Goal: Task Accomplishment & Management: Manage account settings

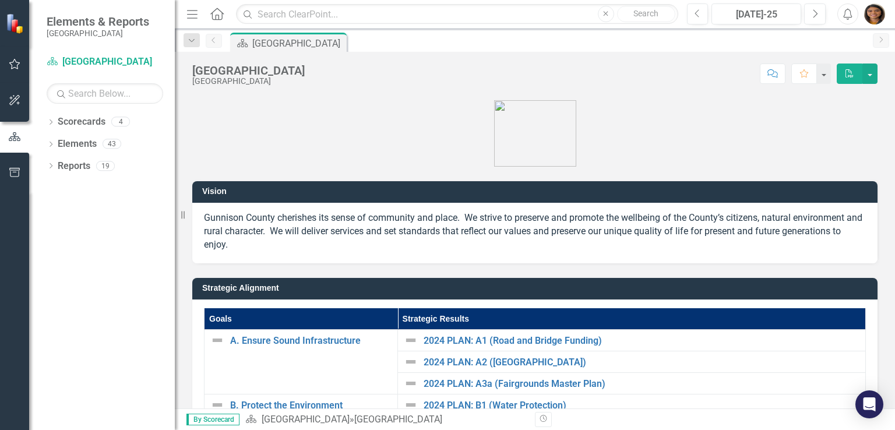
click at [868, 19] on img "button" at bounding box center [874, 13] width 21 height 21
click at [868, 15] on img "button" at bounding box center [874, 13] width 21 height 21
click at [13, 61] on icon "button" at bounding box center [15, 63] width 12 height 9
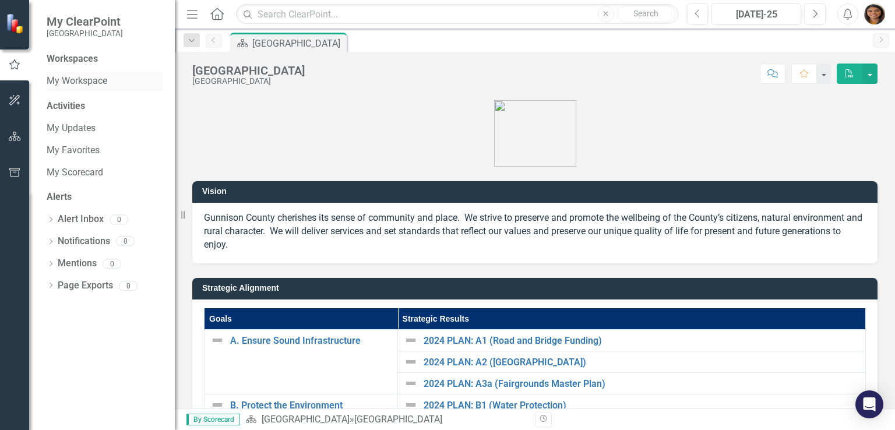
click at [82, 76] on link "My Workspace" at bounding box center [105, 81] width 117 height 13
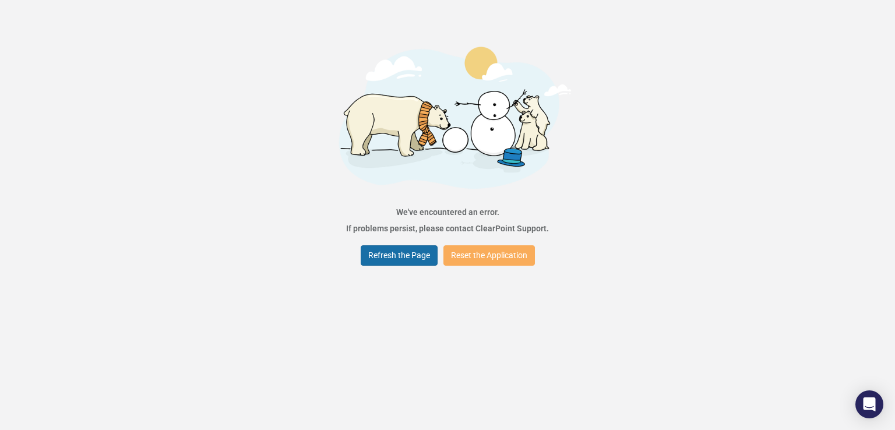
click at [384, 255] on button "Refresh the Page" at bounding box center [399, 255] width 77 height 20
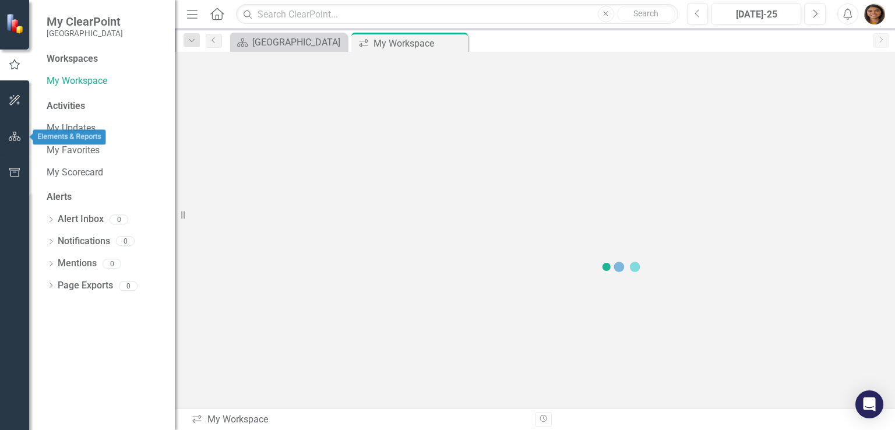
click at [16, 143] on button "button" at bounding box center [15, 137] width 26 height 24
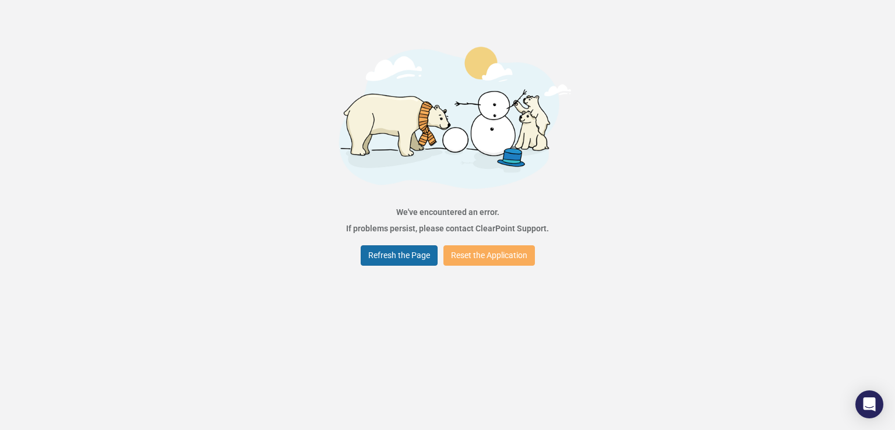
click at [401, 258] on button "Refresh the Page" at bounding box center [399, 255] width 77 height 20
click at [486, 256] on button "Reset the Application" at bounding box center [488, 255] width 91 height 20
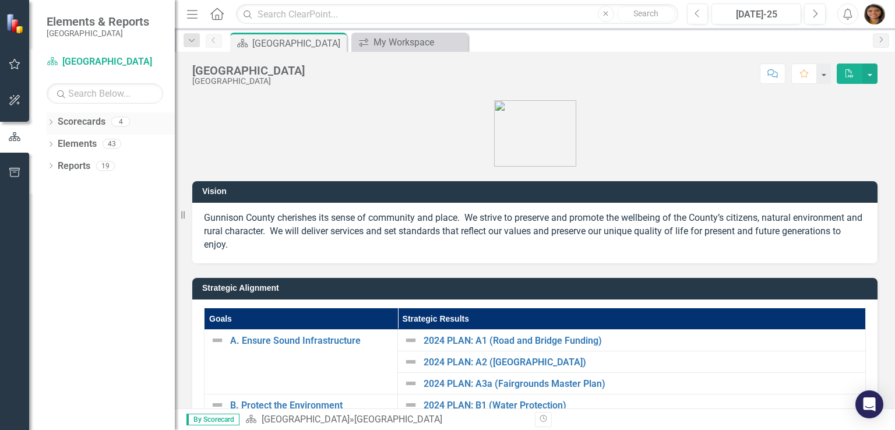
click at [69, 112] on div "Scorecards" at bounding box center [82, 121] width 48 height 19
click at [75, 124] on link "Scorecards" at bounding box center [82, 121] width 48 height 13
click at [118, 119] on div "4" at bounding box center [120, 122] width 19 height 10
click at [120, 125] on div "4" at bounding box center [120, 122] width 19 height 10
click at [45, 120] on div "Dropdown Scorecards 4 Dropdown [GEOGRAPHIC_DATA] Dropdown Juvenile Services Dep…" at bounding box center [102, 271] width 146 height 318
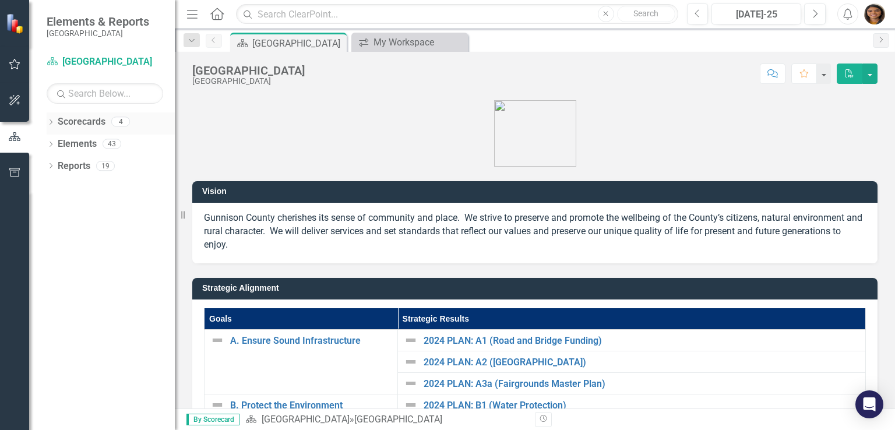
click at [47, 120] on icon "Dropdown" at bounding box center [51, 123] width 8 height 6
click at [88, 147] on link "[GEOGRAPHIC_DATA]" at bounding box center [119, 144] width 111 height 13
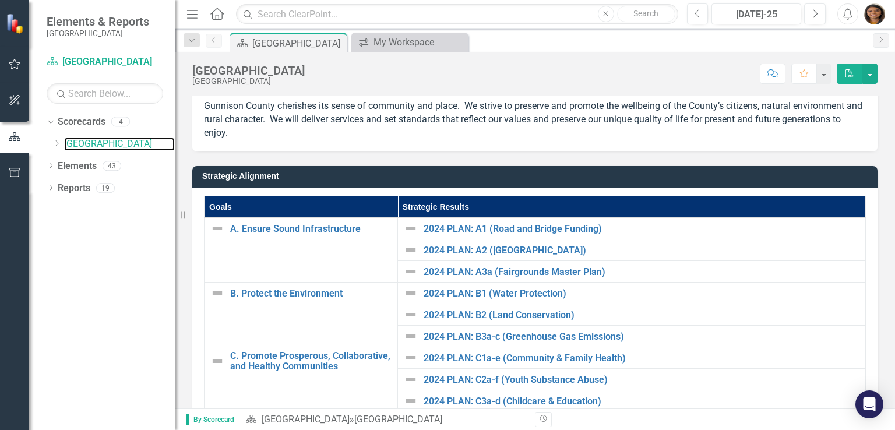
scroll to position [218, 0]
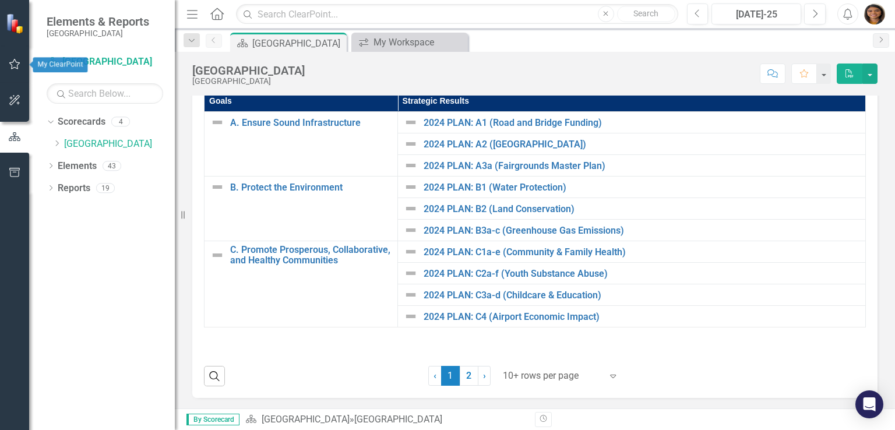
click at [15, 62] on icon "button" at bounding box center [15, 63] width 12 height 9
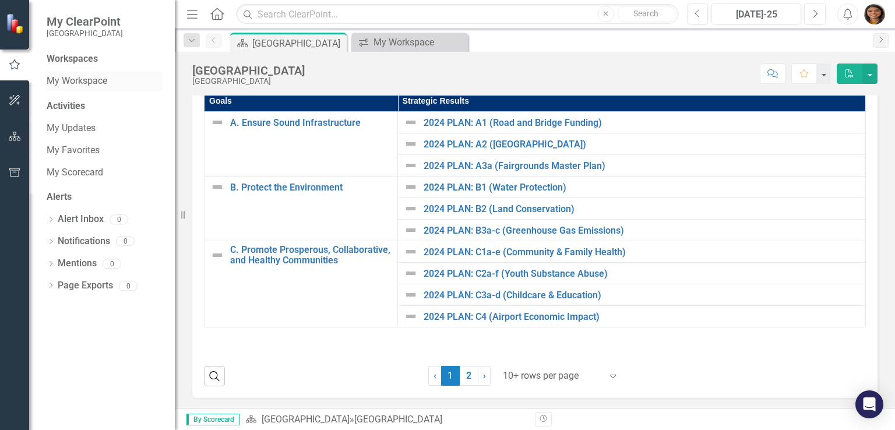
click at [75, 76] on link "My Workspace" at bounding box center [105, 81] width 117 height 13
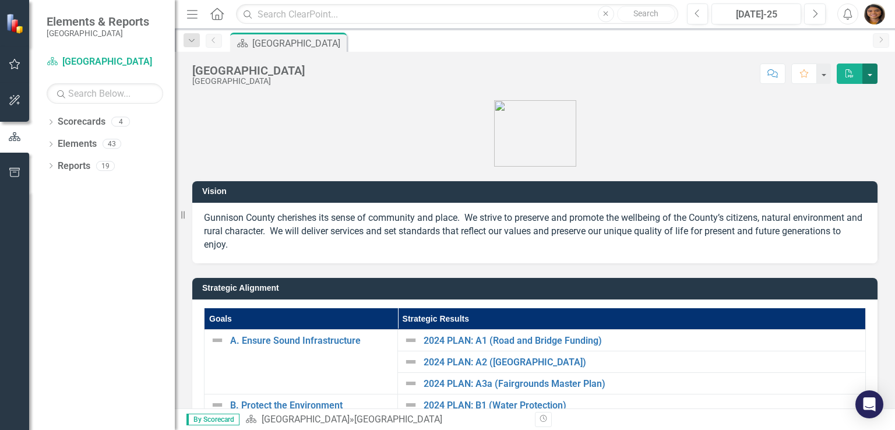
click at [869, 73] on button "button" at bounding box center [869, 74] width 15 height 20
click at [11, 173] on icon "button" at bounding box center [15, 172] width 12 height 9
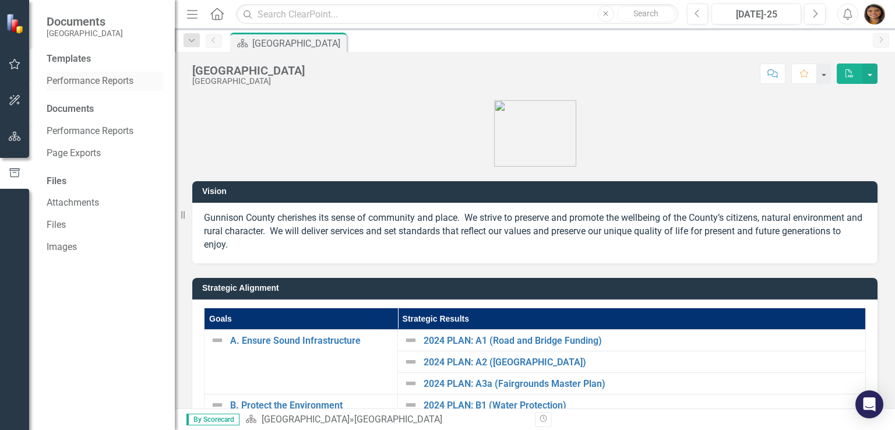
click at [115, 82] on link "Performance Reports" at bounding box center [105, 81] width 117 height 13
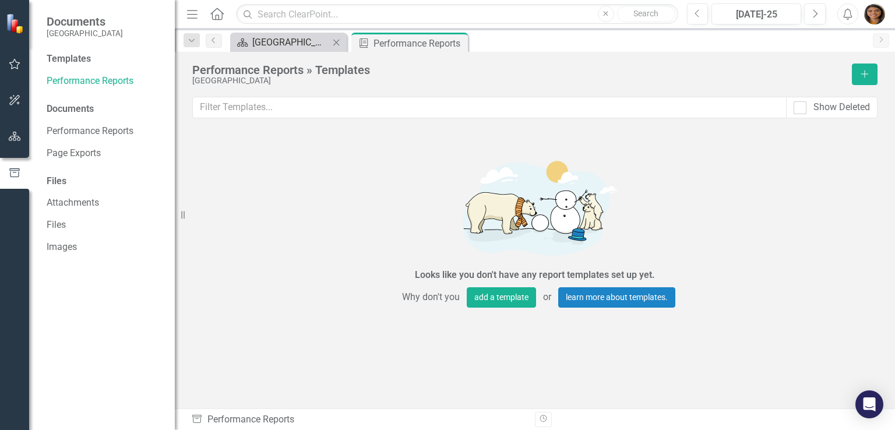
click at [312, 45] on div "[GEOGRAPHIC_DATA]" at bounding box center [290, 42] width 77 height 15
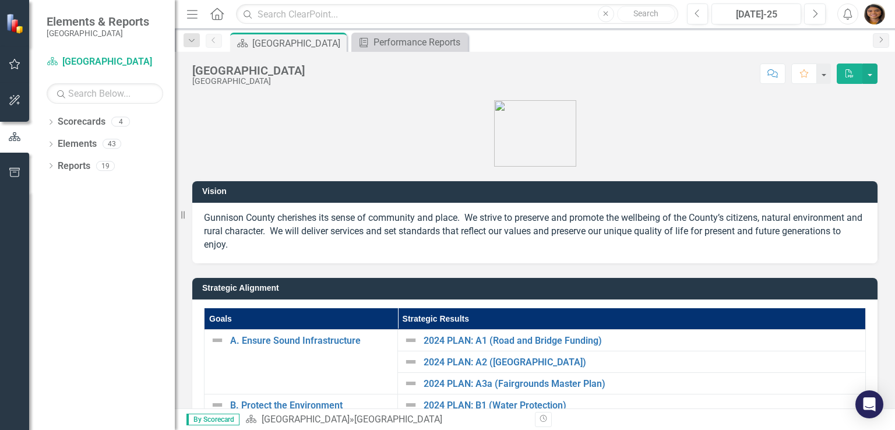
click at [16, 17] on img at bounding box center [16, 23] width 20 height 20
click at [188, 12] on icon "Menu" at bounding box center [192, 14] width 15 height 12
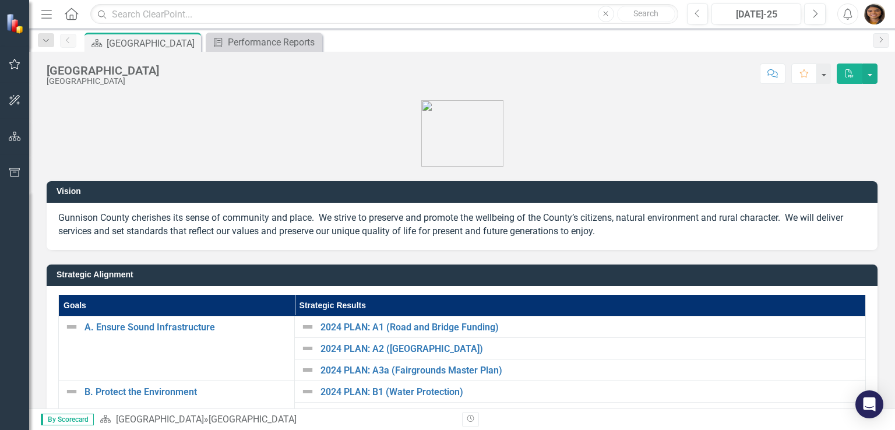
click at [41, 15] on icon "Menu" at bounding box center [46, 14] width 15 height 12
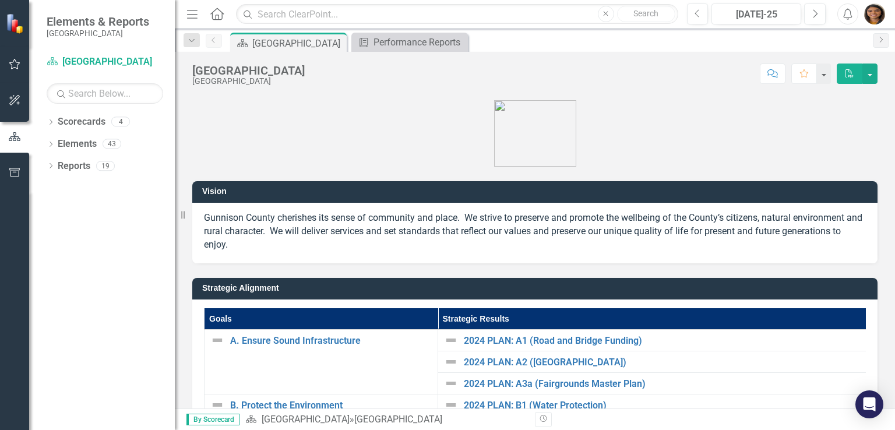
click at [873, 19] on img "button" at bounding box center [874, 13] width 21 height 21
click at [815, 131] on link "icon.portal Success Portal" at bounding box center [838, 124] width 92 height 22
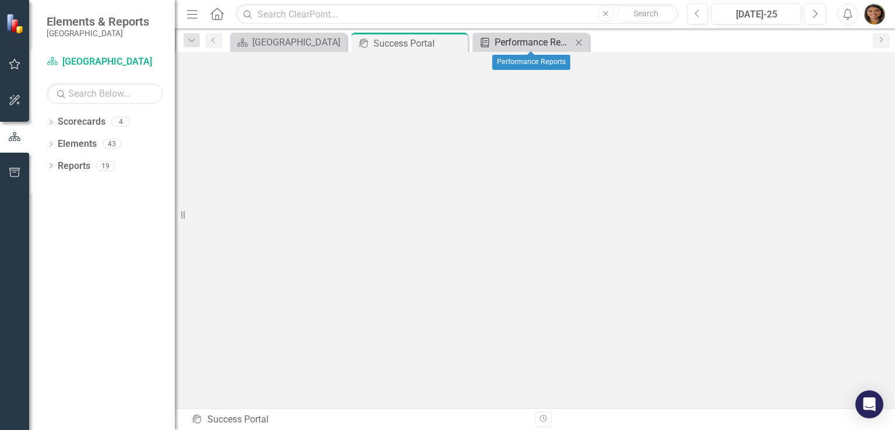
click at [518, 36] on div "Performance Reports" at bounding box center [533, 42] width 77 height 15
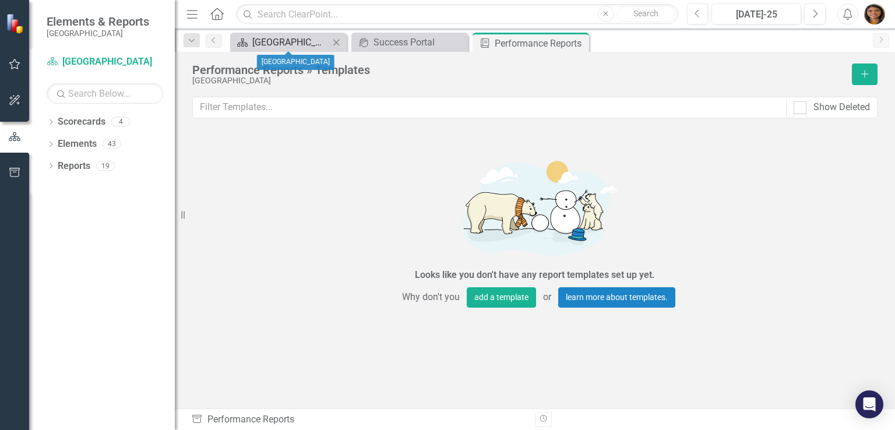
click at [300, 37] on div "[GEOGRAPHIC_DATA]" at bounding box center [290, 42] width 77 height 15
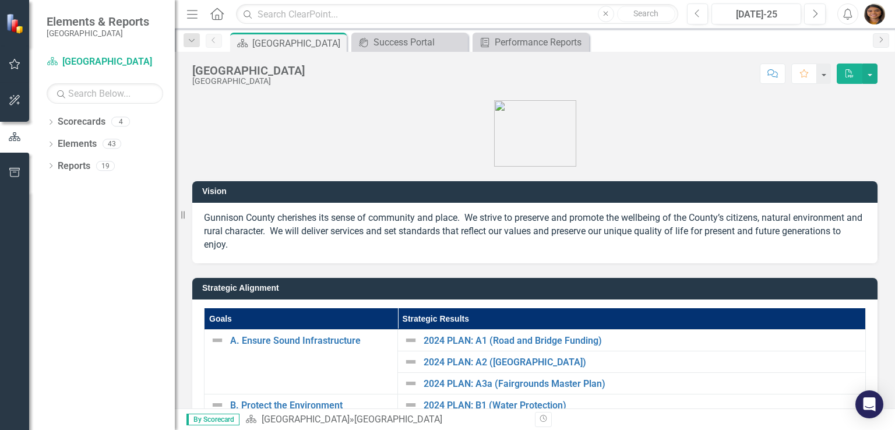
click at [880, 19] on img "button" at bounding box center [874, 13] width 21 height 21
click at [830, 122] on link "icon.portal Success Portal" at bounding box center [838, 124] width 92 height 22
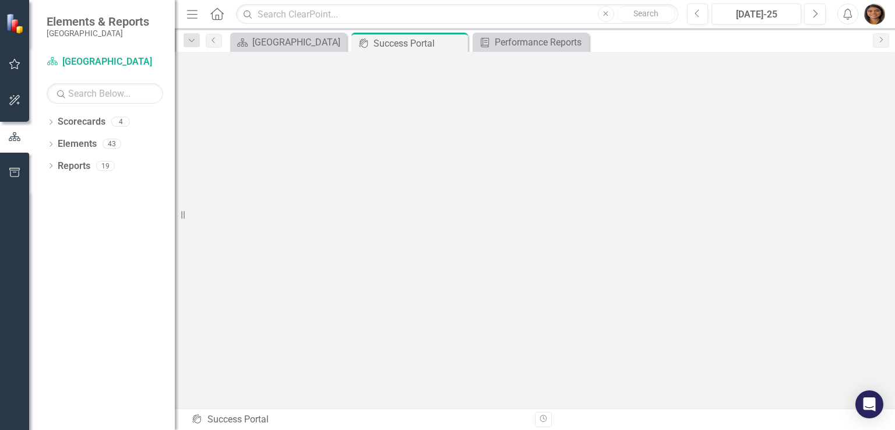
click at [157, 282] on div "Dropdown Scorecards 4 Dropdown Gunnison County Dropdown Juvenile Services Depar…" at bounding box center [102, 271] width 146 height 318
click at [522, 45] on div "Performance Reports" at bounding box center [533, 42] width 77 height 15
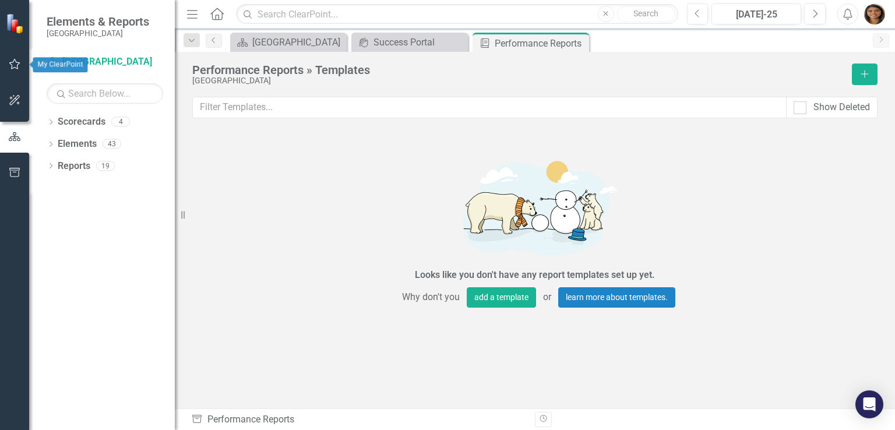
click at [10, 62] on icon "button" at bounding box center [14, 64] width 11 height 10
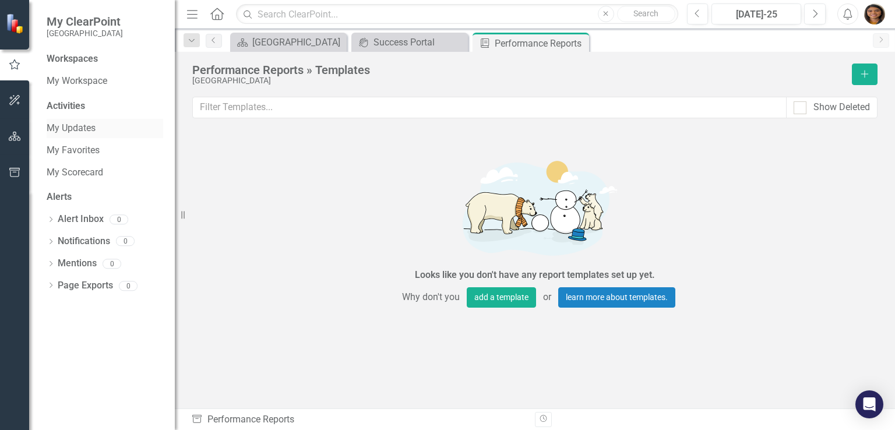
click at [86, 132] on link "My Updates" at bounding box center [105, 128] width 117 height 13
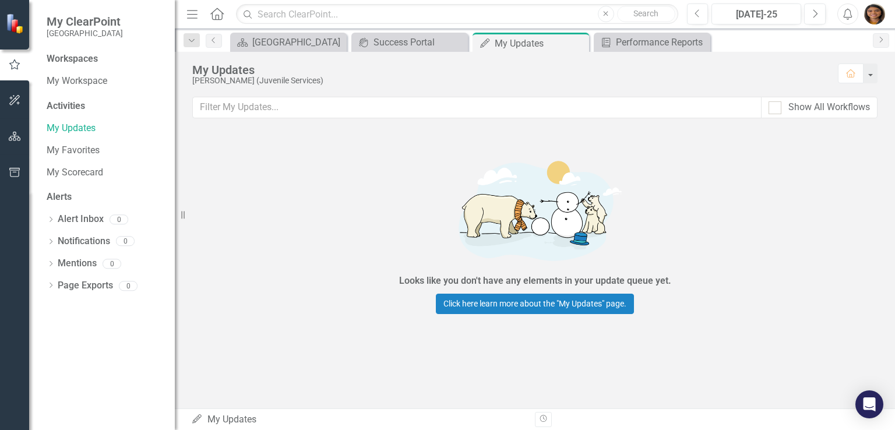
click at [274, 72] on div "My Updates" at bounding box center [509, 70] width 634 height 13
click at [464, 305] on link "Click here learn more about the "My Updates" page." at bounding box center [535, 304] width 198 height 20
click at [680, 42] on div "Performance Reports" at bounding box center [654, 42] width 77 height 15
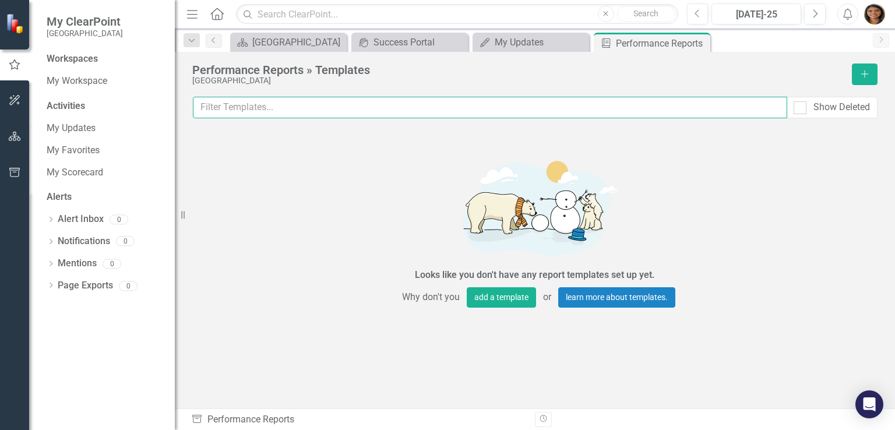
click at [247, 104] on input "text" at bounding box center [490, 108] width 594 height 22
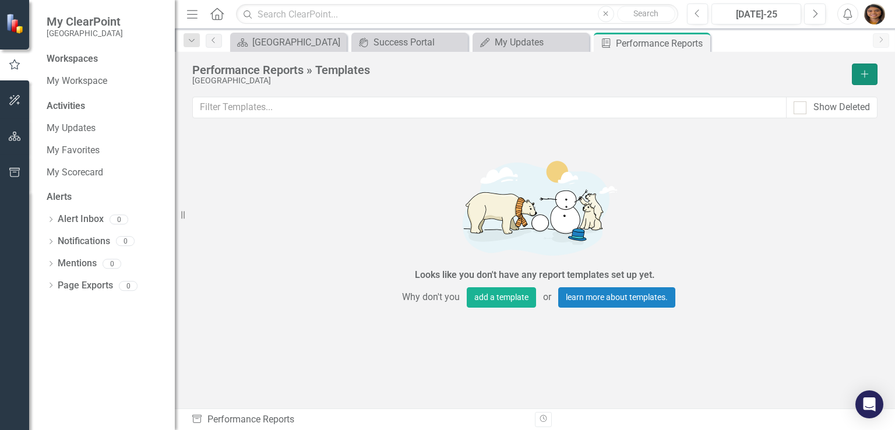
click at [861, 74] on icon "button" at bounding box center [865, 75] width 8 height 8
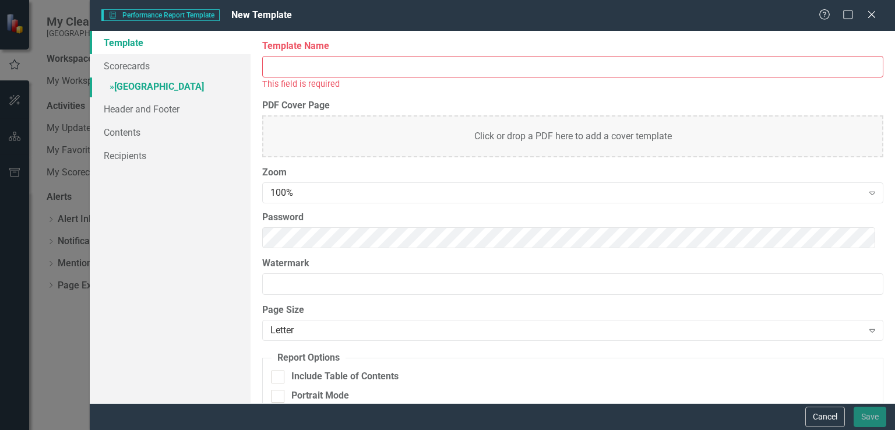
click at [168, 86] on link "» Gunnison County" at bounding box center [170, 87] width 161 height 20
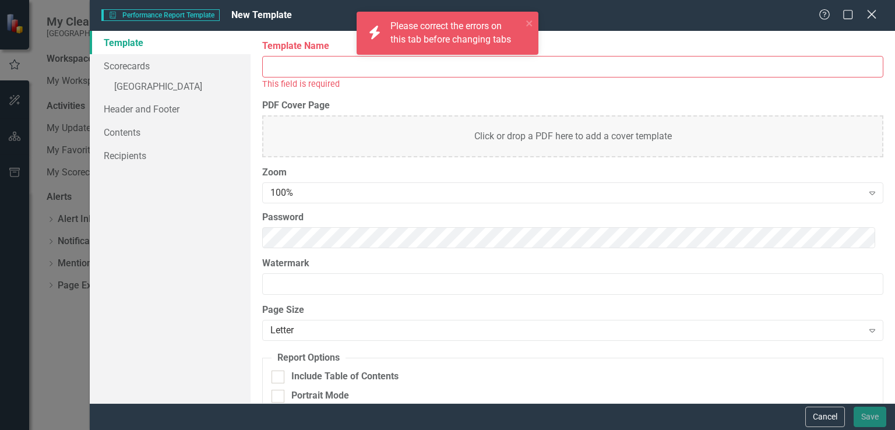
click at [869, 15] on icon "Close" at bounding box center [871, 14] width 15 height 11
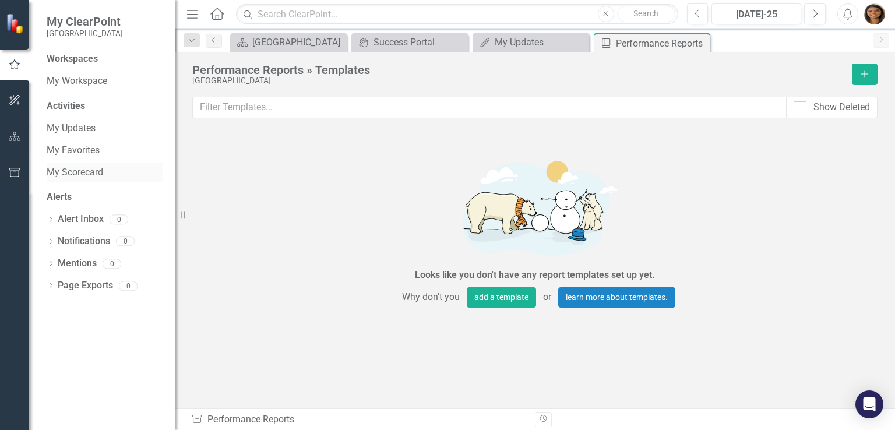
click at [70, 176] on link "My Scorecard" at bounding box center [105, 172] width 117 height 13
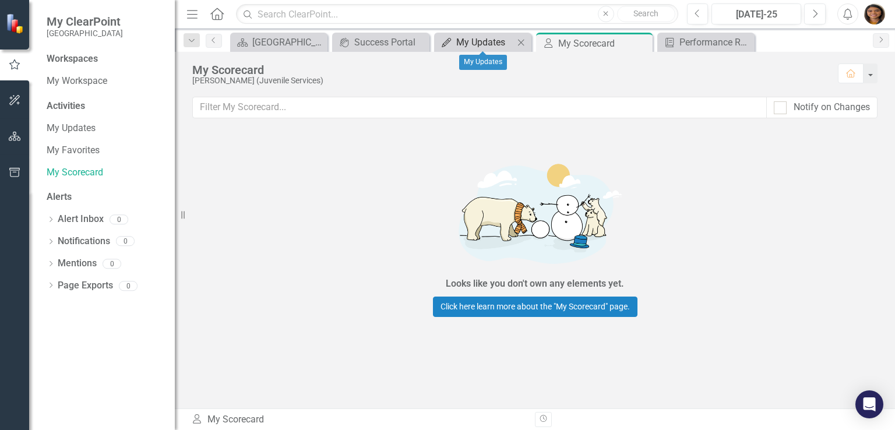
click at [484, 38] on div "My Updates" at bounding box center [485, 42] width 58 height 15
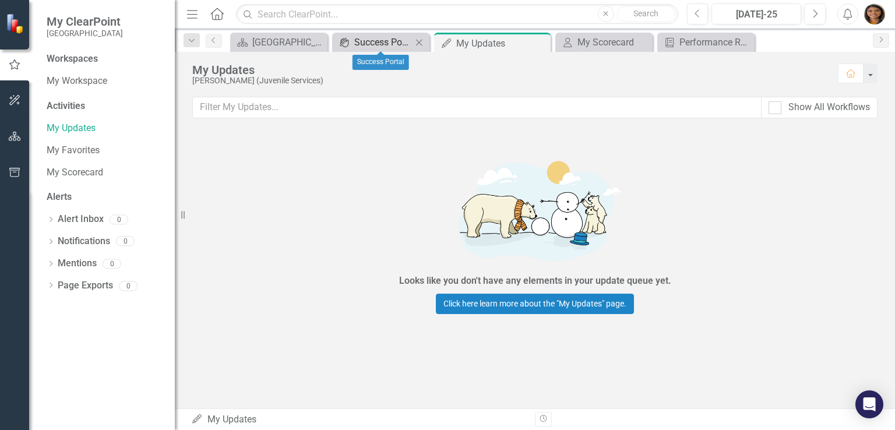
click at [377, 45] on div "Success Portal" at bounding box center [383, 42] width 58 height 15
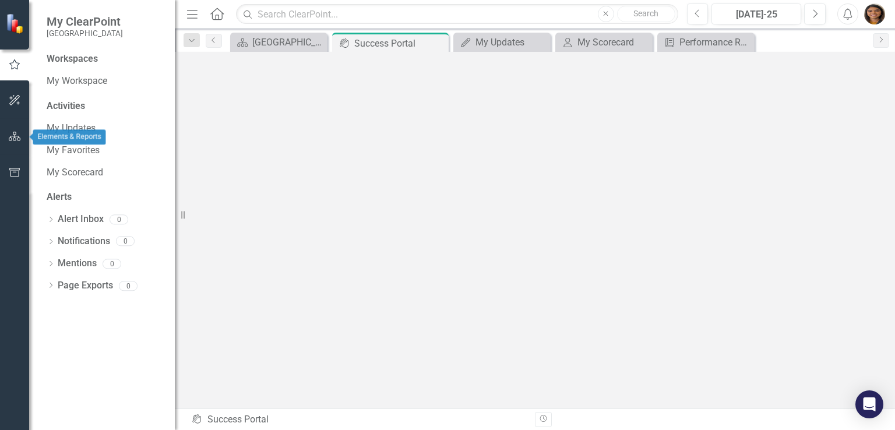
click at [11, 143] on button "button" at bounding box center [15, 137] width 26 height 24
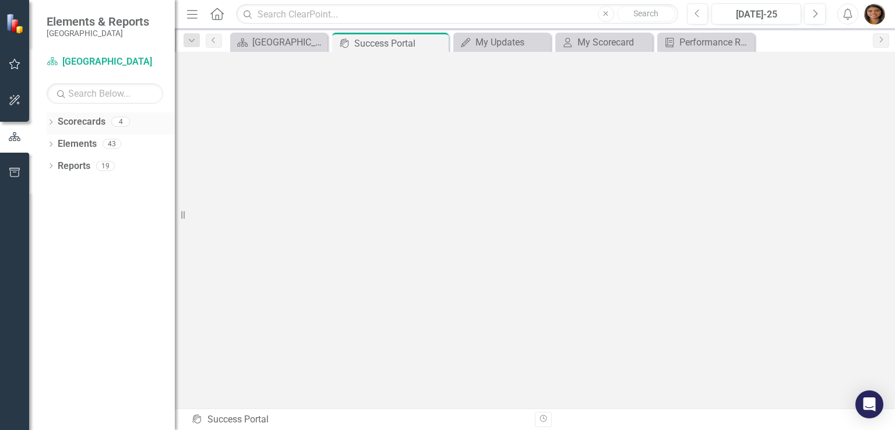
click at [54, 121] on icon "Dropdown" at bounding box center [51, 123] width 8 height 6
click at [62, 142] on div "Dropdown" at bounding box center [58, 144] width 12 height 10
click at [69, 170] on div "Dropdown" at bounding box center [68, 166] width 9 height 10
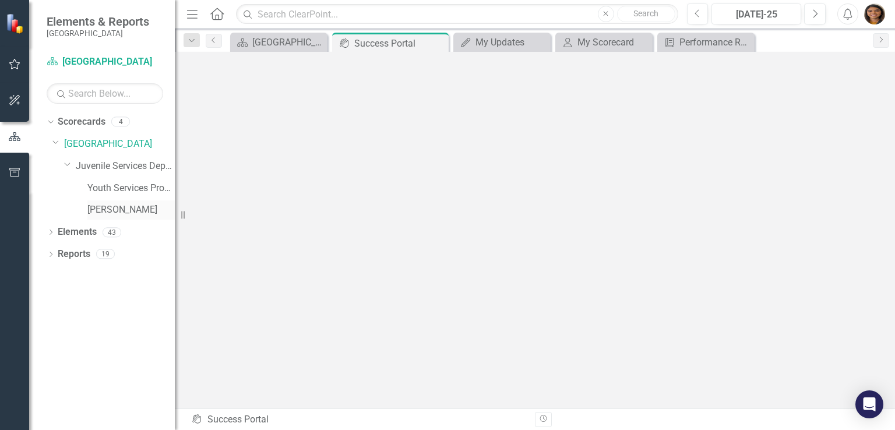
click at [100, 210] on link "[PERSON_NAME]" at bounding box center [130, 209] width 87 height 13
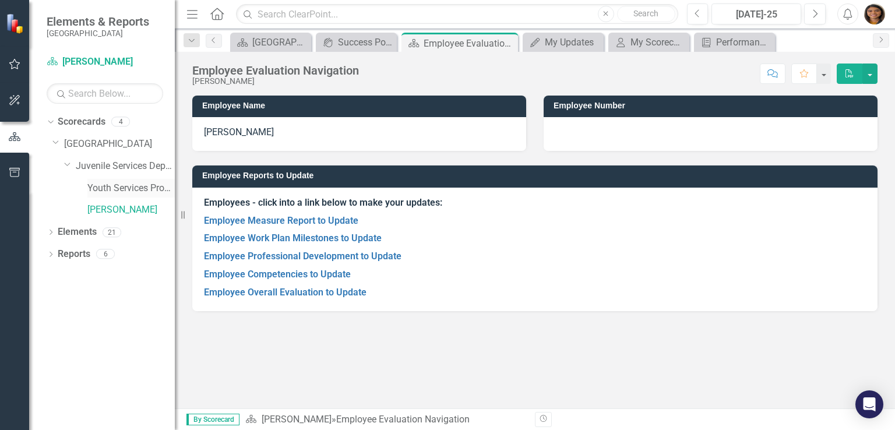
click at [112, 190] on link "Youth Services Program" at bounding box center [130, 188] width 87 height 13
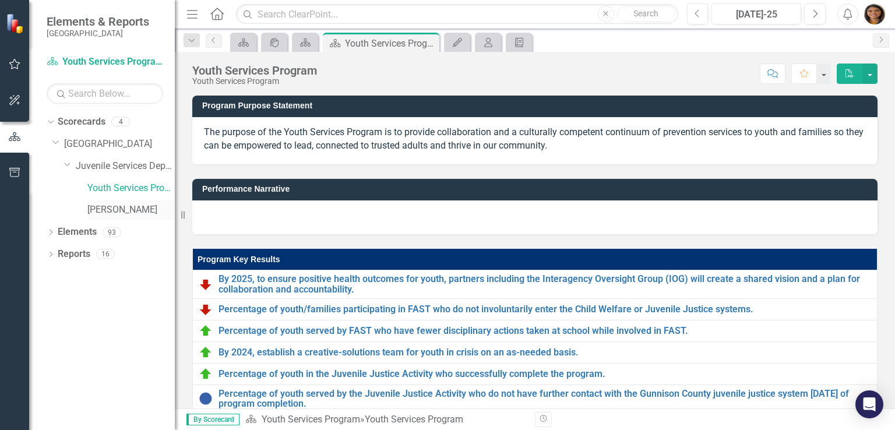
click at [115, 209] on link "[PERSON_NAME]" at bounding box center [130, 209] width 87 height 13
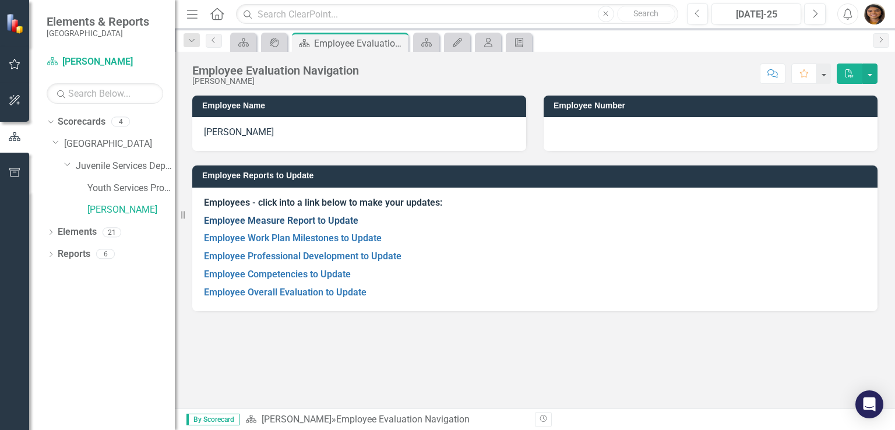
click at [278, 221] on link "Employee Measure Report to Update" at bounding box center [281, 220] width 154 height 11
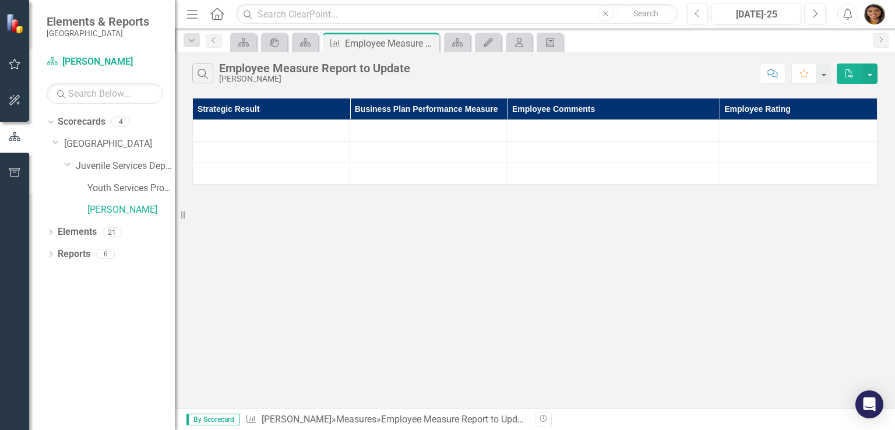
click at [253, 127] on td at bounding box center [271, 131] width 157 height 22
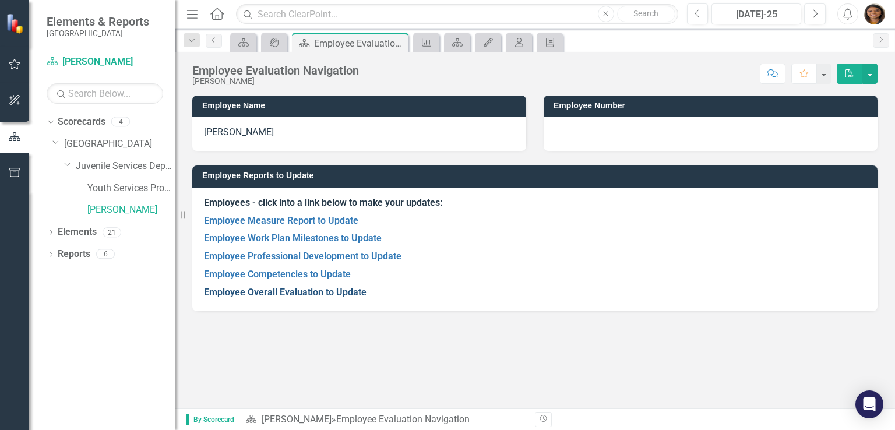
click at [284, 293] on link "Employee Overall Evaluation to Update" at bounding box center [285, 292] width 163 height 11
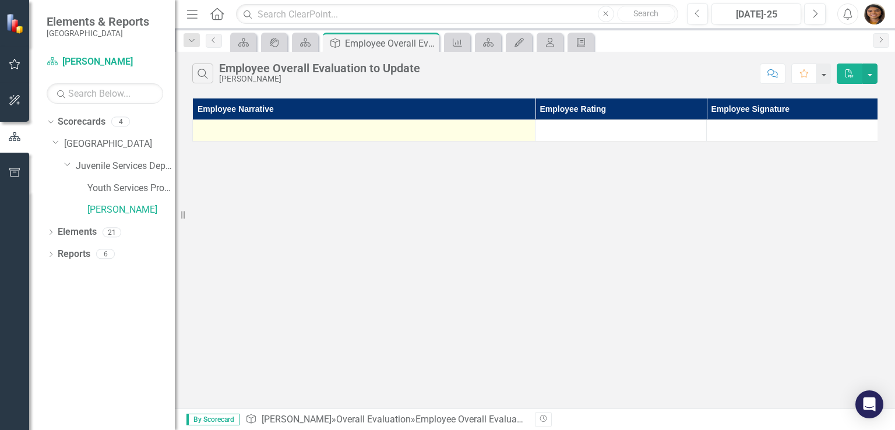
click at [294, 124] on div at bounding box center [364, 131] width 330 height 14
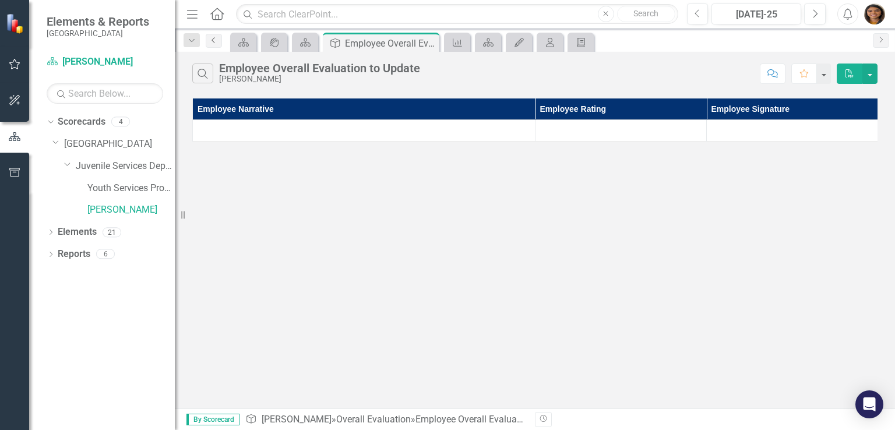
click at [210, 42] on icon "Previous" at bounding box center [213, 40] width 9 height 7
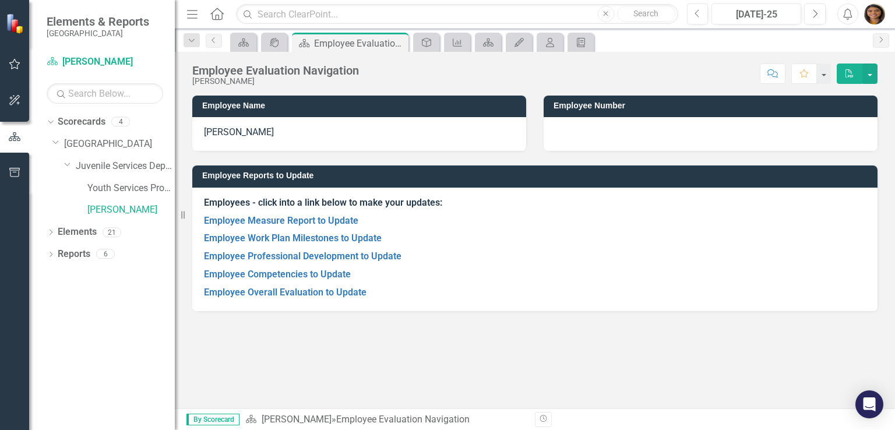
click at [268, 267] on p "Employee Competencies to Update" at bounding box center [535, 275] width 662 height 18
click at [270, 272] on link "Employee Competencies to Update" at bounding box center [277, 274] width 147 height 11
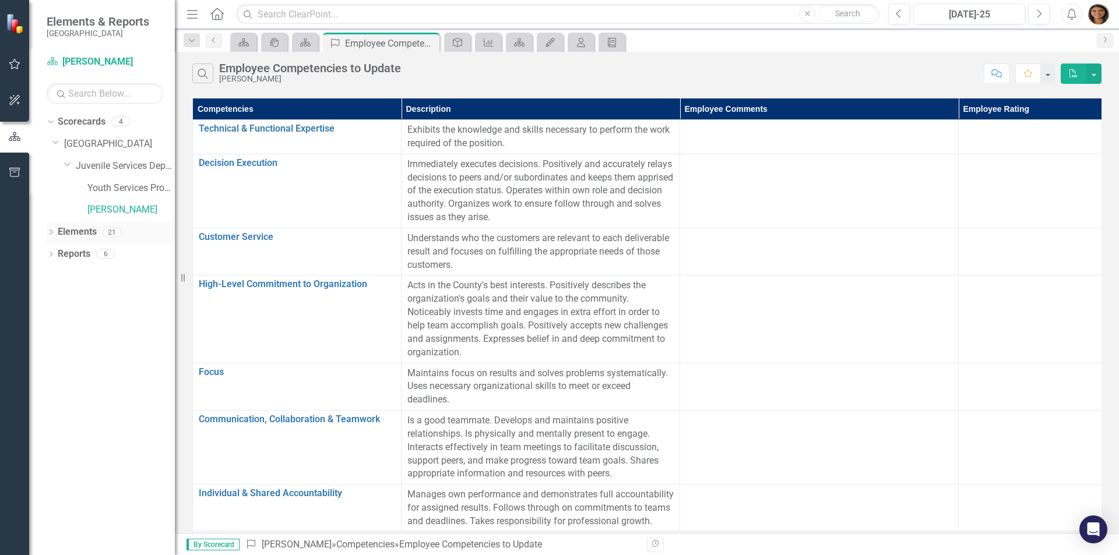
click at [54, 230] on icon "Dropdown" at bounding box center [51, 233] width 8 height 6
click at [121, 257] on link "Overall Evaluation Overall Evaluation" at bounding box center [109, 254] width 91 height 13
click at [164, 253] on div "1" at bounding box center [170, 254] width 19 height 10
click at [136, 276] on div "3" at bounding box center [141, 277] width 19 height 10
click at [109, 235] on div "21" at bounding box center [112, 232] width 19 height 10
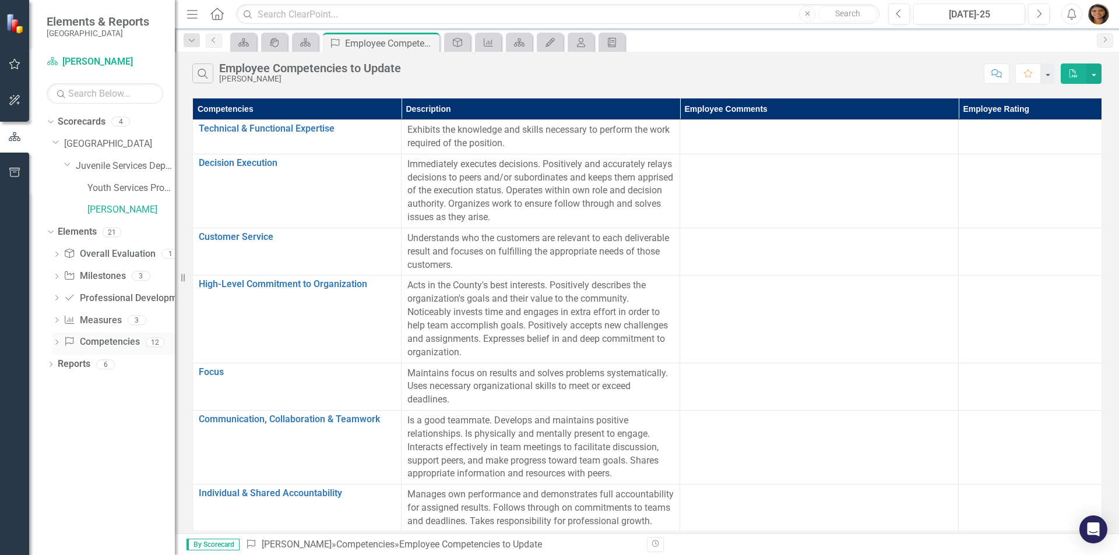
click at [153, 343] on div "12" at bounding box center [155, 342] width 19 height 10
click at [107, 363] on div "6" at bounding box center [105, 365] width 19 height 10
click at [66, 368] on link "Reports" at bounding box center [74, 364] width 33 height 13
click at [112, 369] on div "6" at bounding box center [105, 365] width 19 height 10
click at [117, 206] on link "[PERSON_NAME]" at bounding box center [130, 209] width 87 height 13
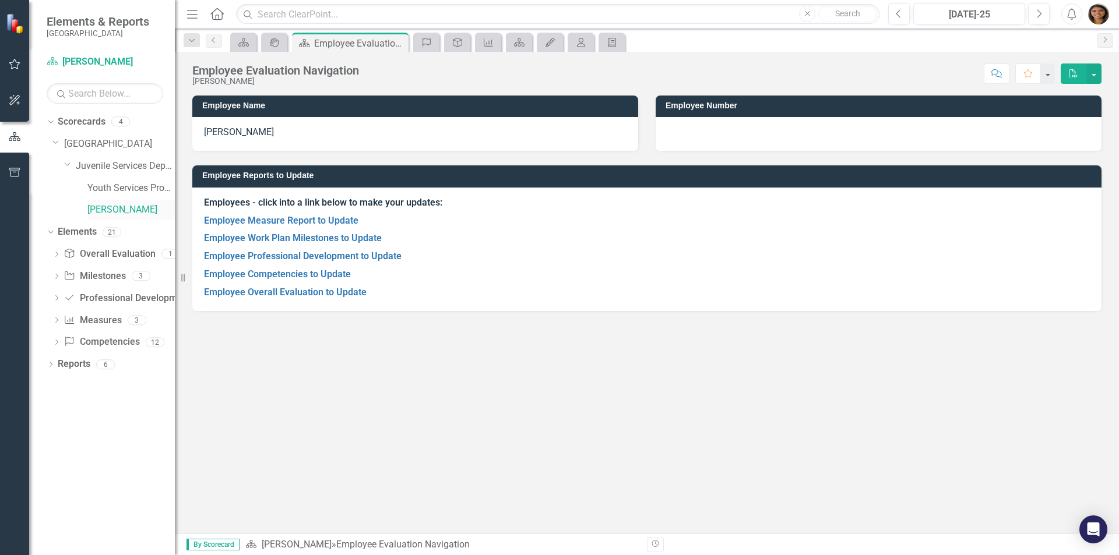
click at [117, 206] on link "[PERSON_NAME]" at bounding box center [130, 209] width 87 height 13
click at [299, 224] on link "Employee Measure Report to Update" at bounding box center [281, 220] width 154 height 11
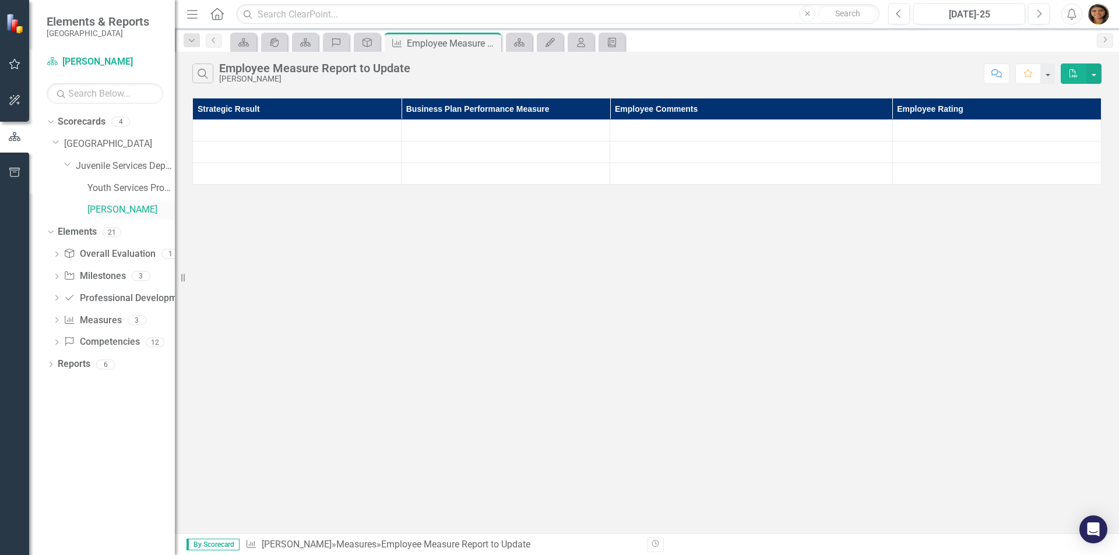
click at [118, 211] on link "[PERSON_NAME]" at bounding box center [130, 209] width 87 height 13
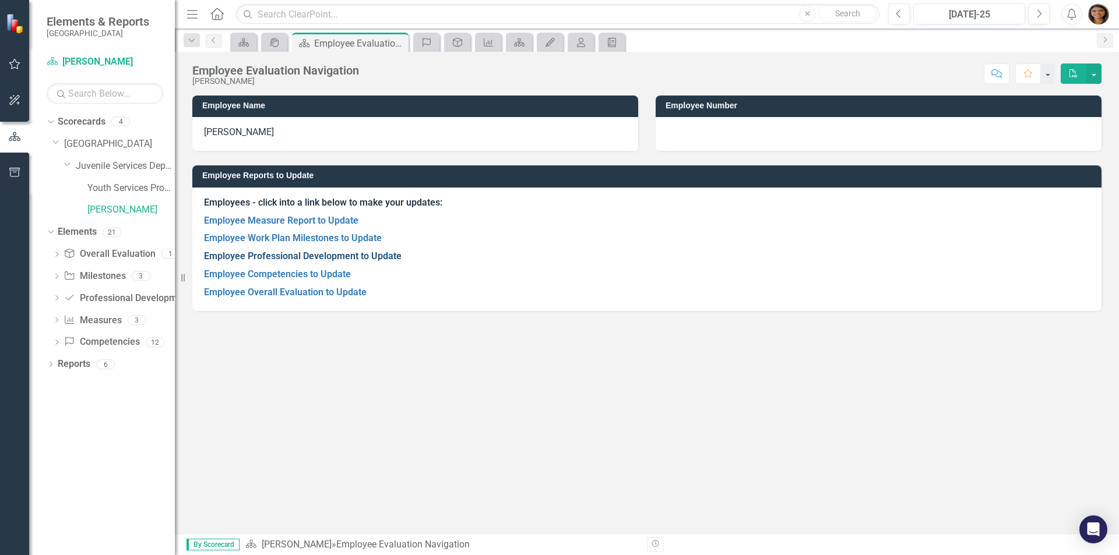
click at [274, 257] on link "Employee Professional Development to Update" at bounding box center [303, 256] width 198 height 11
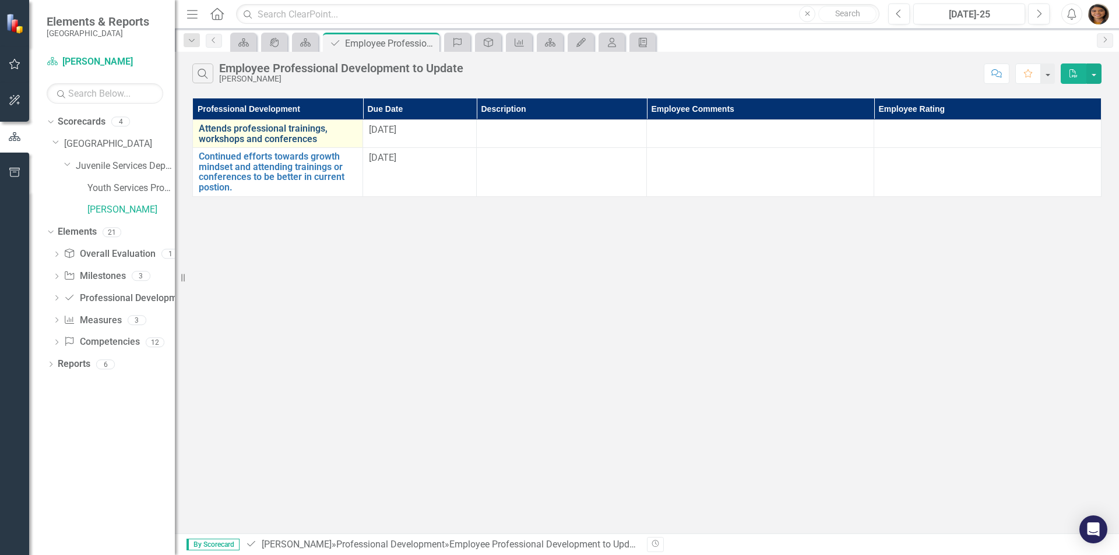
click at [285, 133] on link "Attends professional trainings, workshops and conferences" at bounding box center [278, 134] width 158 height 20
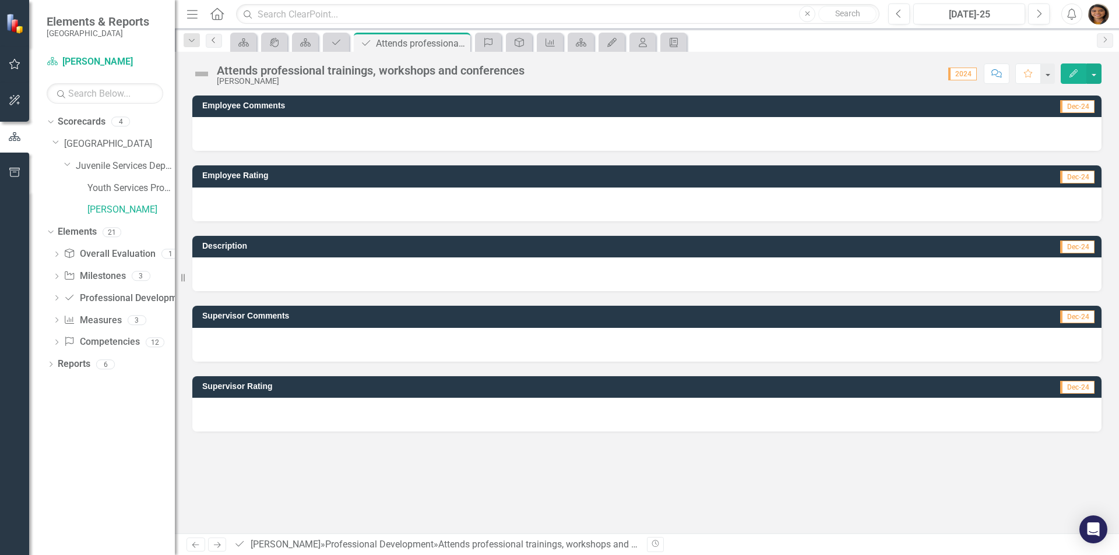
click at [210, 41] on icon "Previous" at bounding box center [213, 40] width 9 height 7
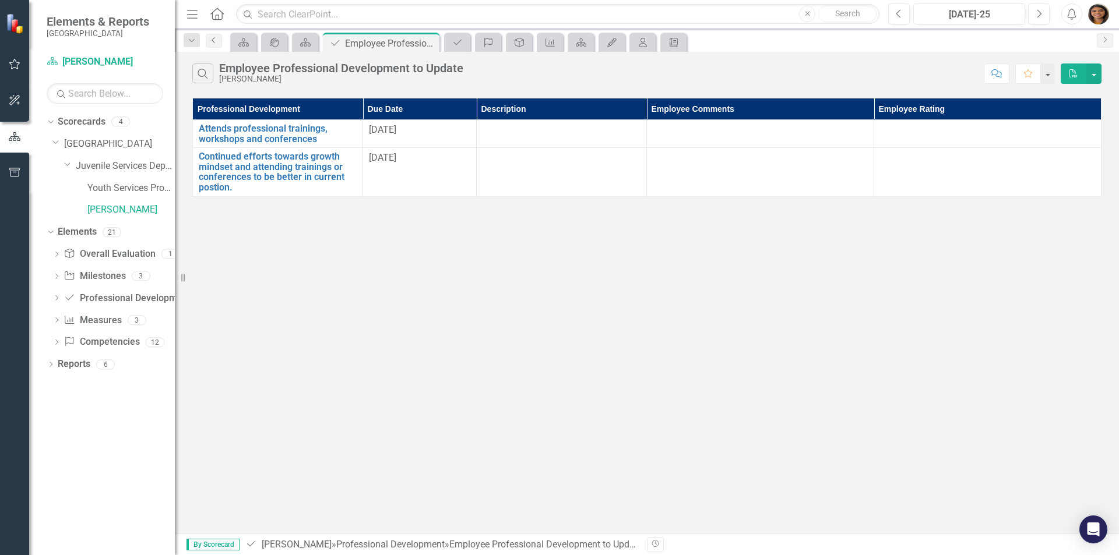
click at [213, 42] on icon "Previous" at bounding box center [213, 40] width 9 height 7
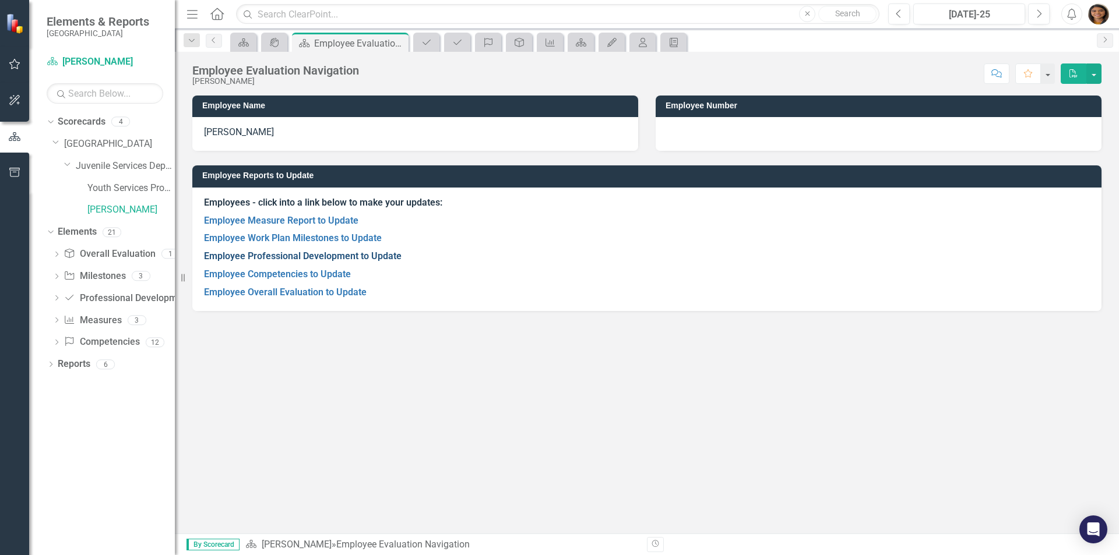
click at [364, 258] on link "Employee Professional Development to Update" at bounding box center [303, 256] width 198 height 11
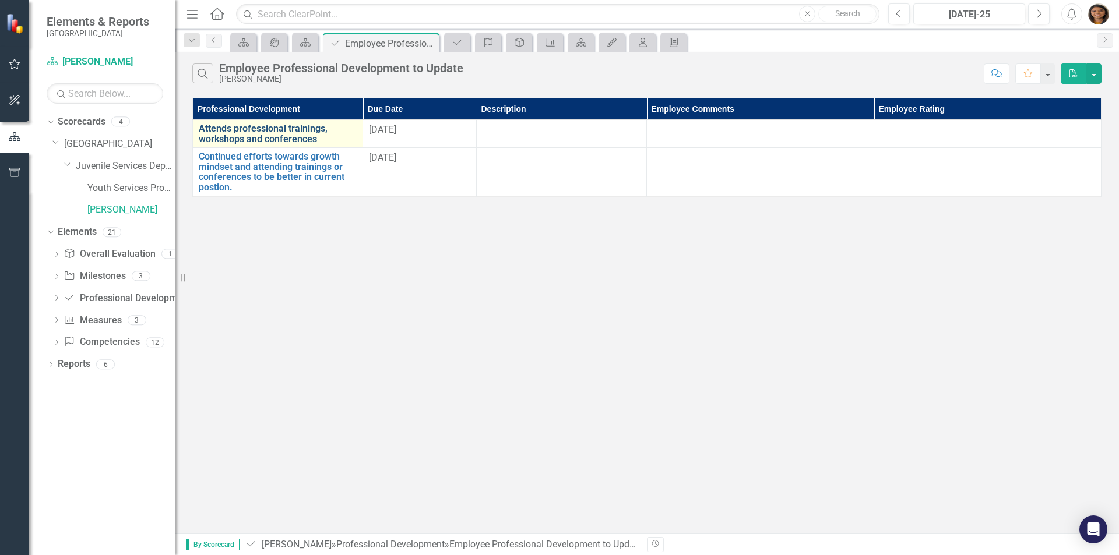
click at [303, 139] on link "Attends professional trainings, workshops and conferences" at bounding box center [278, 134] width 158 height 20
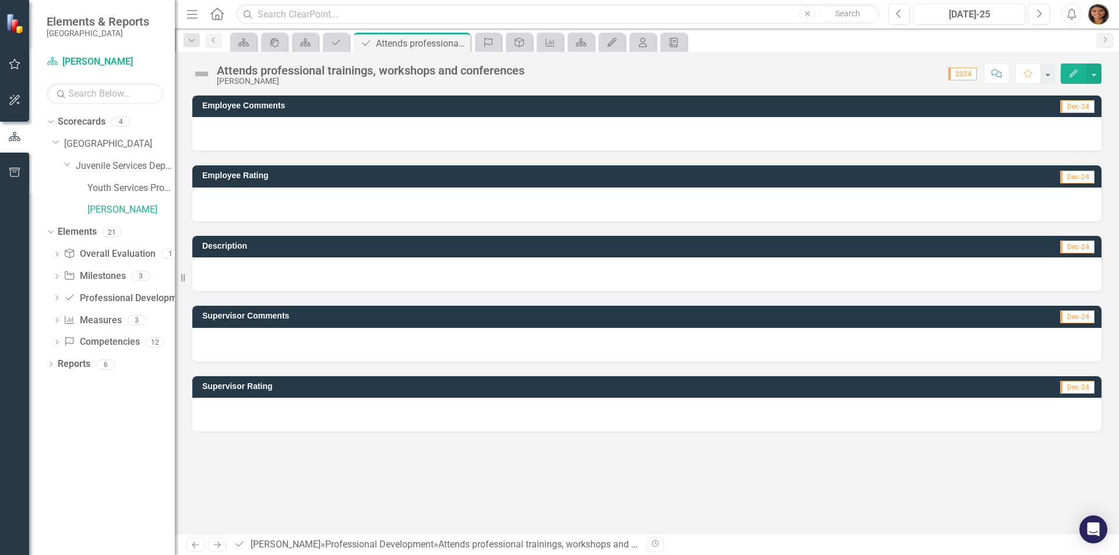
click at [894, 76] on icon "Edit" at bounding box center [1073, 73] width 10 height 8
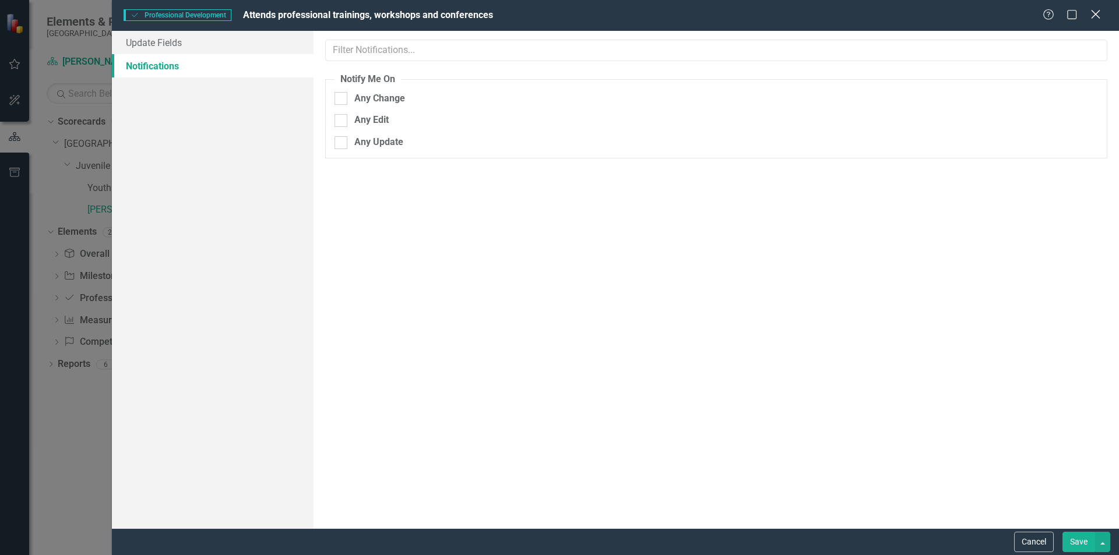
click at [894, 10] on icon "Close" at bounding box center [1095, 14] width 15 height 11
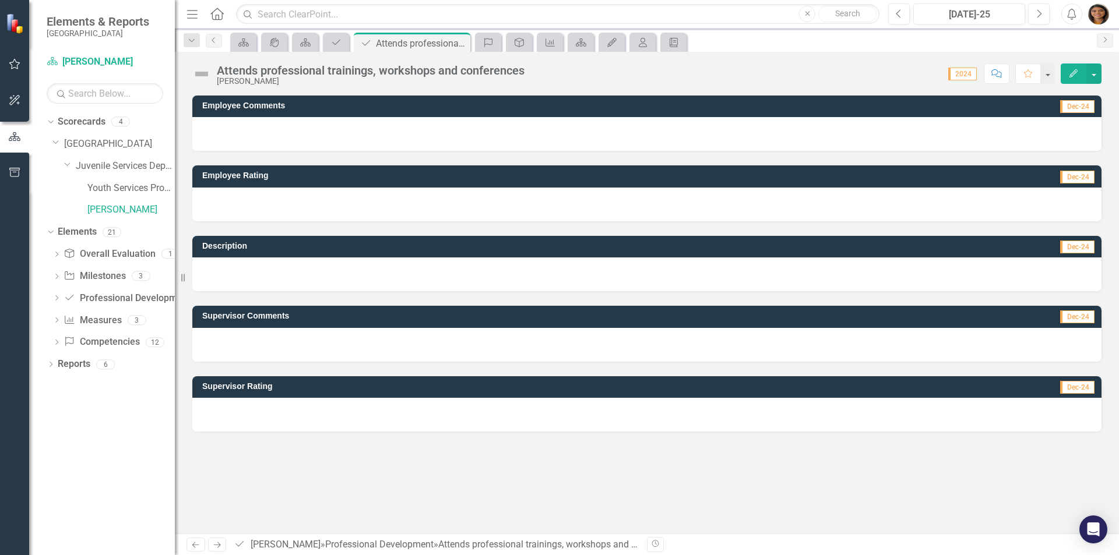
click at [894, 110] on span "Dec-24" at bounding box center [1077, 106] width 34 height 13
click at [894, 182] on span "Dec-24" at bounding box center [1077, 177] width 34 height 13
click at [220, 41] on link "Previous" at bounding box center [214, 41] width 16 height 14
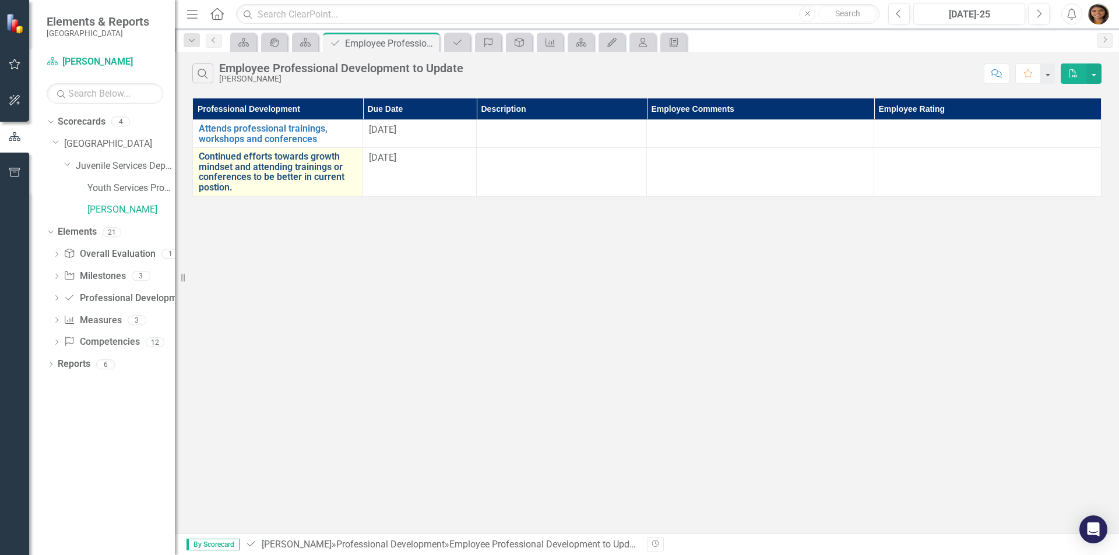
click at [290, 179] on link "Continued efforts towards growth mindset and attending trainings or conferences…" at bounding box center [278, 171] width 158 height 41
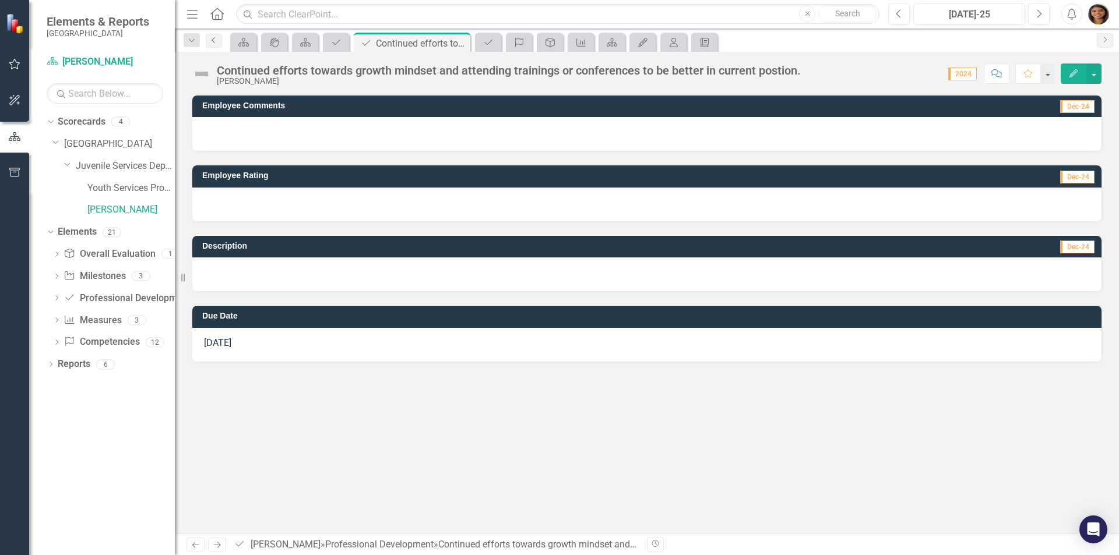
click at [218, 40] on icon "Previous" at bounding box center [213, 40] width 9 height 7
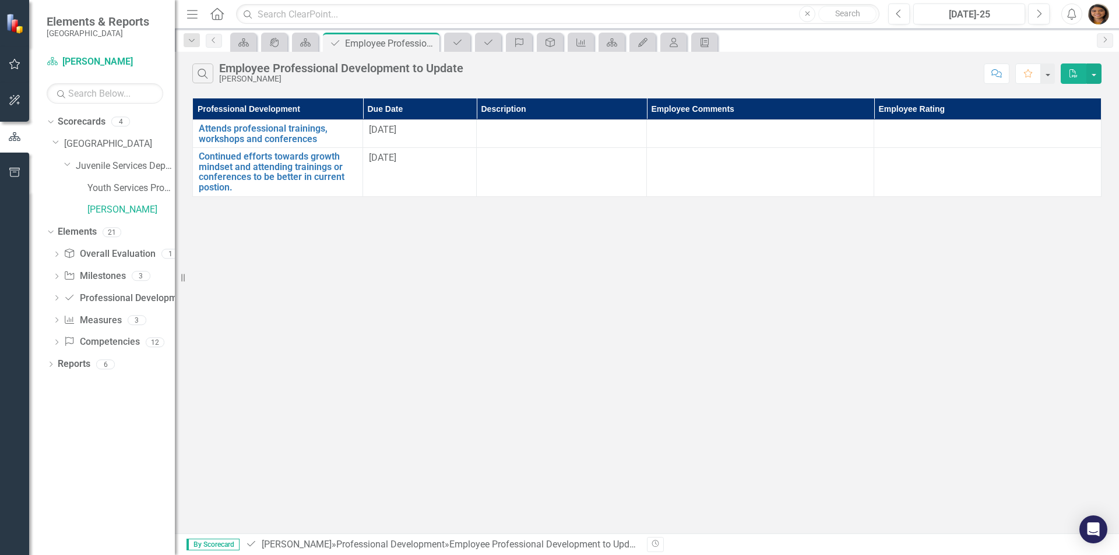
click at [529, 115] on th "Description" at bounding box center [562, 109] width 170 height 22
click at [533, 139] on td at bounding box center [562, 134] width 170 height 28
click at [212, 47] on link "Previous" at bounding box center [214, 41] width 16 height 14
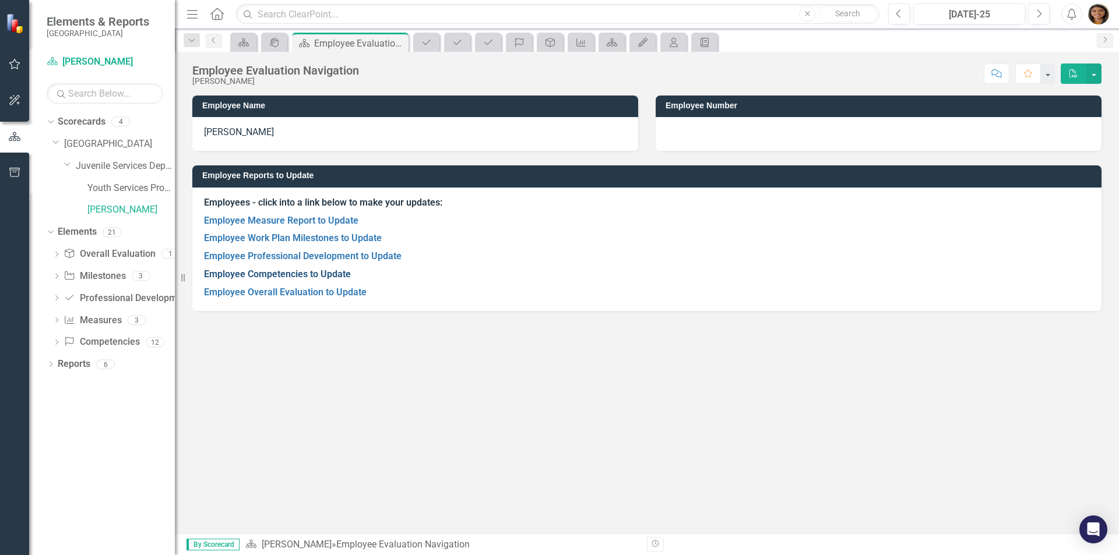
click at [336, 276] on link "Employee Competencies to Update" at bounding box center [277, 274] width 147 height 11
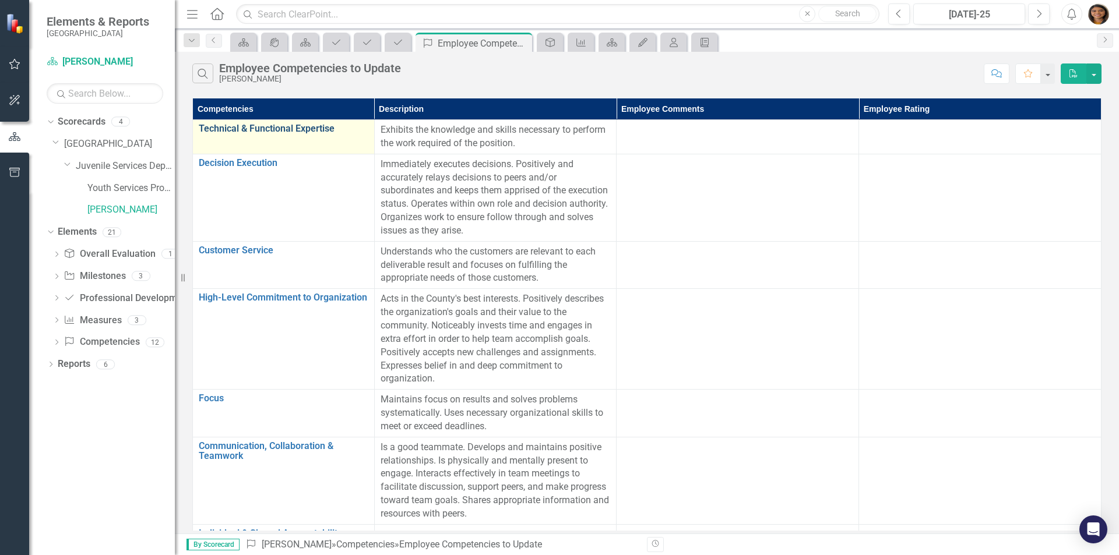
click at [290, 128] on link "Technical & Functional Expertise" at bounding box center [284, 129] width 170 height 10
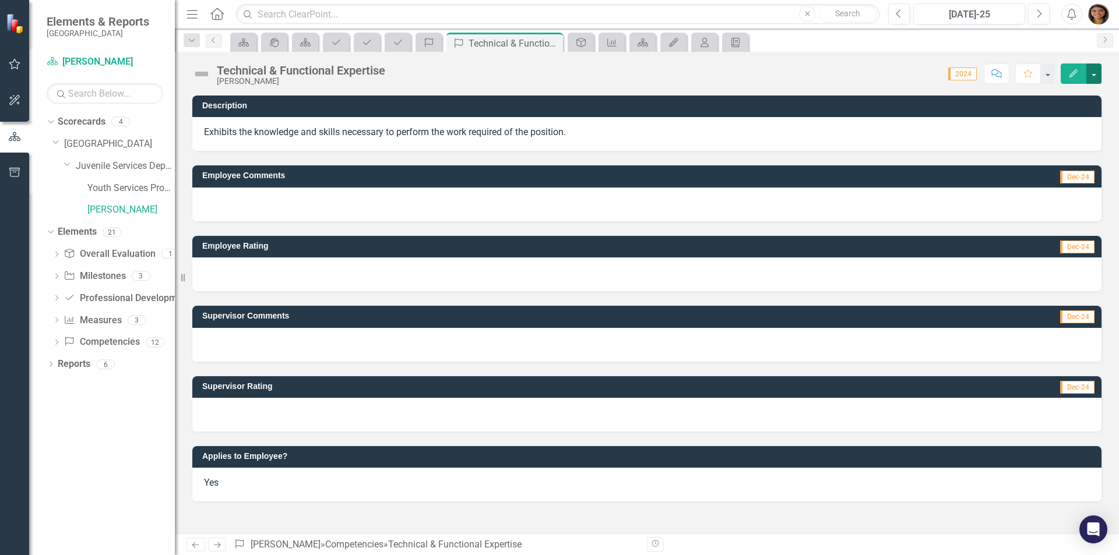
click at [894, 74] on button "button" at bounding box center [1093, 74] width 15 height 20
click at [894, 89] on link "Edit Edit Competency" at bounding box center [1051, 95] width 97 height 22
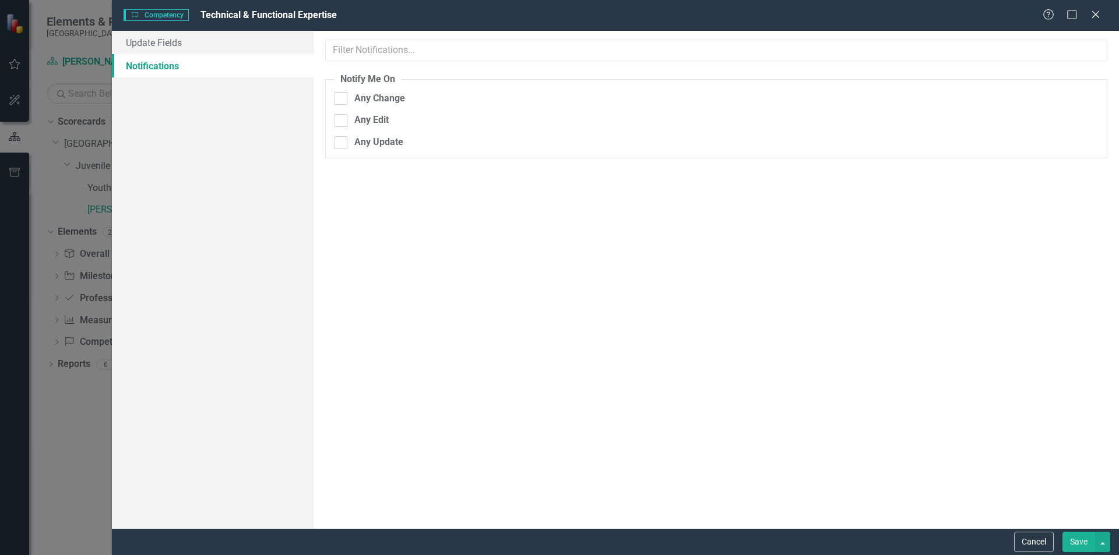
click at [894, 18] on div "Help Maximize Close" at bounding box center [1074, 15] width 65 height 13
click at [894, 10] on icon "Close" at bounding box center [1095, 14] width 15 height 11
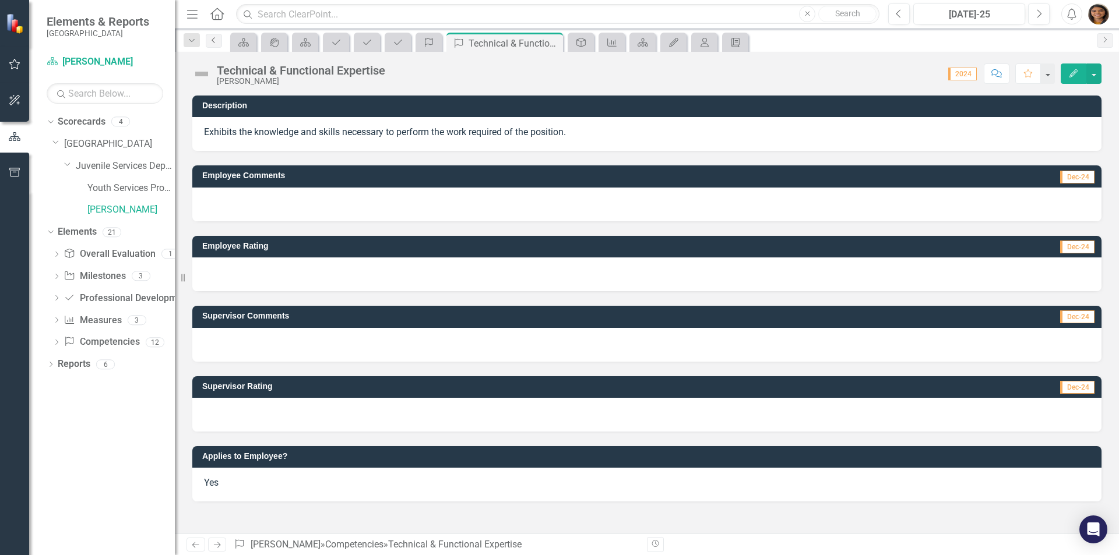
click at [217, 41] on icon "Previous" at bounding box center [213, 40] width 9 height 7
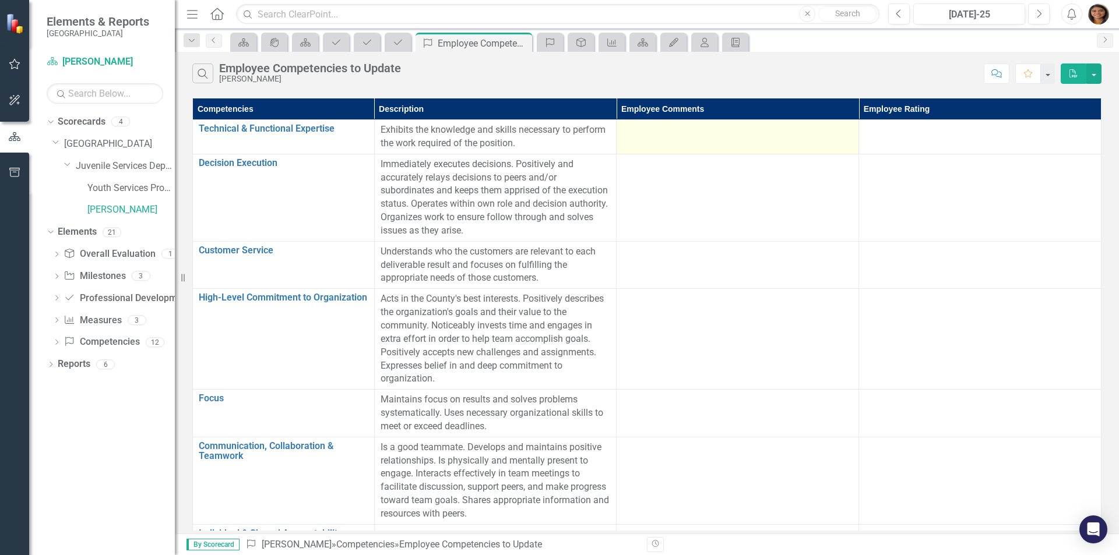
click at [640, 132] on div at bounding box center [737, 131] width 230 height 14
click at [667, 111] on th "Employee Comments" at bounding box center [737, 109] width 242 height 22
click at [841, 105] on th "Employee Comments Sort Ascending" at bounding box center [737, 109] width 242 height 22
click at [894, 73] on button "button" at bounding box center [1093, 74] width 15 height 20
click at [743, 146] on td at bounding box center [737, 137] width 242 height 34
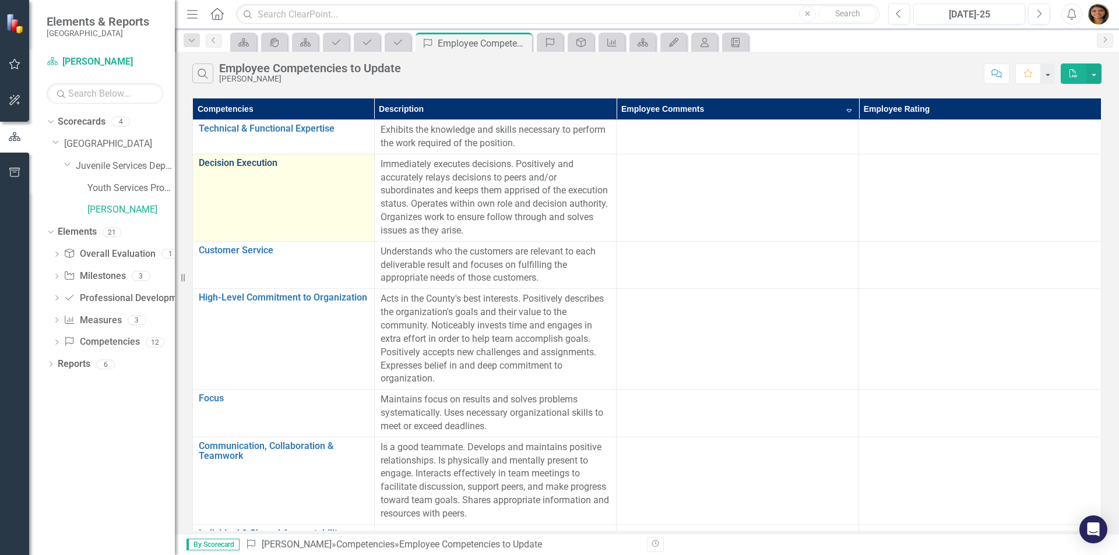
click at [249, 163] on link "Decision Execution" at bounding box center [284, 163] width 170 height 10
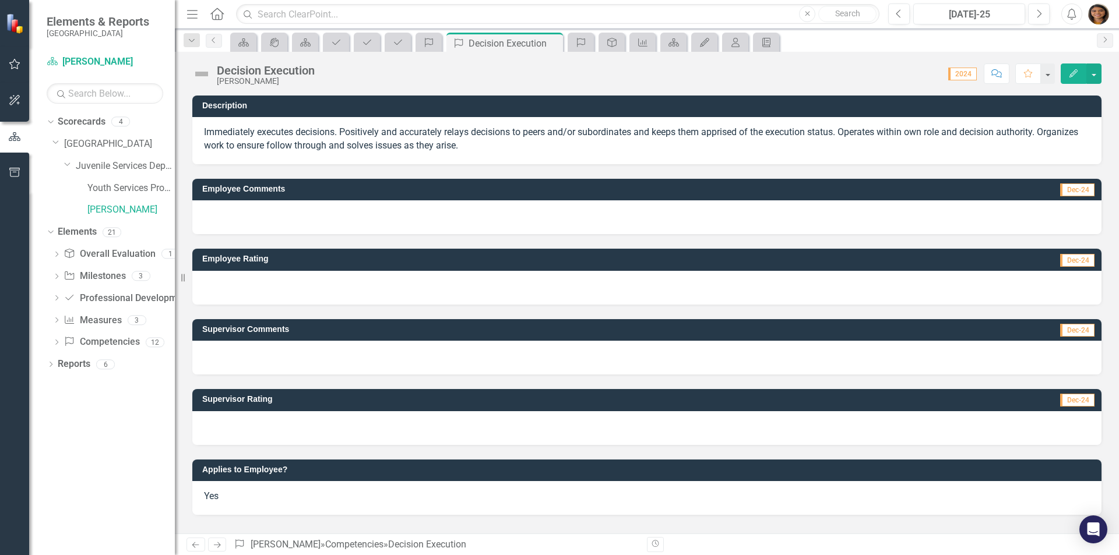
click at [894, 188] on span "Dec-24" at bounding box center [1077, 190] width 34 height 13
click at [242, 152] on p "Immediately executes decisions. Positively and accurately relays decisions to p…" at bounding box center [647, 139] width 886 height 27
click at [239, 110] on h3 "Description" at bounding box center [648, 105] width 893 height 9
click at [235, 157] on div "Immediately executes decisions. Positively and accurately relays decisions to p…" at bounding box center [646, 140] width 909 height 47
click at [236, 209] on div at bounding box center [646, 217] width 909 height 34
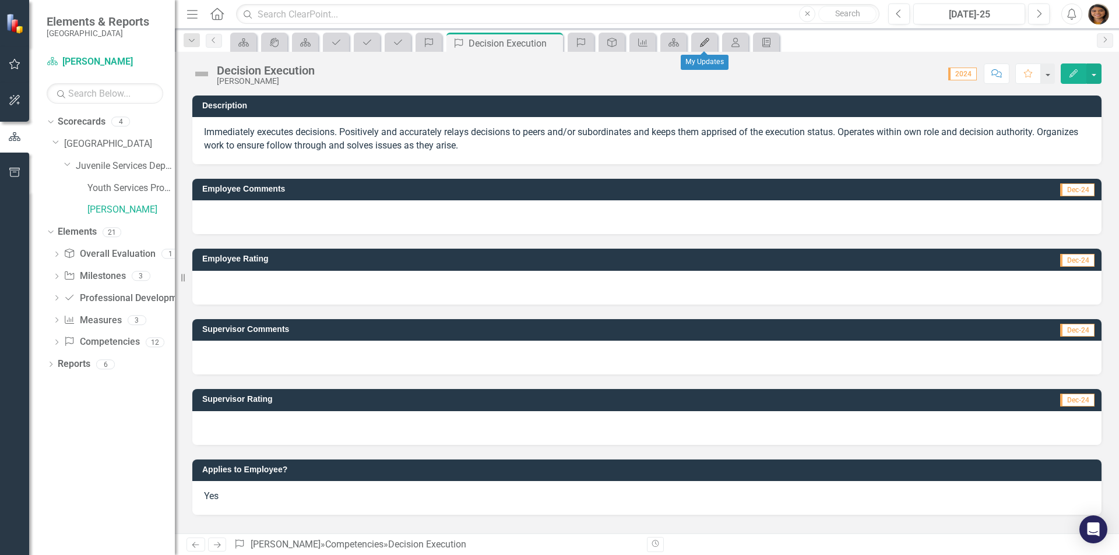
click at [705, 36] on div "My Updates" at bounding box center [702, 42] width 16 height 15
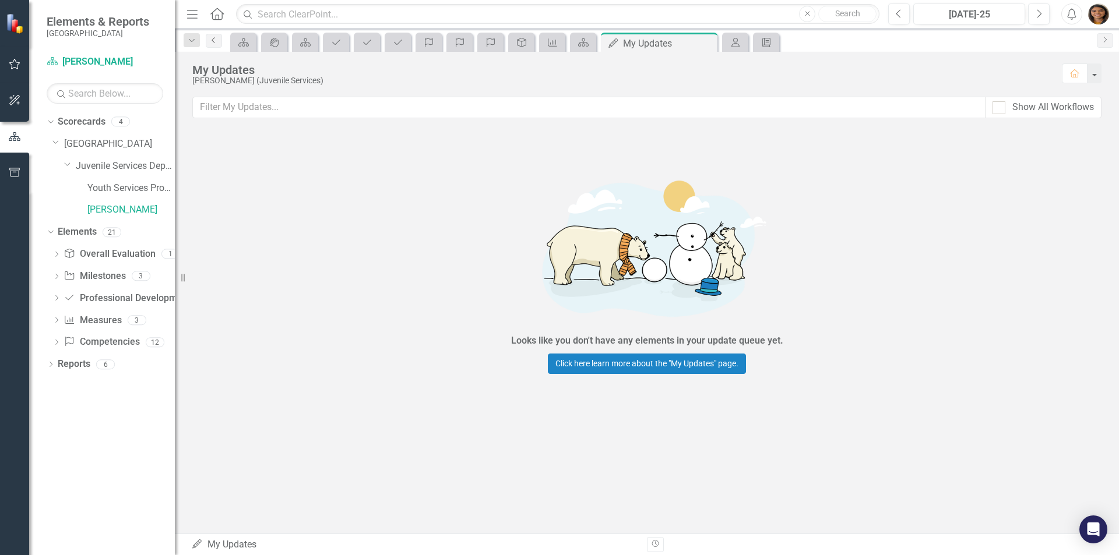
click at [215, 43] on icon "Previous" at bounding box center [213, 40] width 9 height 7
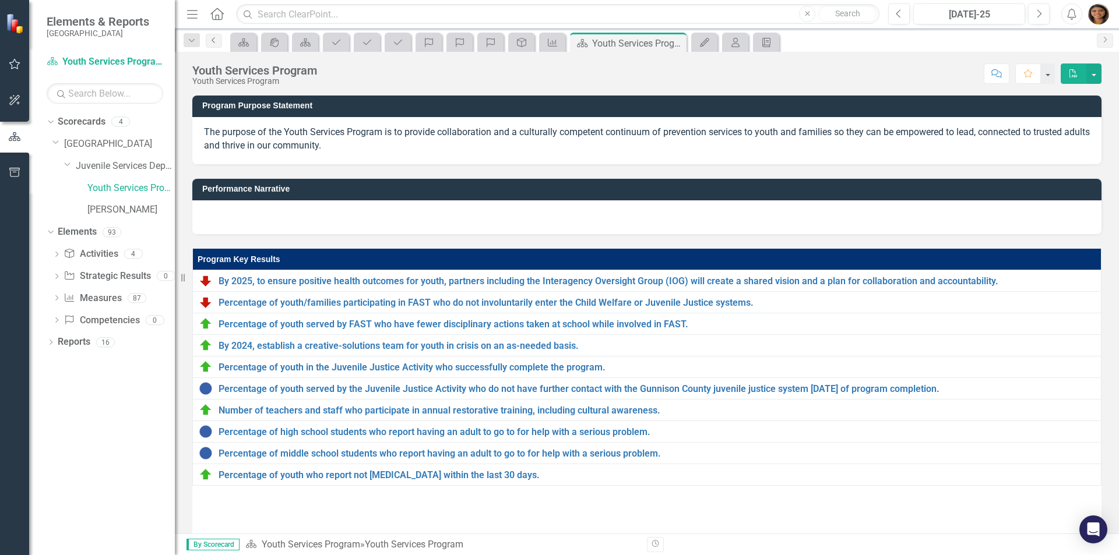
click at [212, 44] on link "Previous" at bounding box center [214, 41] width 16 height 14
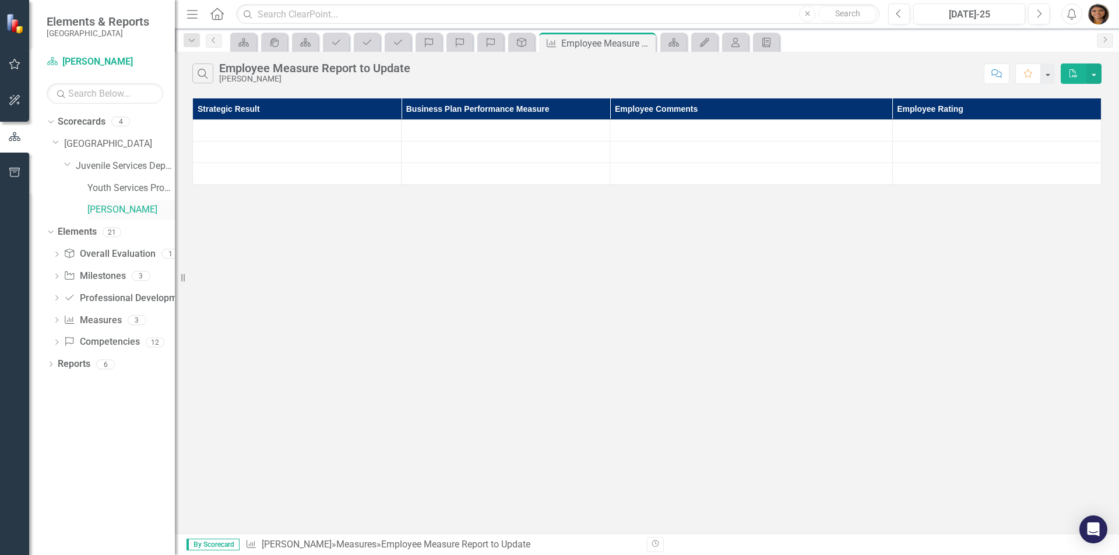
click at [125, 201] on div "[PERSON_NAME]" at bounding box center [130, 209] width 87 height 19
click at [129, 206] on link "[PERSON_NAME]" at bounding box center [130, 209] width 87 height 13
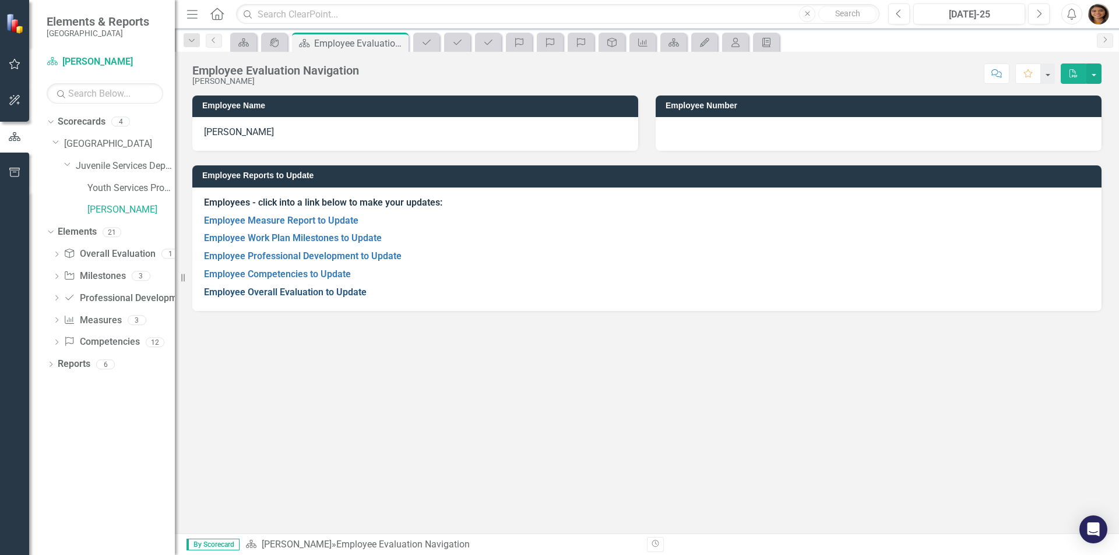
click at [301, 291] on link "Employee Overall Evaluation to Update" at bounding box center [285, 292] width 163 height 11
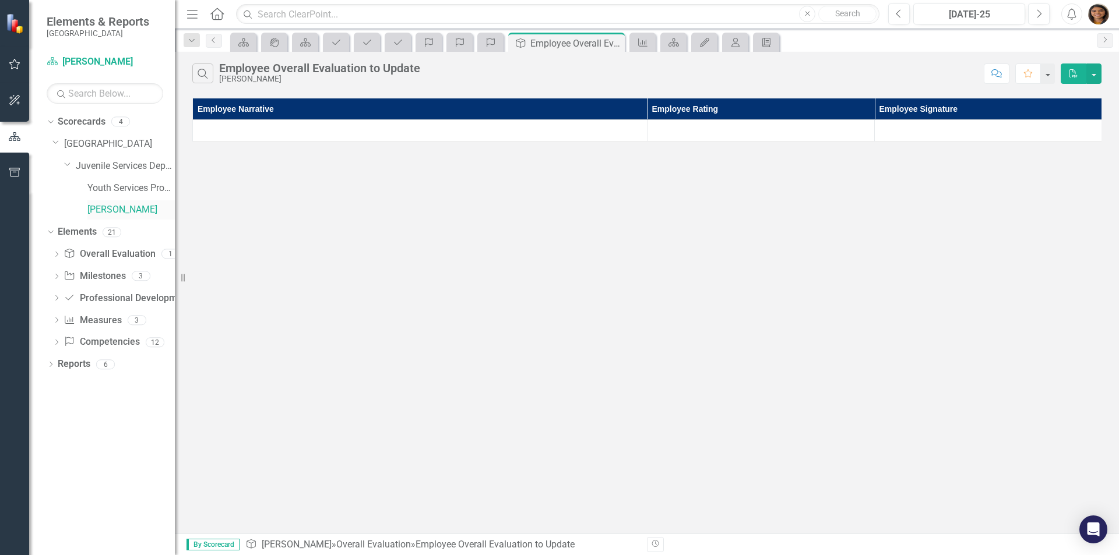
click at [138, 213] on link "[PERSON_NAME]" at bounding box center [130, 209] width 87 height 13
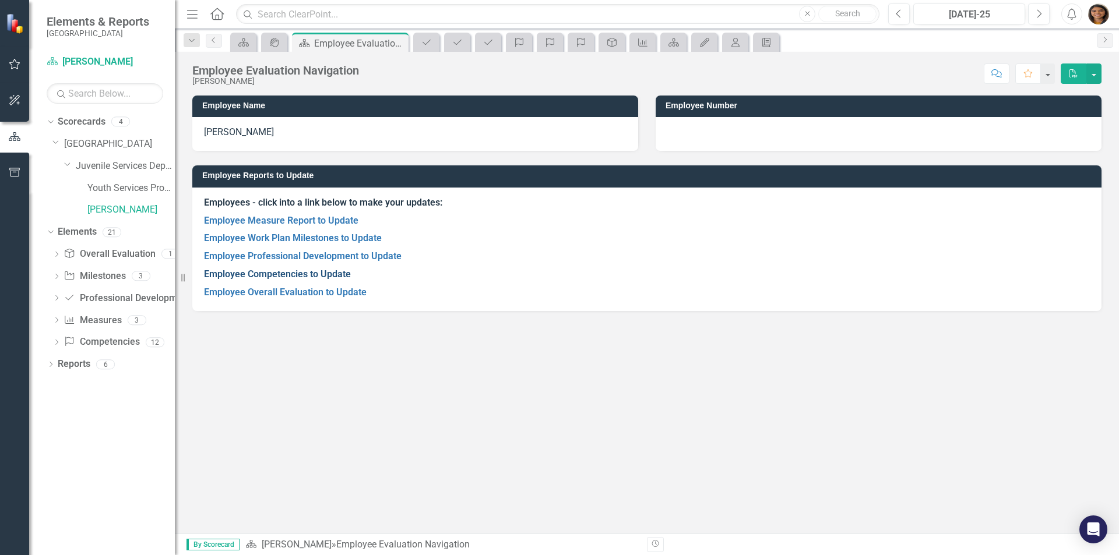
click at [265, 276] on link "Employee Competencies to Update" at bounding box center [277, 274] width 147 height 11
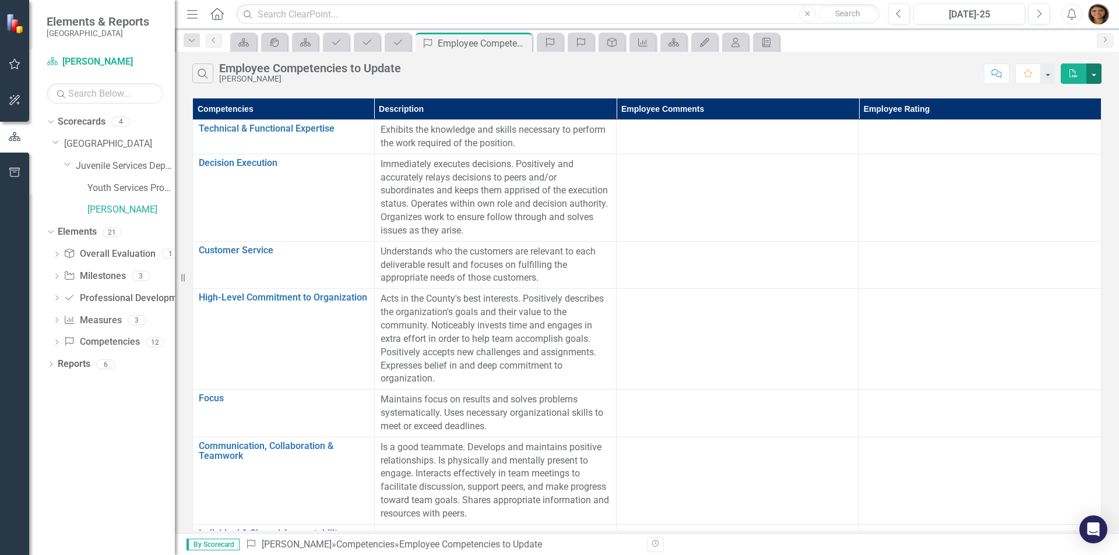
click at [894, 75] on button "button" at bounding box center [1093, 74] width 15 height 20
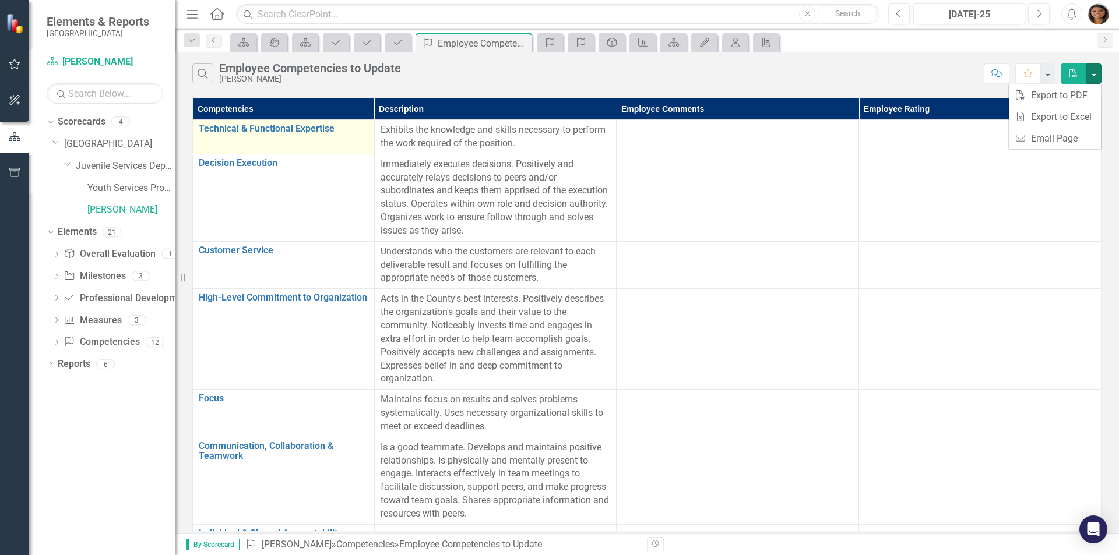
click at [318, 135] on div "Technical & Functional Expertise Link Open Element" at bounding box center [284, 131] width 170 height 14
click at [317, 129] on link "Technical & Functional Expertise" at bounding box center [284, 129] width 170 height 10
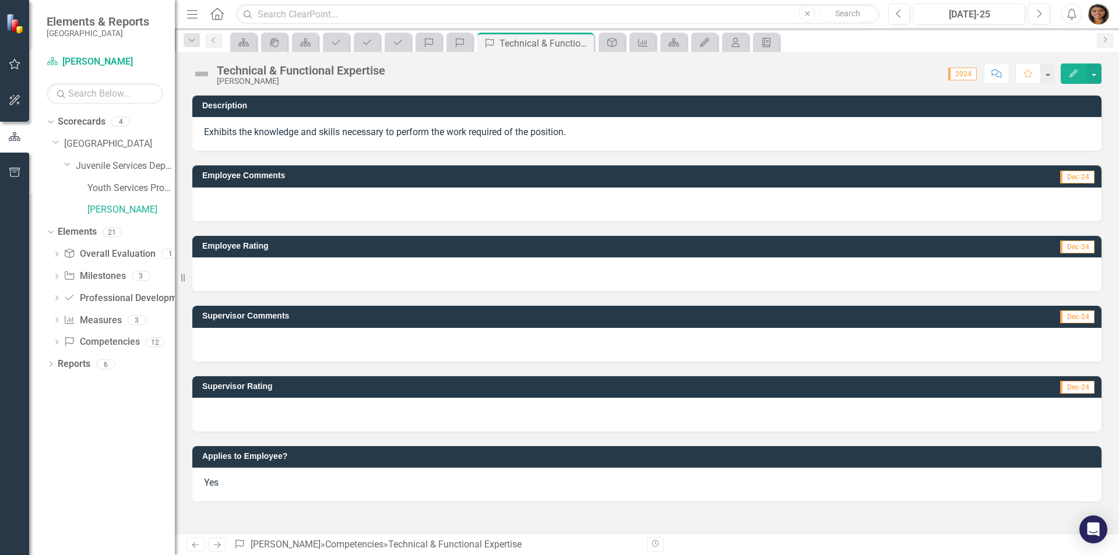
click at [894, 176] on span "Dec-24" at bounding box center [1077, 177] width 34 height 13
click at [200, 178] on div "Employee Comments Dec-24" at bounding box center [646, 176] width 909 height 22
click at [219, 174] on h3 "Employee Comments" at bounding box center [514, 175] width 625 height 9
click at [894, 75] on button "Edit" at bounding box center [1073, 74] width 26 height 20
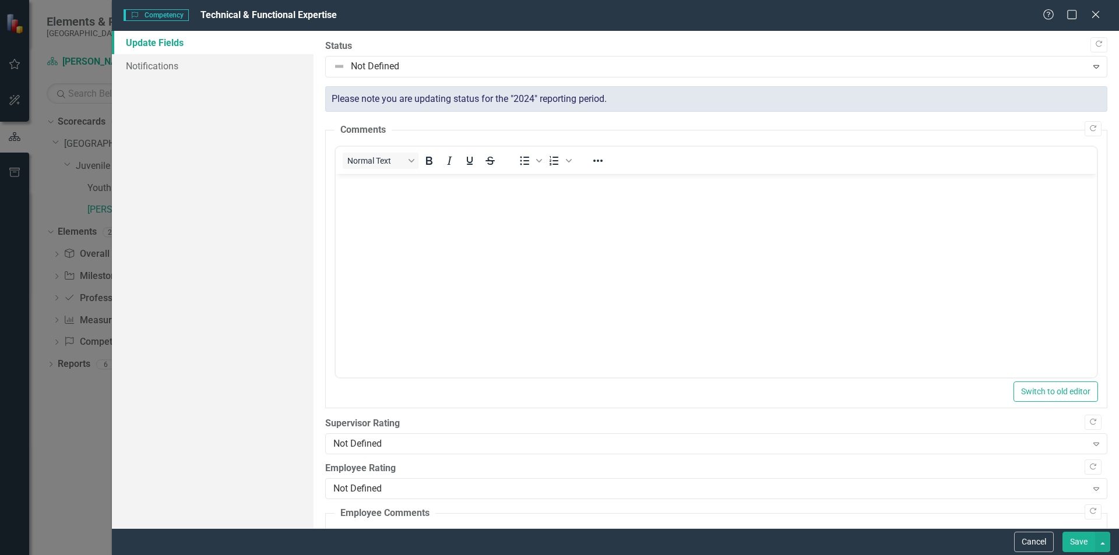
click at [894, 103] on div "Please note you are updating status for the "2024" reporting period." at bounding box center [716, 99] width 782 height 26
click at [477, 107] on div "Please note you are updating status for the "2024" reporting period." at bounding box center [716, 99] width 782 height 26
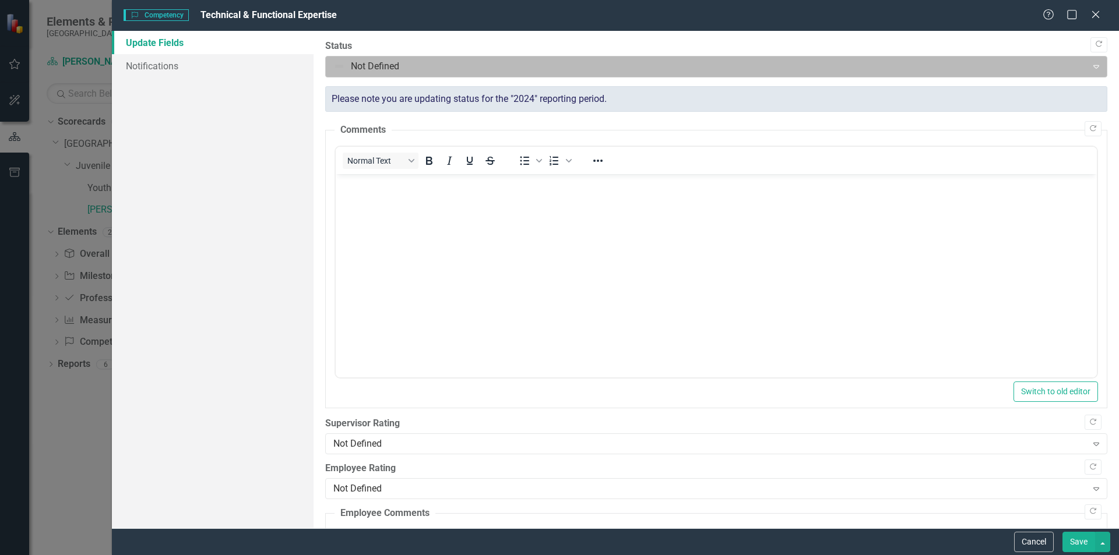
click at [349, 66] on div at bounding box center [706, 67] width 746 height 16
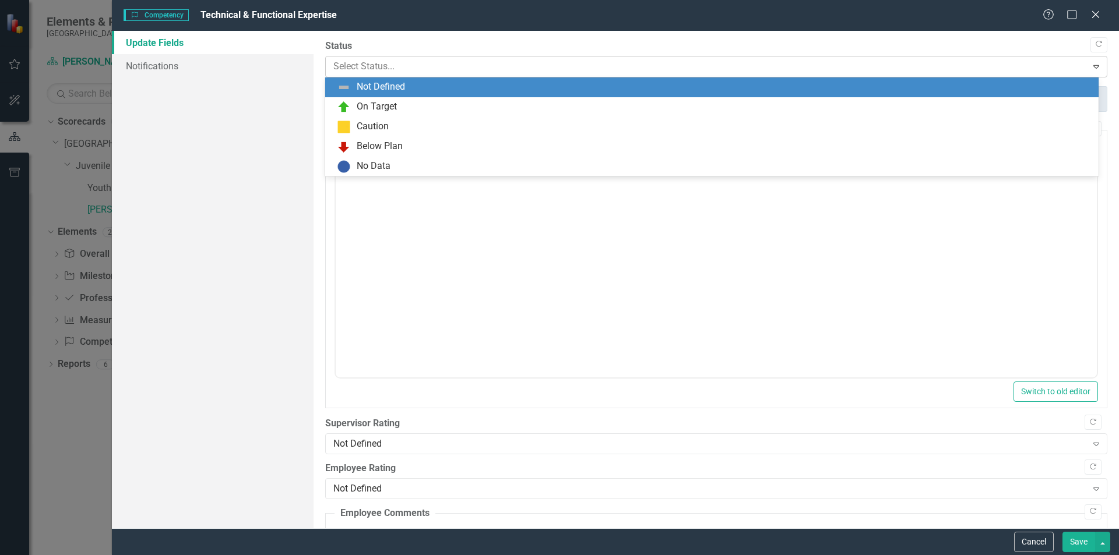
click at [349, 66] on div at bounding box center [706, 67] width 746 height 16
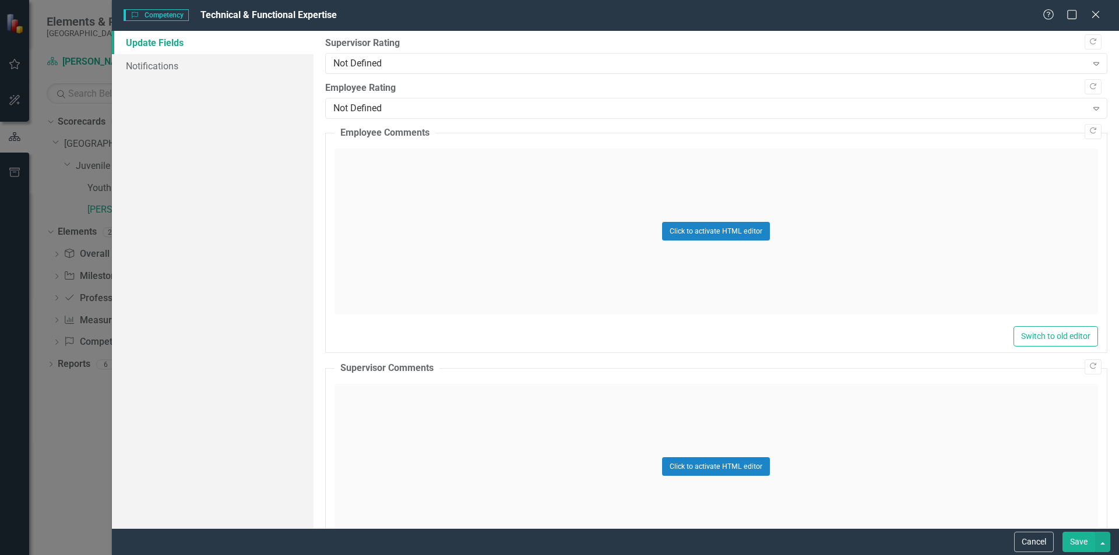
scroll to position [458, 0]
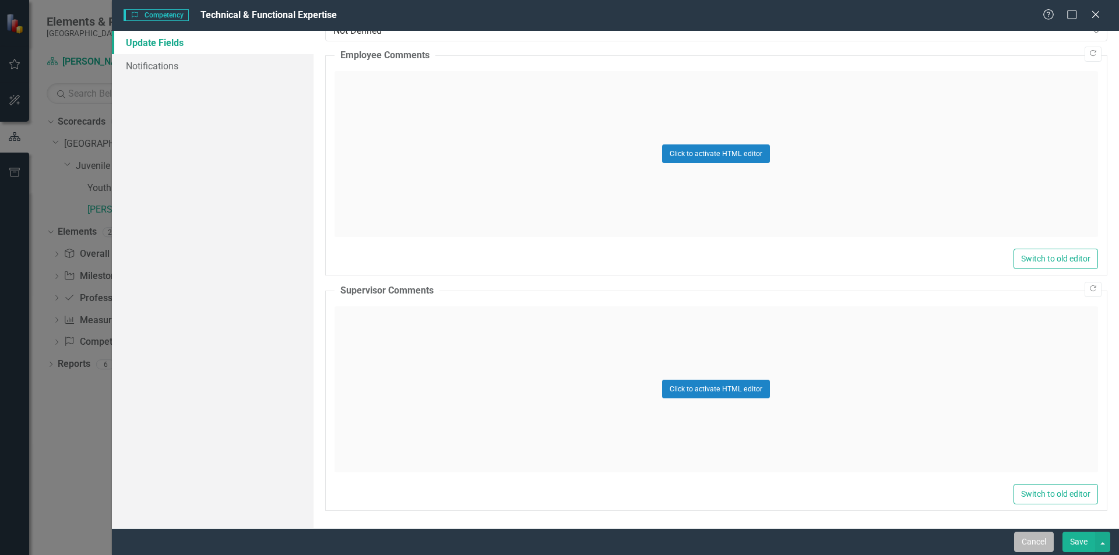
click at [894, 429] on button "Cancel" at bounding box center [1034, 542] width 40 height 20
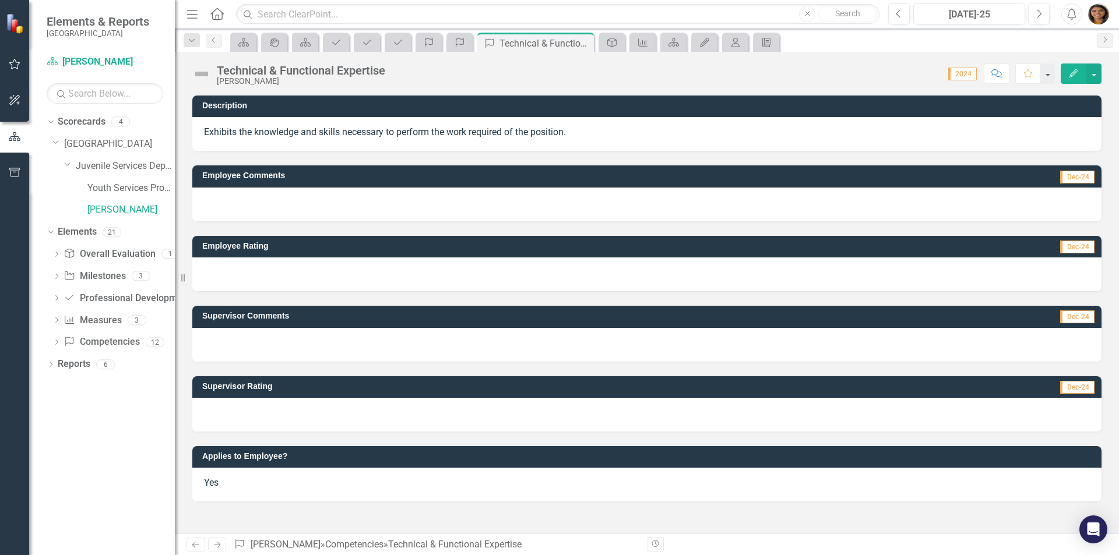
click at [894, 69] on span "2024" at bounding box center [962, 74] width 29 height 13
click at [131, 209] on link "[PERSON_NAME]" at bounding box center [130, 209] width 87 height 13
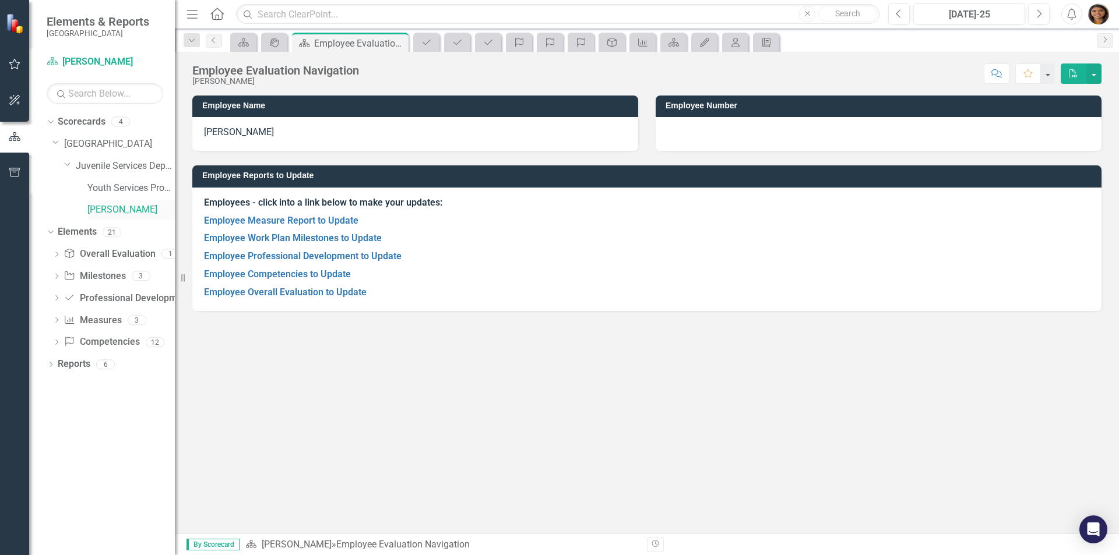
click at [131, 209] on link "[PERSON_NAME]" at bounding box center [130, 209] width 87 height 13
click at [894, 72] on button "button" at bounding box center [1093, 74] width 15 height 20
click at [281, 205] on strong "Employees - click into a link below to make your updates:" at bounding box center [323, 202] width 238 height 11
click at [281, 258] on link "Employee Professional Development to Update" at bounding box center [303, 256] width 198 height 11
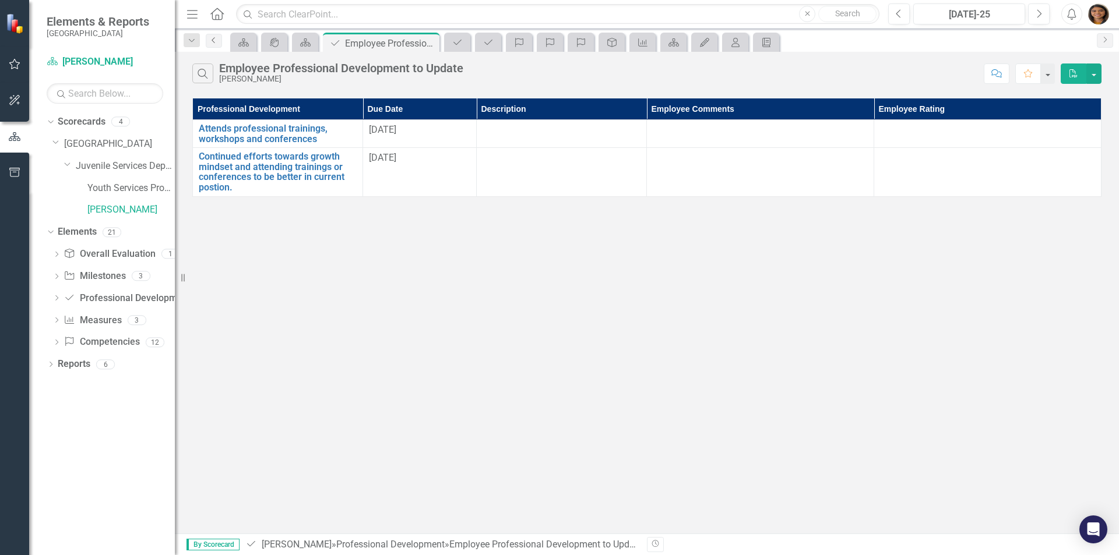
click at [216, 41] on icon "Previous" at bounding box center [213, 40] width 9 height 7
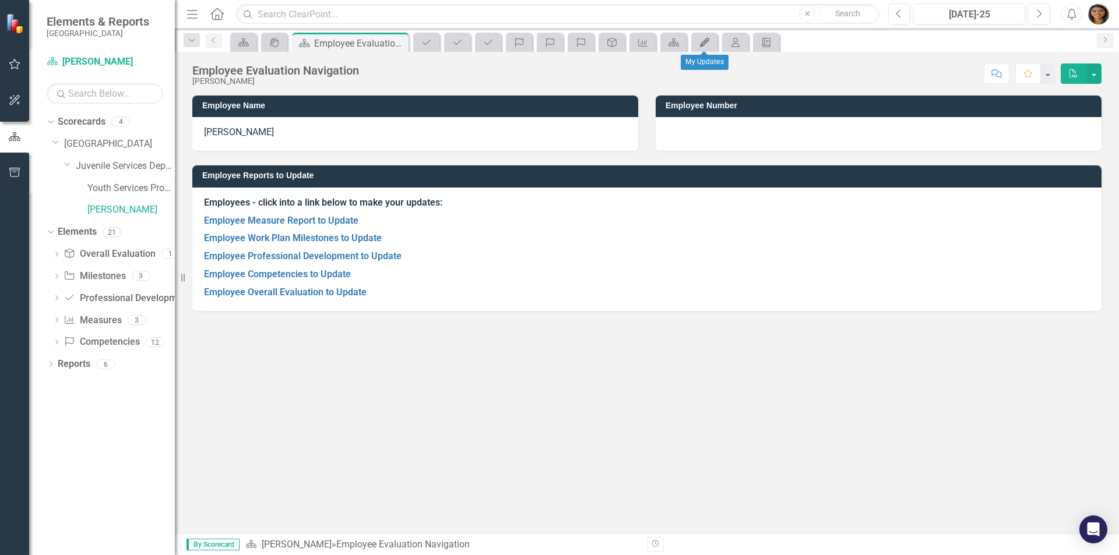
click at [705, 37] on div "My Updates" at bounding box center [702, 42] width 16 height 15
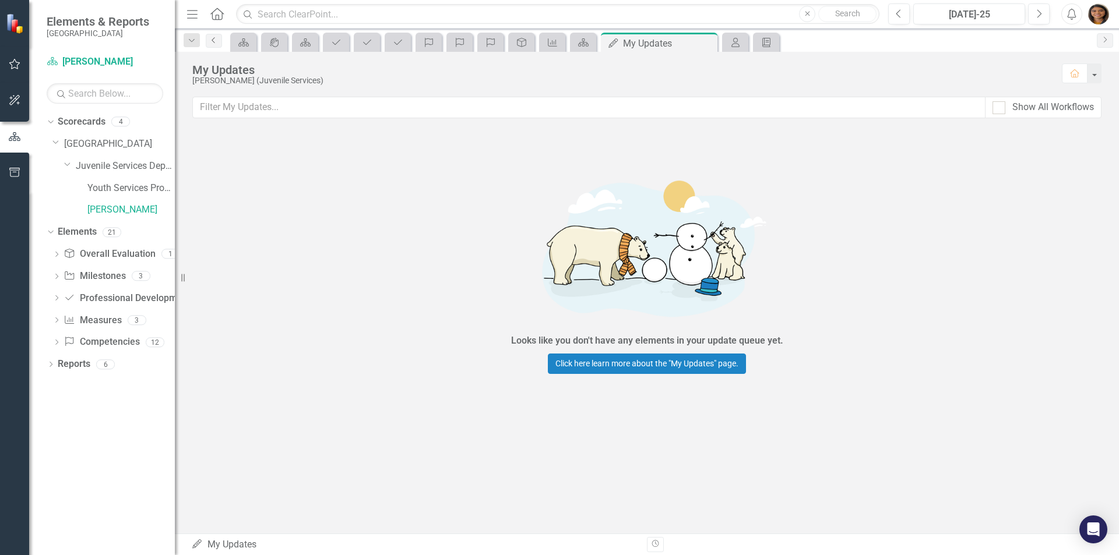
click at [217, 37] on icon "Previous" at bounding box center [213, 40] width 9 height 7
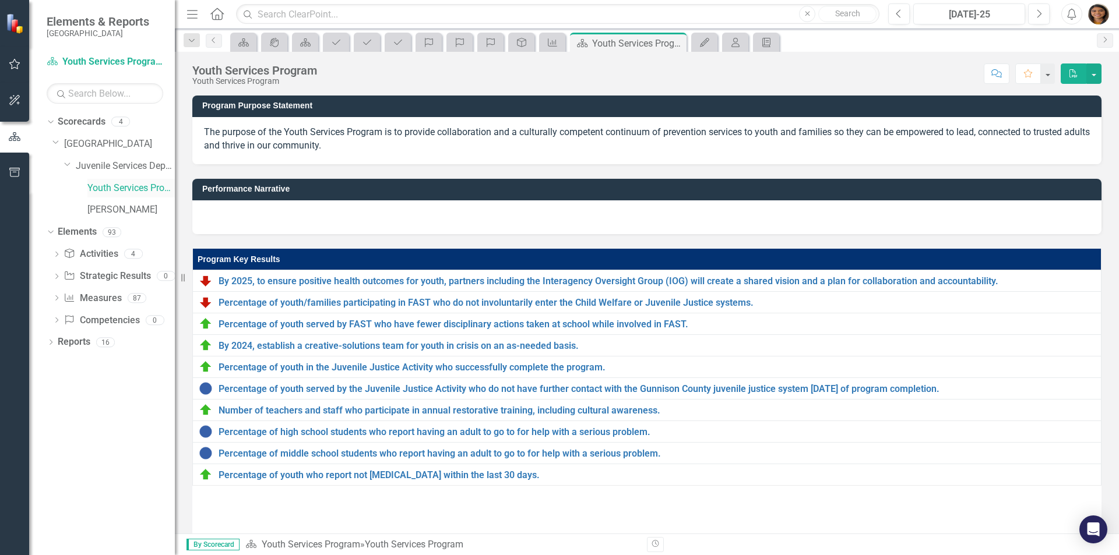
click at [115, 187] on link "Youth Services Program" at bounding box center [130, 188] width 87 height 13
click at [117, 207] on link "[PERSON_NAME]" at bounding box center [130, 209] width 87 height 13
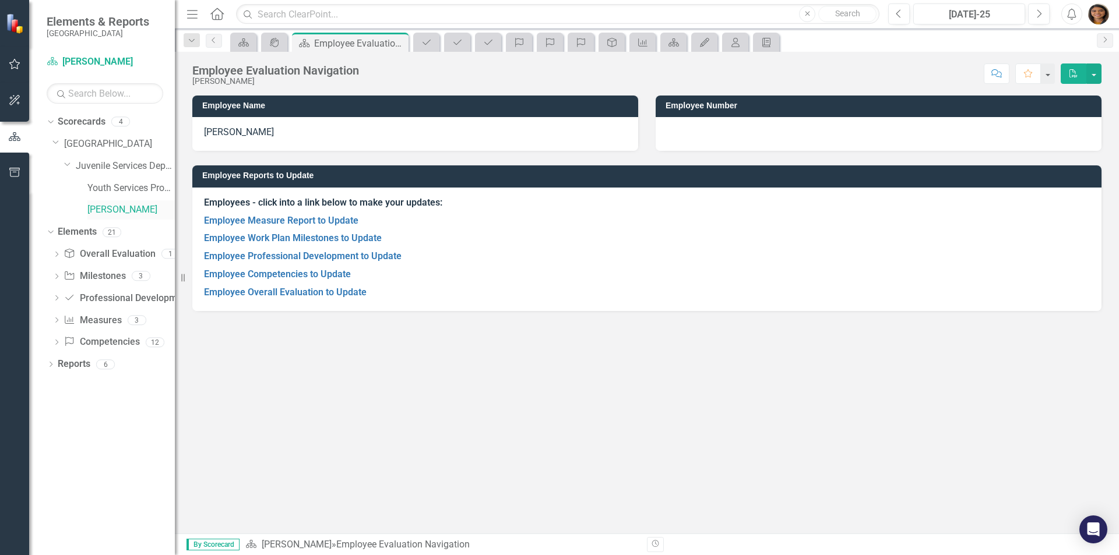
click at [117, 207] on link "[PERSON_NAME]" at bounding box center [130, 209] width 87 height 13
click at [118, 64] on link "Scorecard [PERSON_NAME]" at bounding box center [105, 61] width 117 height 13
click at [894, 16] on img "button" at bounding box center [1098, 13] width 21 height 21
click at [894, 41] on link "User Edit Profile" at bounding box center [1062, 36] width 92 height 22
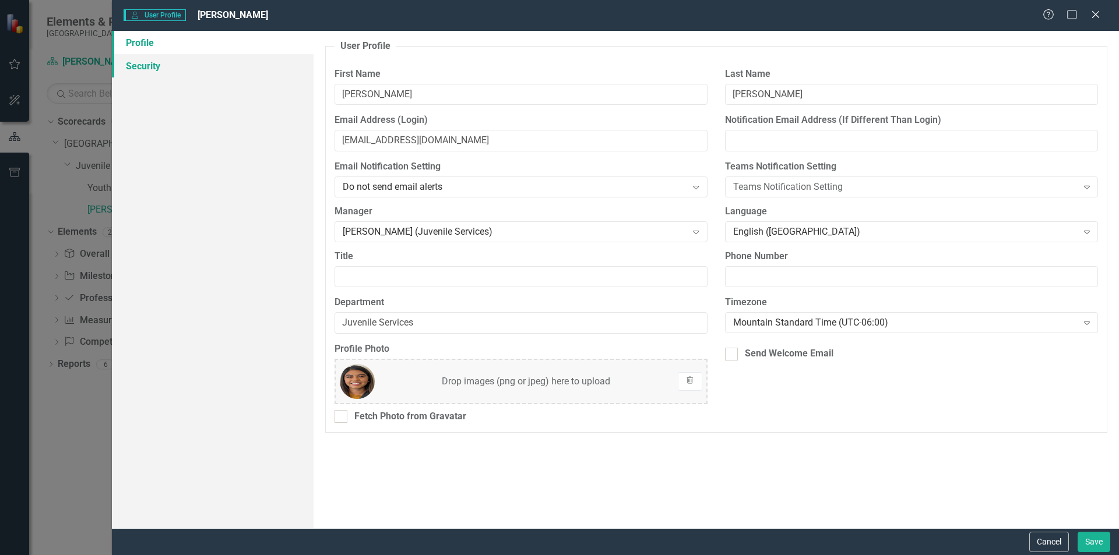
click at [167, 67] on link "Security" at bounding box center [213, 65] width 202 height 23
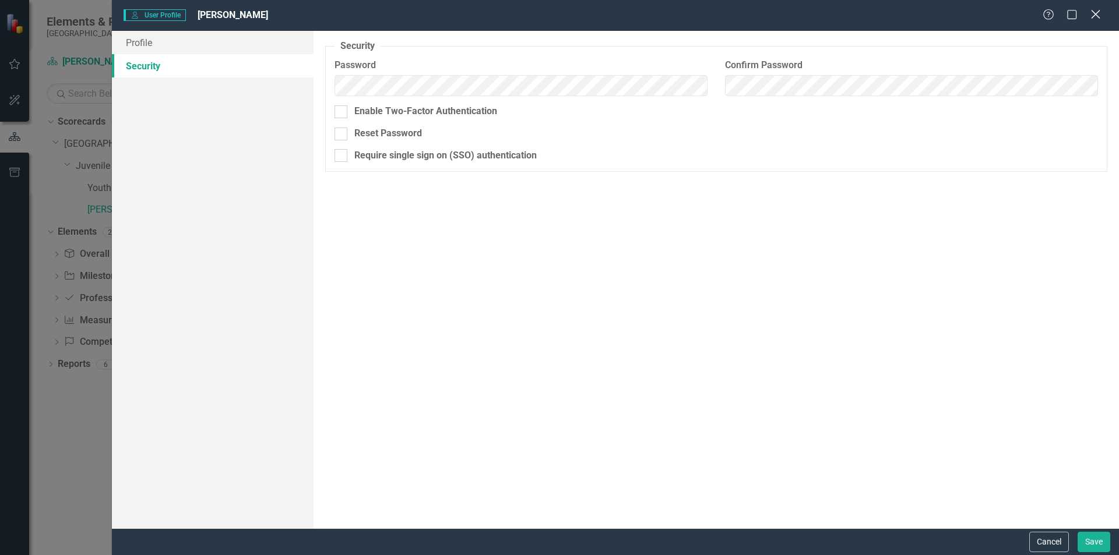
click at [894, 10] on icon "Close" at bounding box center [1095, 14] width 15 height 11
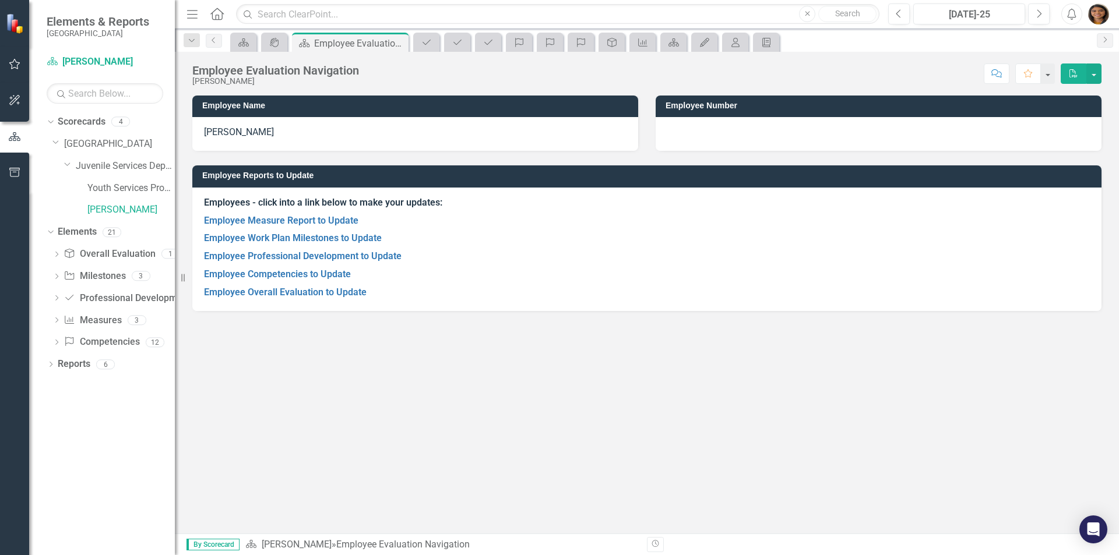
click at [894, 12] on icon "button" at bounding box center [1071, 14] width 9 height 12
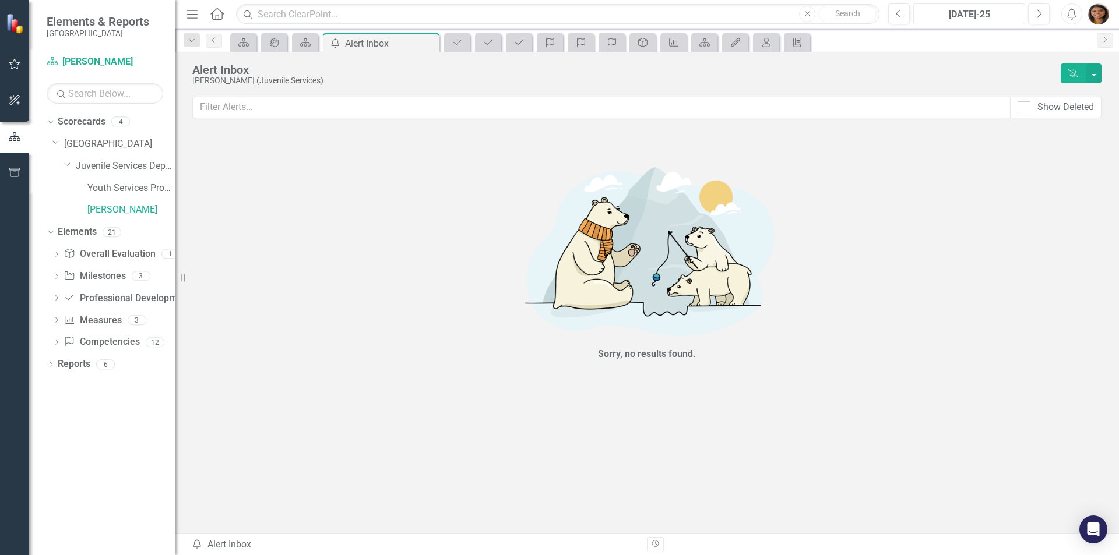
click at [894, 15] on div "[DATE]-25" at bounding box center [969, 15] width 104 height 14
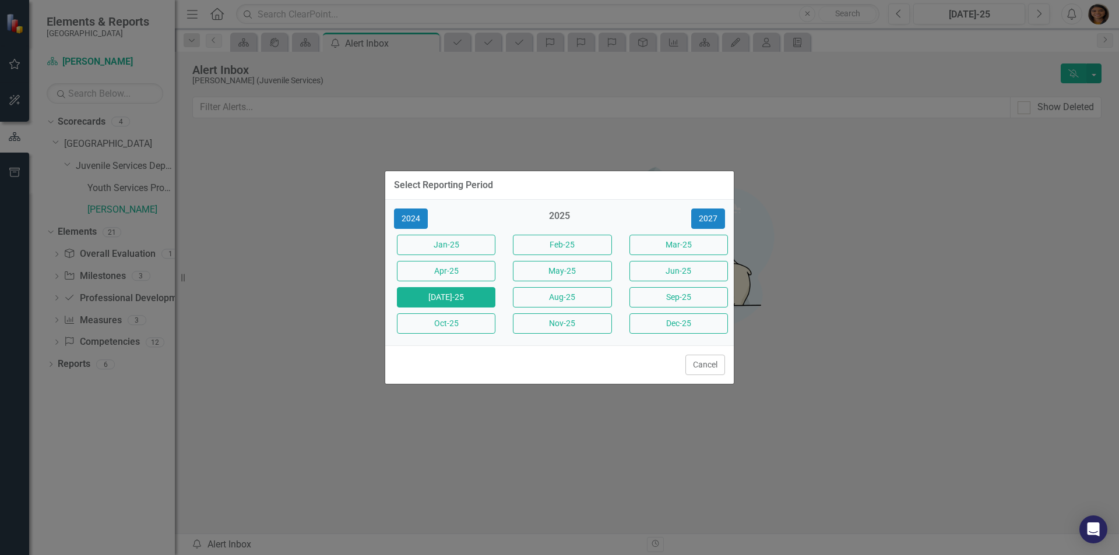
click at [563, 139] on div "Select Reporting Period 2024 2025 2027 Jan-25 Feb-25 Mar-25 Apr-25 May-25 Jun-2…" at bounding box center [560, 277] width 350 height 555
click at [700, 368] on button "Cancel" at bounding box center [705, 365] width 40 height 20
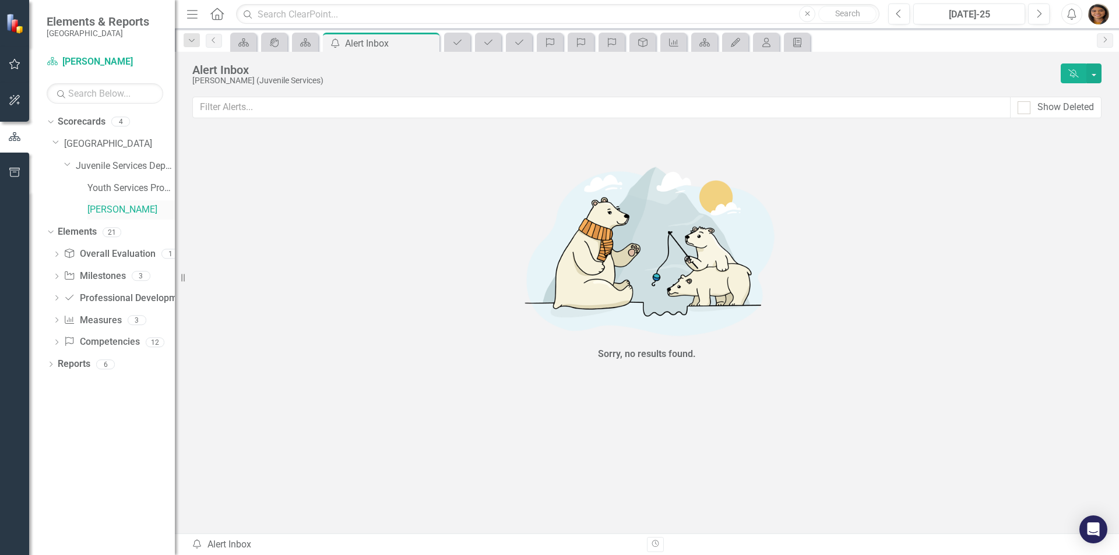
click at [131, 210] on link "[PERSON_NAME]" at bounding box center [130, 209] width 87 height 13
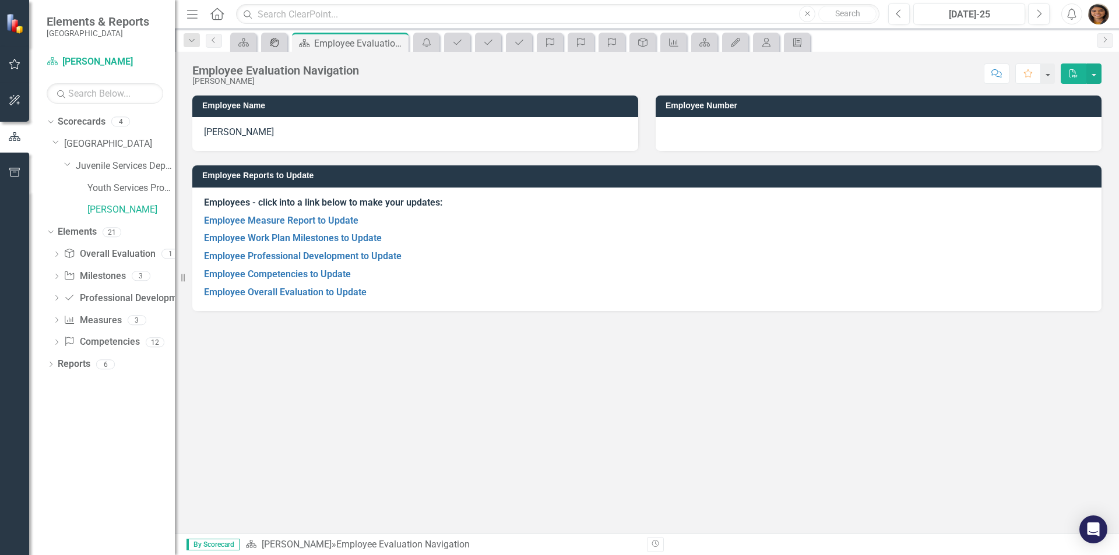
click at [270, 41] on icon "icon.portal" at bounding box center [275, 42] width 12 height 9
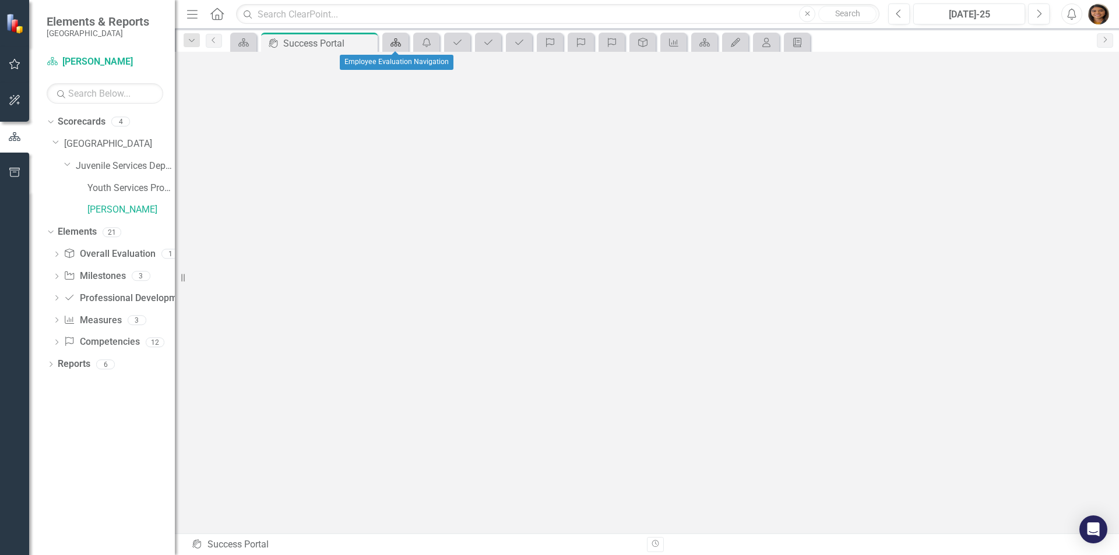
click at [390, 40] on icon "Scorecard" at bounding box center [396, 42] width 12 height 9
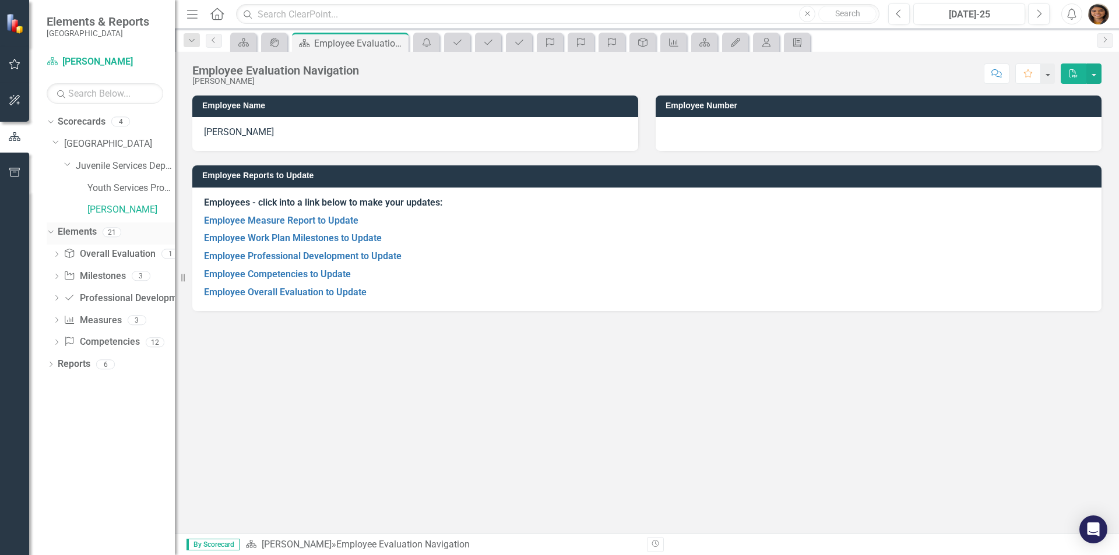
click at [110, 234] on div "21" at bounding box center [112, 232] width 19 height 10
click at [50, 234] on icon "Dropdown" at bounding box center [49, 232] width 6 height 8
click at [51, 256] on icon "Dropdown" at bounding box center [51, 255] width 8 height 6
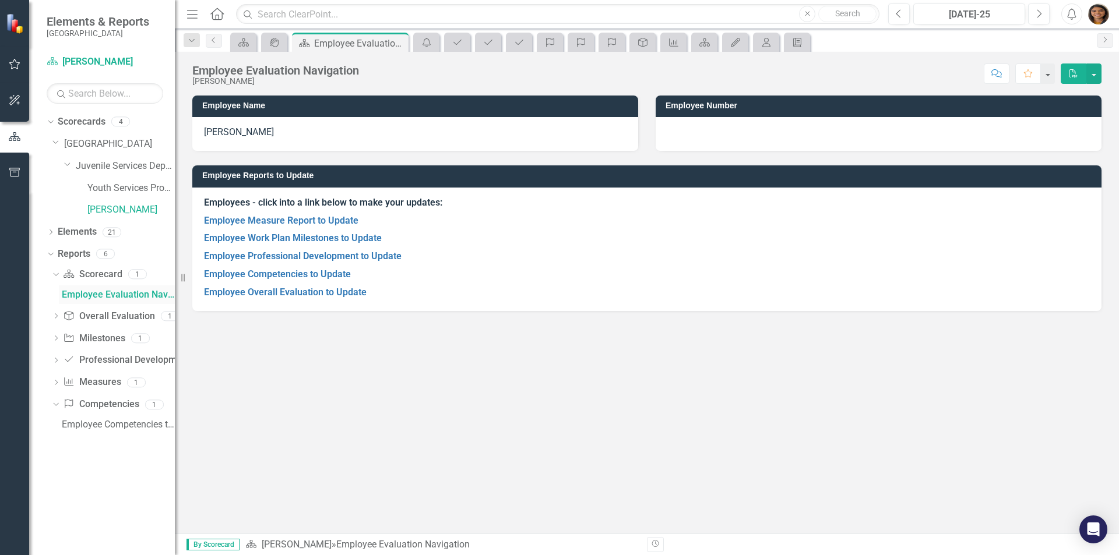
click at [111, 294] on div "Employee Evaluation Navigation" at bounding box center [118, 295] width 113 height 10
click at [167, 314] on div "1" at bounding box center [170, 316] width 19 height 10
click at [296, 219] on link "Employee Measure Report to Update" at bounding box center [281, 220] width 154 height 11
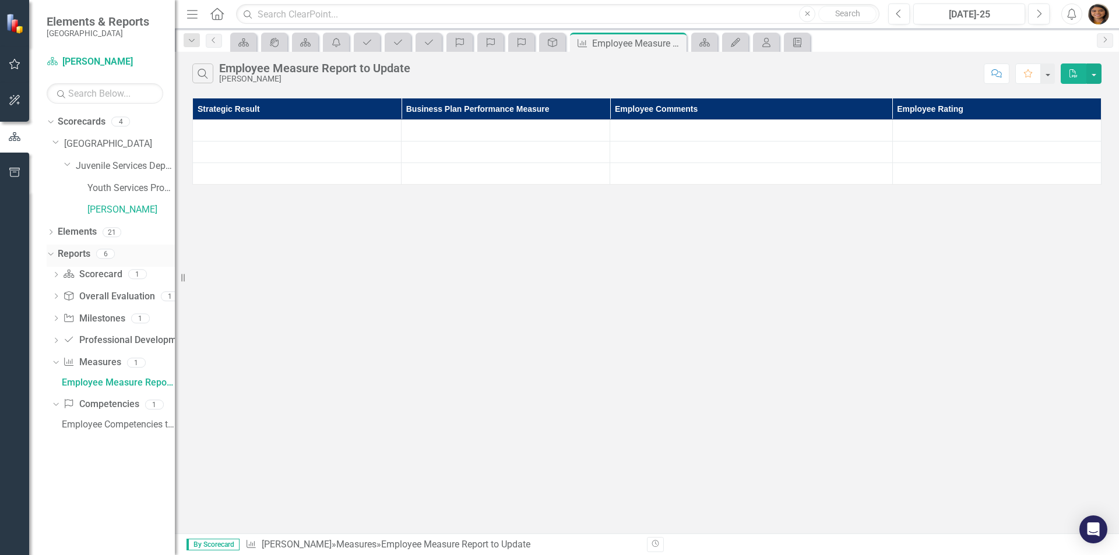
click at [60, 256] on link "Reports" at bounding box center [74, 254] width 33 height 13
click at [51, 256] on icon "Dropdown" at bounding box center [49, 253] width 6 height 8
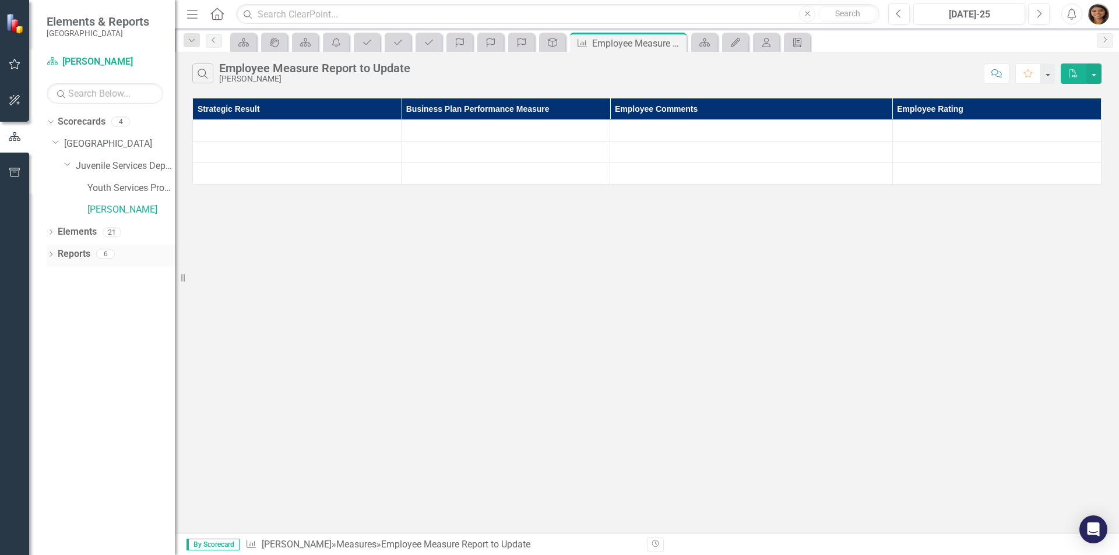
click at [51, 255] on icon "Dropdown" at bounding box center [51, 255] width 8 height 6
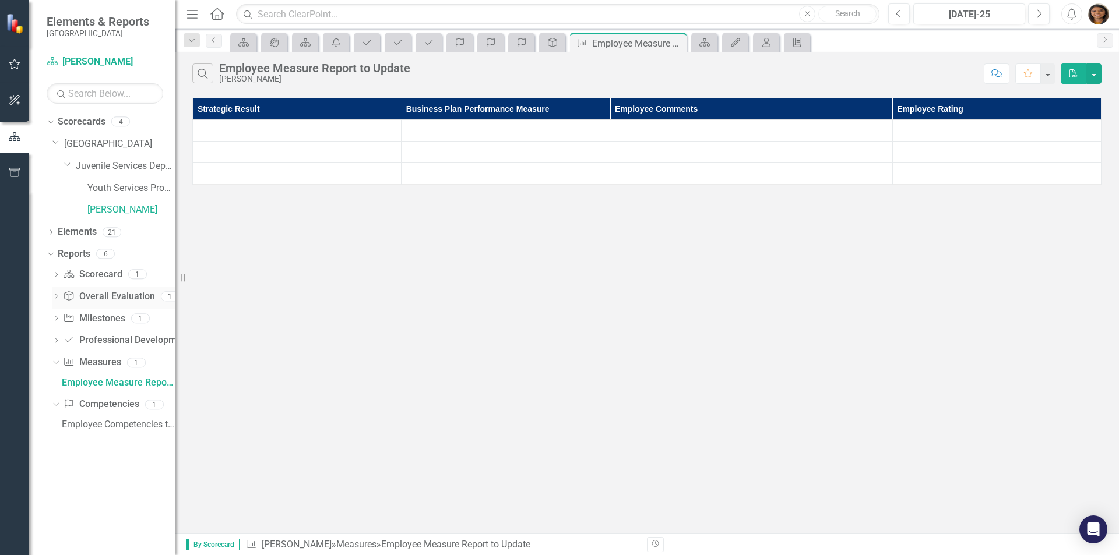
click at [167, 296] on div "1" at bounding box center [170, 296] width 19 height 10
click at [139, 315] on div "1" at bounding box center [140, 318] width 19 height 10
click at [152, 428] on div "Employee Competencies to Update" at bounding box center [118, 425] width 113 height 10
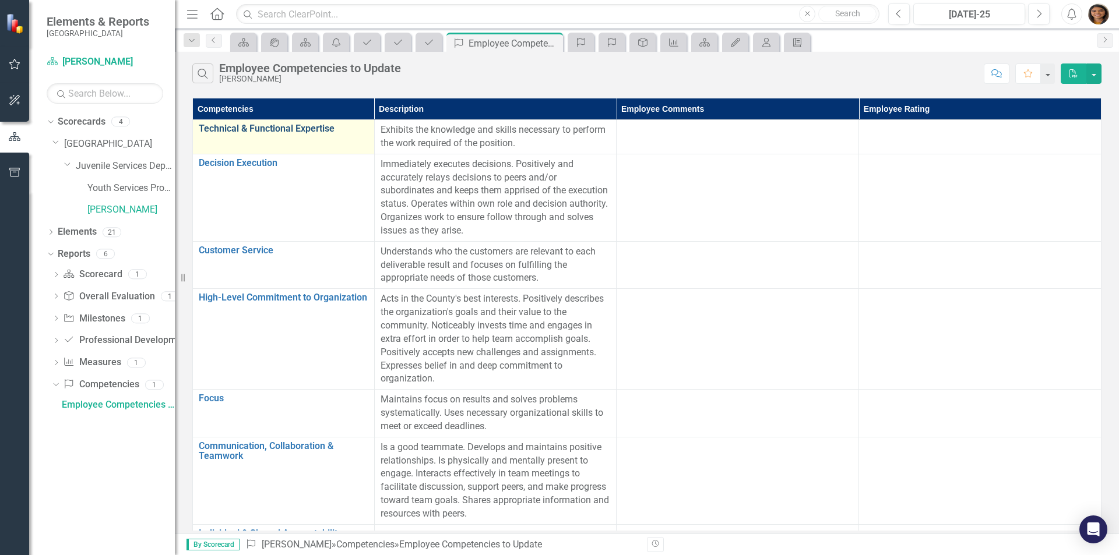
click at [283, 129] on link "Technical & Functional Expertise" at bounding box center [284, 129] width 170 height 10
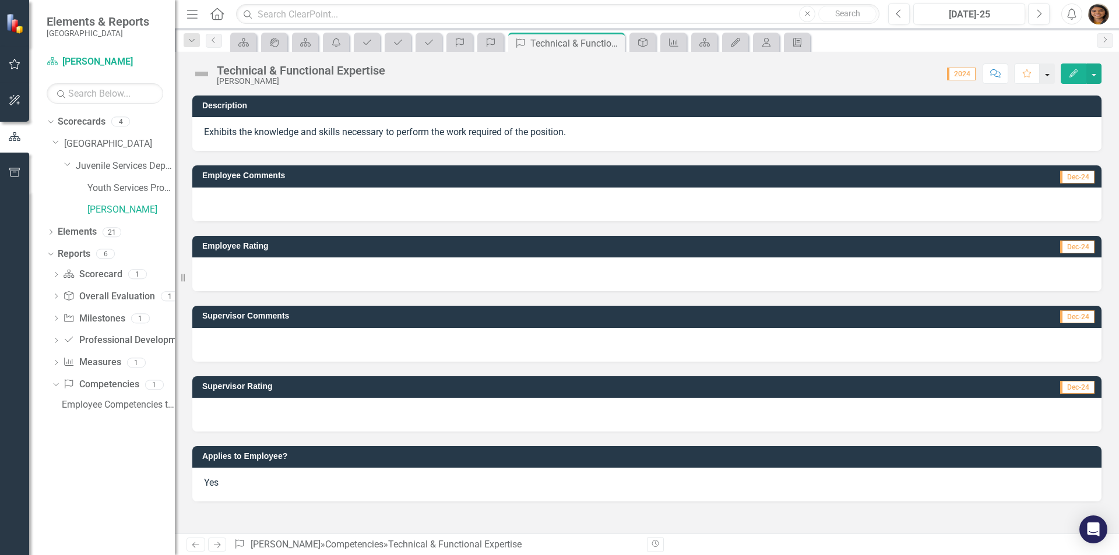
click at [894, 75] on button "button" at bounding box center [1046, 74] width 15 height 20
click at [894, 74] on button "button" at bounding box center [1093, 74] width 15 height 20
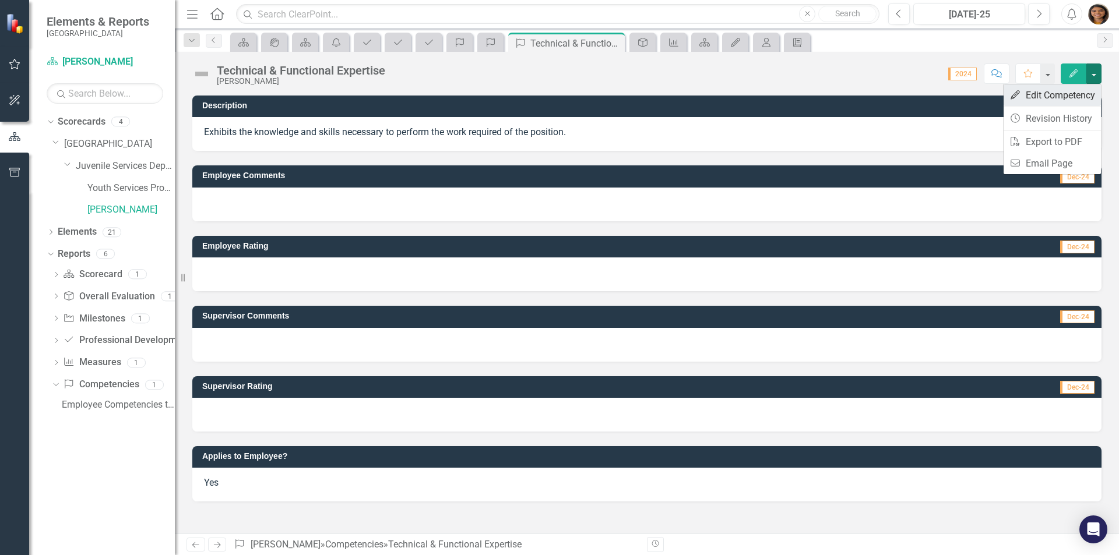
click at [894, 96] on link "Edit Edit Competency" at bounding box center [1051, 95] width 97 height 22
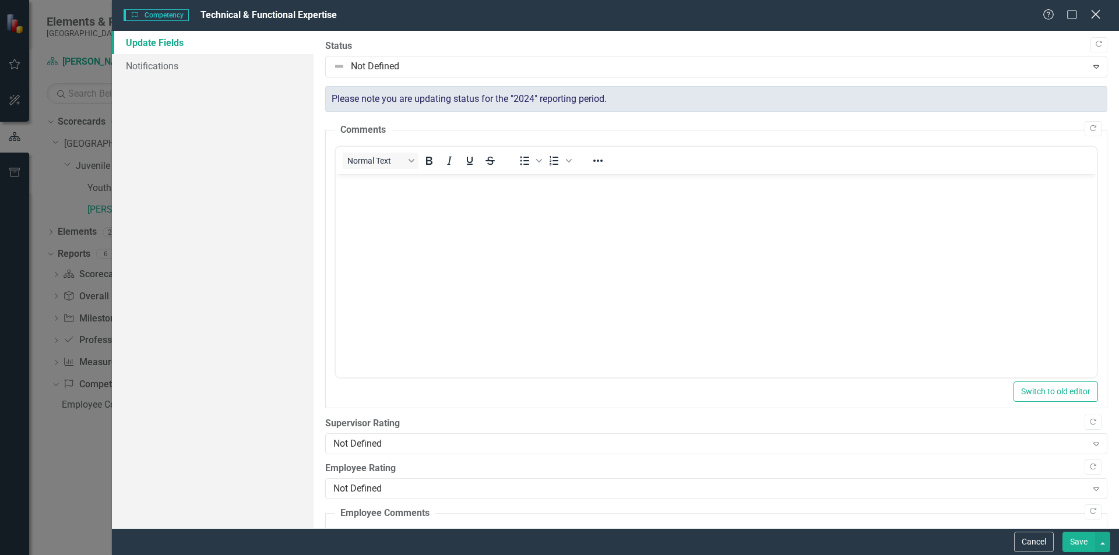
click at [894, 17] on icon "Close" at bounding box center [1095, 14] width 15 height 11
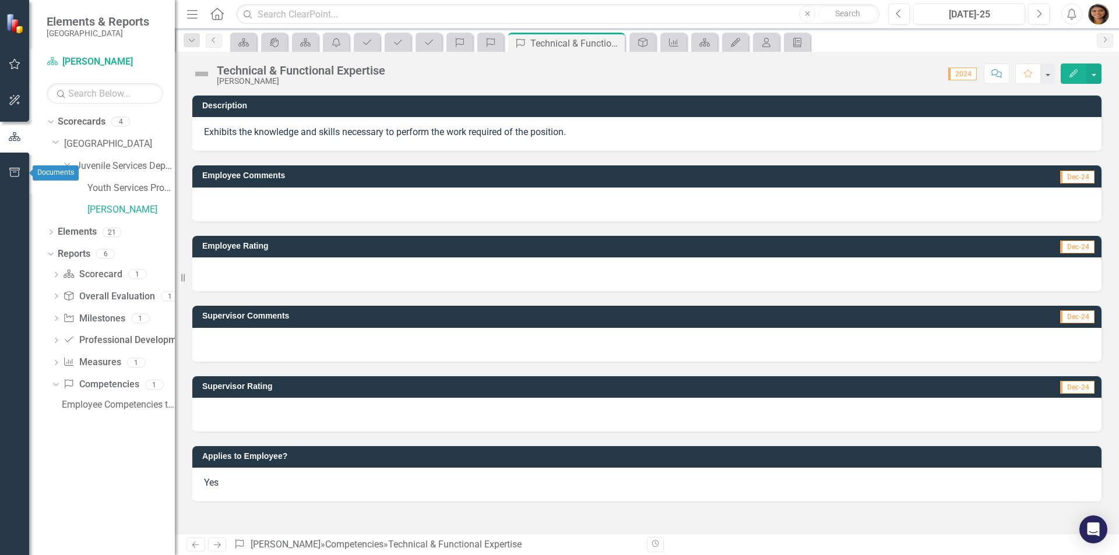
click at [15, 172] on icon "button" at bounding box center [14, 172] width 10 height 9
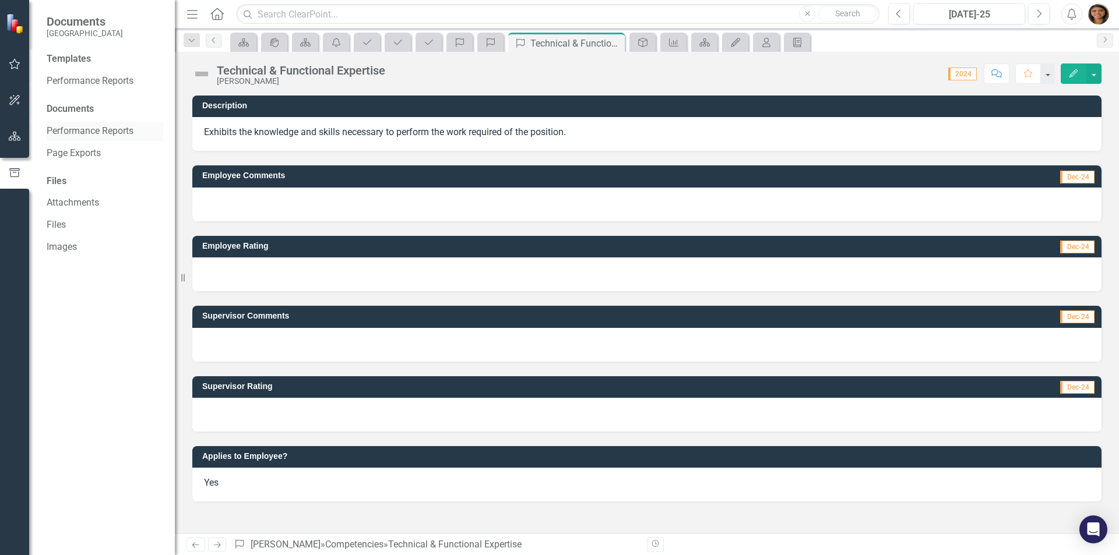
click at [85, 126] on link "Performance Reports" at bounding box center [105, 131] width 117 height 13
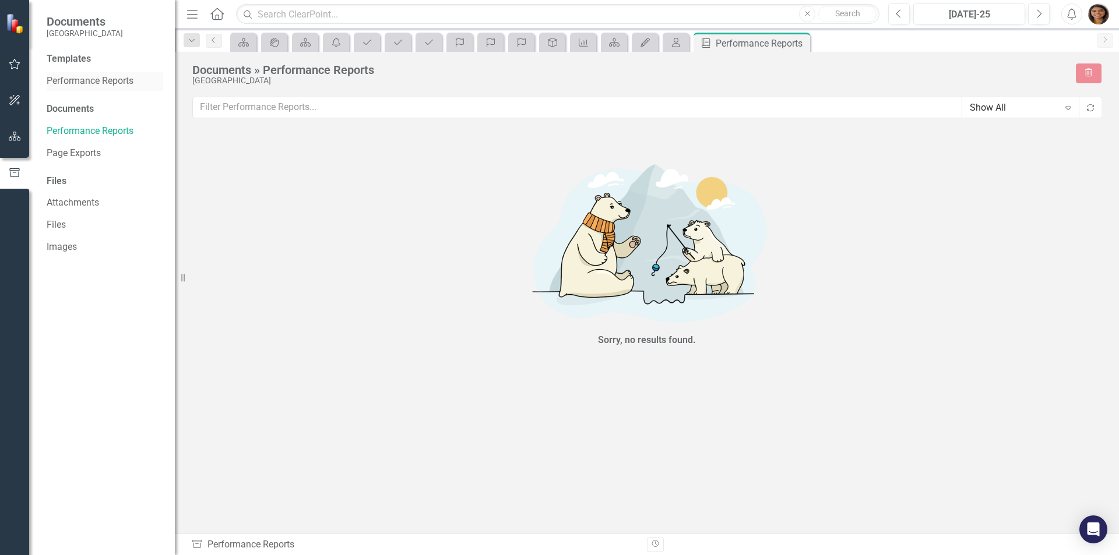
click at [94, 80] on link "Performance Reports" at bounding box center [105, 81] width 117 height 13
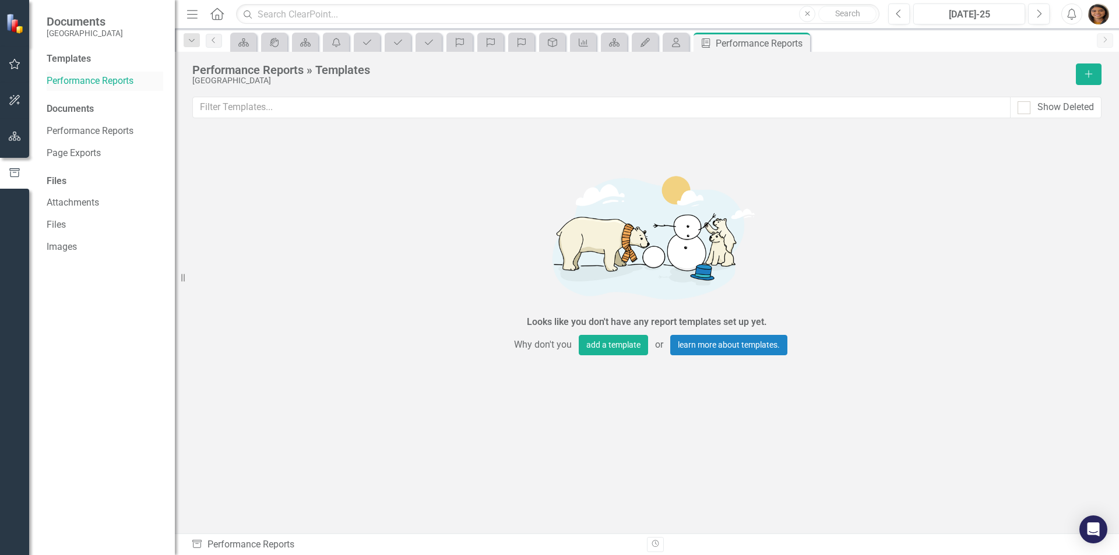
click at [94, 80] on link "Performance Reports" at bounding box center [105, 81] width 117 height 13
click at [89, 131] on link "Performance Reports" at bounding box center [105, 131] width 117 height 13
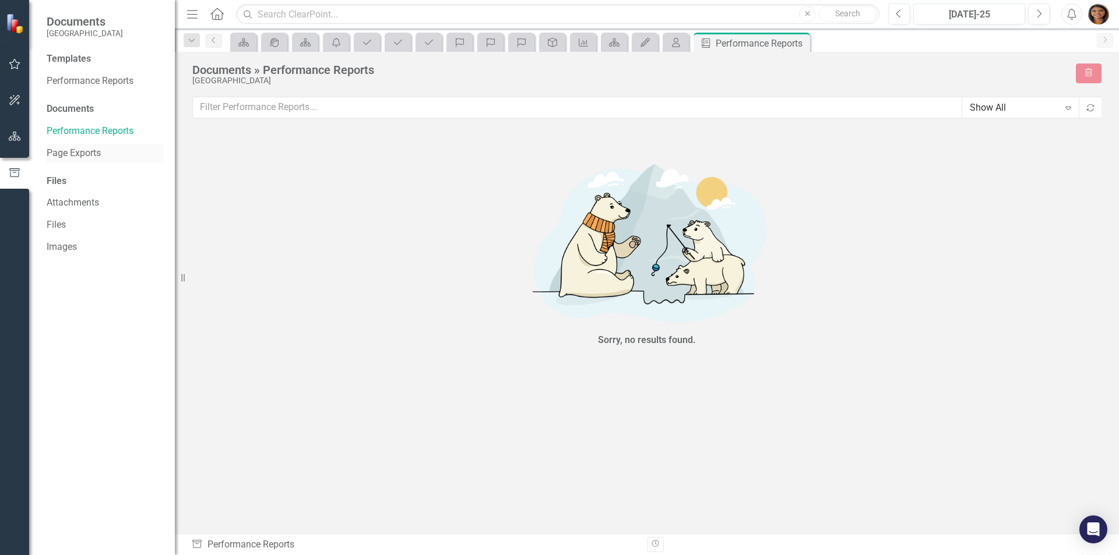
click at [91, 154] on link "Page Exports" at bounding box center [105, 153] width 117 height 13
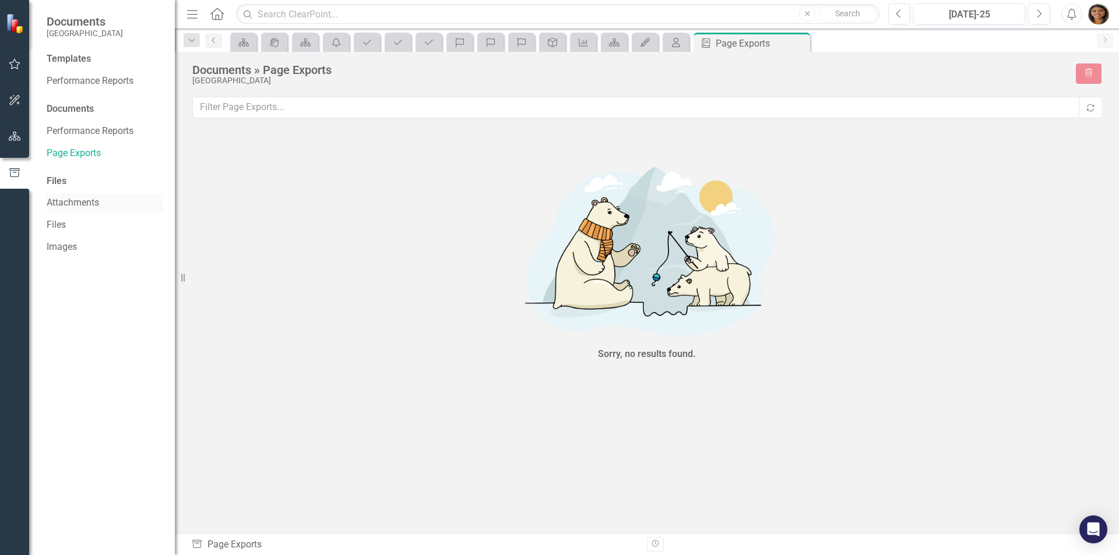
click at [83, 201] on link "Attachments" at bounding box center [105, 202] width 117 height 13
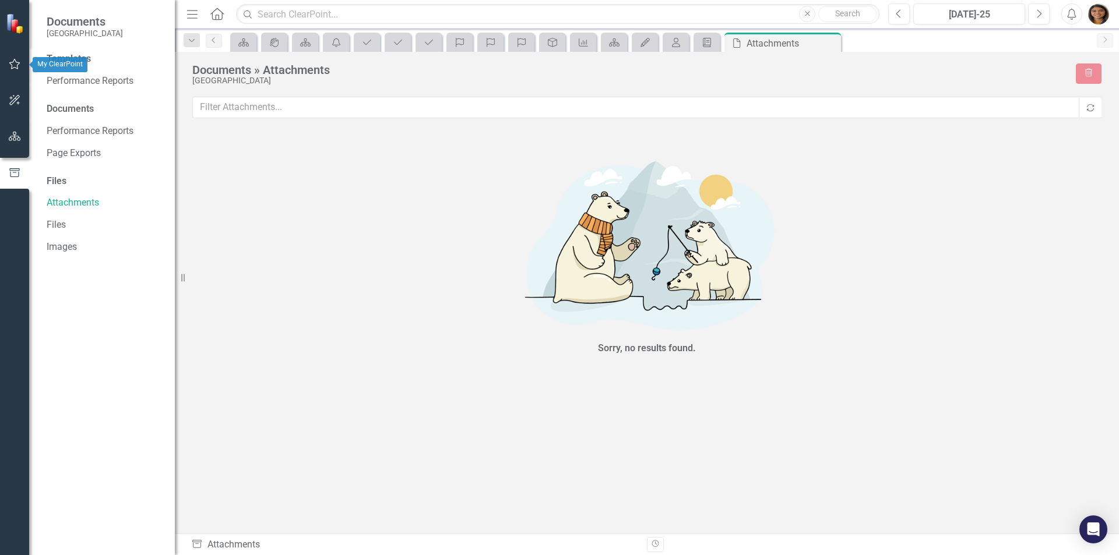
click at [19, 64] on icon "button" at bounding box center [14, 64] width 11 height 10
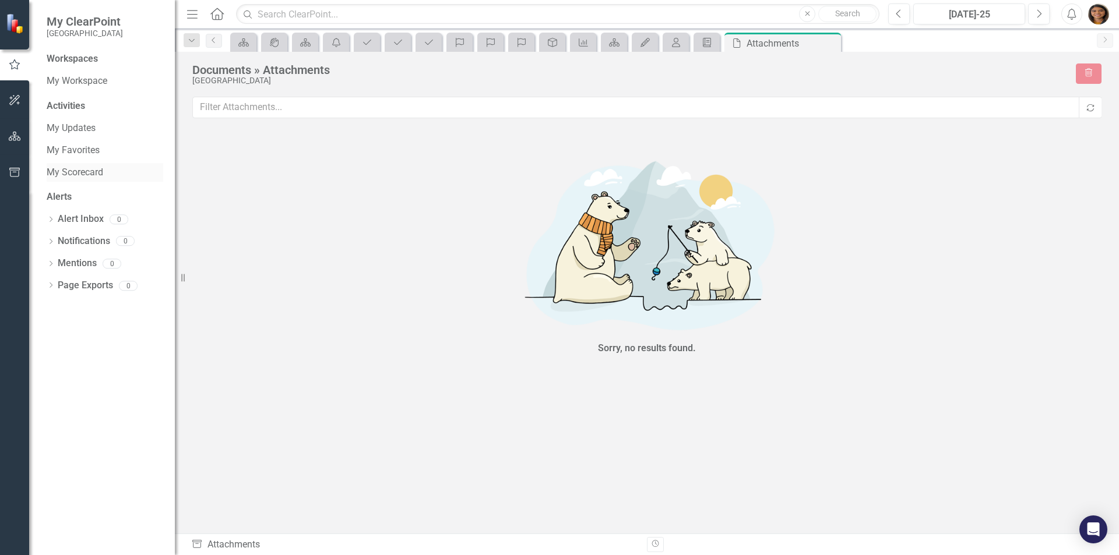
click at [93, 167] on link "My Scorecard" at bounding box center [105, 172] width 117 height 13
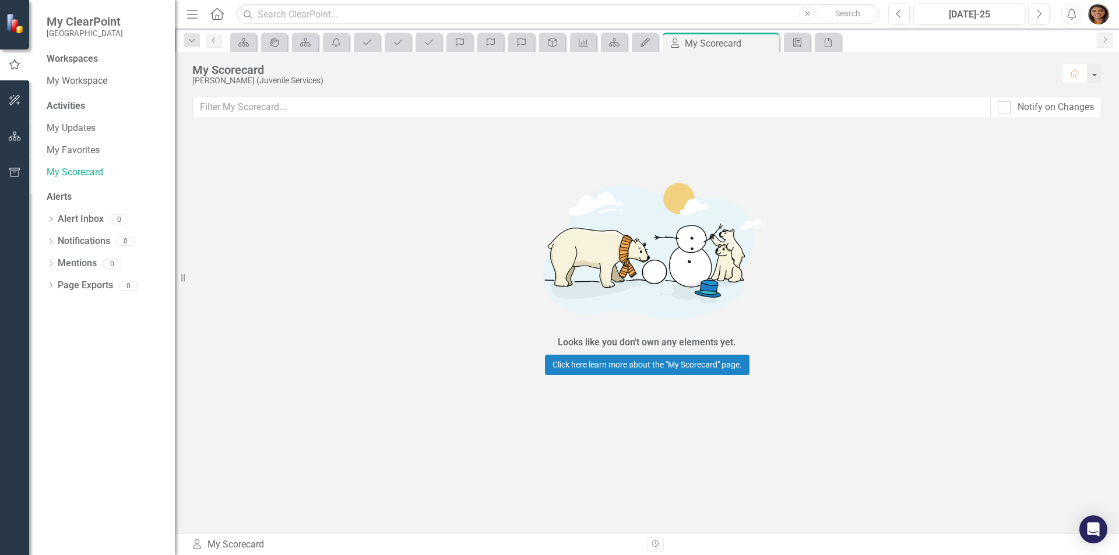
click at [94, 31] on small "[GEOGRAPHIC_DATA]" at bounding box center [85, 33] width 76 height 9
click at [91, 77] on link "My Workspace" at bounding box center [105, 81] width 117 height 13
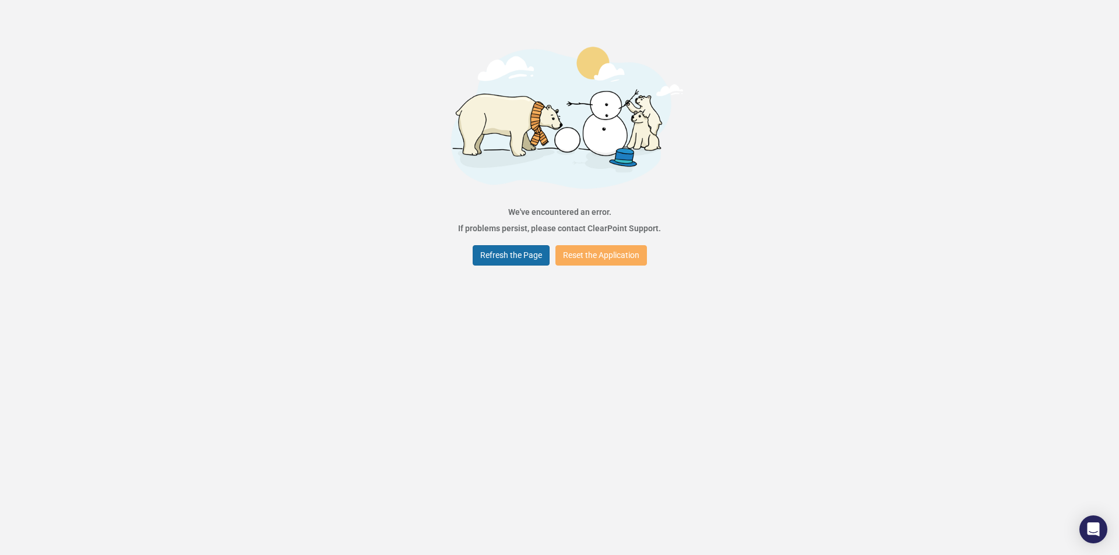
click at [505, 251] on button "Refresh the Page" at bounding box center [511, 255] width 77 height 20
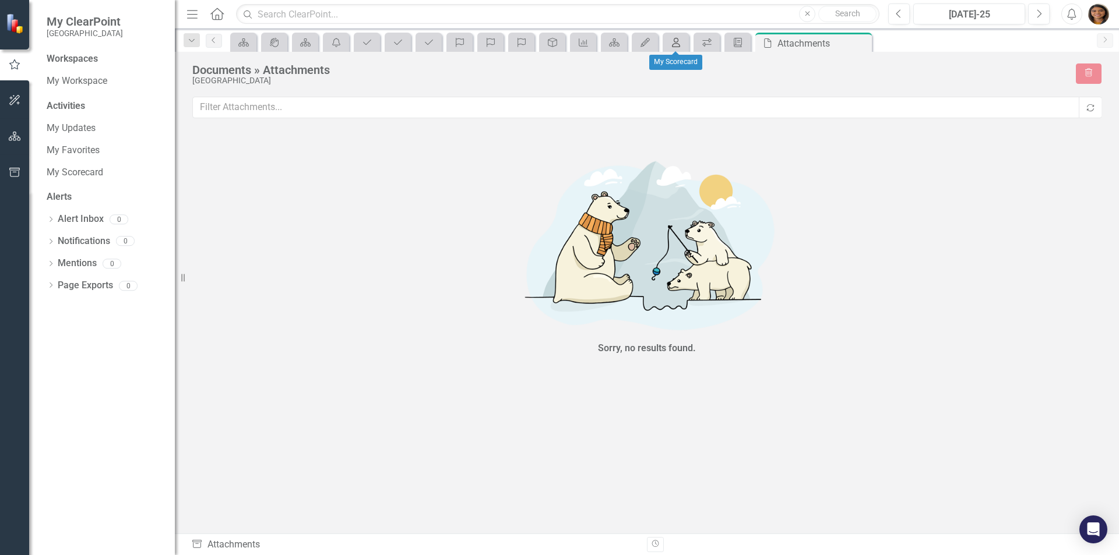
click at [678, 38] on icon "My Scorecard" at bounding box center [676, 42] width 12 height 9
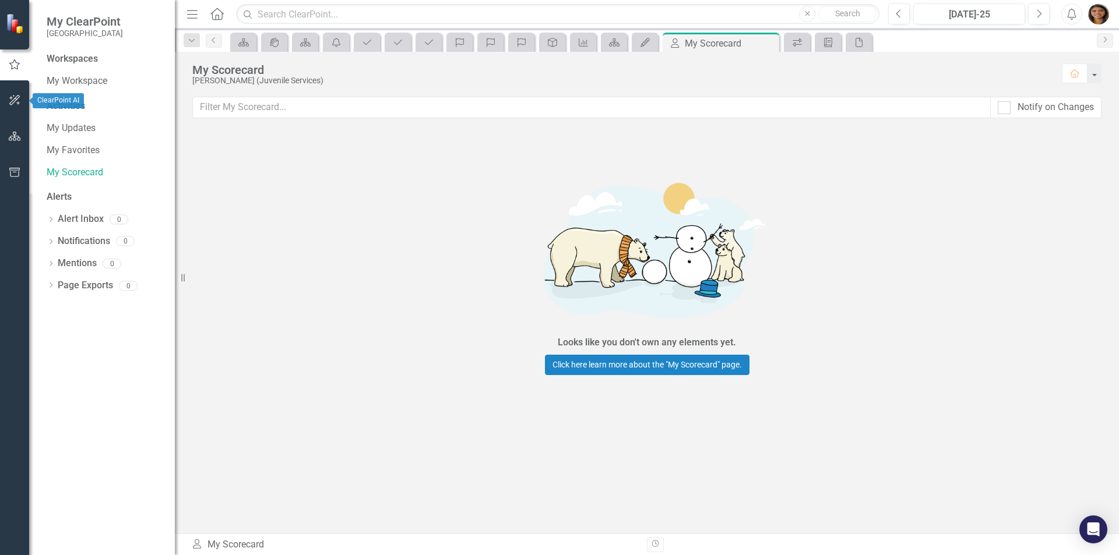
click at [12, 90] on button "button" at bounding box center [15, 101] width 26 height 24
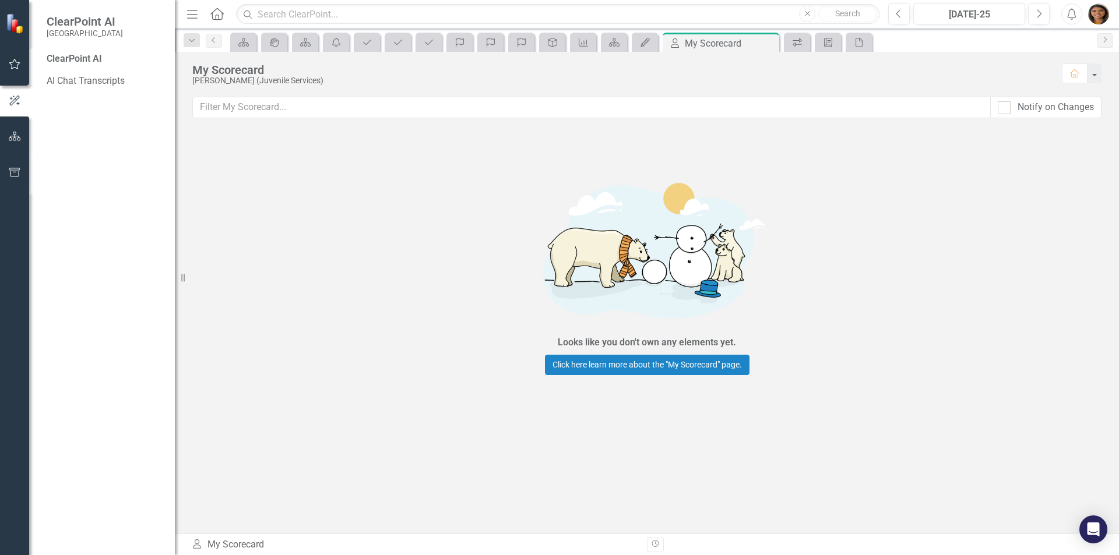
click at [14, 133] on icon "button" at bounding box center [15, 136] width 12 height 9
click at [121, 124] on div "4" at bounding box center [120, 122] width 19 height 10
click at [111, 59] on link "Scorecard [PERSON_NAME]" at bounding box center [105, 61] width 117 height 13
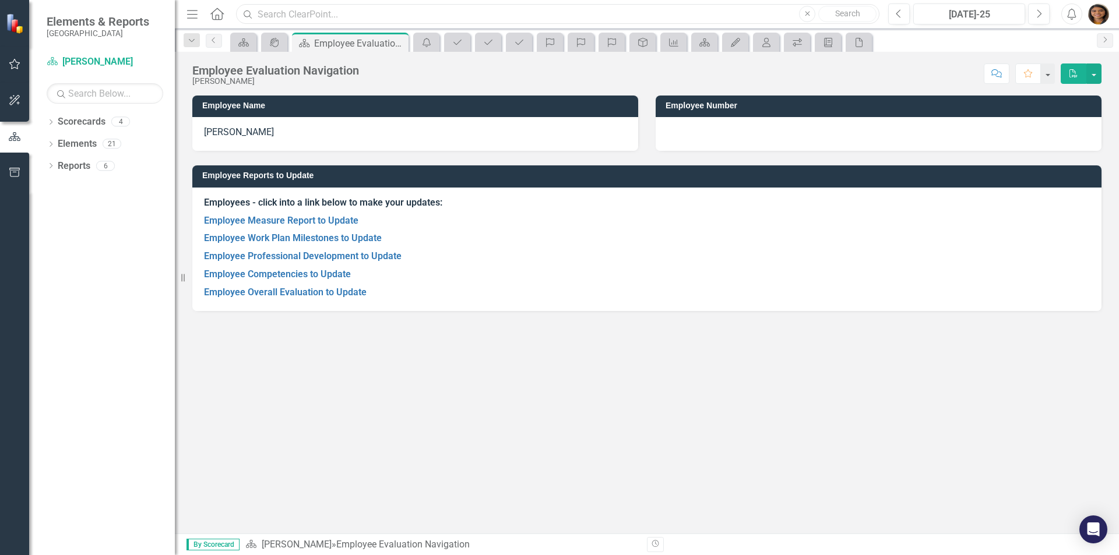
click at [632, 8] on input "text" at bounding box center [557, 14] width 643 height 20
click at [806, 19] on button "Close" at bounding box center [807, 14] width 16 height 16
click at [318, 218] on link "Employee Measure Report to Update" at bounding box center [281, 220] width 154 height 11
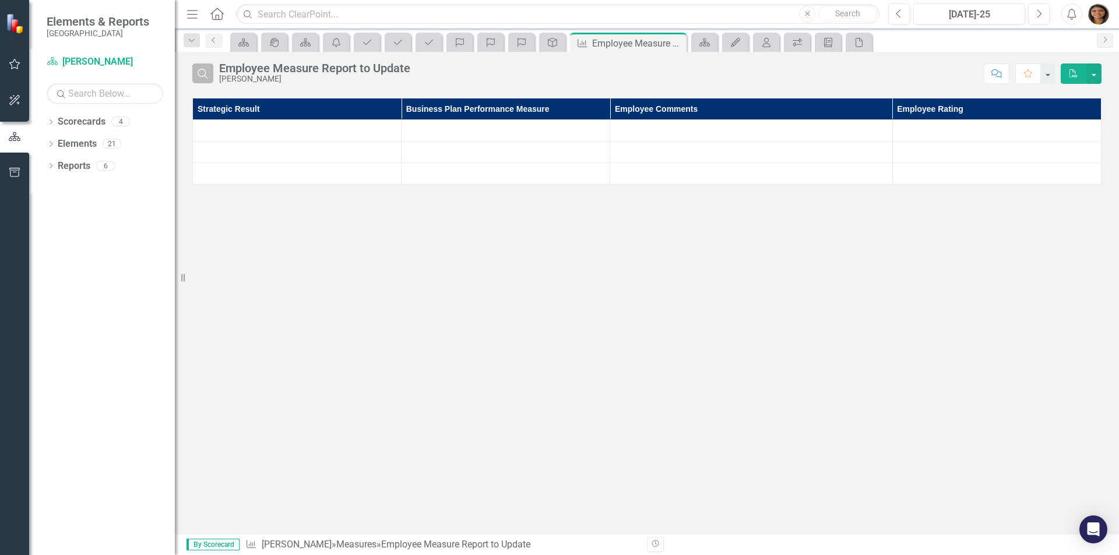
click at [207, 74] on icon "Search" at bounding box center [202, 73] width 13 height 10
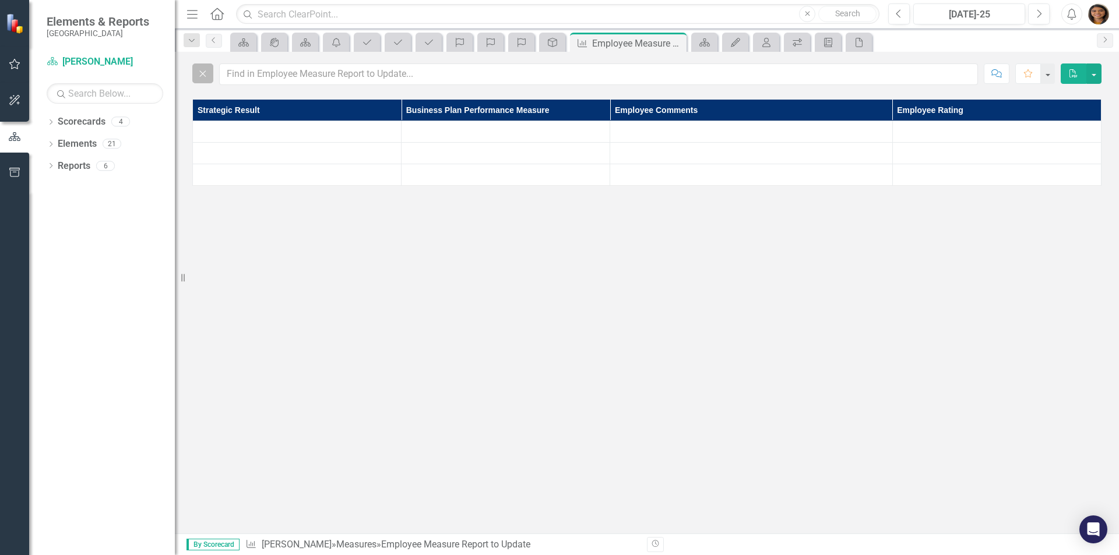
click at [207, 74] on icon "Close" at bounding box center [202, 73] width 13 height 10
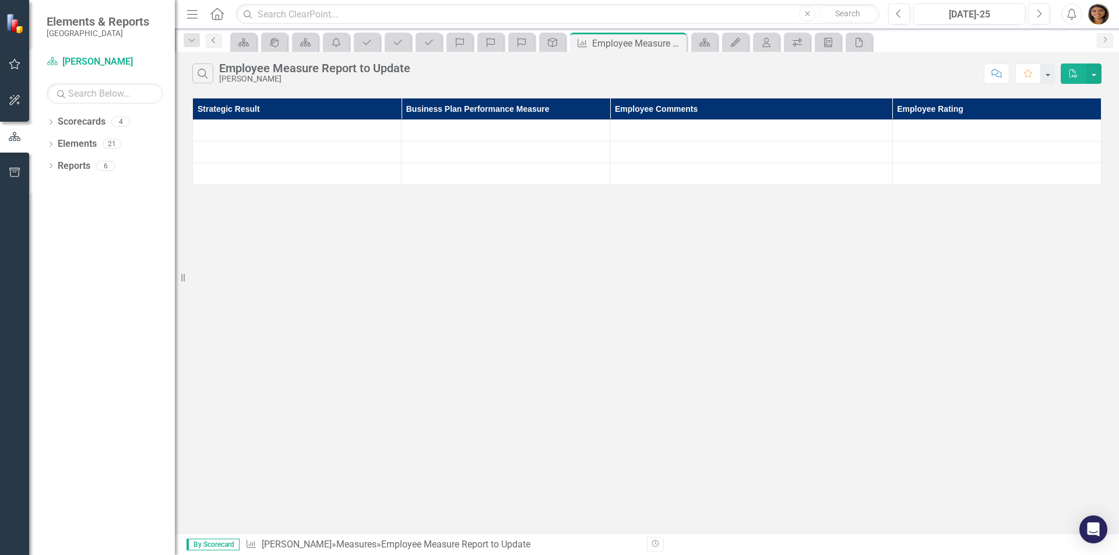
click at [212, 40] on icon "Previous" at bounding box center [213, 40] width 9 height 7
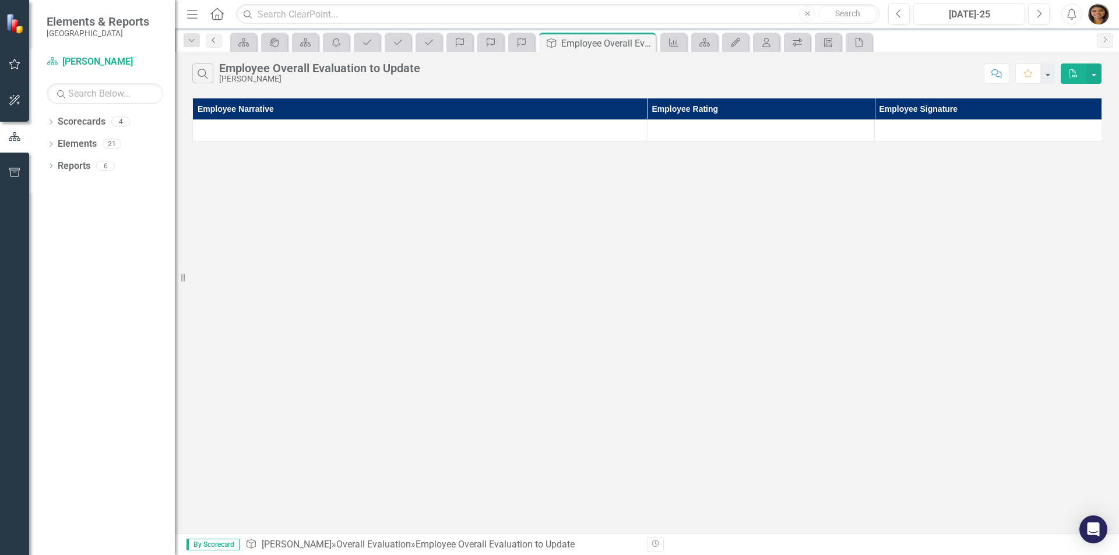
click at [209, 44] on link "Previous" at bounding box center [214, 41] width 16 height 14
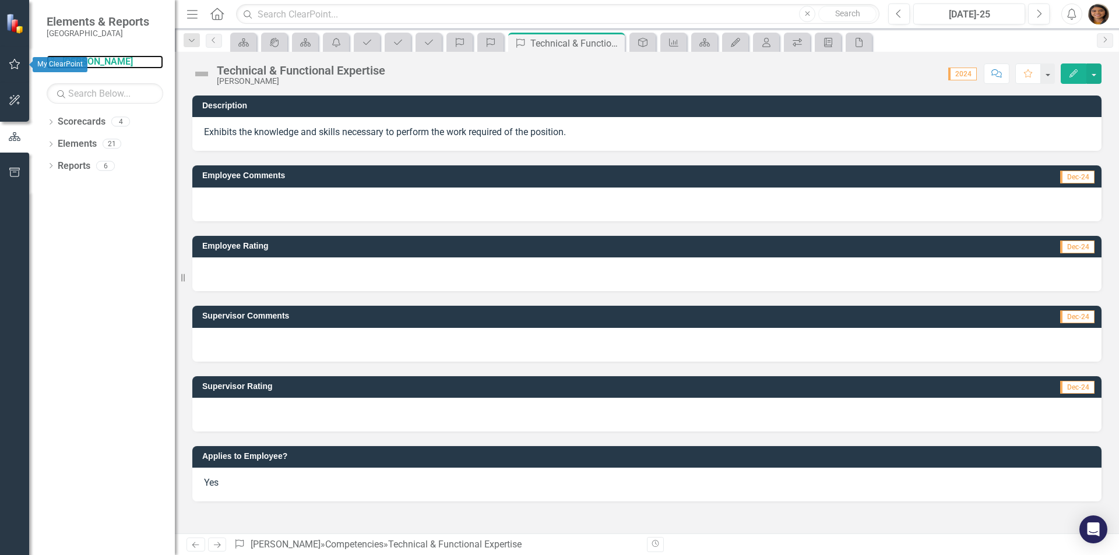
click at [89, 63] on link "Scorecard [PERSON_NAME]" at bounding box center [105, 61] width 117 height 13
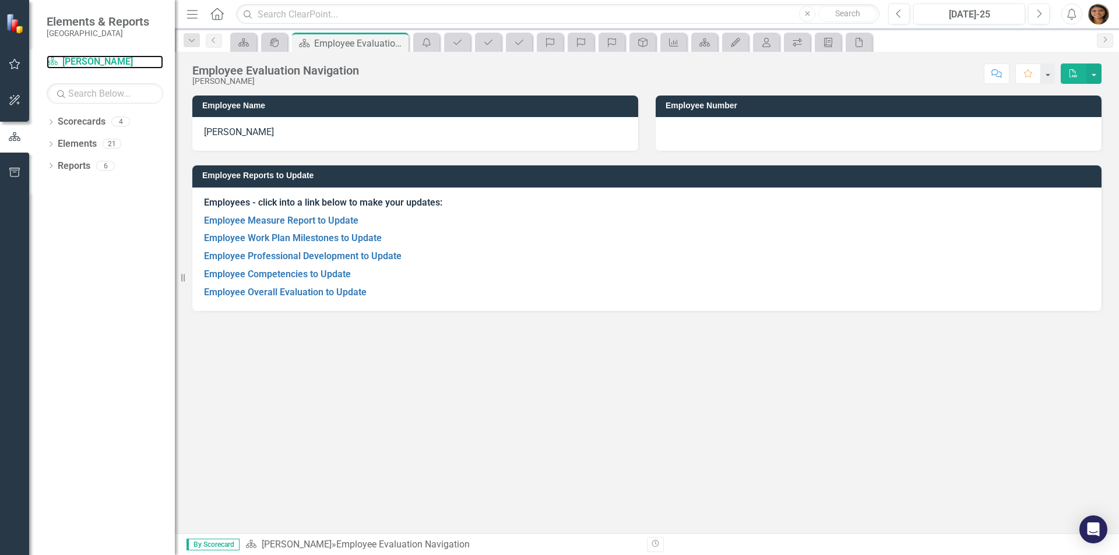
click at [184, 278] on icon at bounding box center [182, 278] width 3 height 8
drag, startPoint x: 184, startPoint y: 278, endPoint x: 170, endPoint y: 279, distance: 13.5
click at [170, 279] on div "Elements & Reports Gunnison County Scorecard [PERSON_NAME] Search Dropdown Scor…" at bounding box center [87, 277] width 175 height 555
click at [256, 297] on link "Employee Overall Evaluation to Update" at bounding box center [285, 292] width 163 height 11
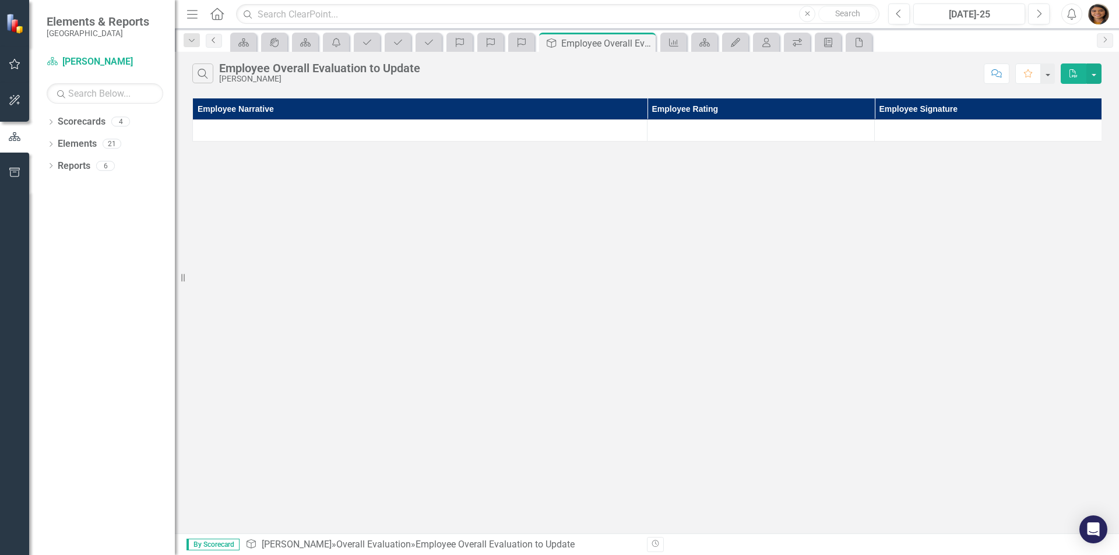
click at [212, 38] on icon "Previous" at bounding box center [213, 40] width 9 height 7
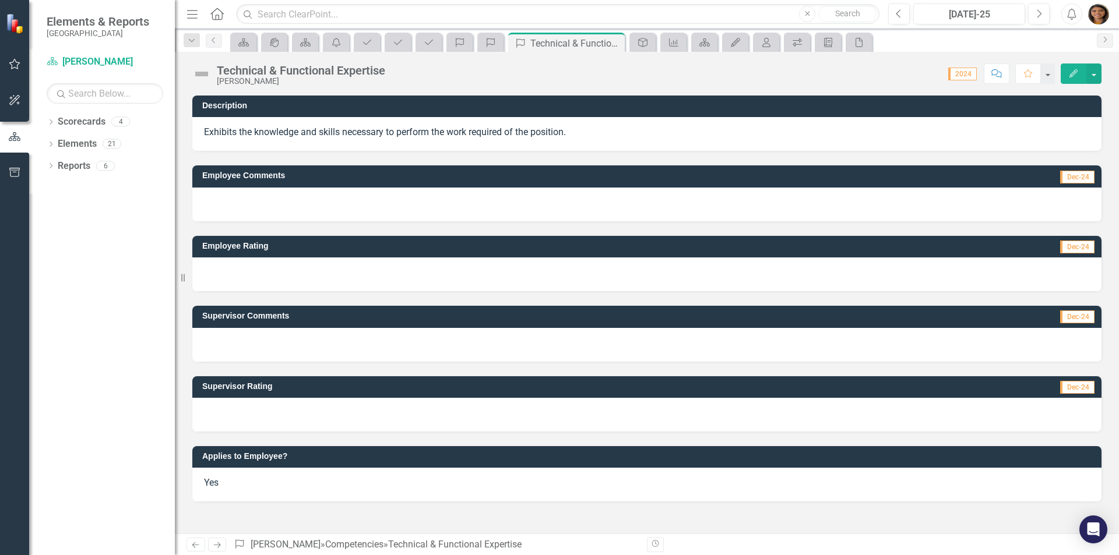
click at [203, 38] on div "Dropdown Search Scorecard Gunnison County Close icon.portal Success Portal Clos…" at bounding box center [192, 40] width 28 height 13
click at [222, 39] on div "Dropdown Search Scorecard Gunnison County Close icon.portal Success Portal Clos…" at bounding box center [647, 40] width 944 height 23
click at [213, 39] on icon at bounding box center [213, 40] width 3 height 6
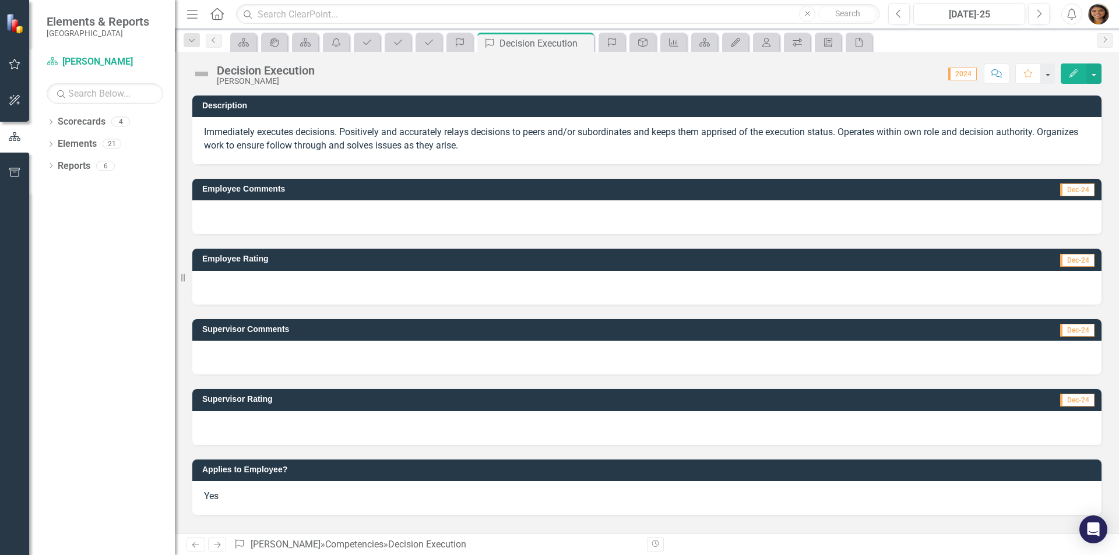
click at [961, 76] on span "2024" at bounding box center [962, 74] width 29 height 13
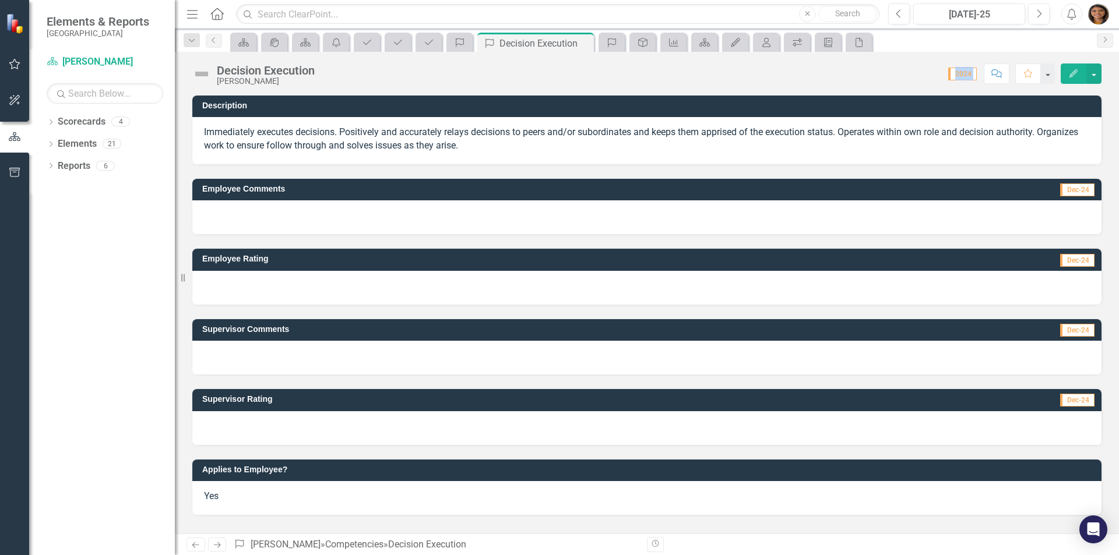
click at [9, 26] on img at bounding box center [16, 23] width 20 height 20
click at [19, 176] on icon "button" at bounding box center [14, 172] width 10 height 9
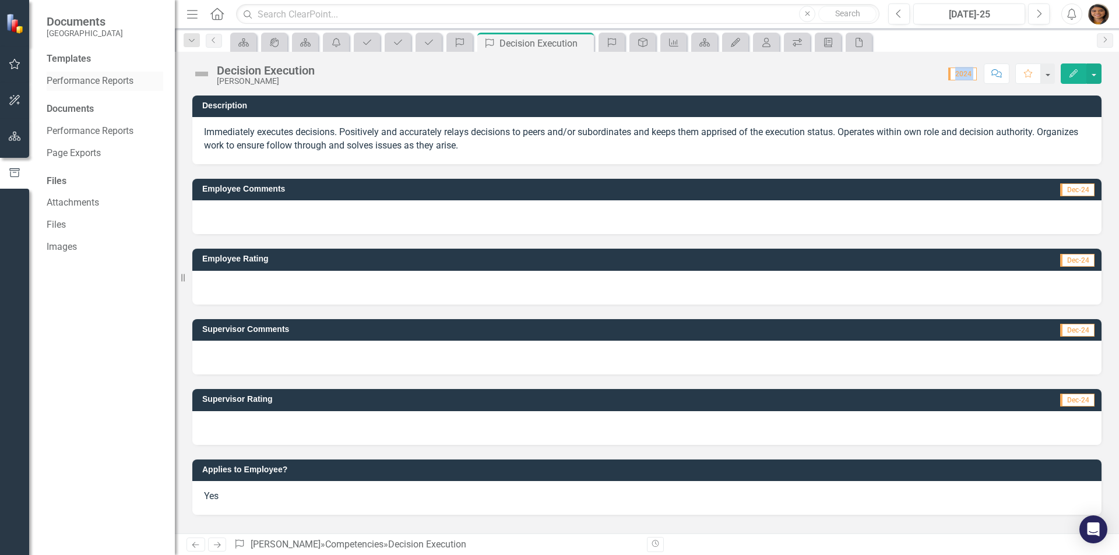
click at [116, 82] on link "Performance Reports" at bounding box center [105, 81] width 117 height 13
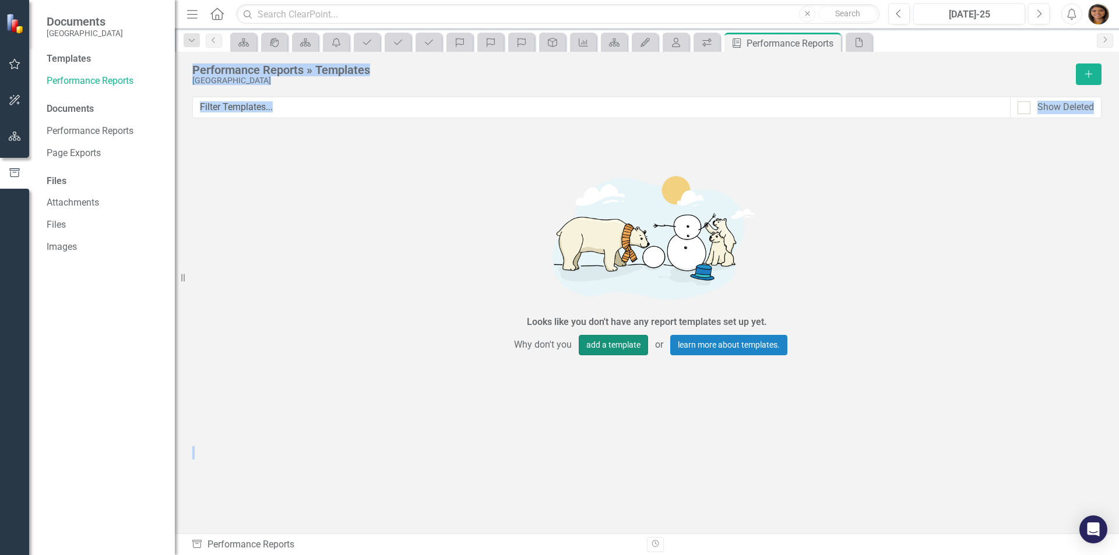
click at [587, 341] on button "add a template" at bounding box center [613, 345] width 69 height 20
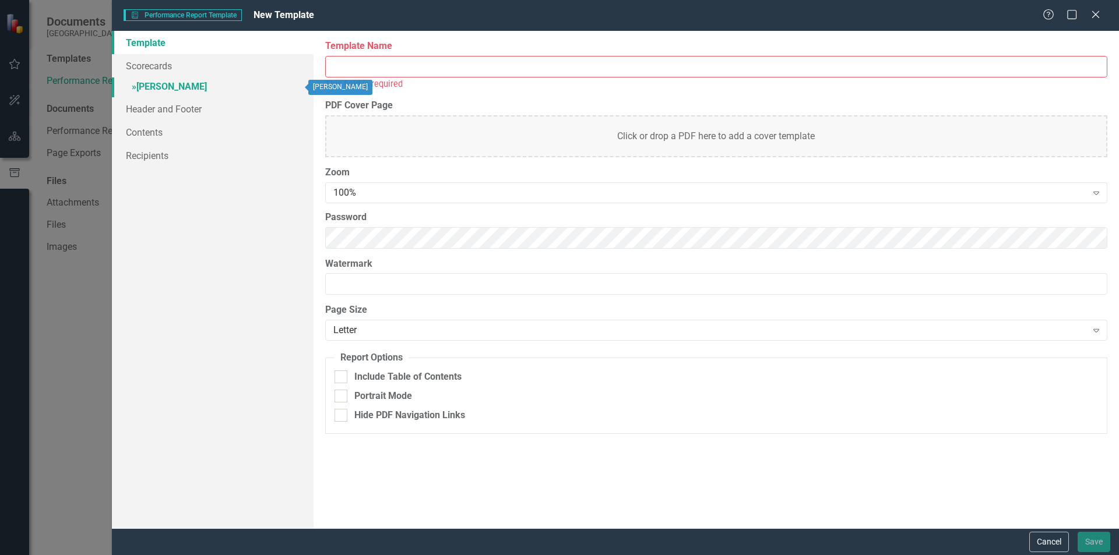
click at [179, 77] on link "» [PERSON_NAME]" at bounding box center [213, 87] width 202 height 20
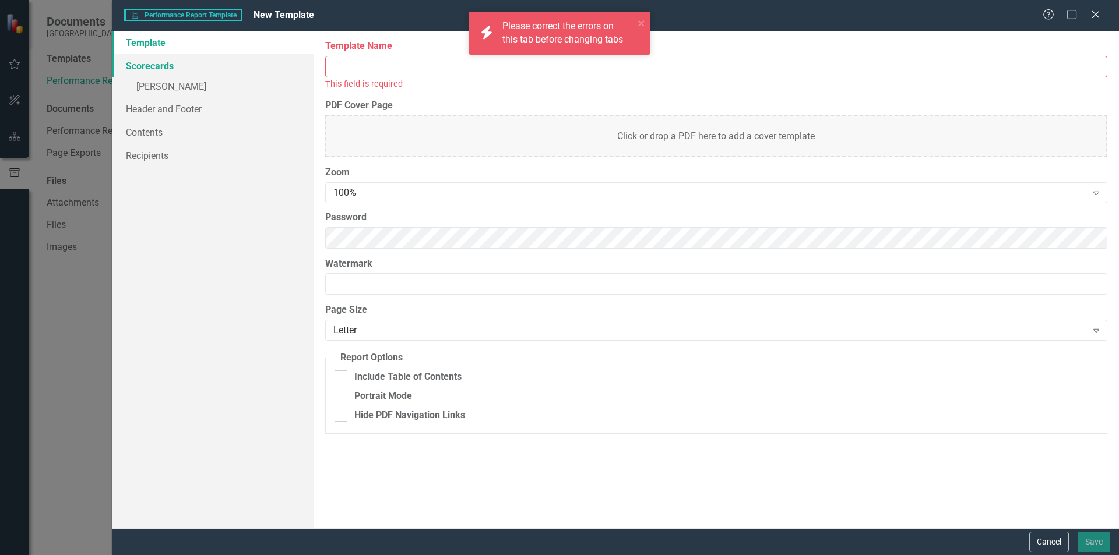
click at [152, 68] on link "Scorecards" at bounding box center [213, 65] width 202 height 23
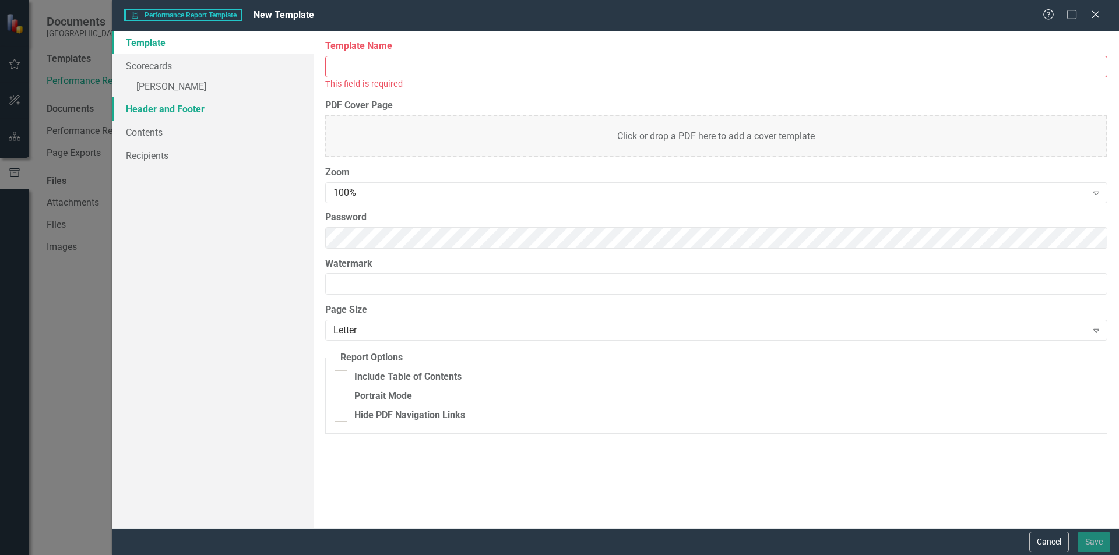
click at [149, 110] on link "Header and Footer" at bounding box center [213, 108] width 202 height 23
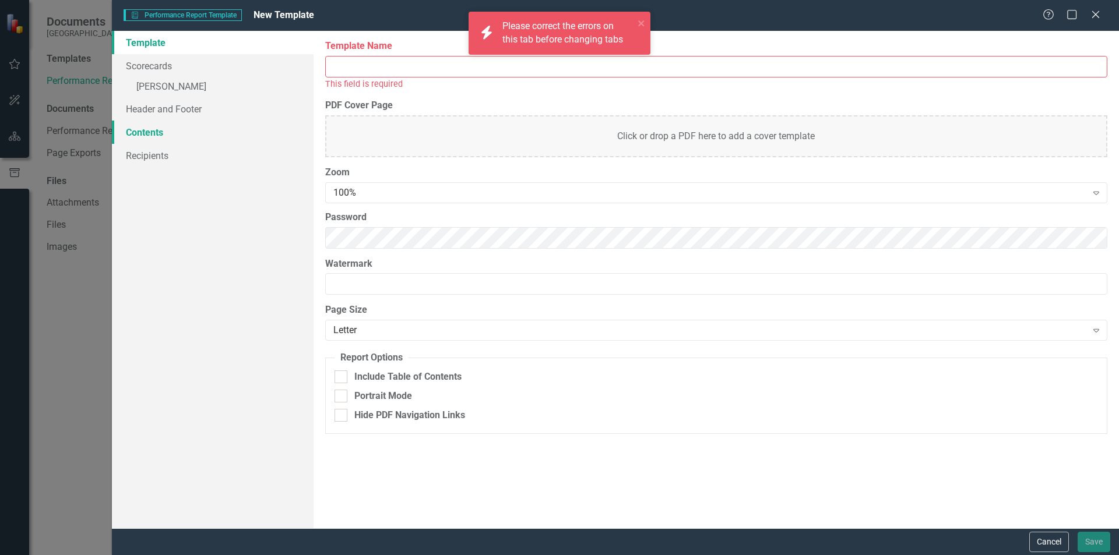
click at [149, 135] on link "Contents" at bounding box center [213, 132] width 202 height 23
click at [153, 160] on link "Recipients" at bounding box center [213, 155] width 202 height 23
click at [1107, 14] on div "Help Maximize Close" at bounding box center [1074, 15] width 65 height 13
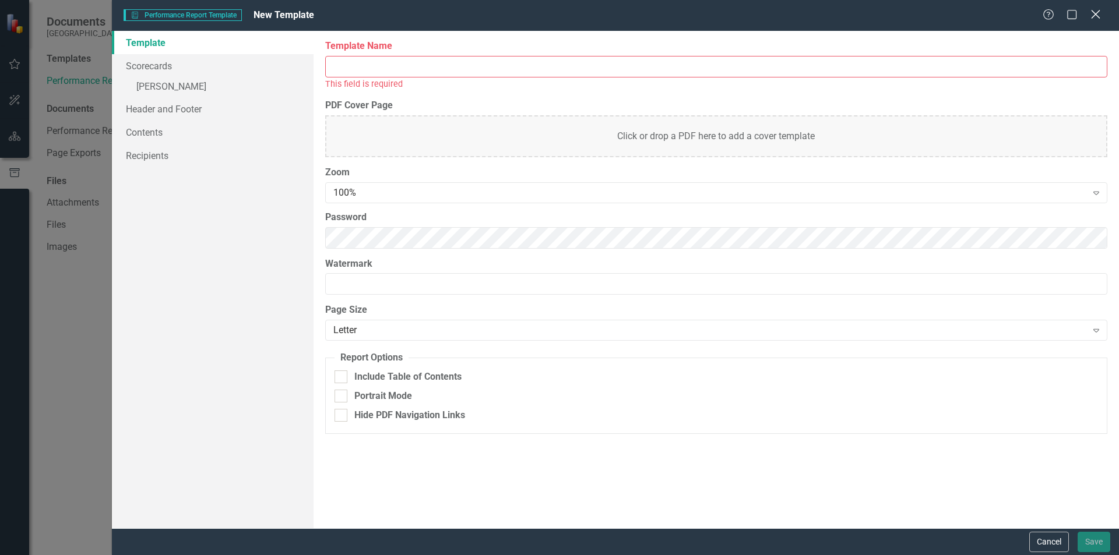
click at [1095, 16] on icon at bounding box center [1095, 14] width 9 height 9
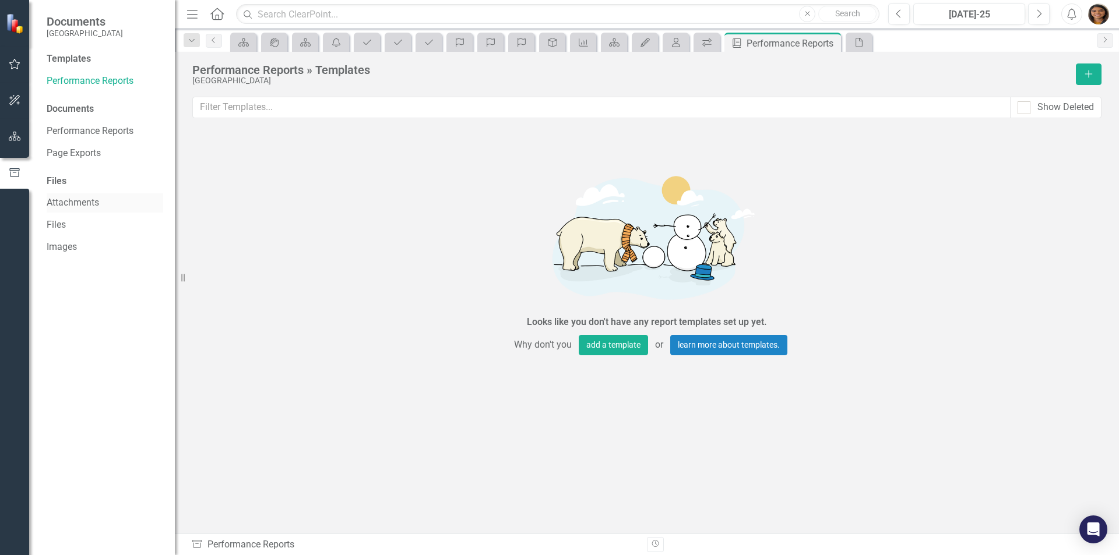
click at [80, 210] on div "Attachments" at bounding box center [105, 202] width 117 height 19
click at [76, 156] on link "Page Exports" at bounding box center [105, 153] width 117 height 13
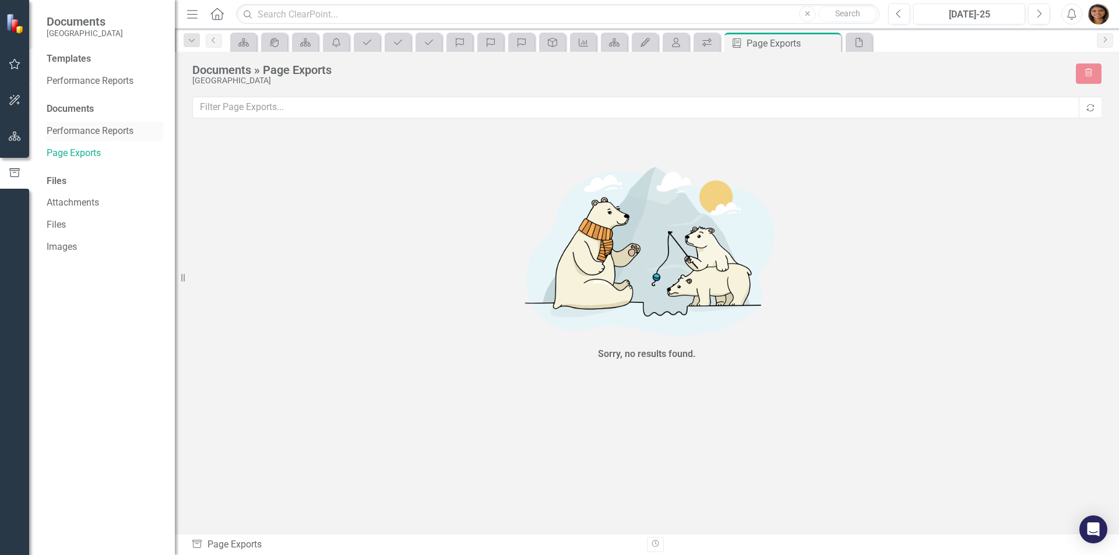
click at [77, 131] on link "Performance Reports" at bounding box center [105, 131] width 117 height 13
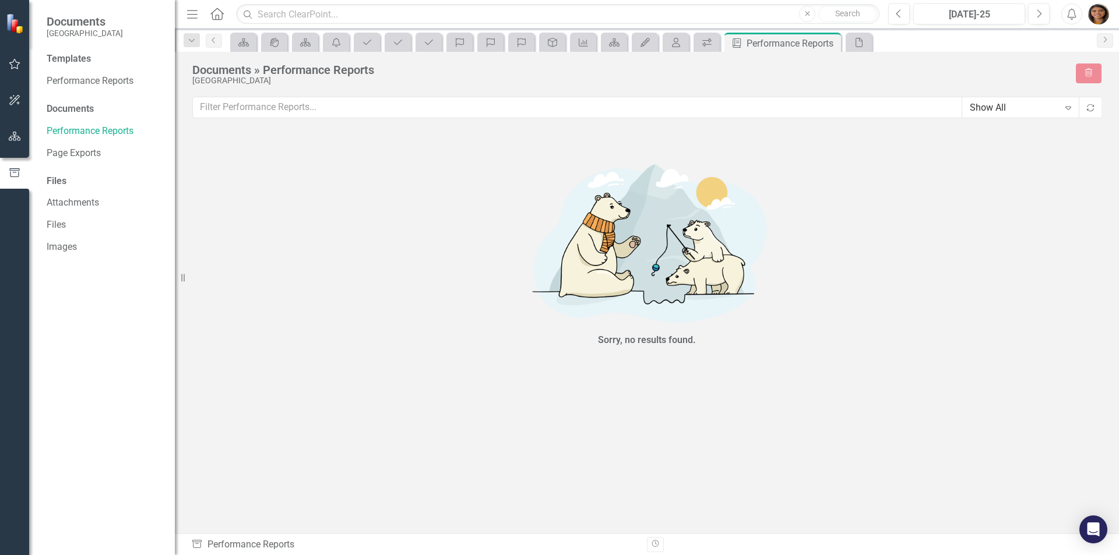
click at [84, 105] on div "Documents" at bounding box center [105, 109] width 117 height 13
click at [89, 83] on link "Performance Reports" at bounding box center [105, 81] width 117 height 13
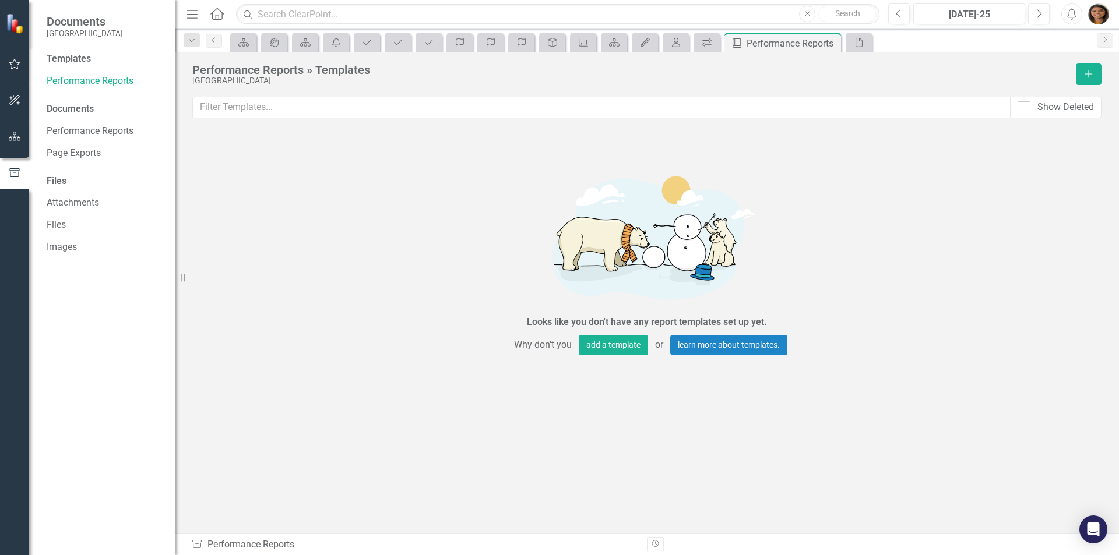
click at [215, 17] on icon "Home" at bounding box center [216, 14] width 15 height 12
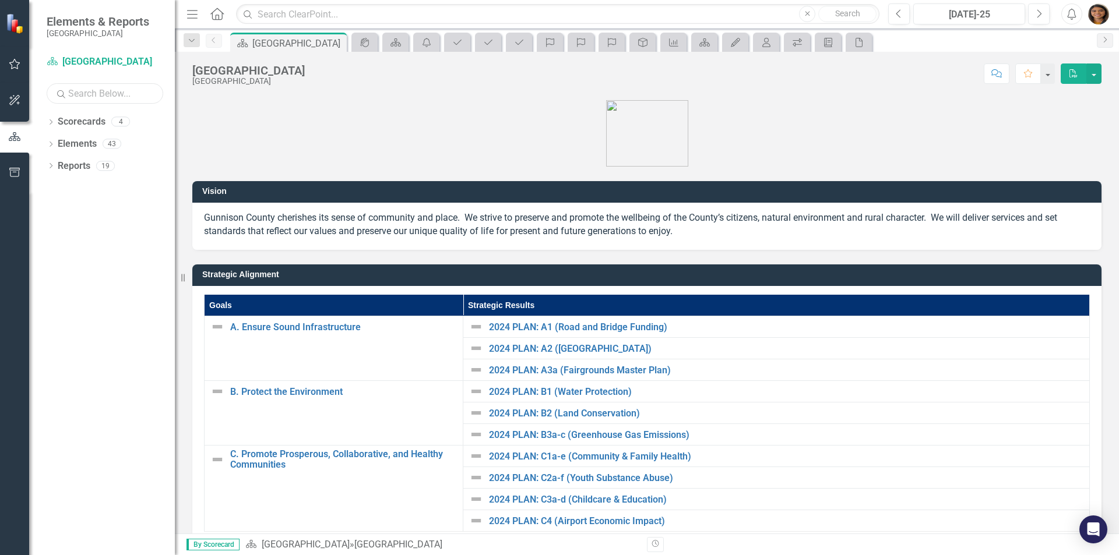
click at [84, 89] on input "text" at bounding box center [105, 93] width 117 height 20
click at [56, 125] on div "Dropdown Scorecards 4" at bounding box center [111, 123] width 128 height 22
click at [80, 140] on link "Elements" at bounding box center [77, 144] width 39 height 13
click at [54, 142] on icon "Dropdown" at bounding box center [51, 145] width 8 height 6
click at [91, 59] on link "Scorecard [GEOGRAPHIC_DATA]" at bounding box center [105, 61] width 117 height 13
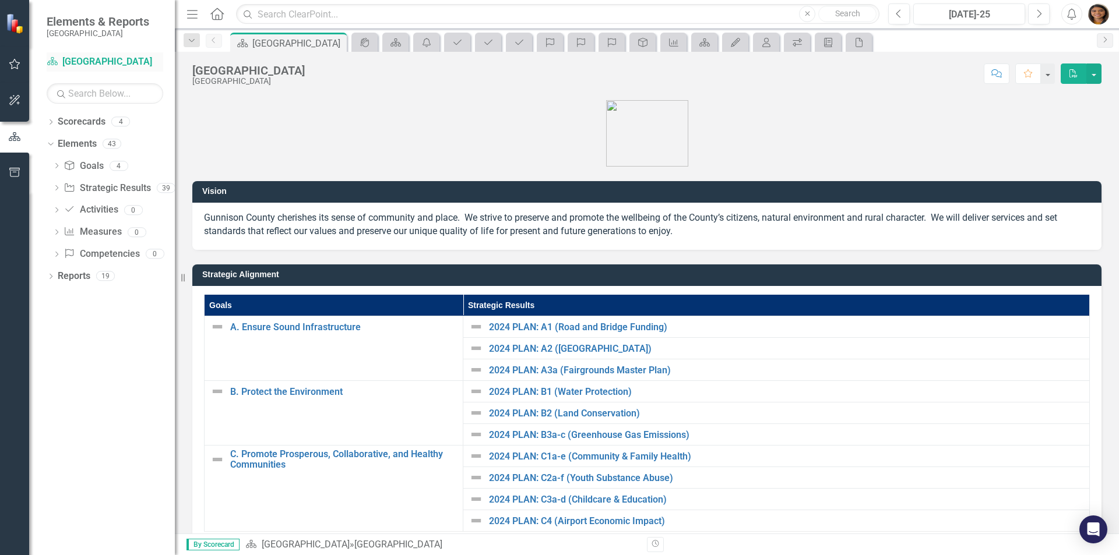
click at [50, 61] on icon at bounding box center [52, 61] width 10 height 8
click at [17, 156] on div at bounding box center [14, 158] width 29 height 6
click at [19, 175] on icon "button" at bounding box center [15, 172] width 12 height 9
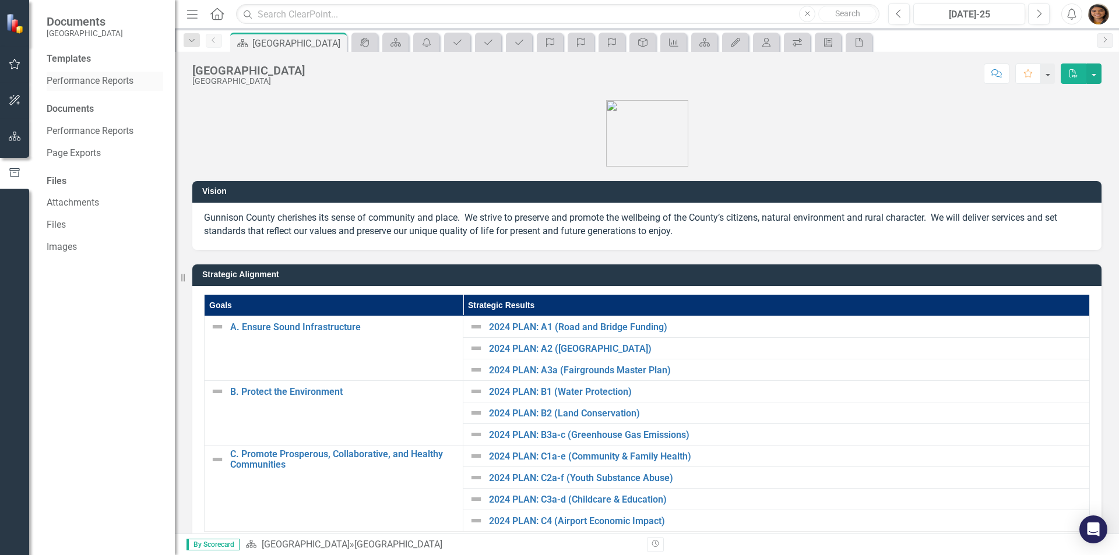
click at [71, 78] on link "Performance Reports" at bounding box center [105, 81] width 117 height 13
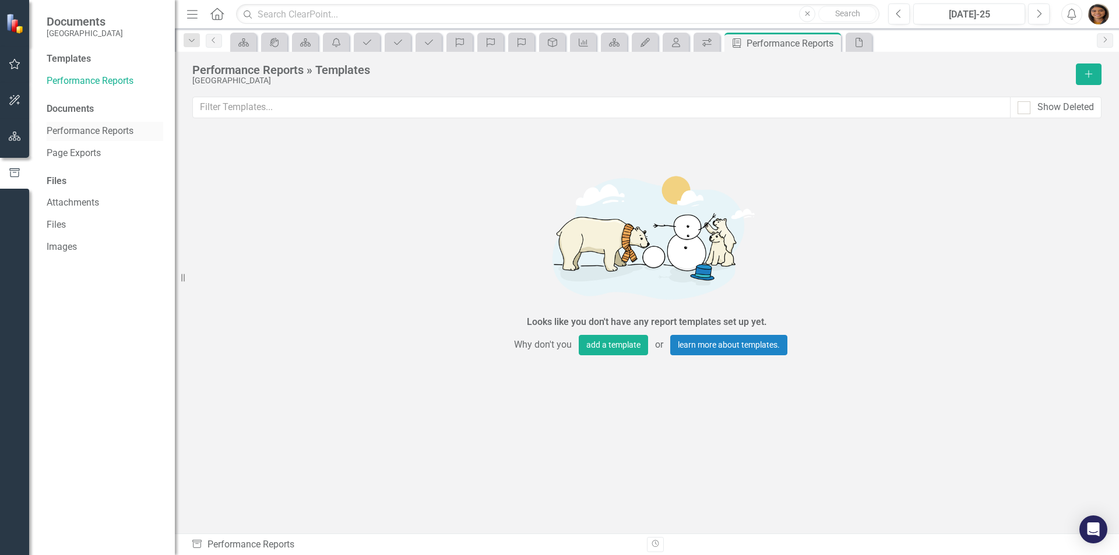
click at [90, 132] on link "Performance Reports" at bounding box center [105, 131] width 117 height 13
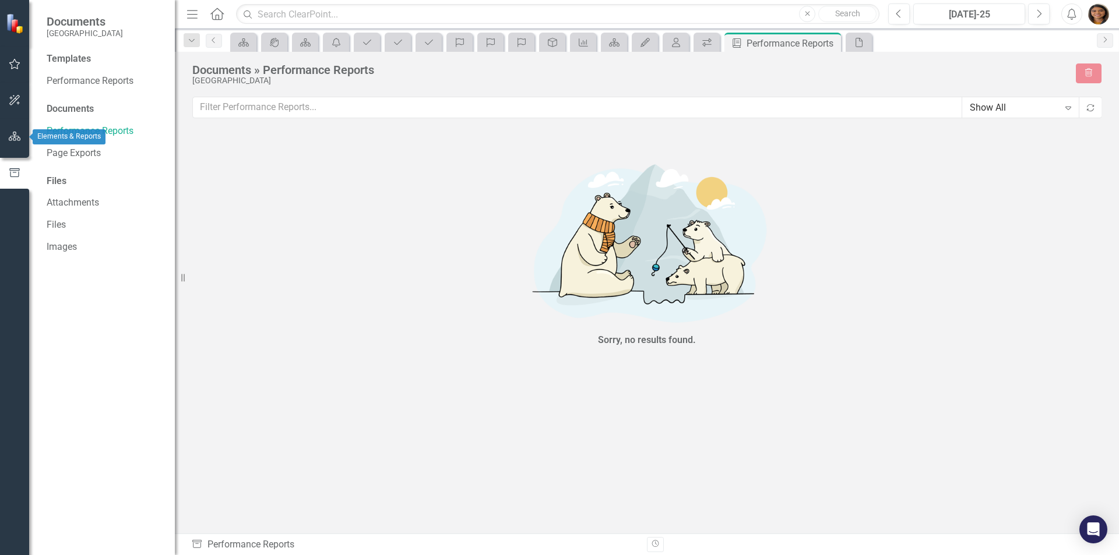
click at [18, 136] on icon "button" at bounding box center [15, 136] width 12 height 9
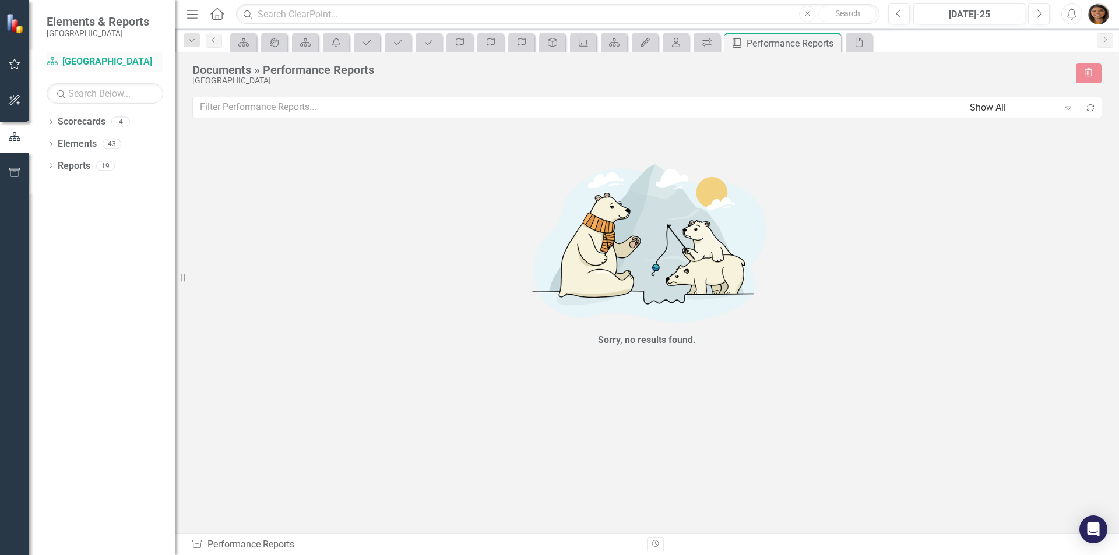
click at [95, 61] on link "Scorecard [GEOGRAPHIC_DATA]" at bounding box center [105, 61] width 117 height 13
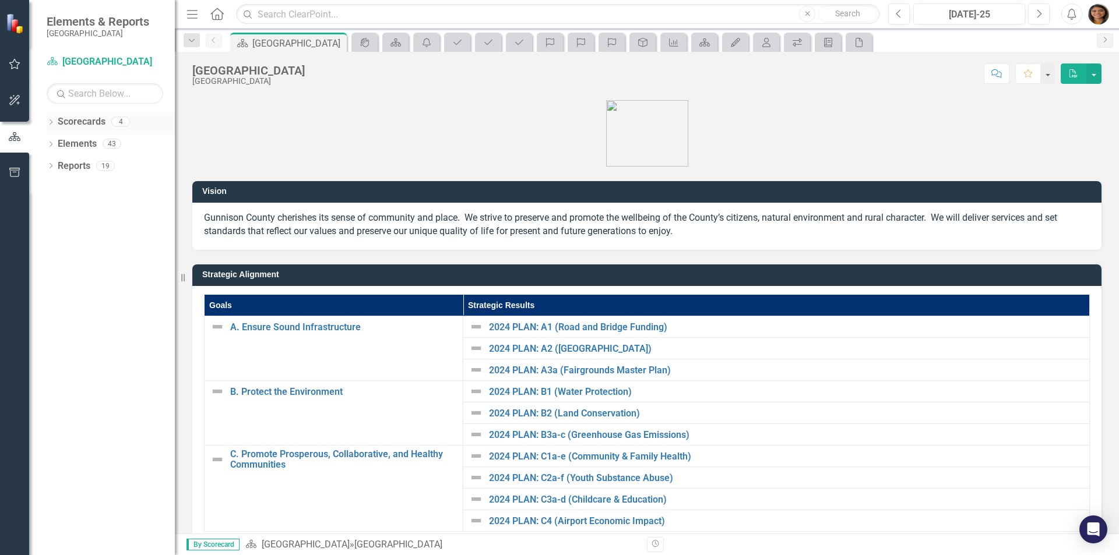
click at [56, 119] on div "Dropdown Scorecards 4" at bounding box center [111, 123] width 128 height 22
click at [55, 140] on div "Dropdown" at bounding box center [51, 145] width 8 height 10
click at [1094, 16] on img "button" at bounding box center [1098, 13] width 21 height 21
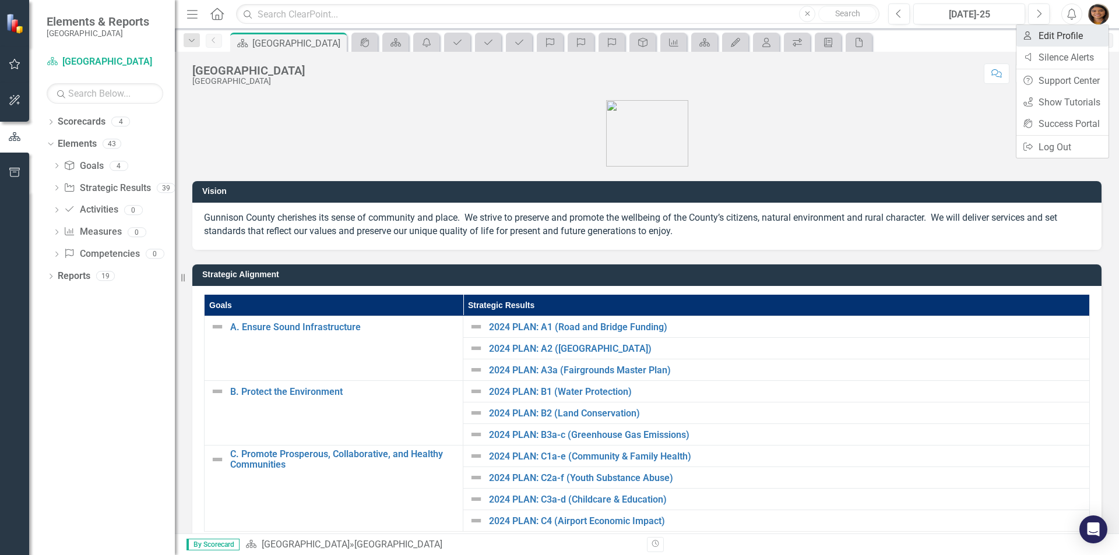
click at [1065, 39] on link "User Edit Profile" at bounding box center [1062, 36] width 92 height 22
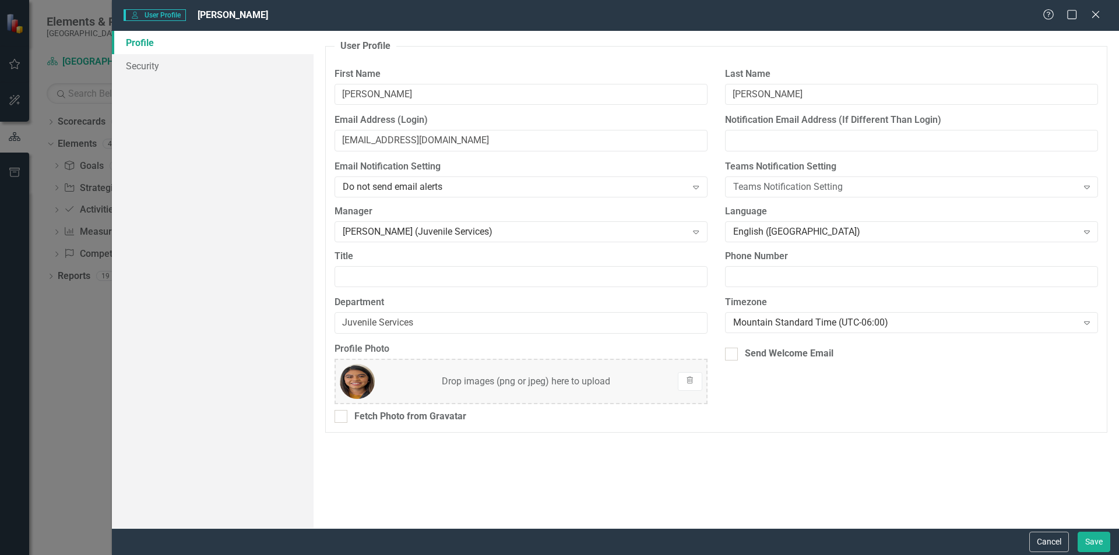
click at [76, 398] on div "User User Profile [PERSON_NAME] Help Maximize Close Profile Security User Profi…" at bounding box center [559, 277] width 1119 height 555
click at [1094, 16] on icon at bounding box center [1095, 14] width 9 height 9
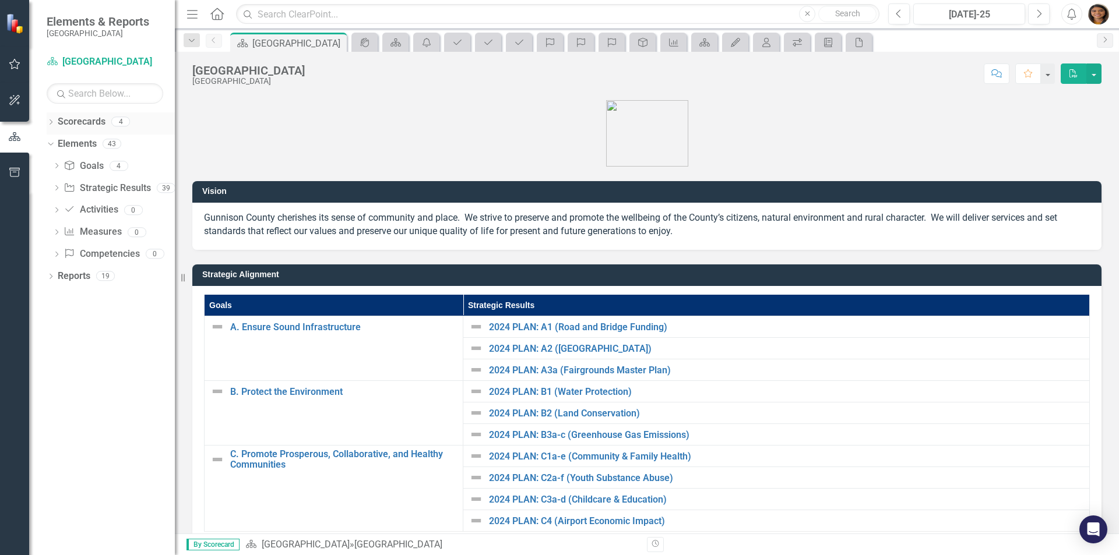
click at [55, 122] on div "Dropdown Scorecards 4" at bounding box center [111, 123] width 128 height 22
click at [48, 122] on icon "Dropdown" at bounding box center [51, 123] width 8 height 6
click at [72, 144] on link "[GEOGRAPHIC_DATA]" at bounding box center [119, 144] width 111 height 13
click at [82, 146] on link "[GEOGRAPHIC_DATA]" at bounding box center [119, 144] width 111 height 13
click at [57, 144] on icon "Dropdown" at bounding box center [56, 143] width 9 height 7
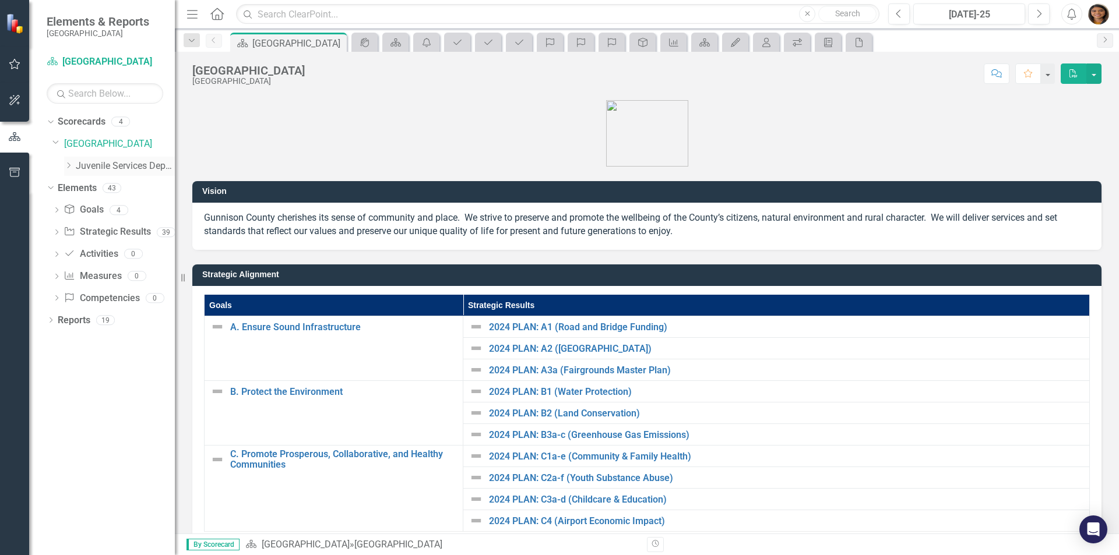
click at [68, 164] on icon "Dropdown" at bounding box center [68, 165] width 9 height 7
click at [97, 206] on link "[PERSON_NAME]" at bounding box center [130, 209] width 87 height 13
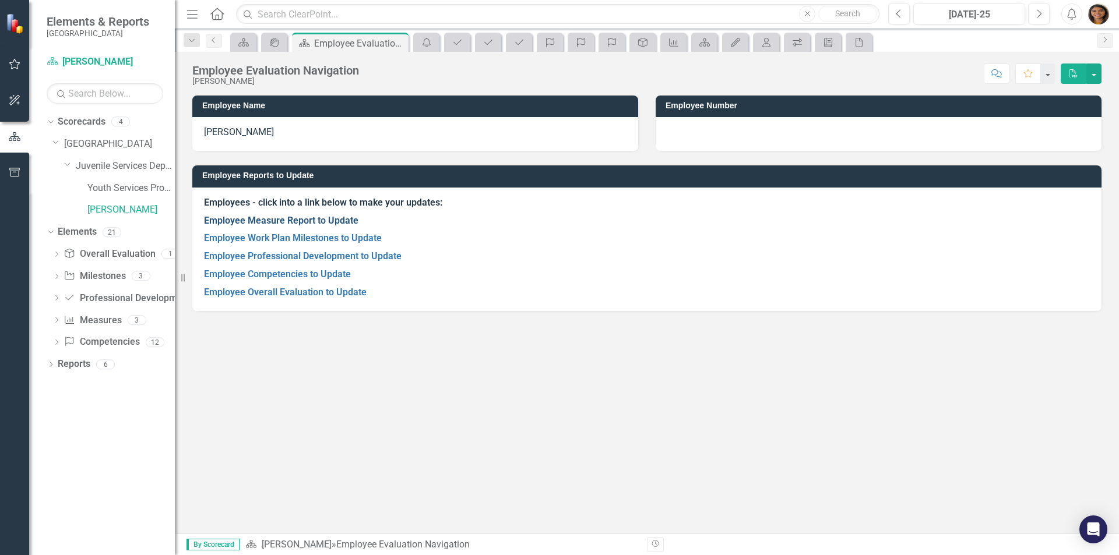
click at [230, 221] on link "Employee Measure Report to Update" at bounding box center [281, 220] width 154 height 11
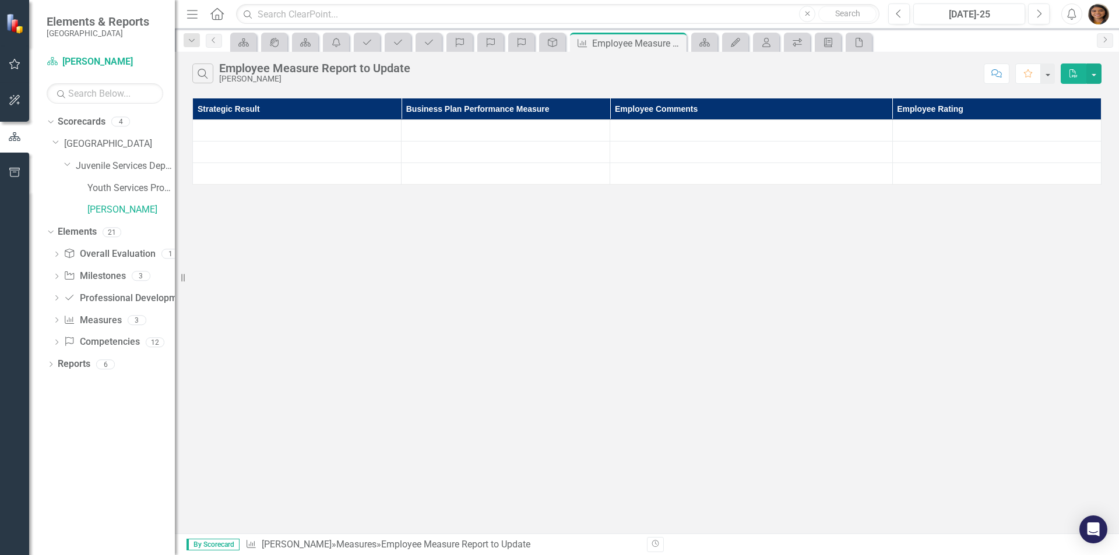
click at [227, 110] on th "Strategic Result" at bounding box center [297, 109] width 209 height 22
click at [1086, 76] on button "button" at bounding box center [1093, 74] width 15 height 20
click at [855, 96] on div "Strategic Result Business Plan Performance Measure Employee Comments Employee R…" at bounding box center [647, 142] width 944 height 92
click at [217, 40] on icon "Previous" at bounding box center [213, 40] width 9 height 7
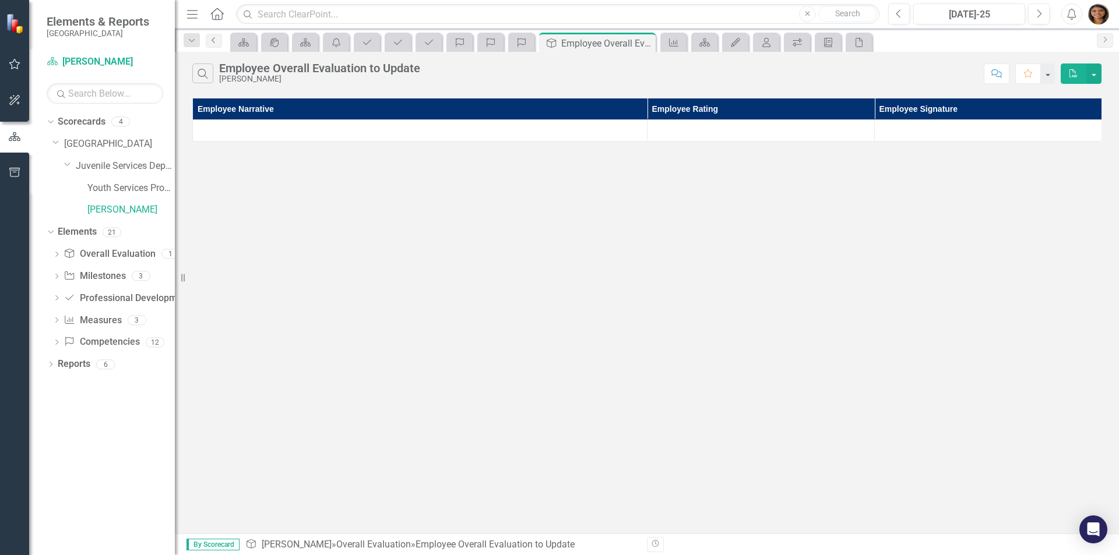
click at [215, 44] on link "Previous" at bounding box center [214, 41] width 16 height 14
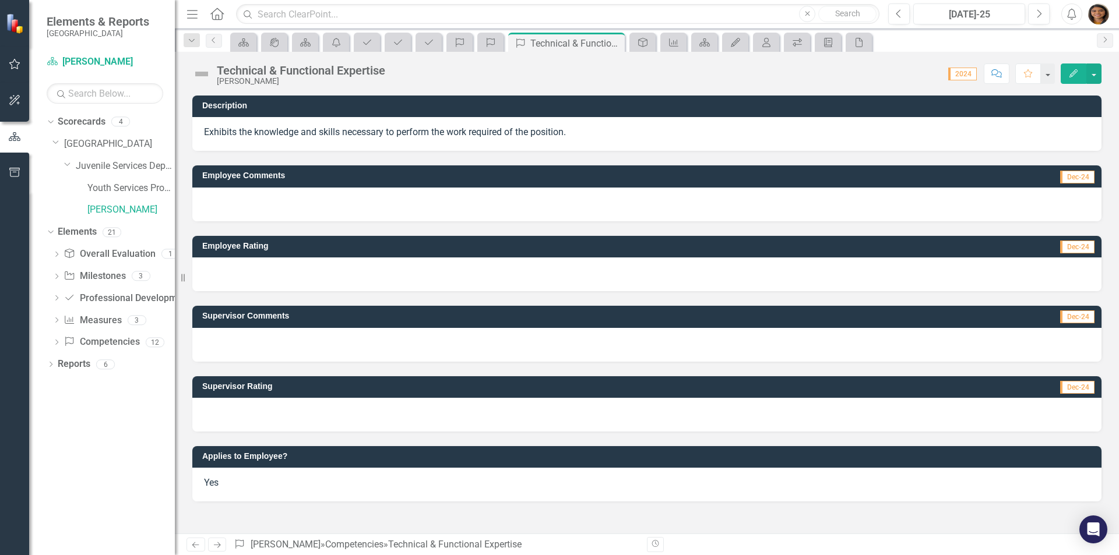
click at [959, 75] on span "2024" at bounding box center [962, 74] width 29 height 13
click at [824, 43] on icon "Performance Report Template" at bounding box center [828, 42] width 12 height 9
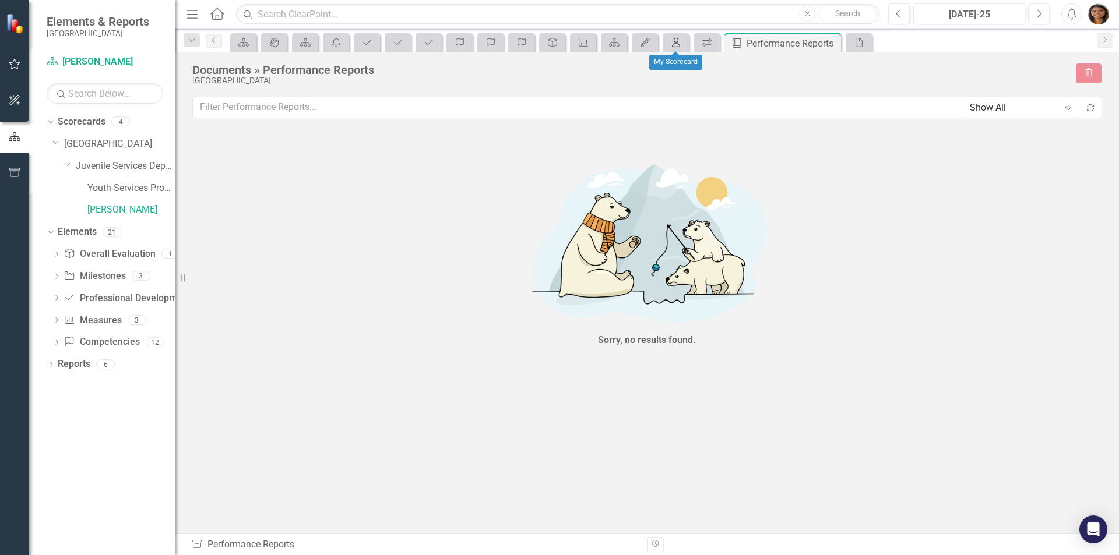
click at [672, 42] on icon "My Scorecard" at bounding box center [676, 42] width 12 height 9
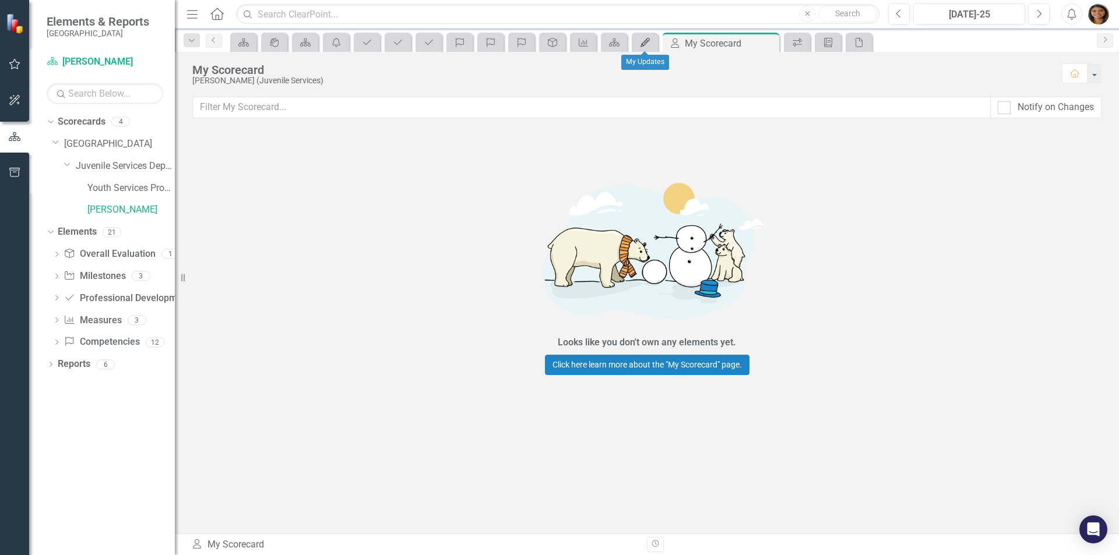
click at [646, 43] on icon "My Updates" at bounding box center [645, 42] width 12 height 9
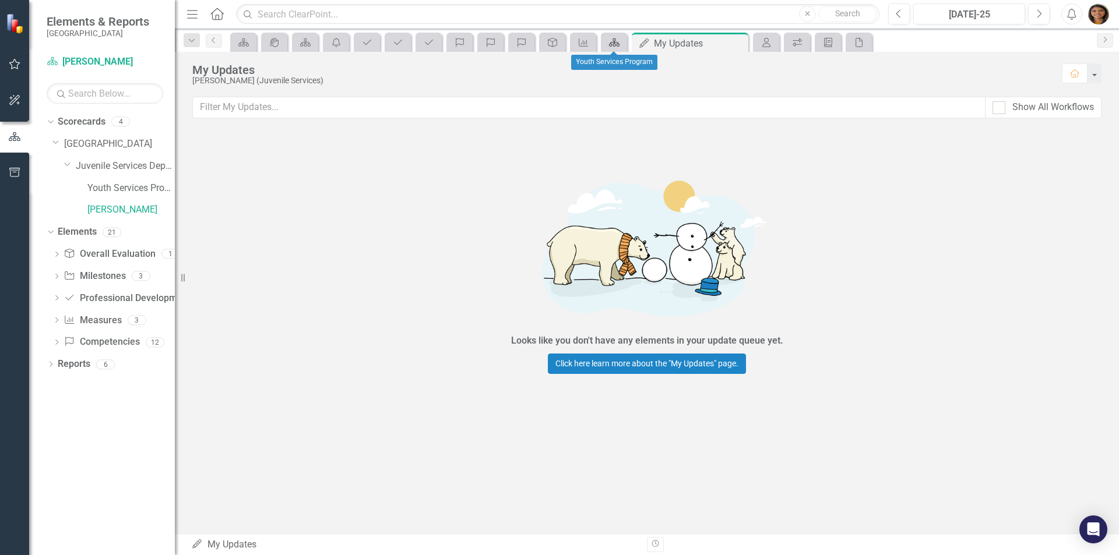
click at [614, 39] on icon "Scorecard" at bounding box center [614, 42] width 12 height 9
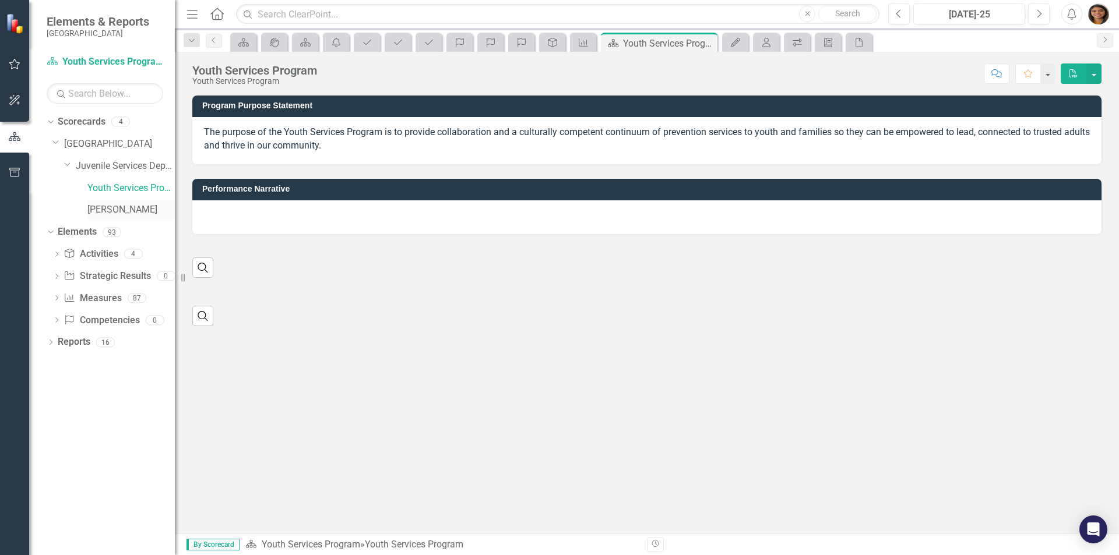
click at [89, 207] on link "[PERSON_NAME]" at bounding box center [130, 209] width 87 height 13
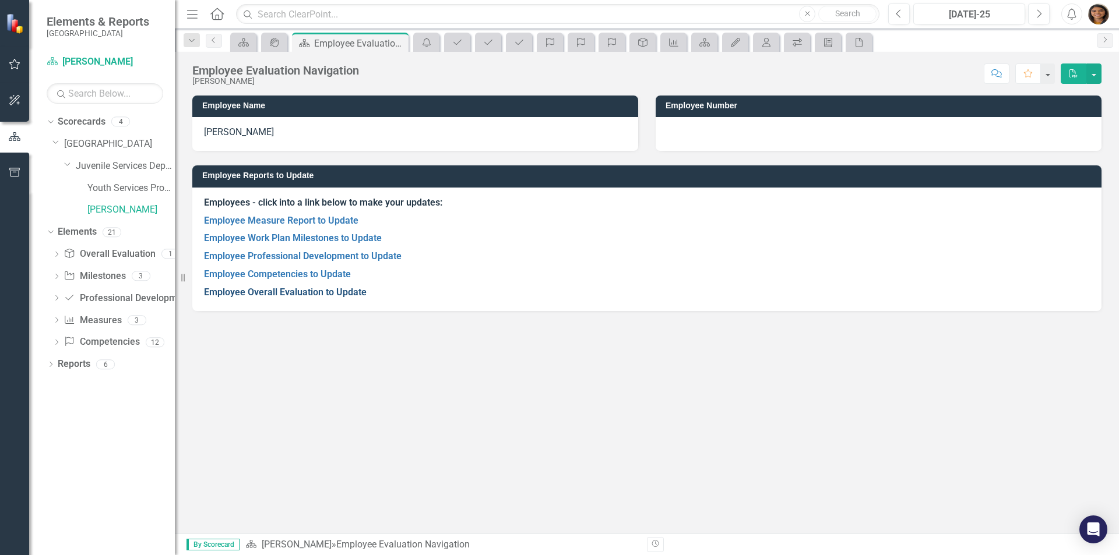
click at [295, 292] on link "Employee Overall Evaluation to Update" at bounding box center [285, 292] width 163 height 11
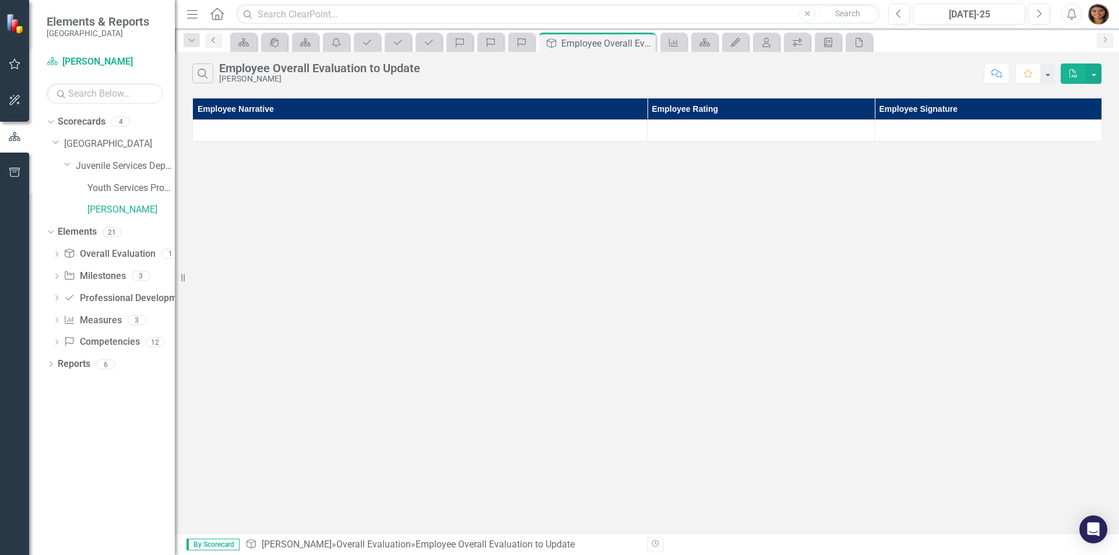
click at [214, 37] on icon "Previous" at bounding box center [213, 40] width 9 height 7
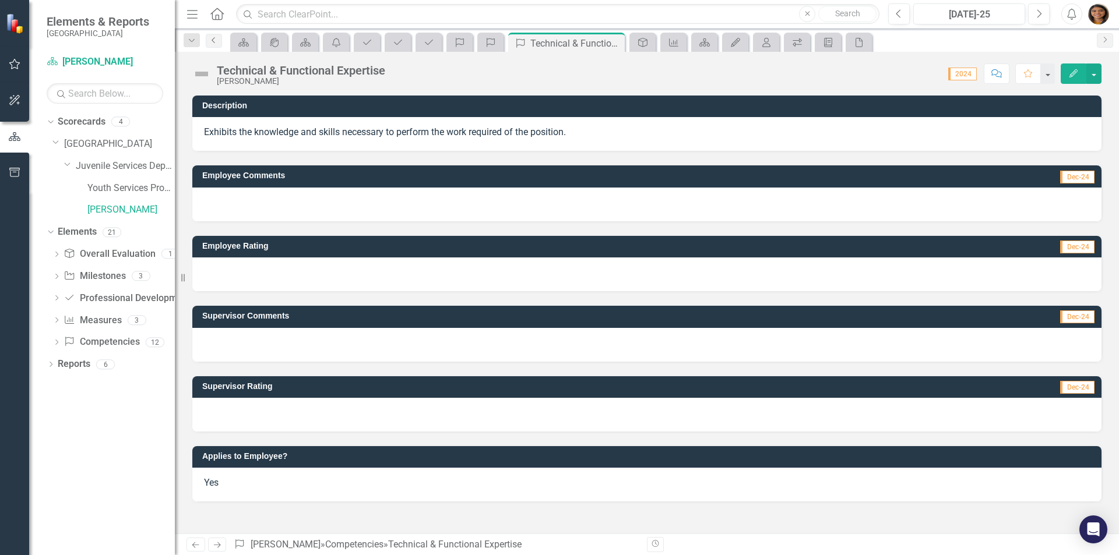
click at [211, 41] on icon "Previous" at bounding box center [213, 40] width 9 height 7
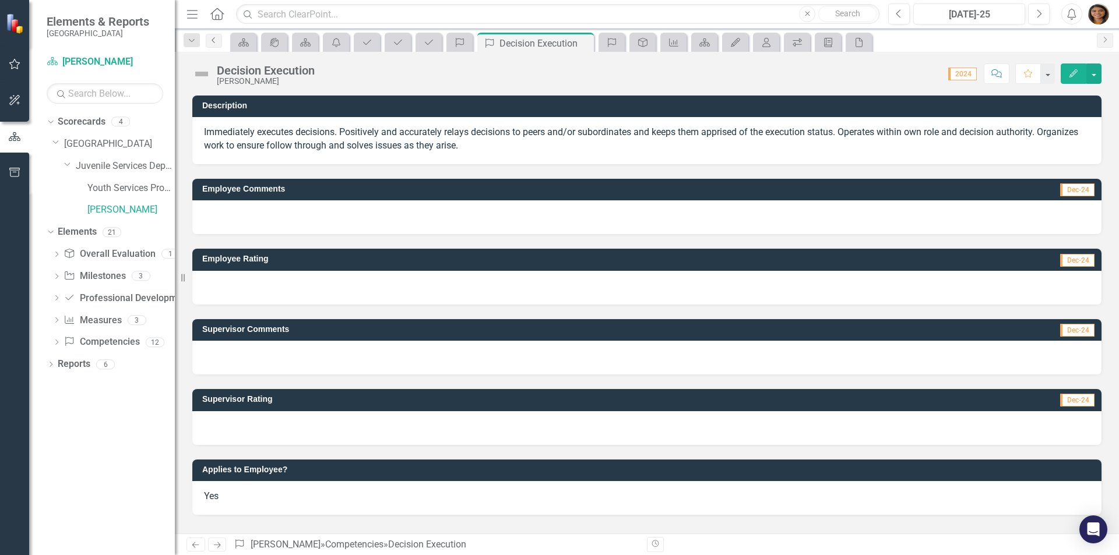
click at [214, 41] on icon "Previous" at bounding box center [213, 40] width 9 height 7
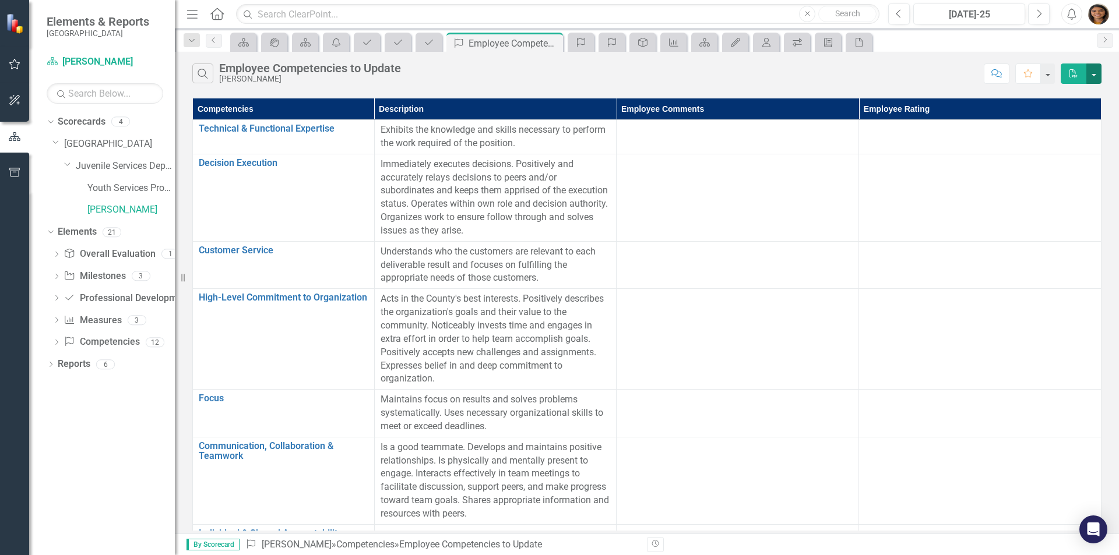
click at [1093, 75] on button "button" at bounding box center [1093, 74] width 15 height 20
drag, startPoint x: 880, startPoint y: 114, endPoint x: 574, endPoint y: 108, distance: 306.5
click at [574, 108] on th "Description" at bounding box center [495, 109] width 242 height 22
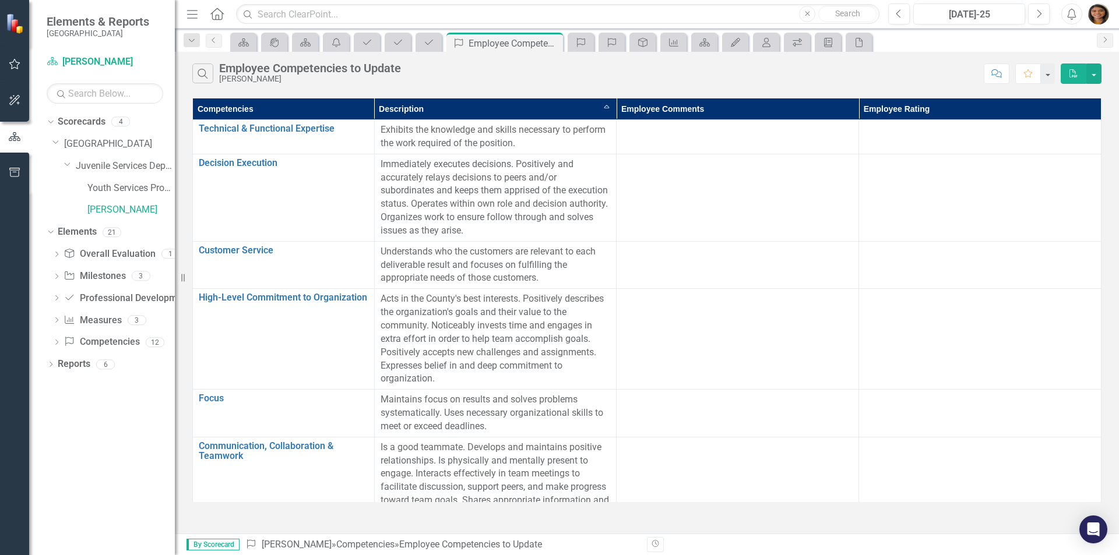
click at [608, 110] on th "Description Sort Ascending" at bounding box center [495, 109] width 242 height 22
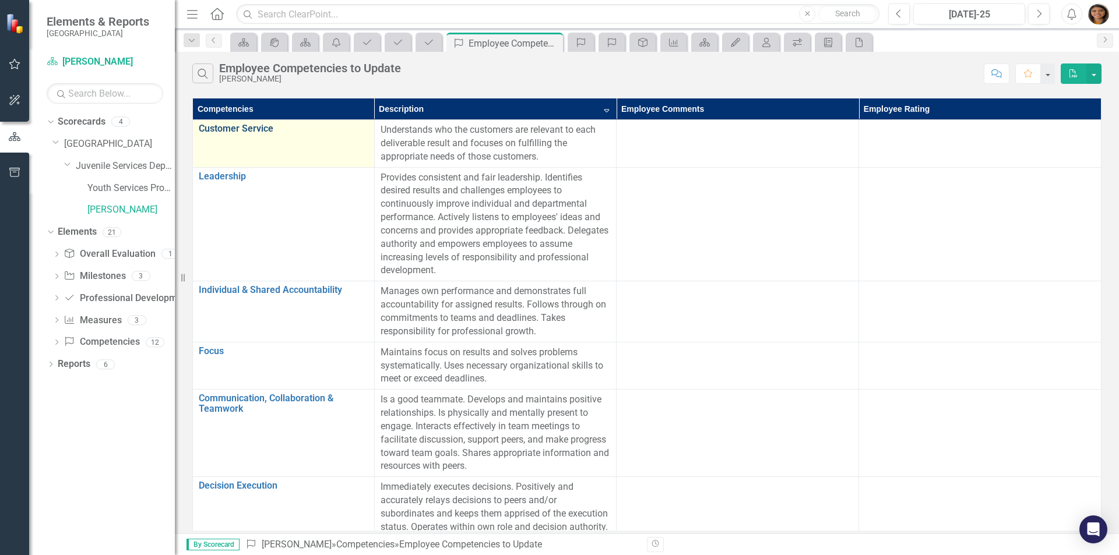
click at [263, 130] on link "Customer Service" at bounding box center [284, 129] width 170 height 10
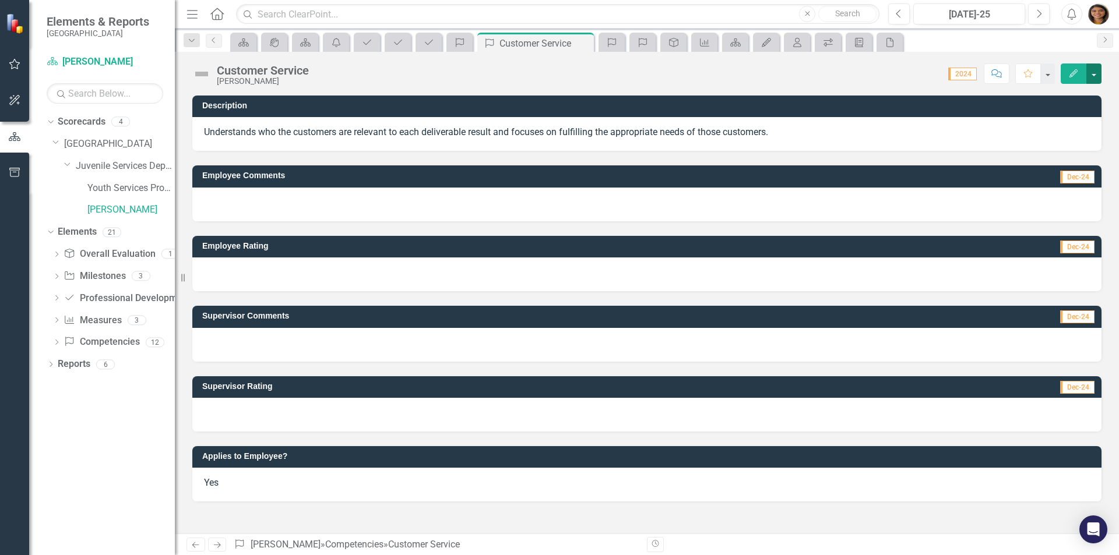
click at [1093, 69] on button "button" at bounding box center [1093, 74] width 15 height 20
click at [1074, 87] on link "Edit Edit Competency" at bounding box center [1051, 95] width 97 height 22
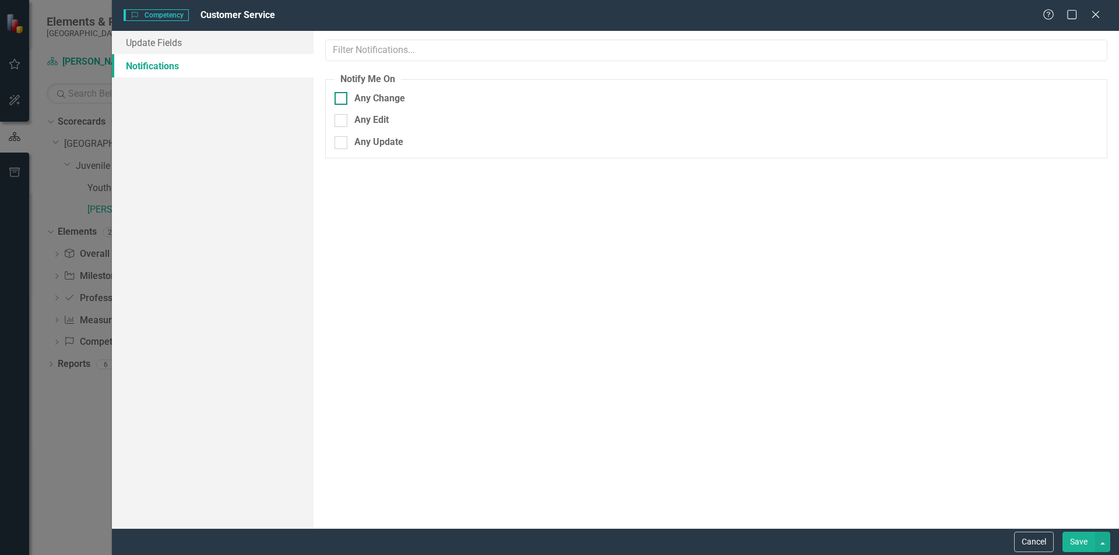
click at [339, 99] on input "Any Change" at bounding box center [338, 96] width 8 height 8
checkbox input "false"
click at [1037, 543] on button "Cancel" at bounding box center [1034, 542] width 40 height 20
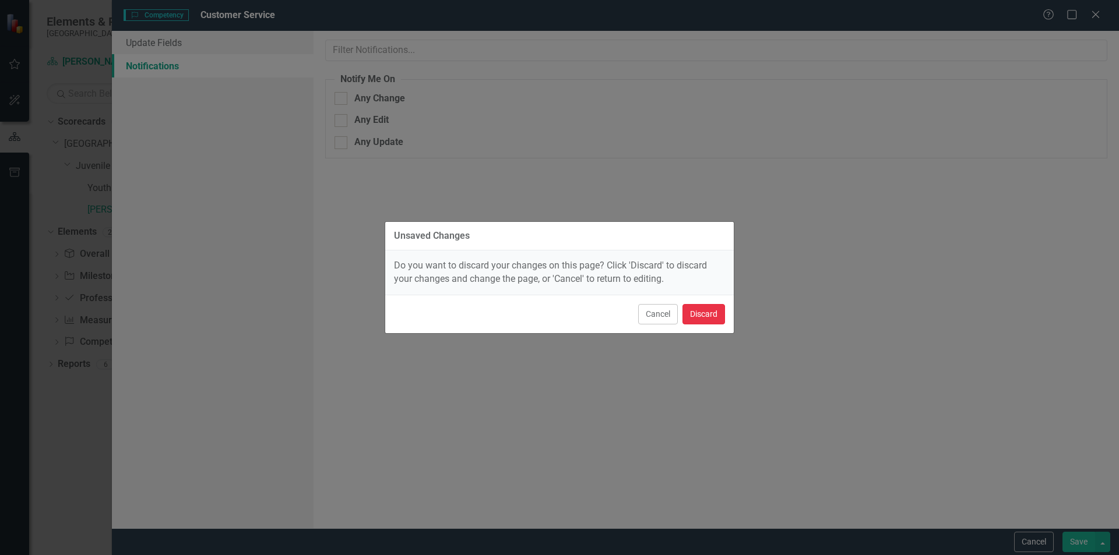
click at [695, 312] on button "Discard" at bounding box center [703, 314] width 43 height 20
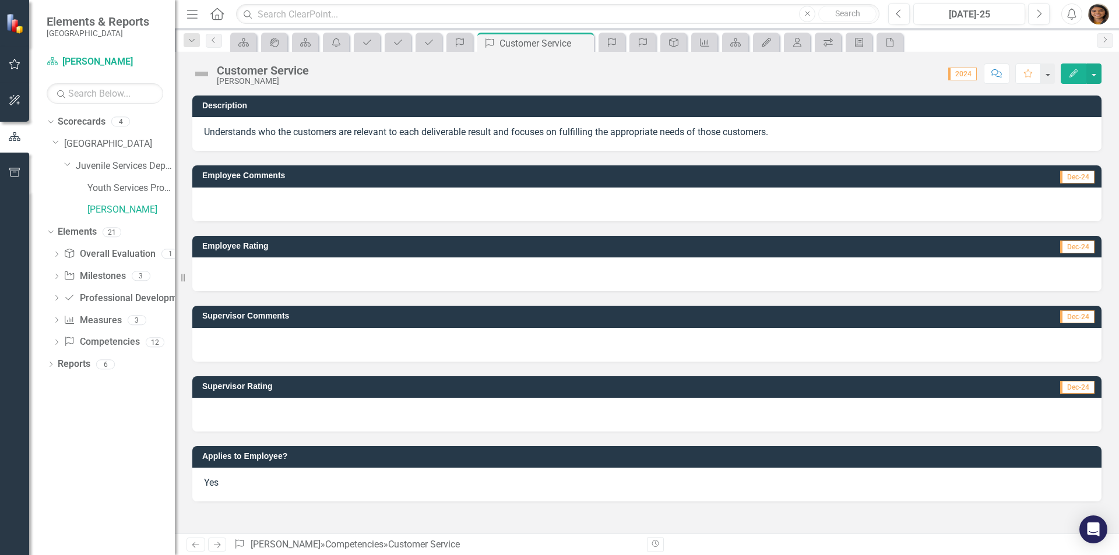
click at [1067, 175] on span "Dec-24" at bounding box center [1077, 177] width 34 height 13
click at [272, 544] on link "[PERSON_NAME]" at bounding box center [286, 544] width 70 height 11
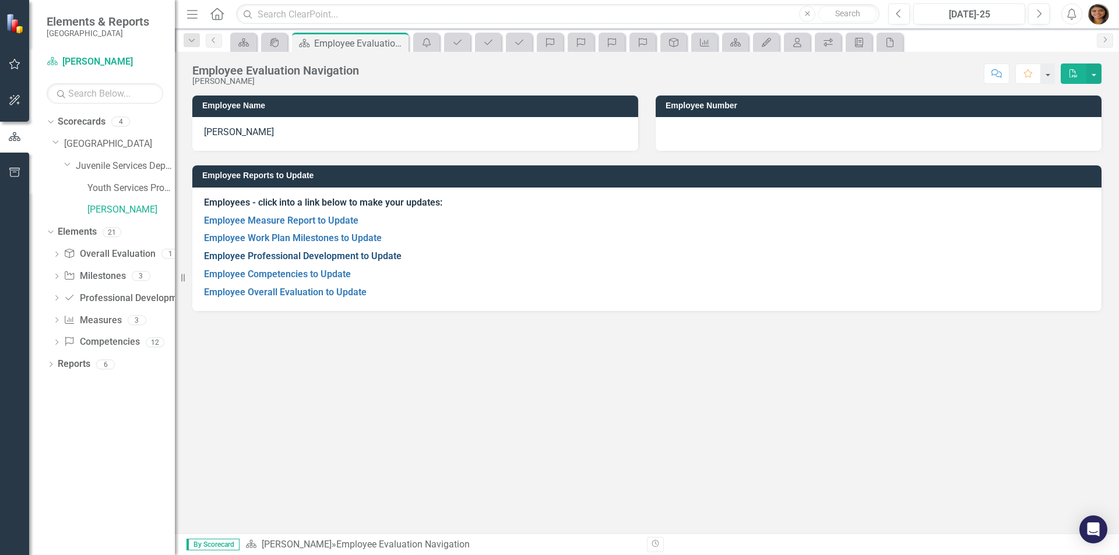
click at [281, 256] on link "Employee Professional Development to Update" at bounding box center [303, 256] width 198 height 11
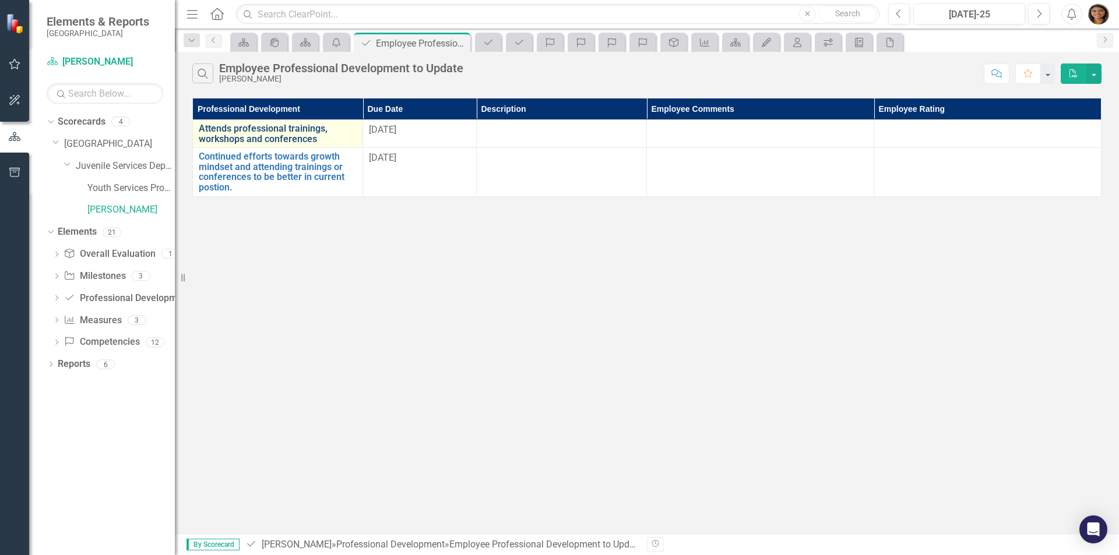
click at [248, 132] on link "Attends professional trainings, workshops and conferences" at bounding box center [278, 134] width 158 height 20
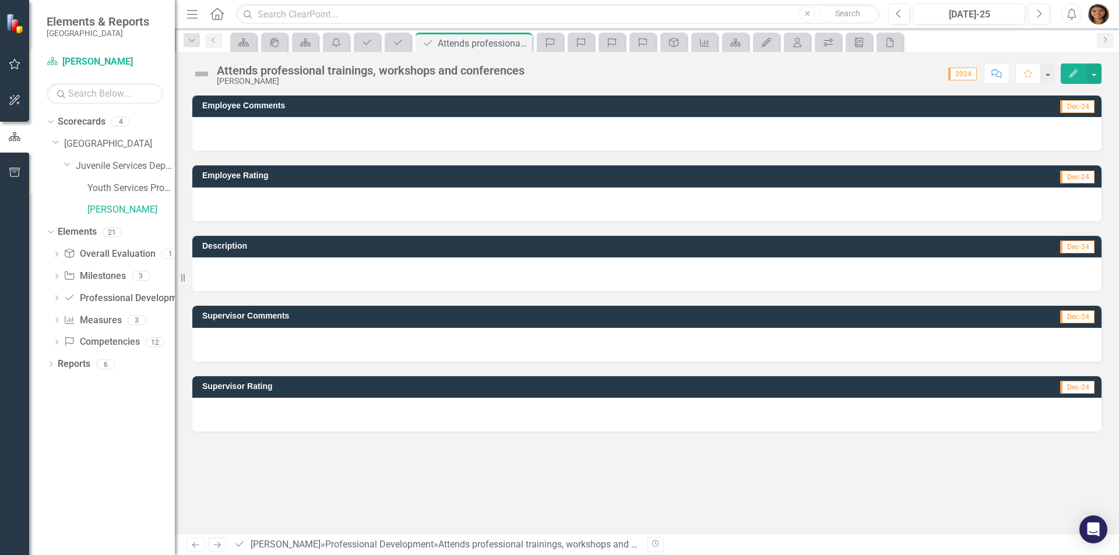
click at [237, 387] on h3 "Supervisor Rating" at bounding box center [498, 386] width 593 height 9
click at [1091, 387] on span "Dec-24" at bounding box center [1077, 387] width 34 height 13
drag, startPoint x: 1069, startPoint y: 323, endPoint x: 976, endPoint y: 290, distance: 98.4
click at [1068, 323] on span "Dec-24" at bounding box center [1077, 317] width 34 height 13
click at [243, 181] on td "Employee Rating" at bounding box center [492, 176] width 581 height 17
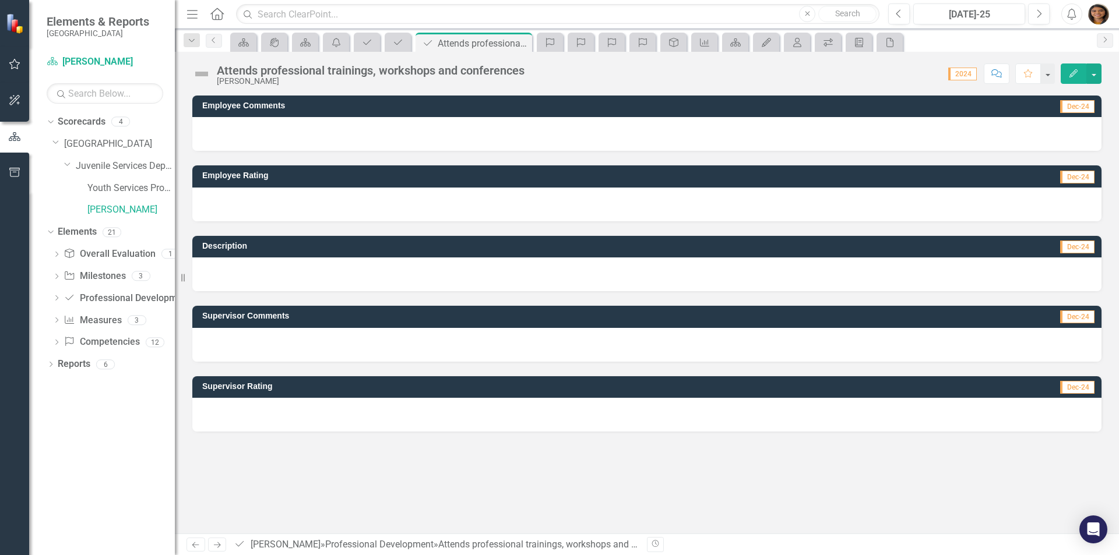
click at [243, 110] on h3 "Employee Comments" at bounding box center [514, 105] width 625 height 9
click at [401, 43] on icon "Professional Development" at bounding box center [398, 42] width 12 height 9
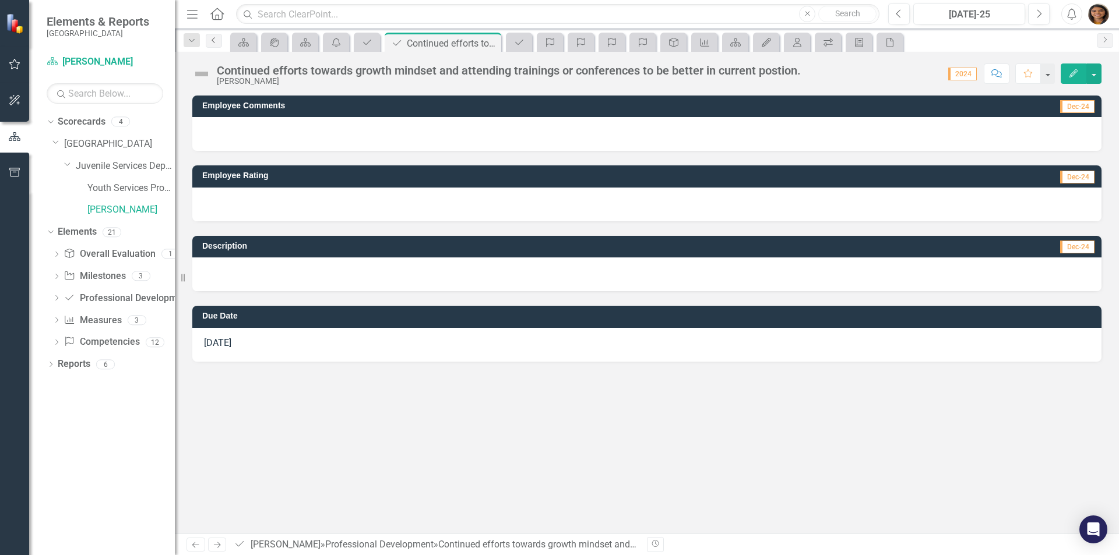
click at [214, 38] on icon "Previous" at bounding box center [213, 40] width 9 height 7
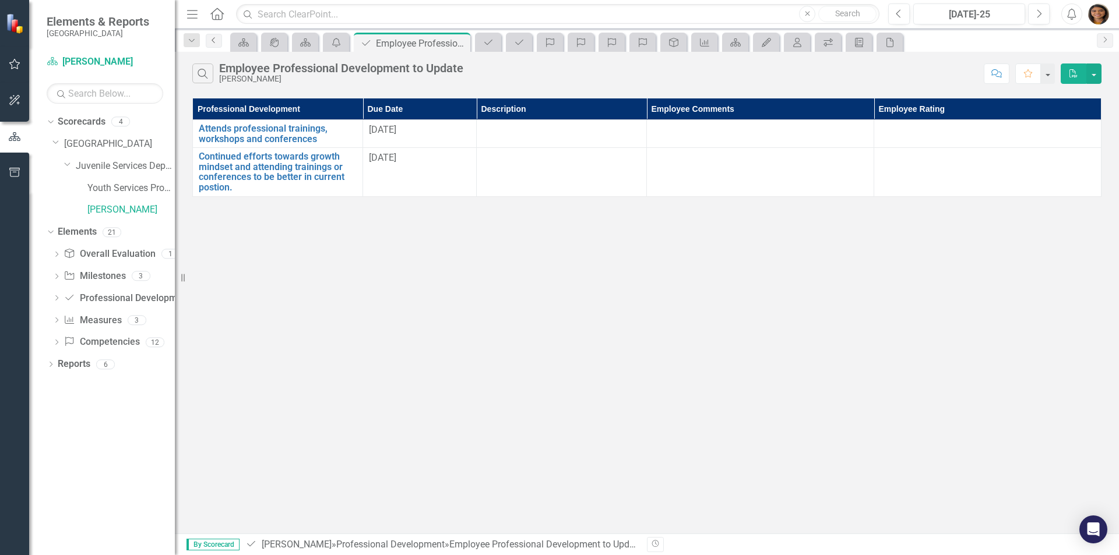
click at [214, 38] on icon at bounding box center [213, 40] width 3 height 6
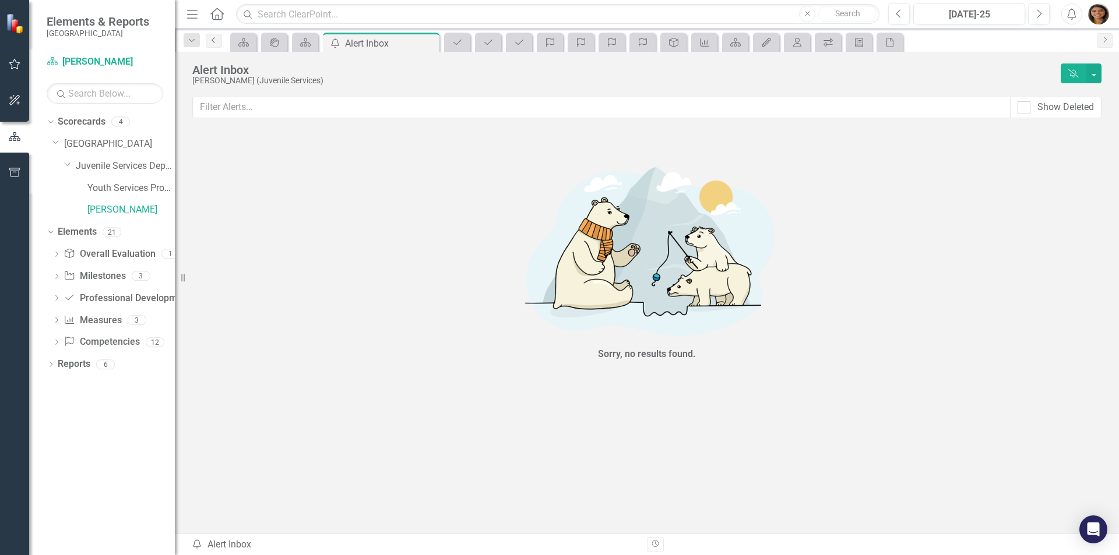
click at [214, 38] on icon at bounding box center [213, 40] width 3 height 6
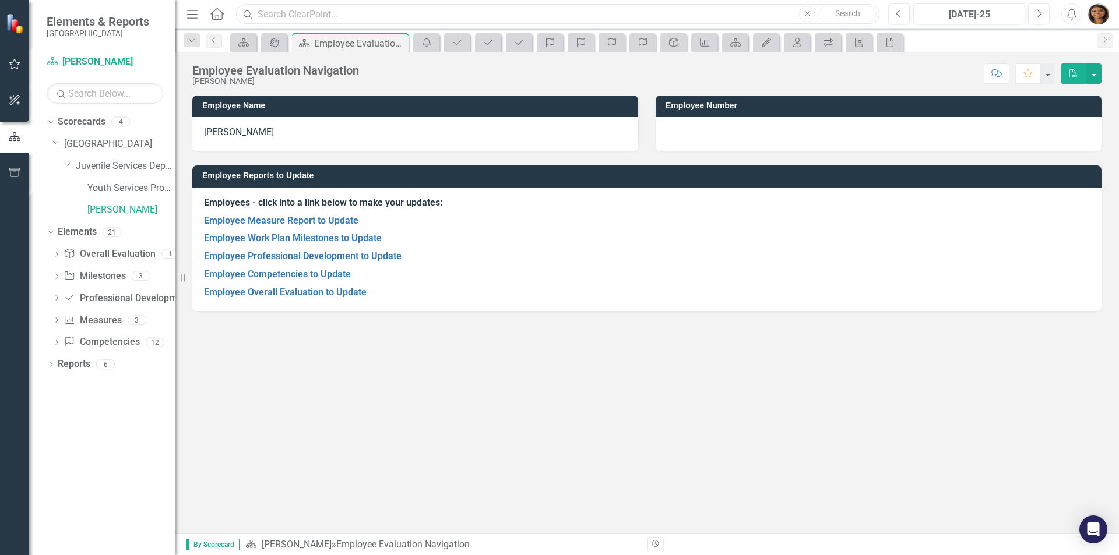
click at [371, 5] on input "text" at bounding box center [557, 14] width 643 height 20
type input "review"
click at [333, 8] on input "review" at bounding box center [557, 14] width 643 height 20
click at [306, 292] on link "Employee Overall Evaluation to Update" at bounding box center [285, 292] width 163 height 11
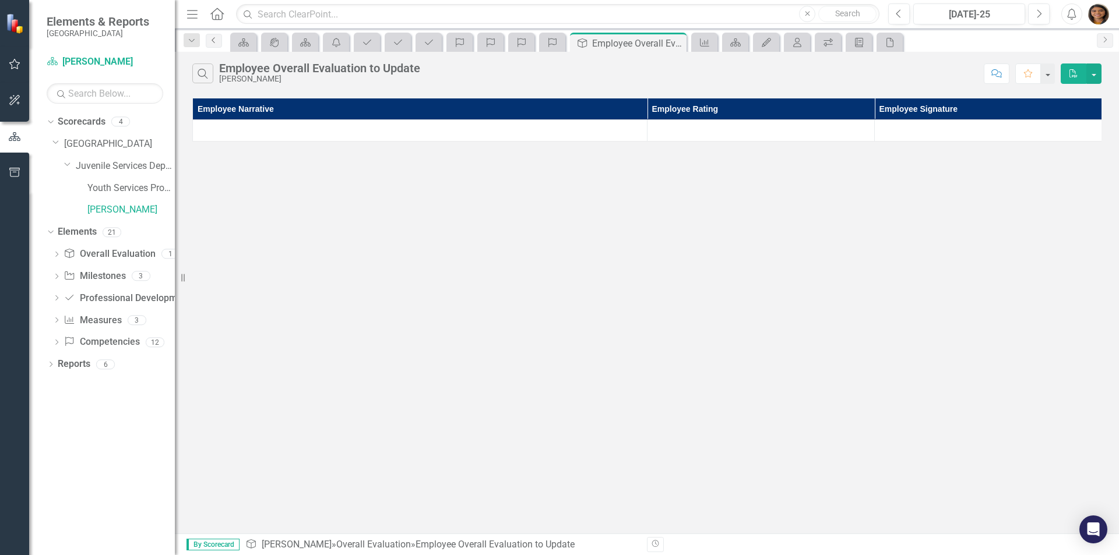
click at [218, 40] on icon "Previous" at bounding box center [213, 40] width 9 height 7
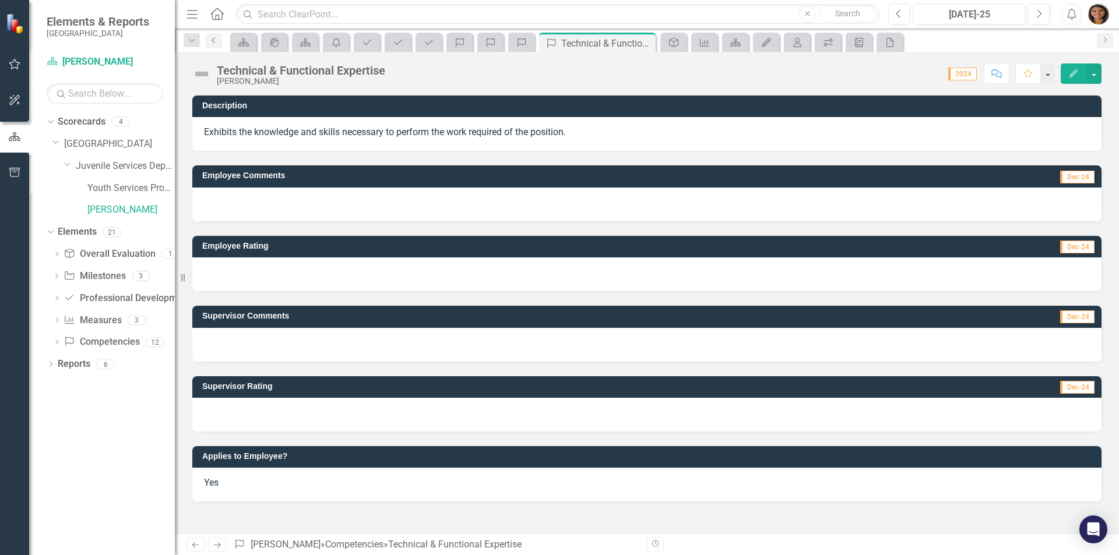
click at [208, 36] on link "Previous" at bounding box center [214, 41] width 16 height 14
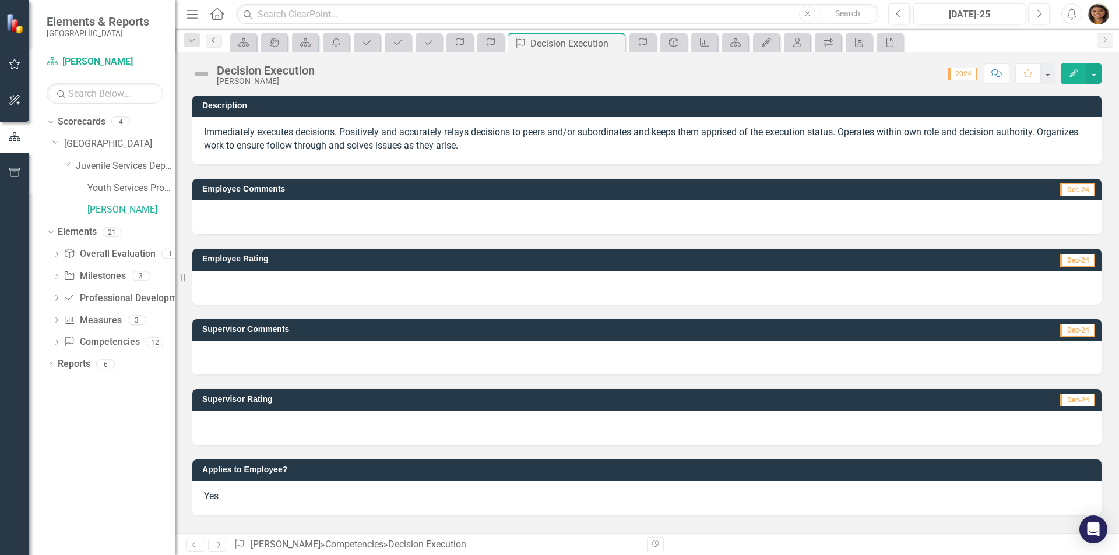
click at [215, 39] on icon "Previous" at bounding box center [213, 40] width 9 height 7
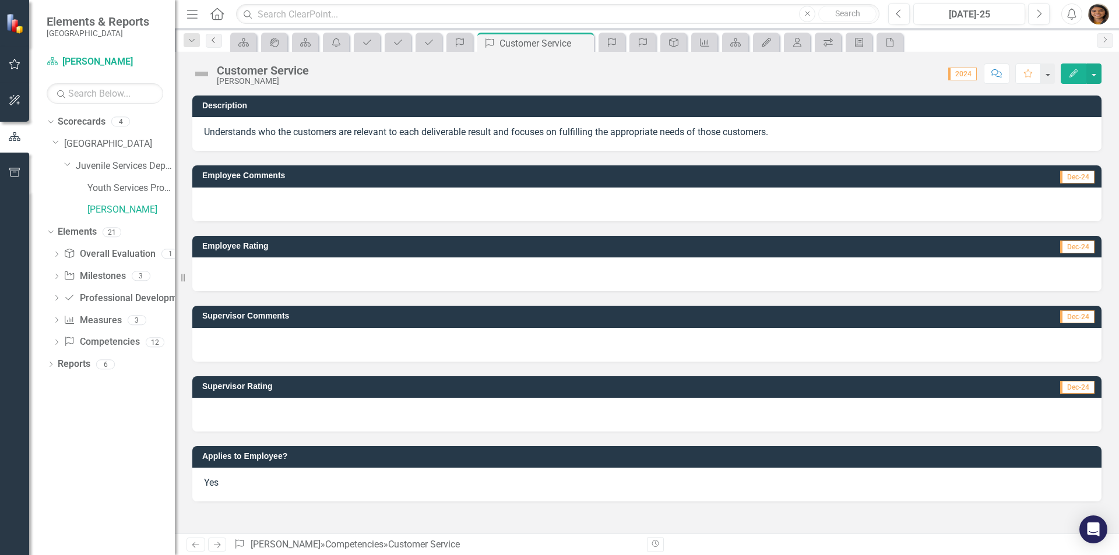
click at [214, 43] on icon "Previous" at bounding box center [213, 40] width 9 height 7
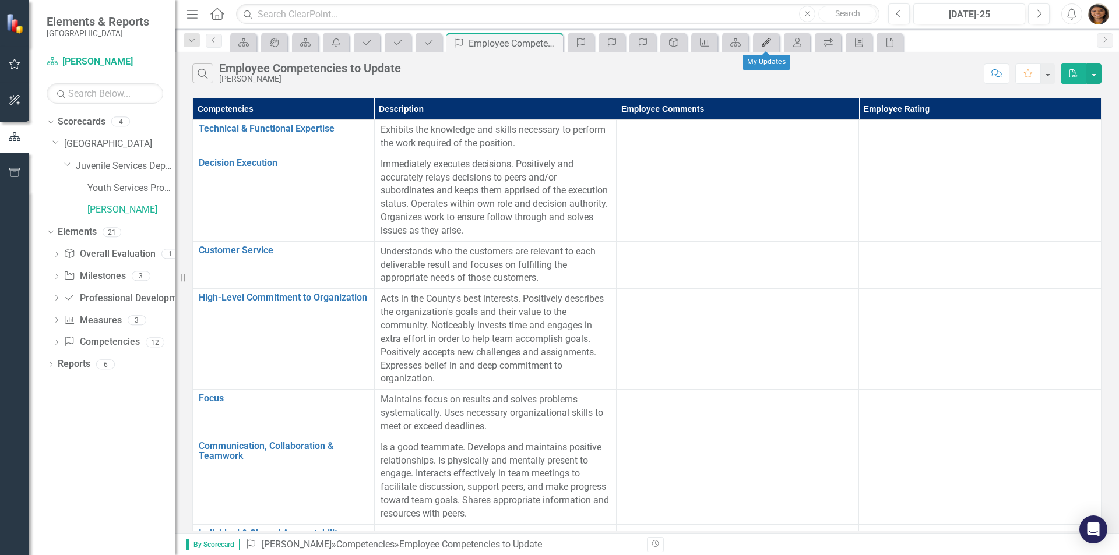
click at [761, 40] on icon "My Updates" at bounding box center [766, 42] width 12 height 9
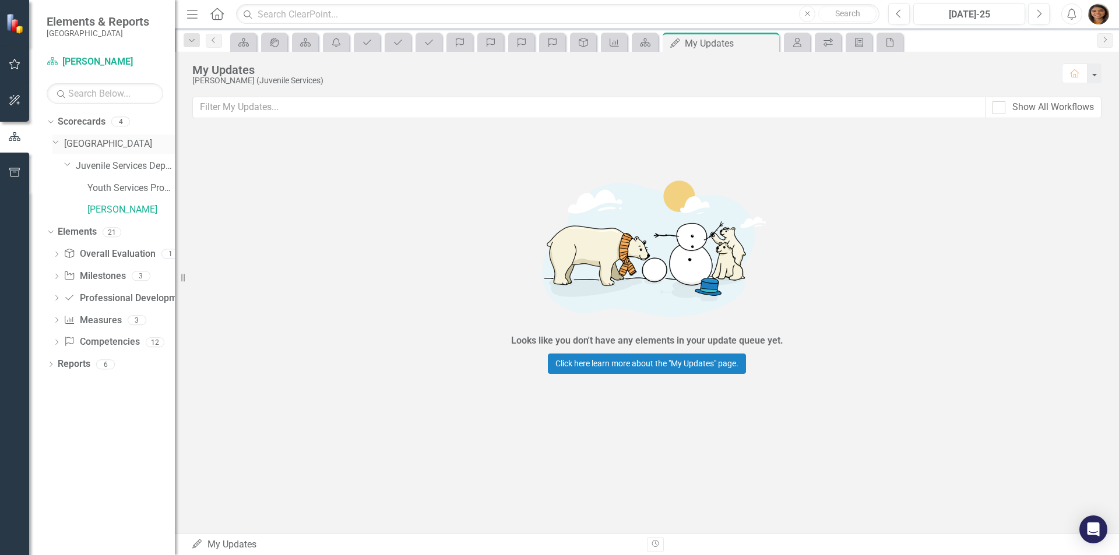
click at [94, 142] on link "[GEOGRAPHIC_DATA]" at bounding box center [119, 144] width 111 height 13
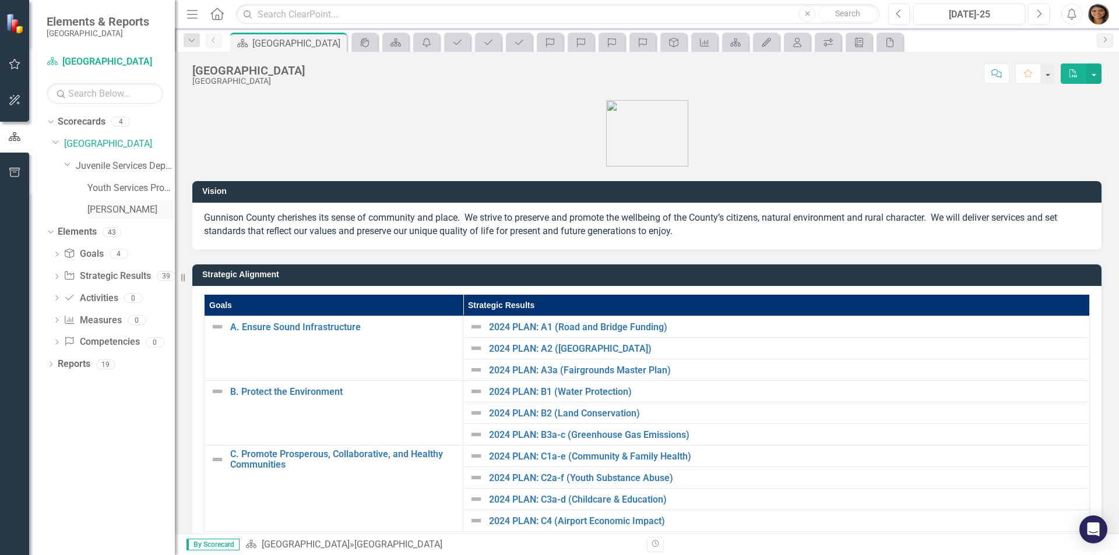
click at [130, 216] on link "[PERSON_NAME]" at bounding box center [130, 209] width 87 height 13
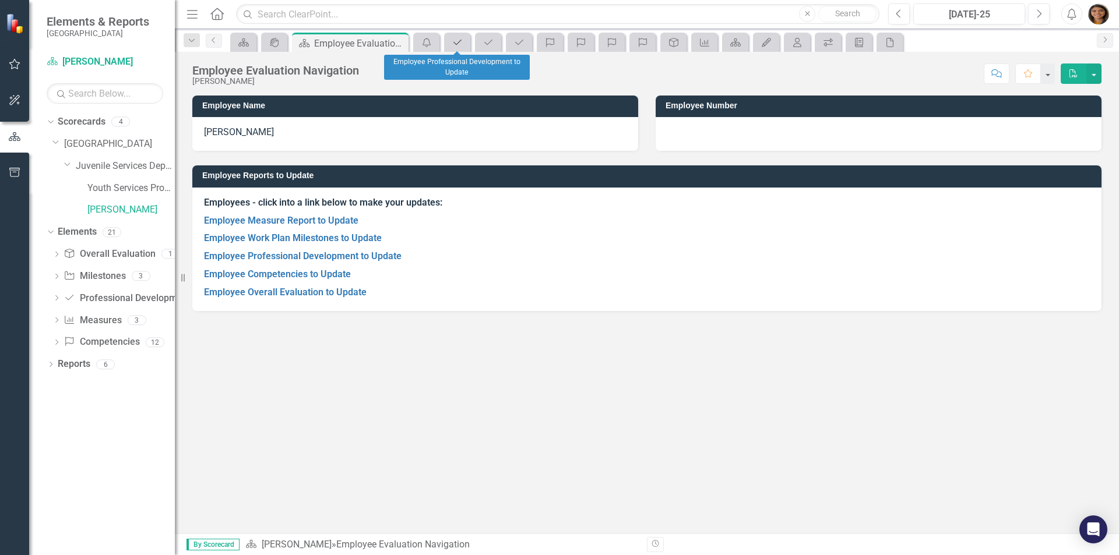
click at [465, 40] on link "Professional Development" at bounding box center [457, 42] width 20 height 15
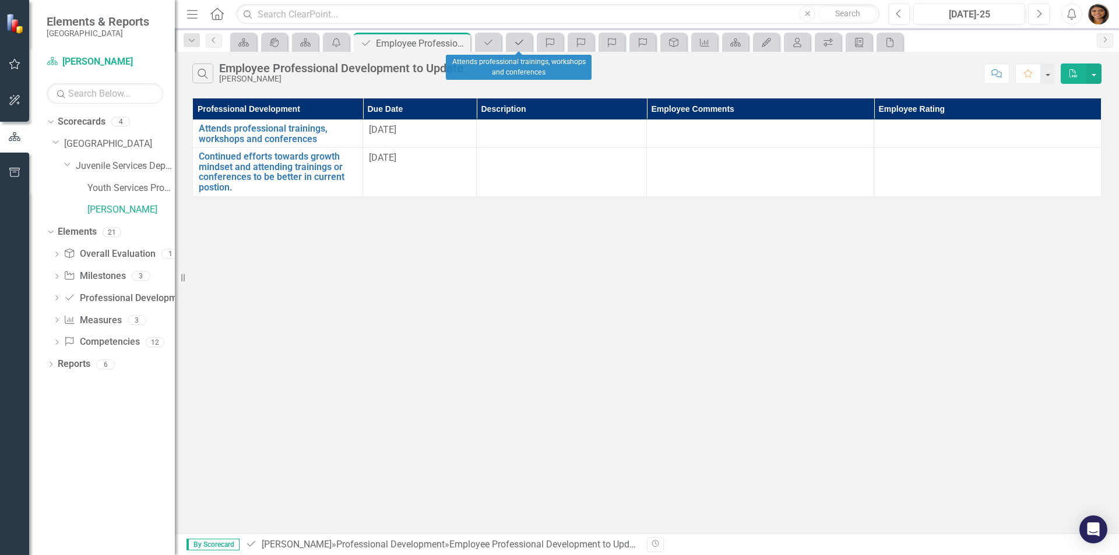
click at [522, 43] on icon "Professional Development" at bounding box center [519, 42] width 12 height 9
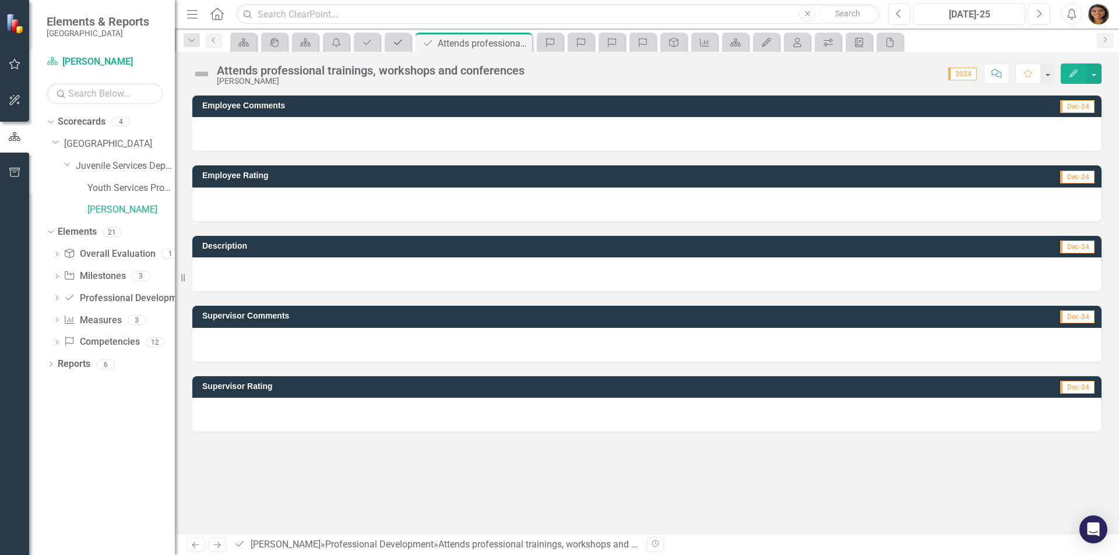
click at [407, 44] on link "Professional Development" at bounding box center [397, 42] width 20 height 15
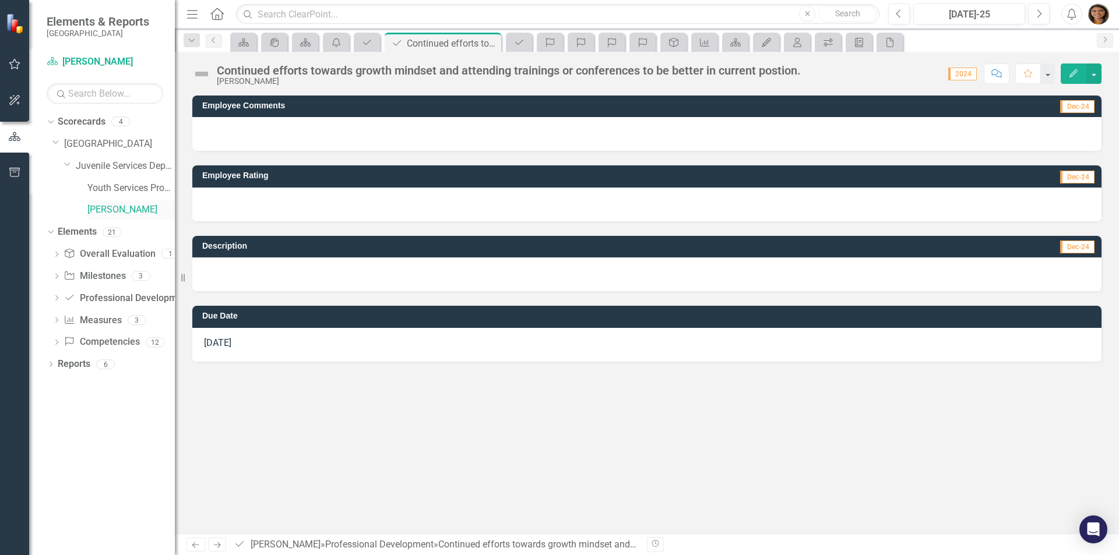
click at [97, 207] on link "[PERSON_NAME]" at bounding box center [130, 209] width 87 height 13
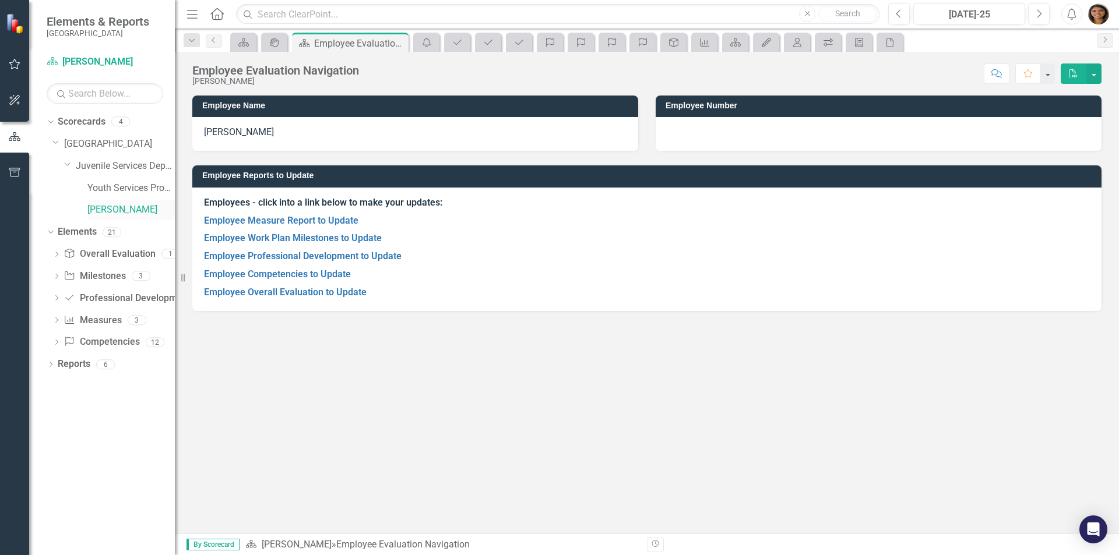
click at [97, 207] on link "[PERSON_NAME]" at bounding box center [130, 209] width 87 height 13
click at [307, 293] on link "Employee Overall Evaluation to Update" at bounding box center [285, 292] width 163 height 11
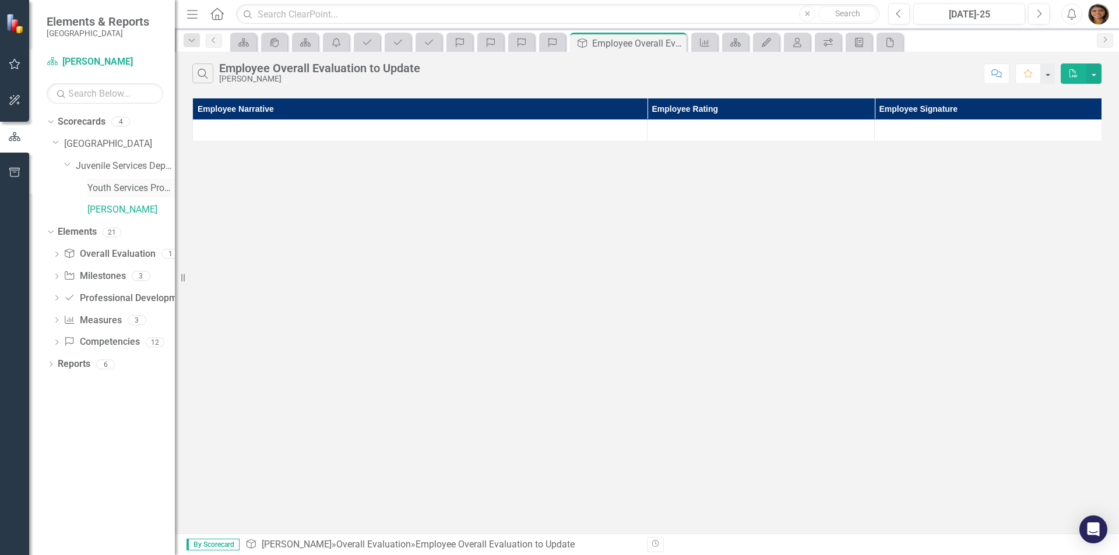
click at [116, 186] on link "Youth Services Program" at bounding box center [130, 188] width 87 height 13
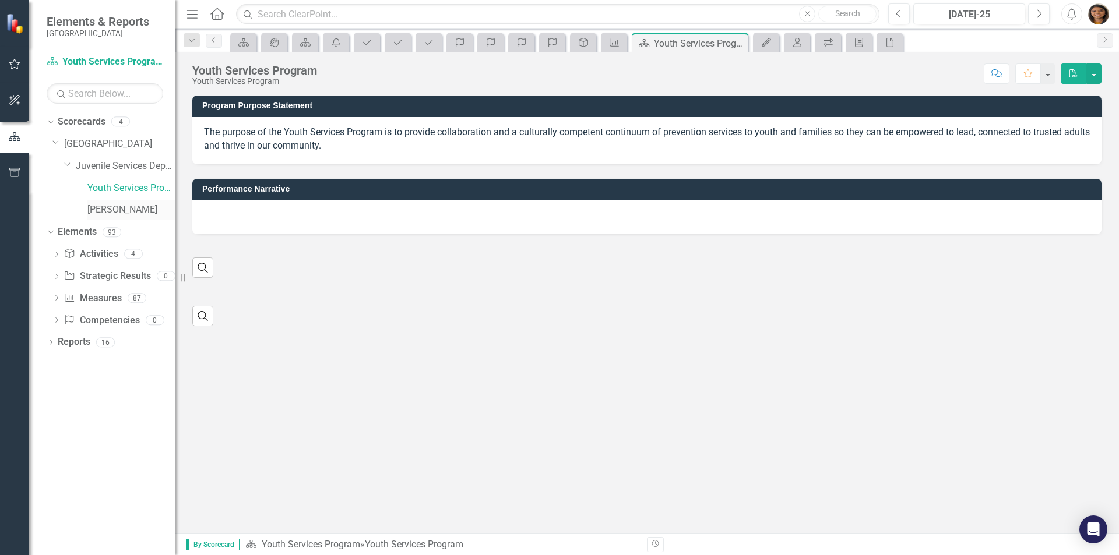
click at [120, 212] on link "[PERSON_NAME]" at bounding box center [130, 209] width 87 height 13
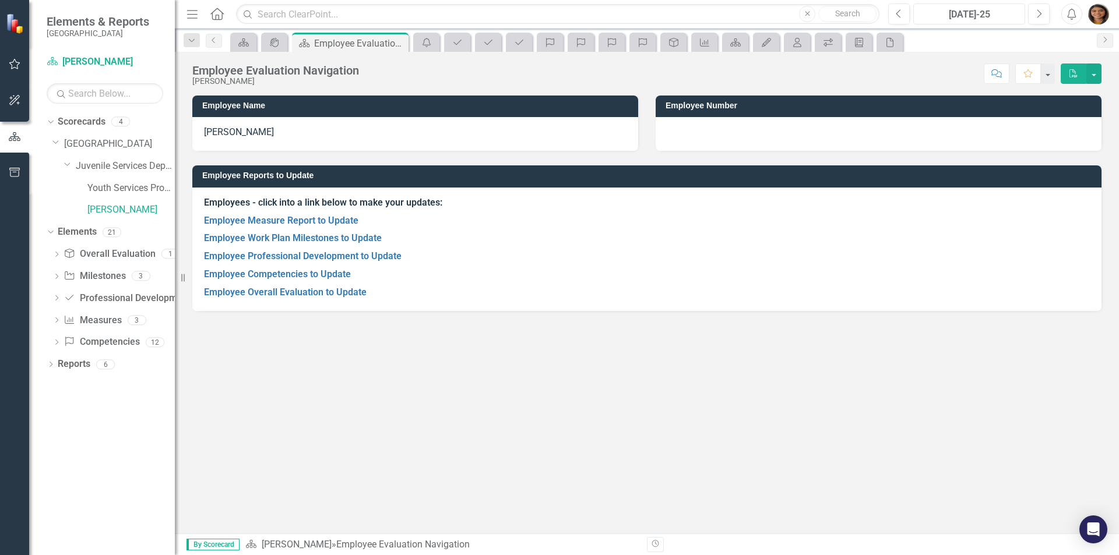
click at [995, 13] on div "[DATE]-25" at bounding box center [969, 15] width 104 height 14
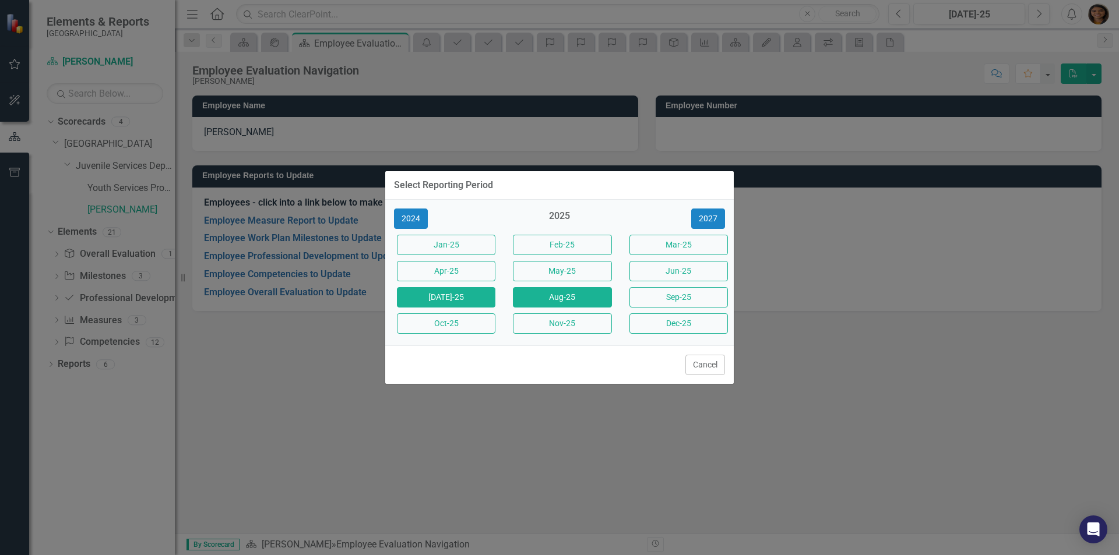
click at [584, 301] on button "Aug-25" at bounding box center [562, 297] width 98 height 20
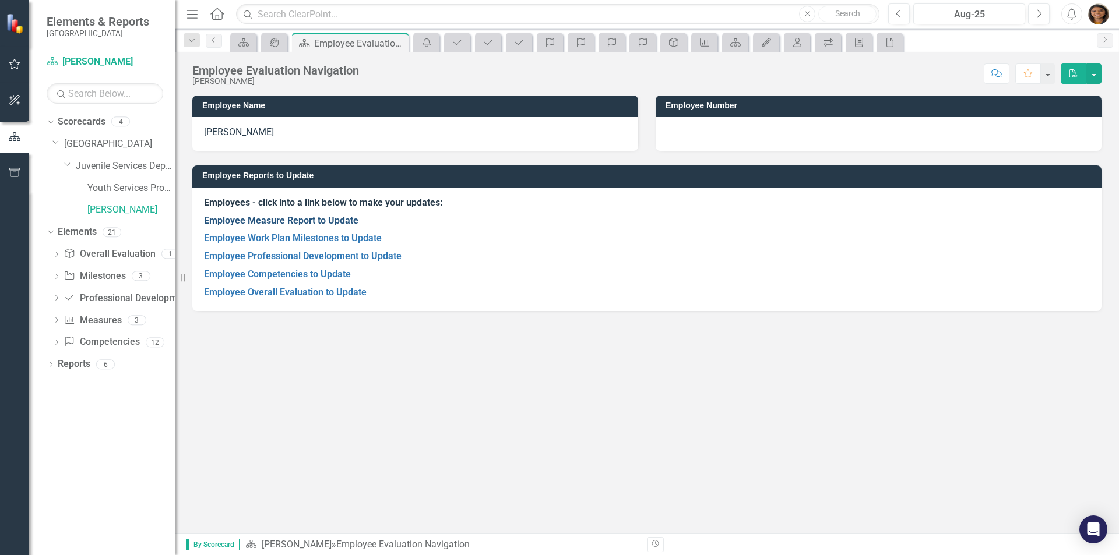
click at [318, 223] on link "Employee Measure Report to Update" at bounding box center [281, 220] width 154 height 11
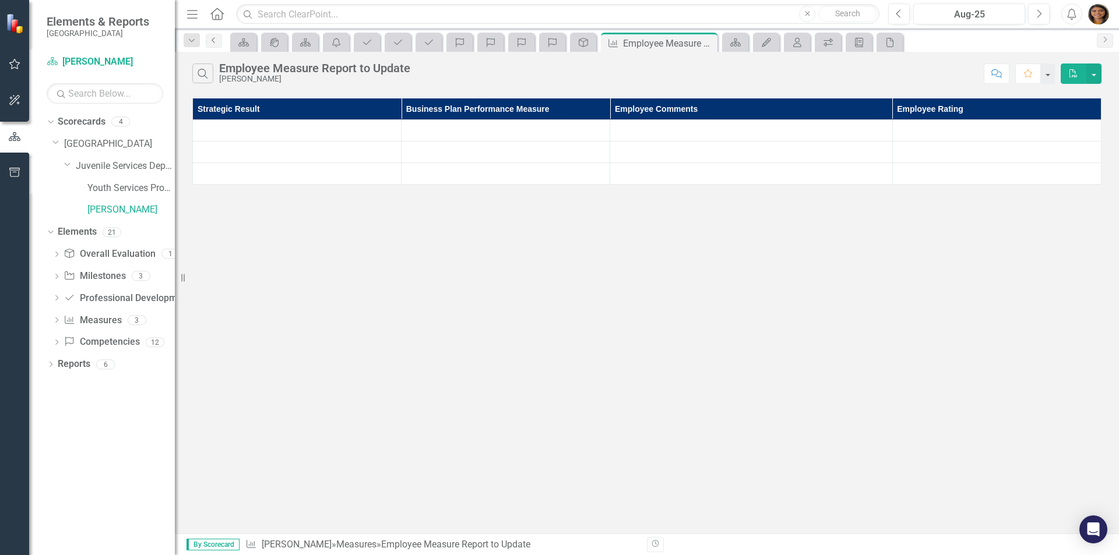
click at [218, 40] on icon "Previous" at bounding box center [213, 40] width 9 height 7
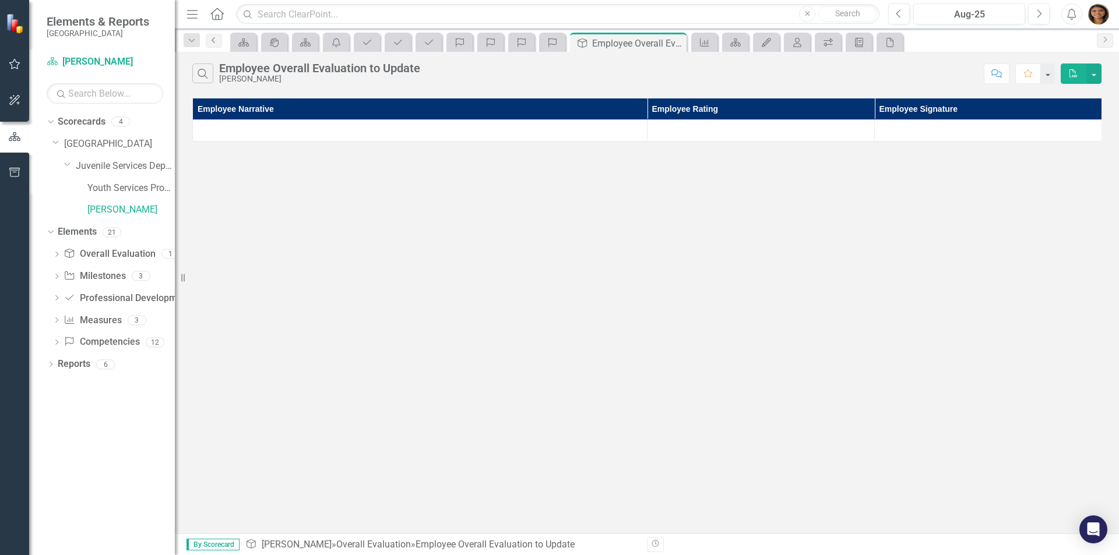
click at [213, 42] on icon "Previous" at bounding box center [213, 40] width 9 height 7
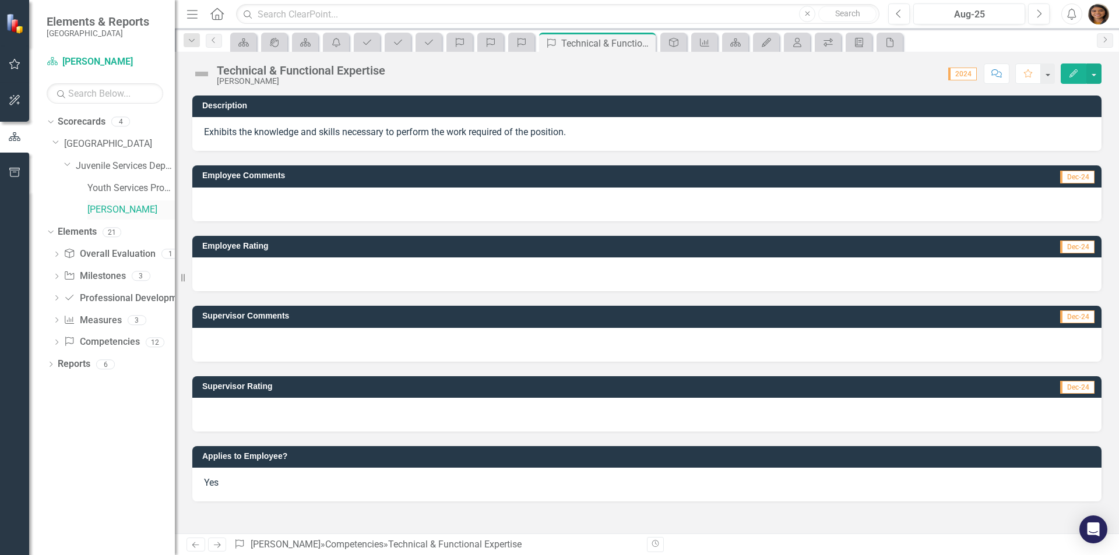
click at [136, 207] on link "[PERSON_NAME]" at bounding box center [130, 209] width 87 height 13
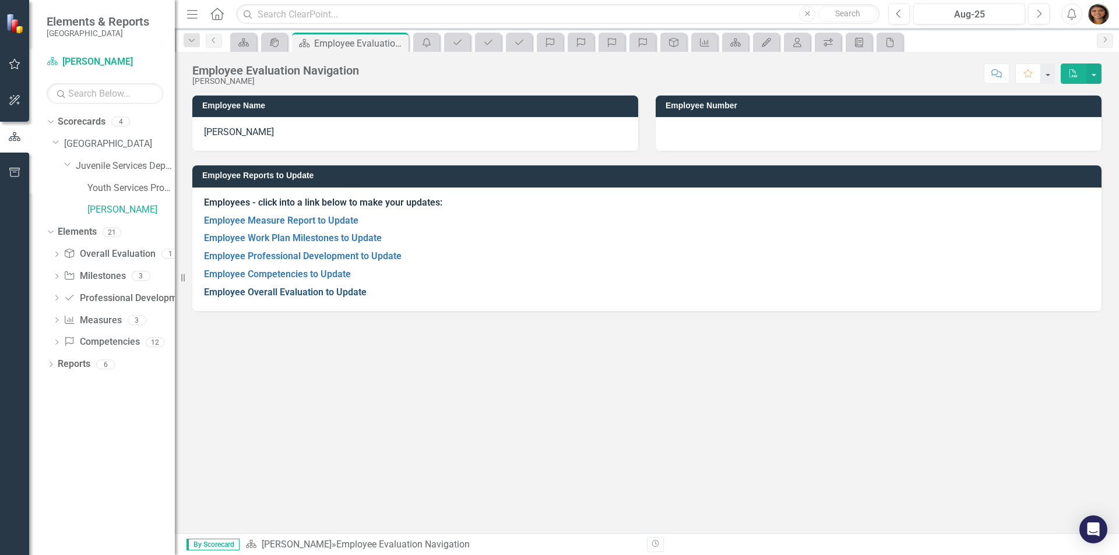
click at [291, 295] on link "Employee Overall Evaluation to Update" at bounding box center [285, 292] width 163 height 11
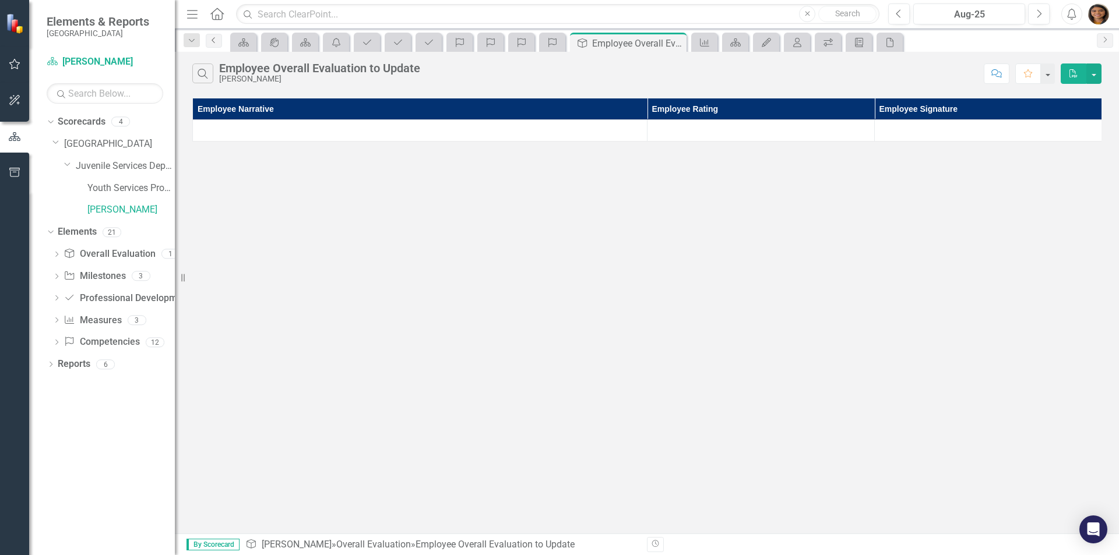
click at [214, 38] on icon at bounding box center [213, 40] width 3 height 6
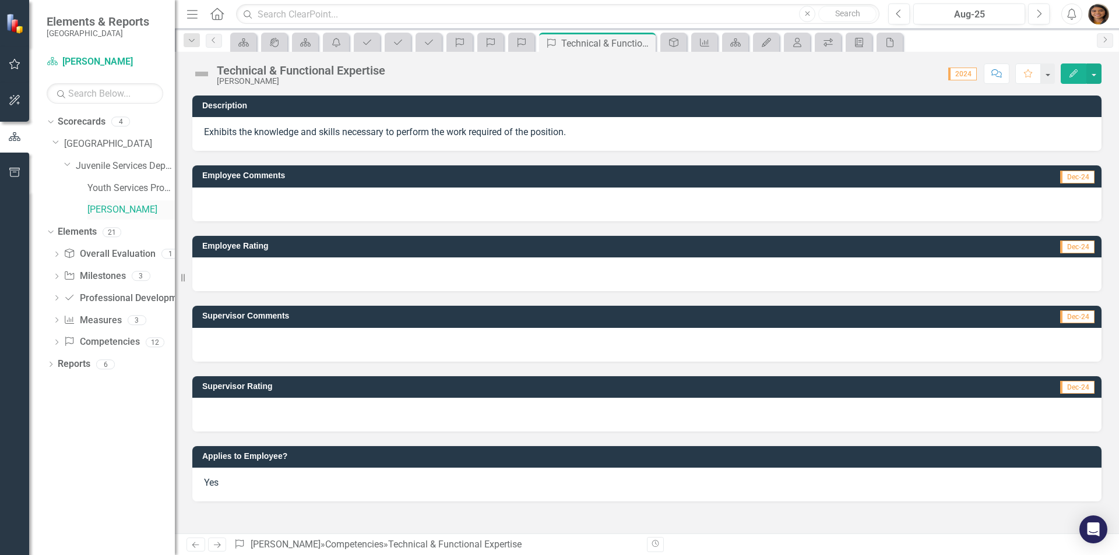
click at [130, 208] on link "[PERSON_NAME]" at bounding box center [130, 209] width 87 height 13
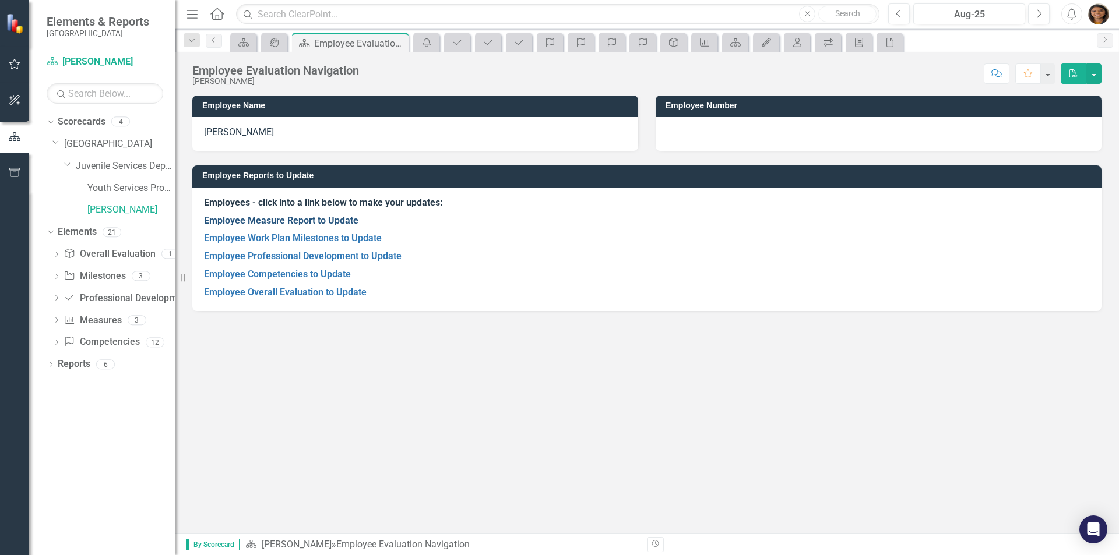
click at [328, 225] on link "Employee Measure Report to Update" at bounding box center [281, 220] width 154 height 11
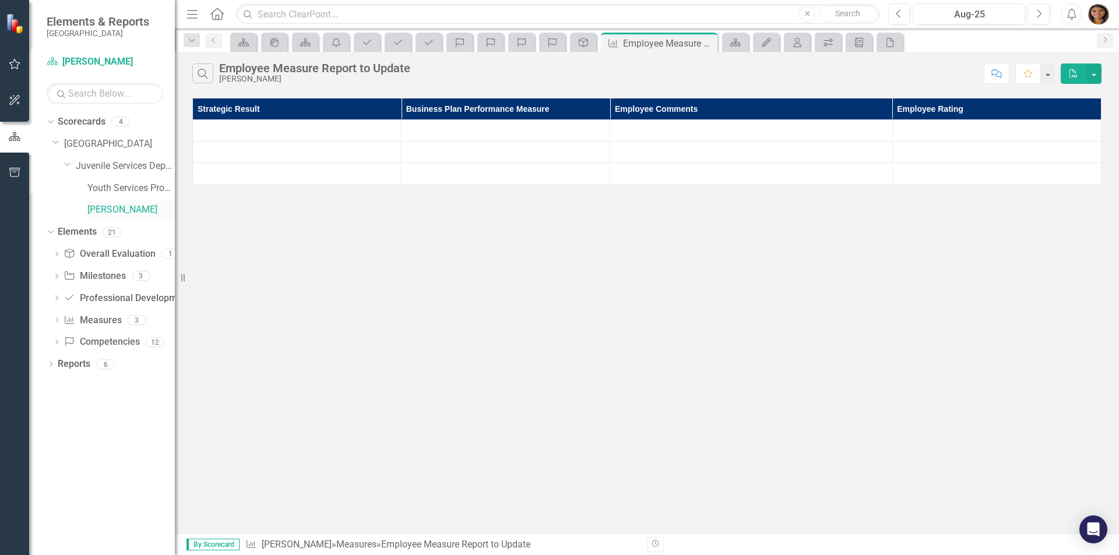
click at [124, 204] on link "[PERSON_NAME]" at bounding box center [130, 209] width 87 height 13
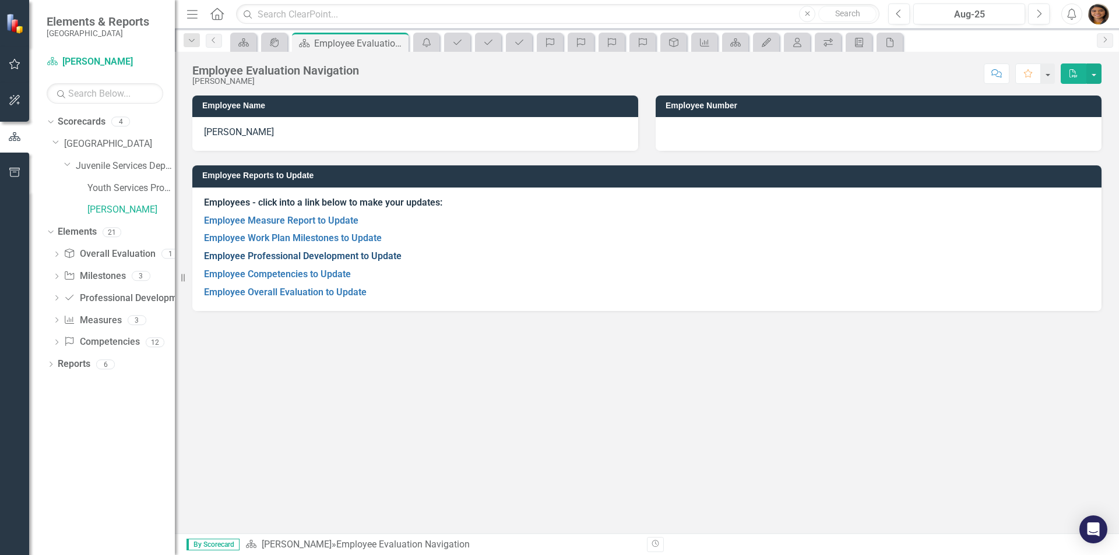
click at [257, 256] on link "Employee Professional Development to Update" at bounding box center [303, 256] width 198 height 11
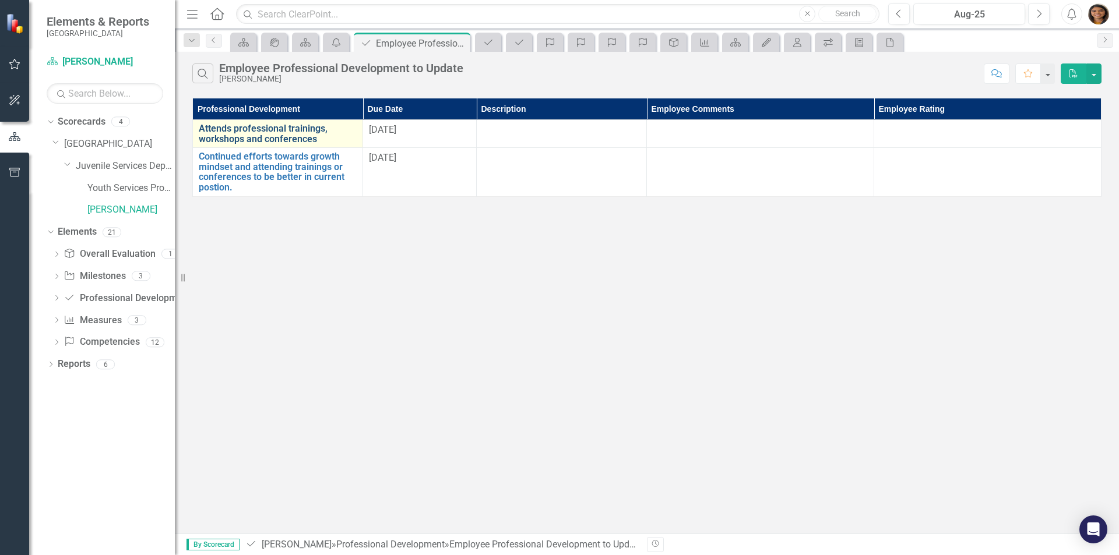
click at [242, 129] on link "Attends professional trainings, workshops and conferences" at bounding box center [278, 134] width 158 height 20
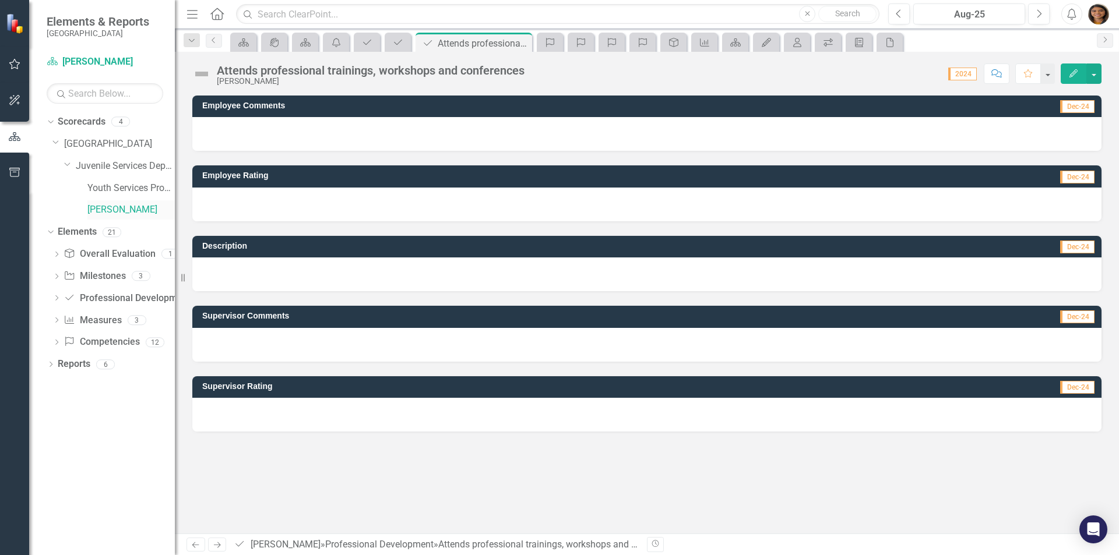
click at [142, 207] on link "[PERSON_NAME]" at bounding box center [130, 209] width 87 height 13
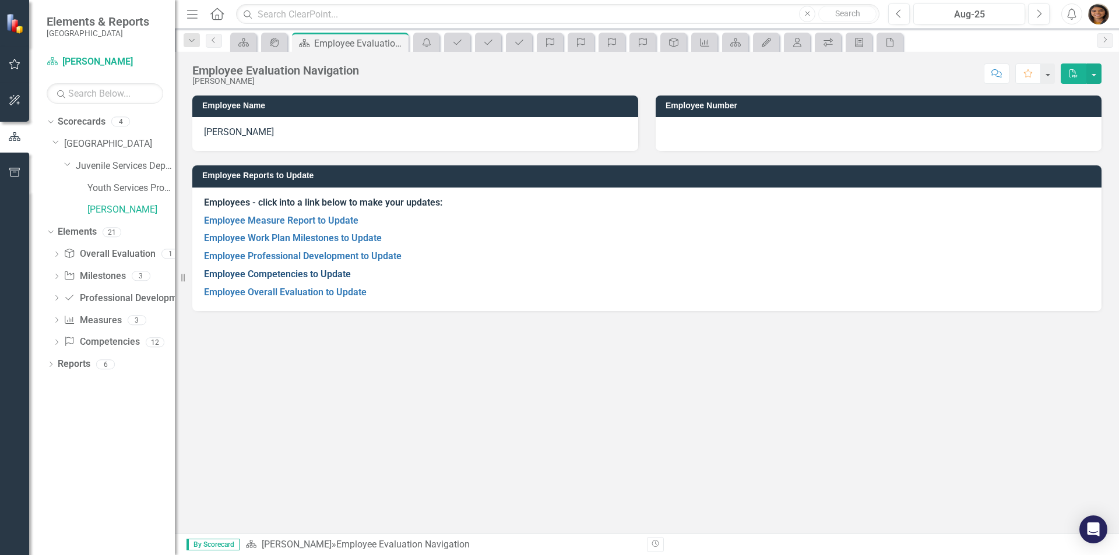
click at [291, 273] on link "Employee Competencies to Update" at bounding box center [277, 274] width 147 height 11
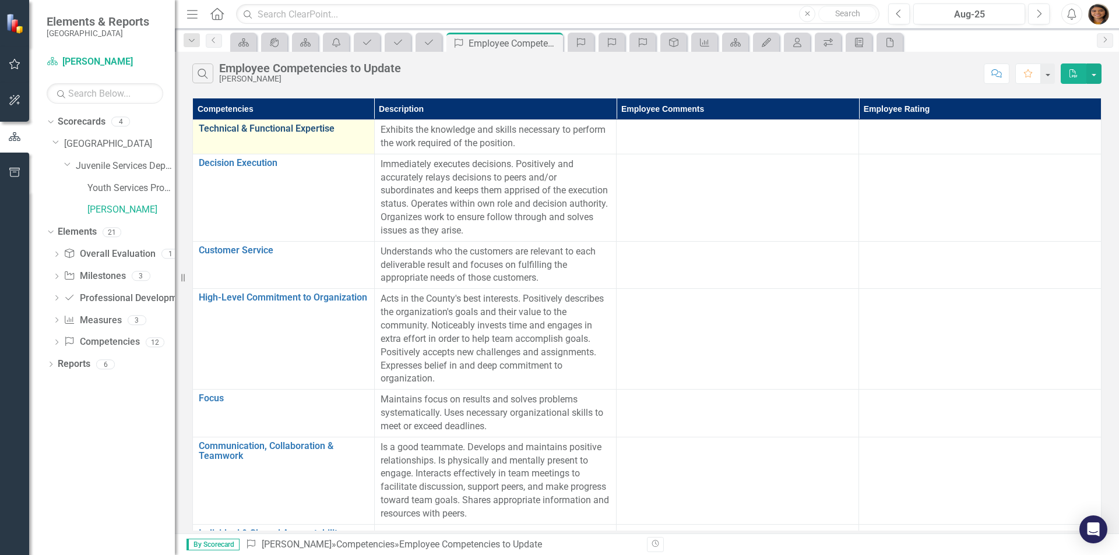
click at [270, 129] on link "Technical & Functional Expertise" at bounding box center [284, 129] width 170 height 10
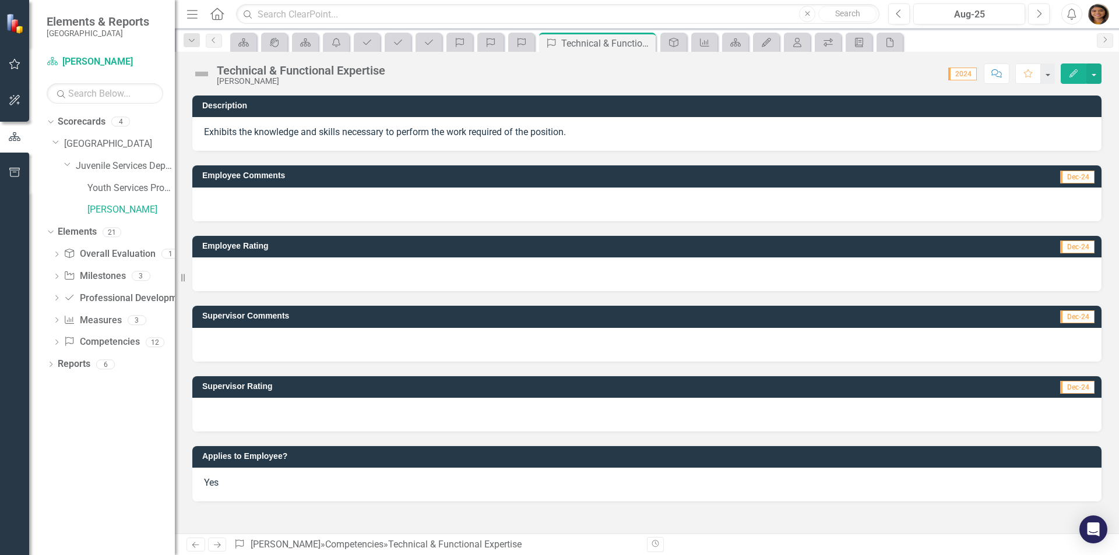
click at [1062, 172] on span "Dec-24" at bounding box center [1077, 177] width 34 height 13
click at [972, 67] on div "2024" at bounding box center [960, 73] width 36 height 13
click at [966, 73] on span "2024" at bounding box center [962, 74] width 29 height 13
click at [972, 78] on span "2024" at bounding box center [962, 74] width 29 height 13
click at [1053, 76] on button "button" at bounding box center [1046, 74] width 15 height 20
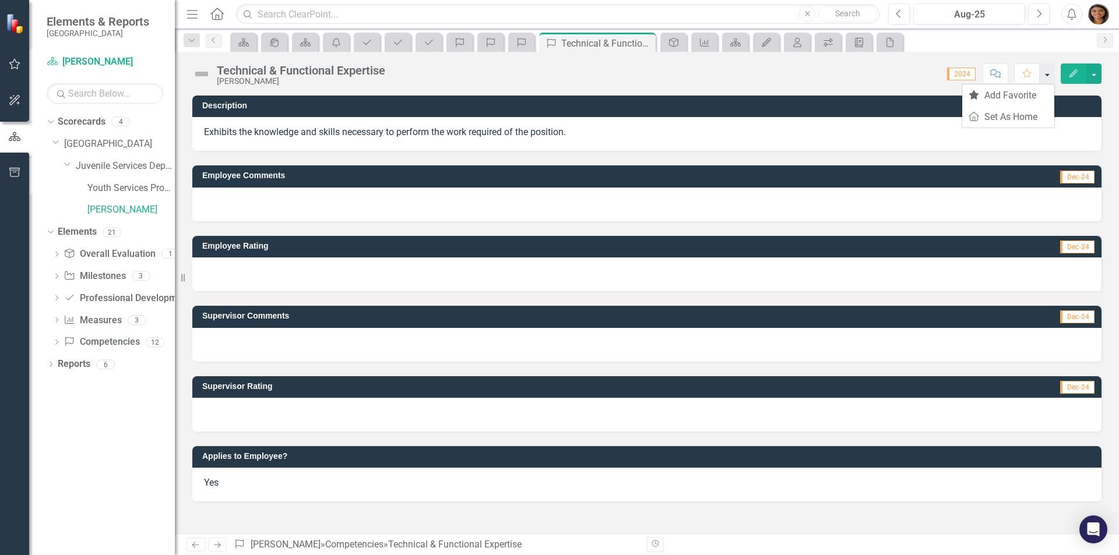
click at [1053, 76] on button "button" at bounding box center [1046, 74] width 15 height 20
click at [1008, 15] on div "Aug-25" at bounding box center [969, 15] width 104 height 14
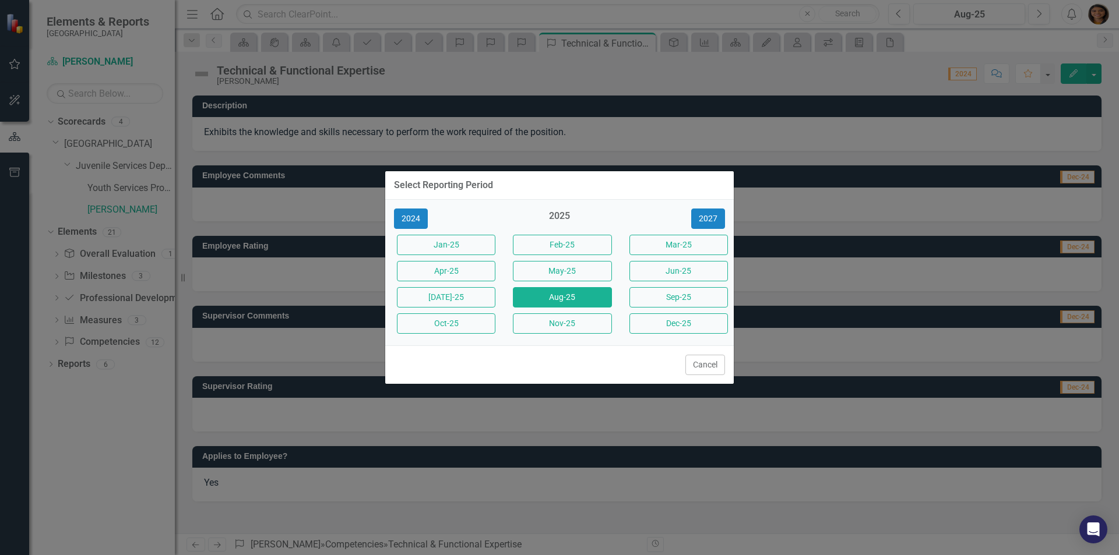
click at [555, 216] on div "2025" at bounding box center [559, 219] width 98 height 19
click at [420, 221] on button "2024" at bounding box center [411, 219] width 34 height 20
click at [420, 221] on button "2023" at bounding box center [411, 219] width 34 height 20
click at [717, 217] on button "2024" at bounding box center [708, 219] width 34 height 20
click at [717, 217] on button "2025" at bounding box center [708, 219] width 34 height 20
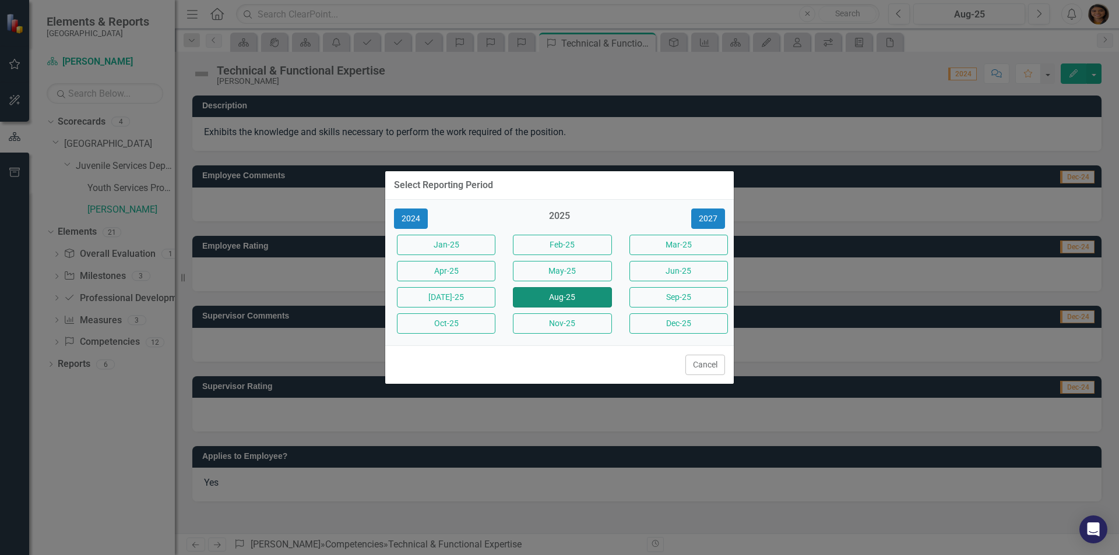
click at [552, 294] on button "Aug-25" at bounding box center [562, 297] width 98 height 20
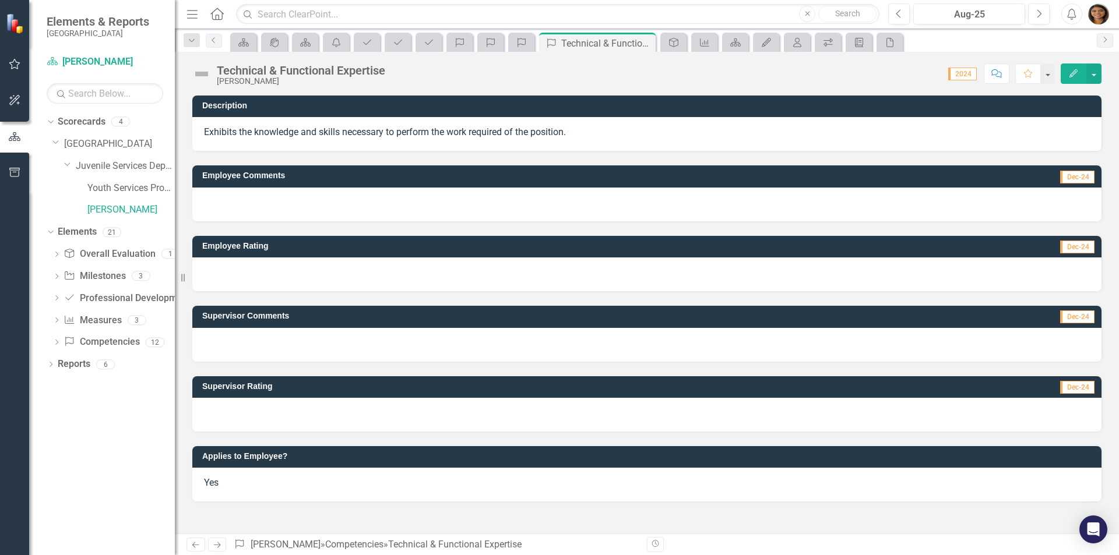
click at [966, 76] on span "2024" at bounding box center [962, 74] width 29 height 13
click at [977, 16] on div "Aug-25" at bounding box center [969, 15] width 104 height 14
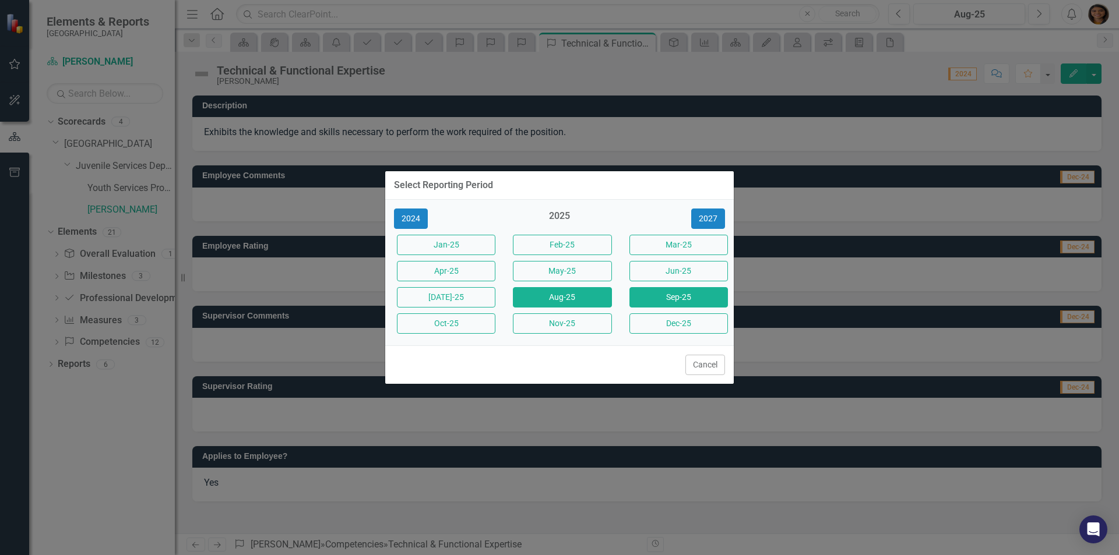
click at [665, 298] on button "Sep-25" at bounding box center [678, 297] width 98 height 20
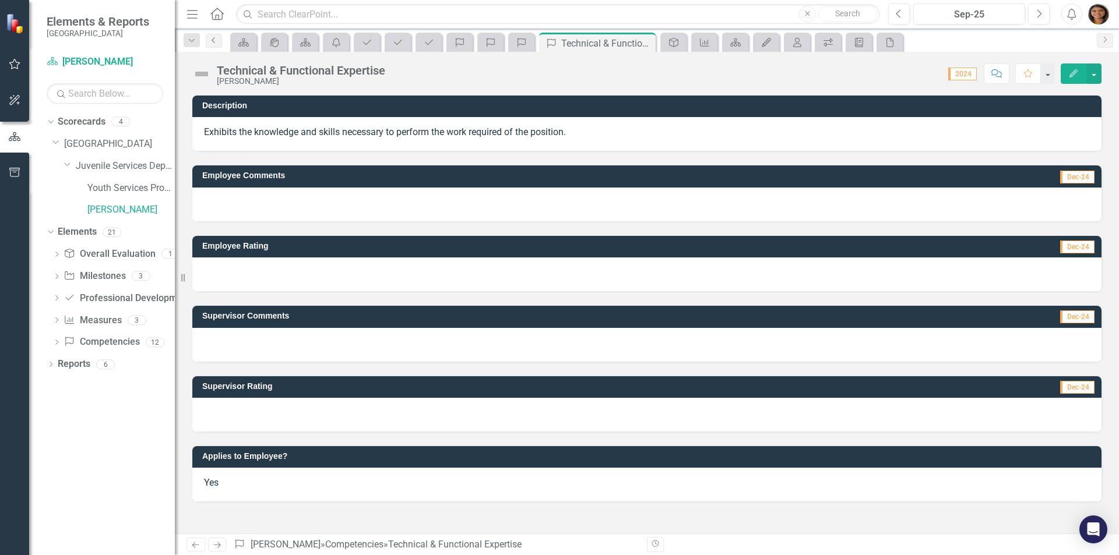
click at [217, 39] on icon "Previous" at bounding box center [213, 40] width 9 height 7
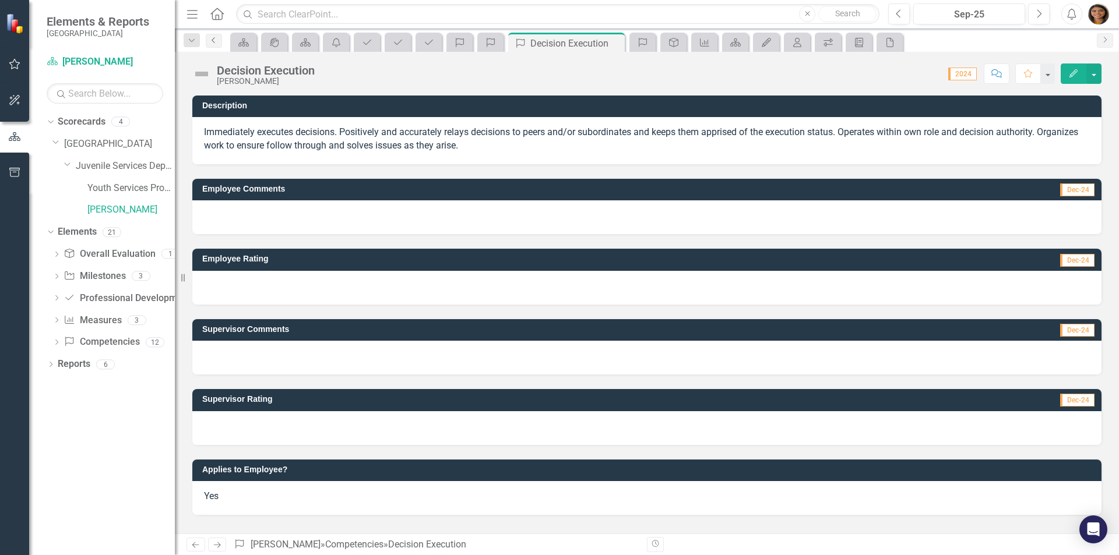
click at [214, 37] on icon "Previous" at bounding box center [213, 40] width 9 height 7
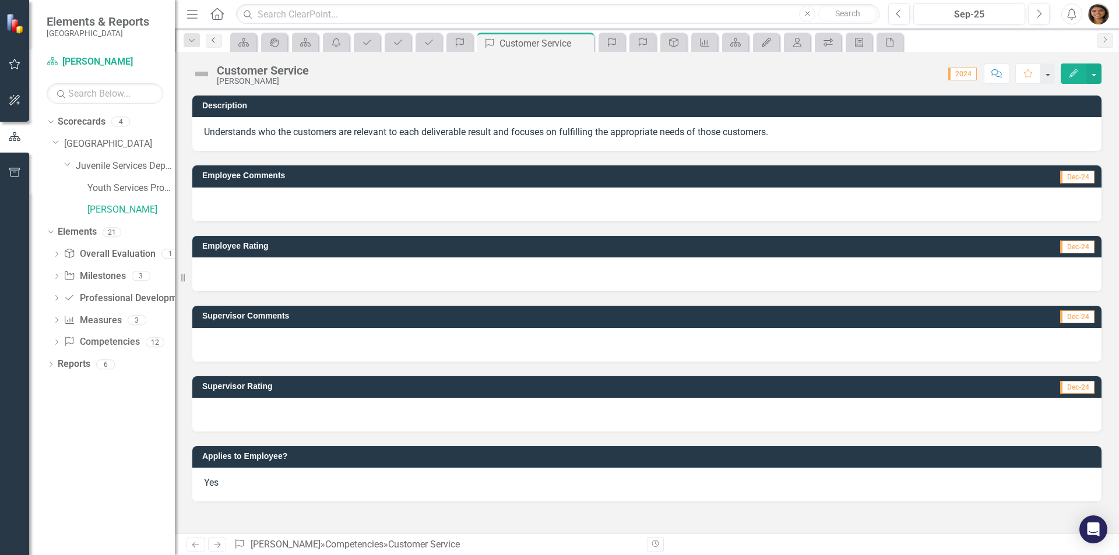
click at [214, 40] on icon "Previous" at bounding box center [213, 40] width 9 height 7
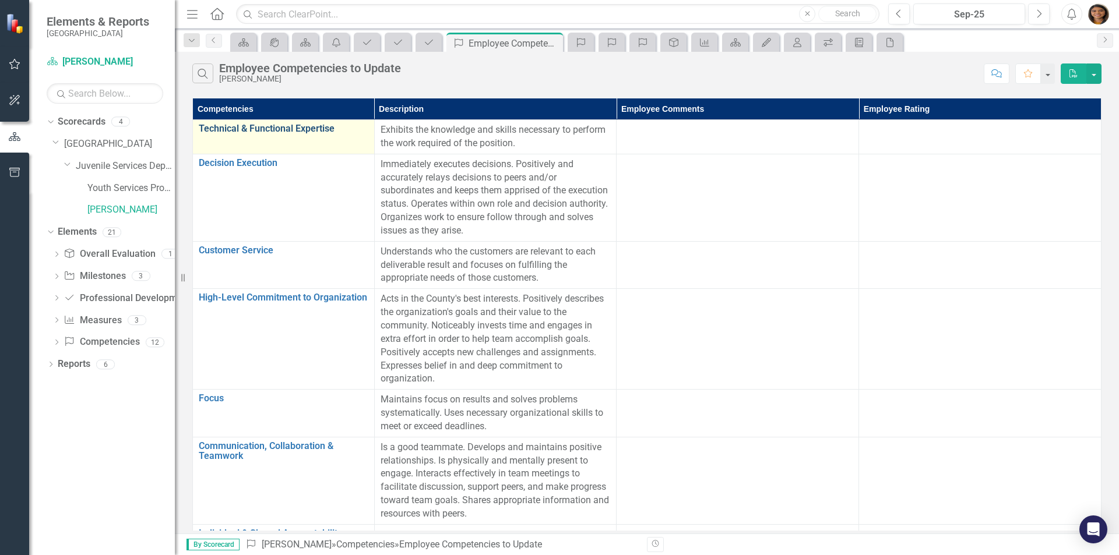
click at [280, 128] on link "Technical & Functional Expertise" at bounding box center [284, 129] width 170 height 10
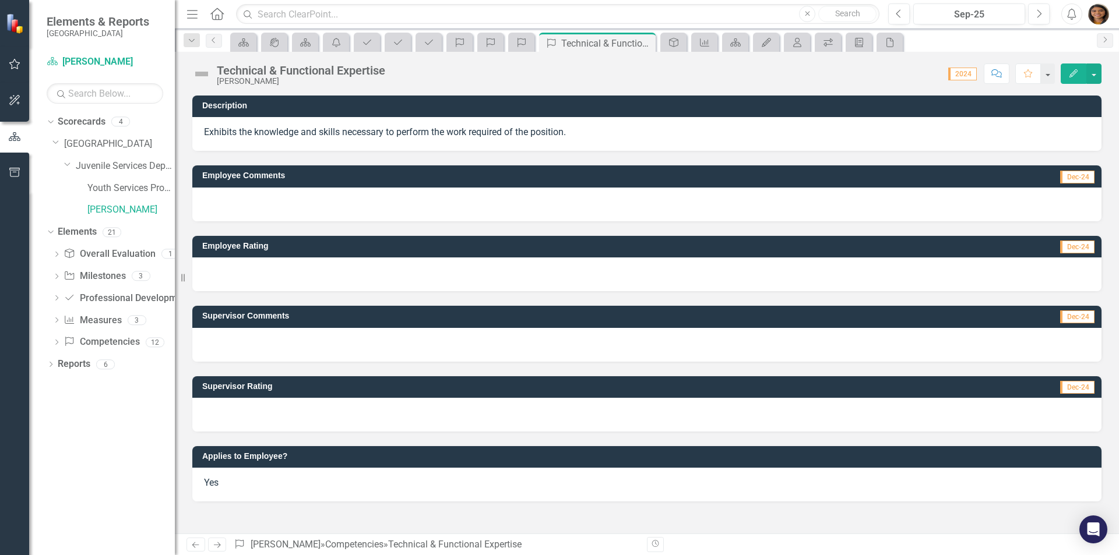
click at [992, 73] on icon "Comment" at bounding box center [996, 73] width 10 height 8
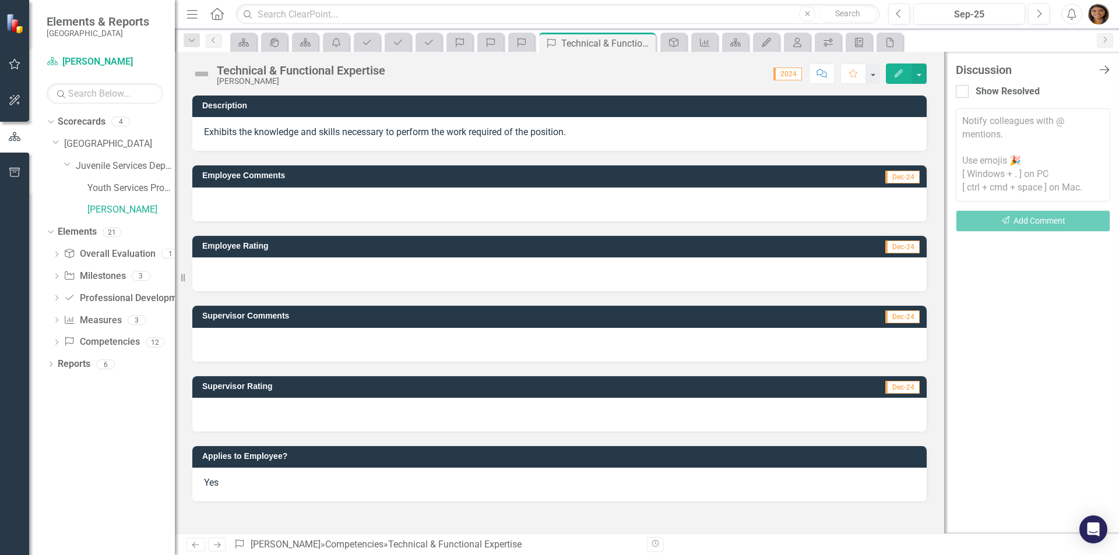
click at [1106, 65] on icon "Close Discussion Bar" at bounding box center [1104, 69] width 15 height 11
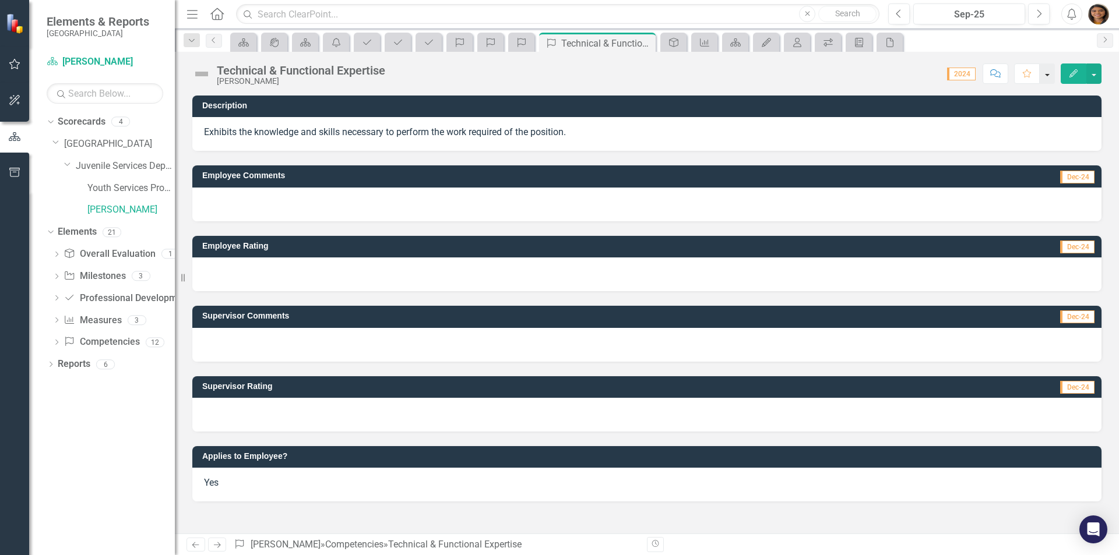
click at [1045, 78] on button "button" at bounding box center [1046, 74] width 15 height 20
click at [1065, 69] on button "Edit" at bounding box center [1073, 74] width 26 height 20
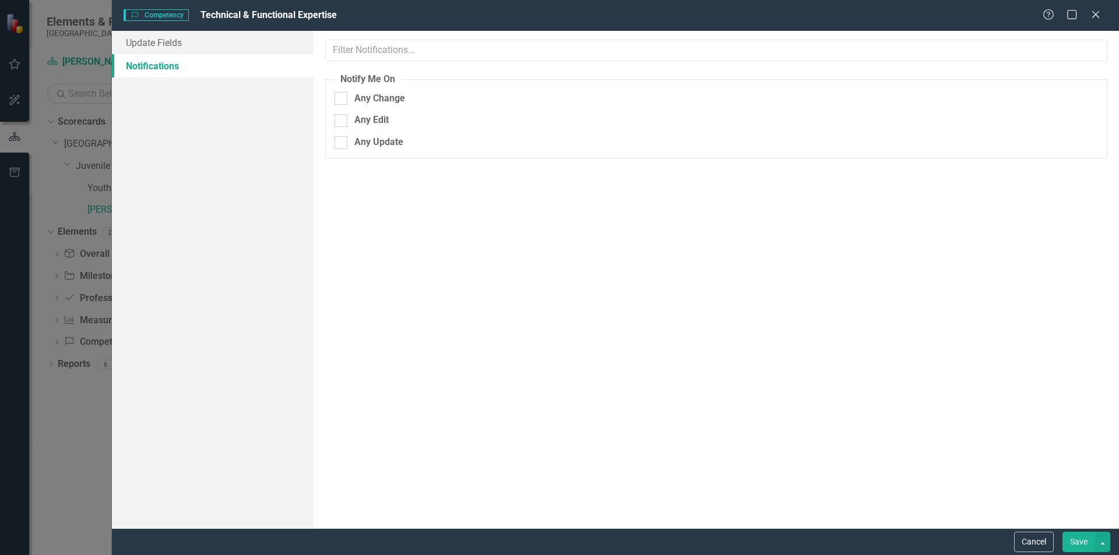
click at [151, 15] on span "Competency Competency" at bounding box center [156, 15] width 65 height 12
click at [152, 39] on link "Update Fields" at bounding box center [213, 42] width 202 height 23
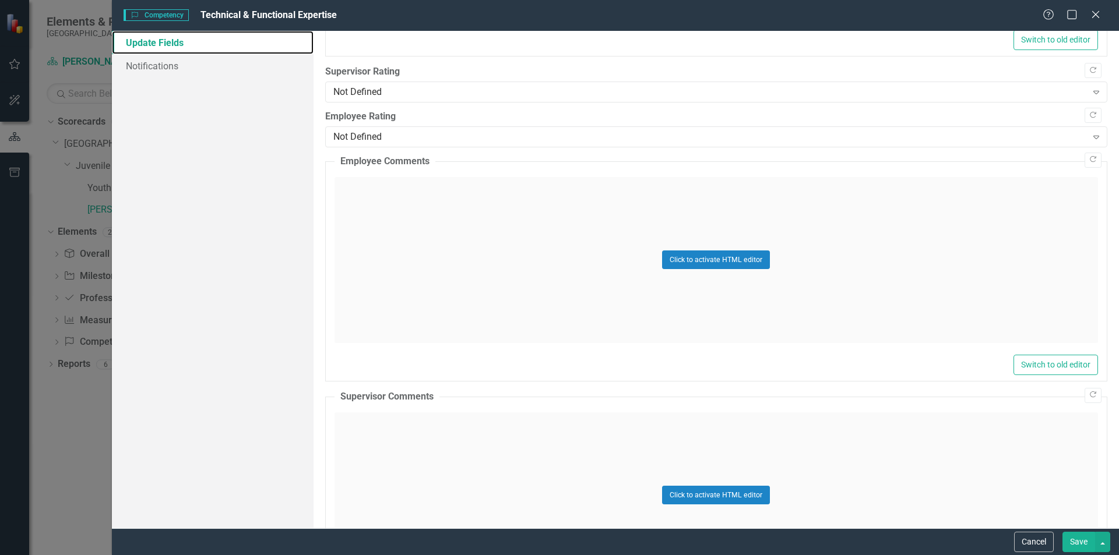
scroll to position [458, 0]
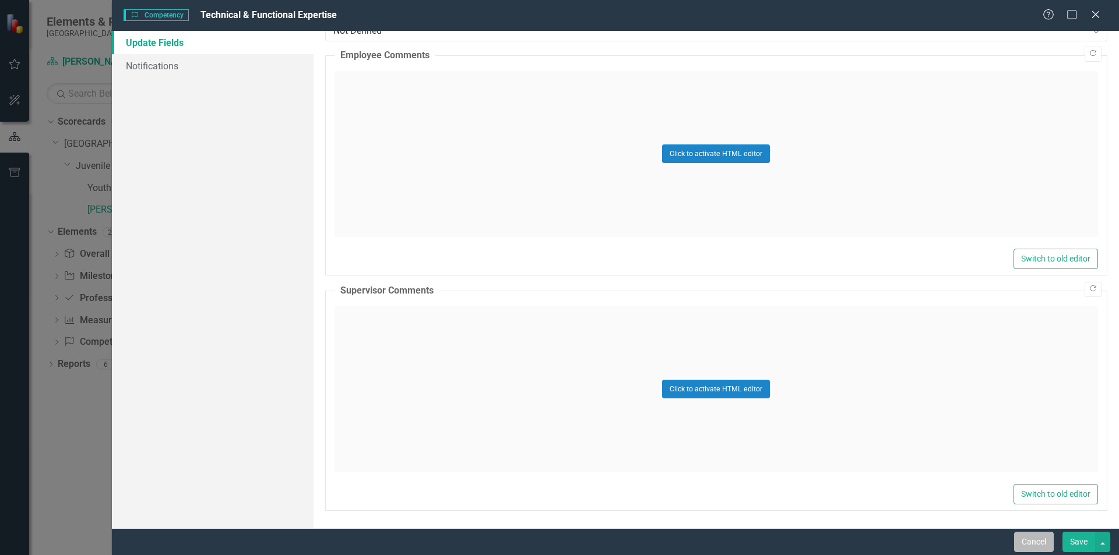
click at [1038, 543] on button "Cancel" at bounding box center [1034, 542] width 40 height 20
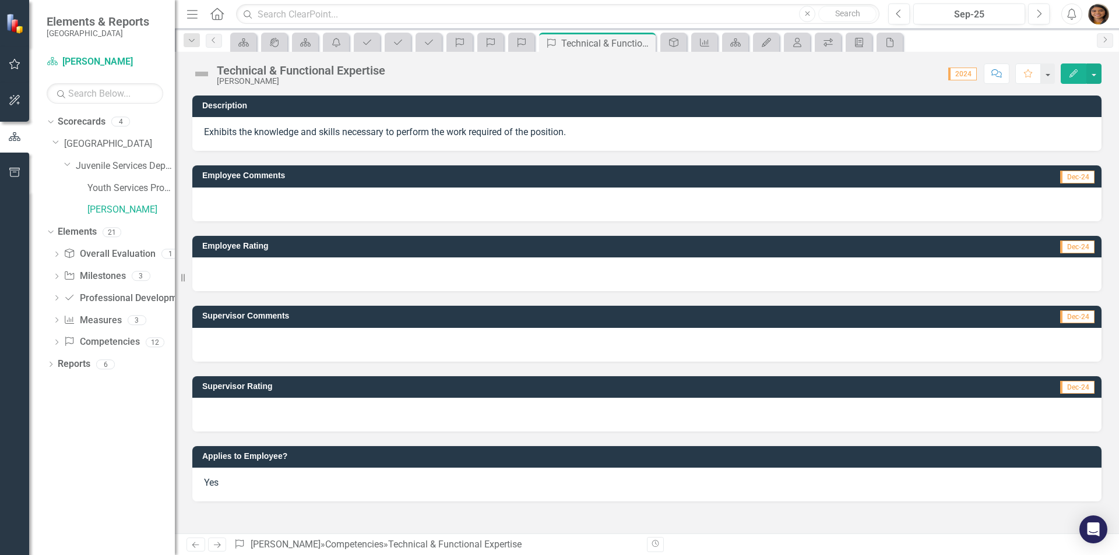
click at [1105, 18] on img "button" at bounding box center [1098, 13] width 21 height 21
click at [1069, 126] on link "icon.portal Success Portal" at bounding box center [1062, 124] width 92 height 22
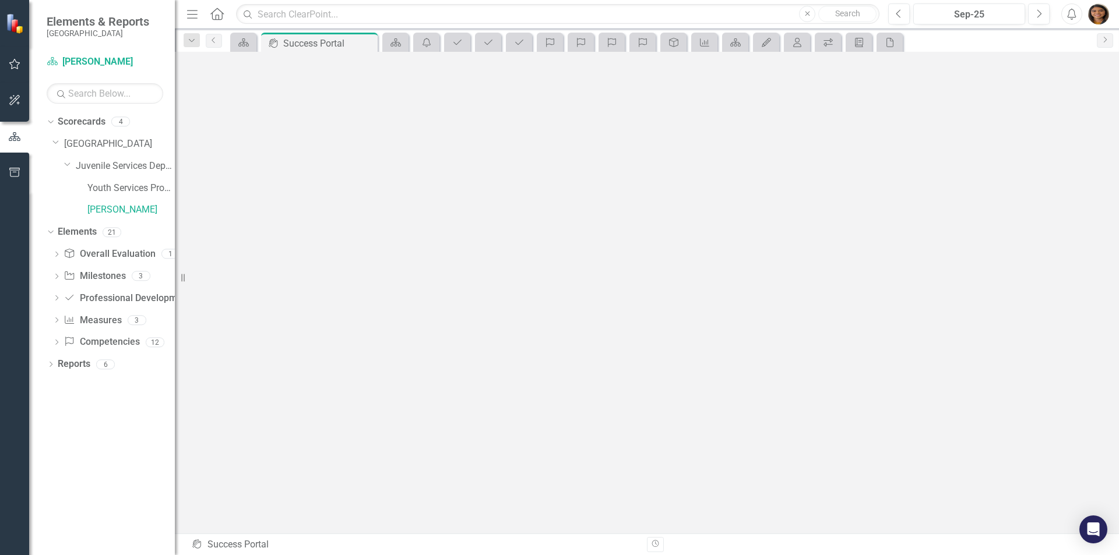
scroll to position [4, 0]
click at [397, 50] on div "Scorecard" at bounding box center [395, 42] width 26 height 19
click at [397, 41] on icon at bounding box center [395, 42] width 10 height 8
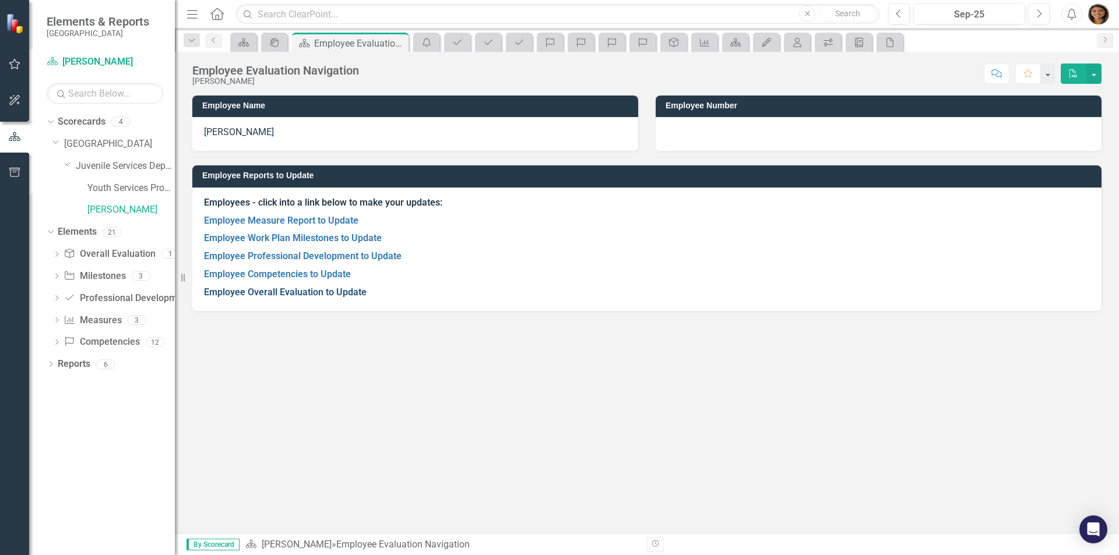
click at [311, 289] on link "Employee Overall Evaluation to Update" at bounding box center [285, 292] width 163 height 11
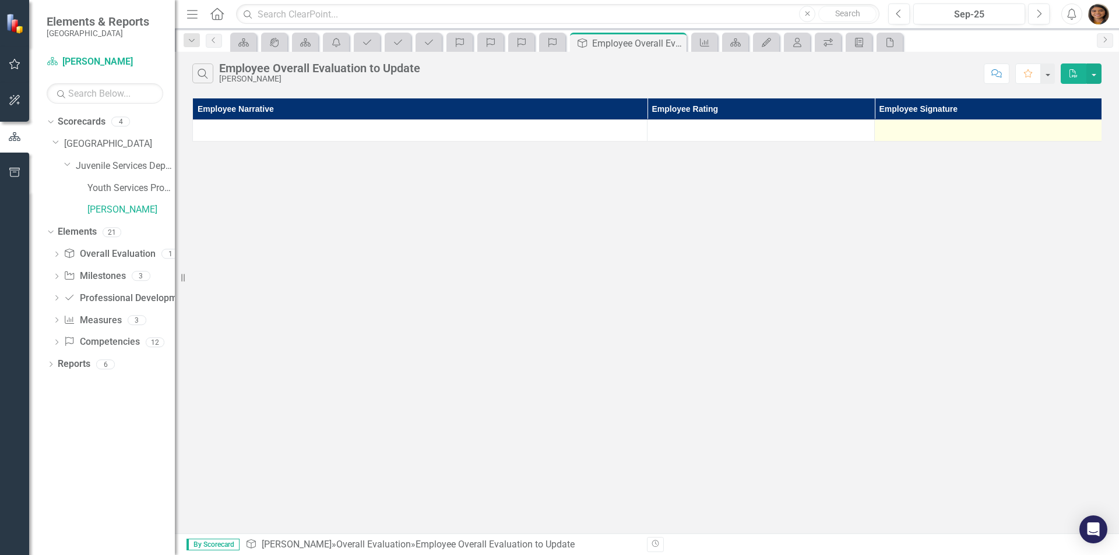
click at [925, 124] on div at bounding box center [987, 131] width 215 height 14
click at [925, 109] on th "Employee Signature" at bounding box center [988, 109] width 227 height 22
click at [217, 40] on icon "Previous" at bounding box center [213, 40] width 9 height 7
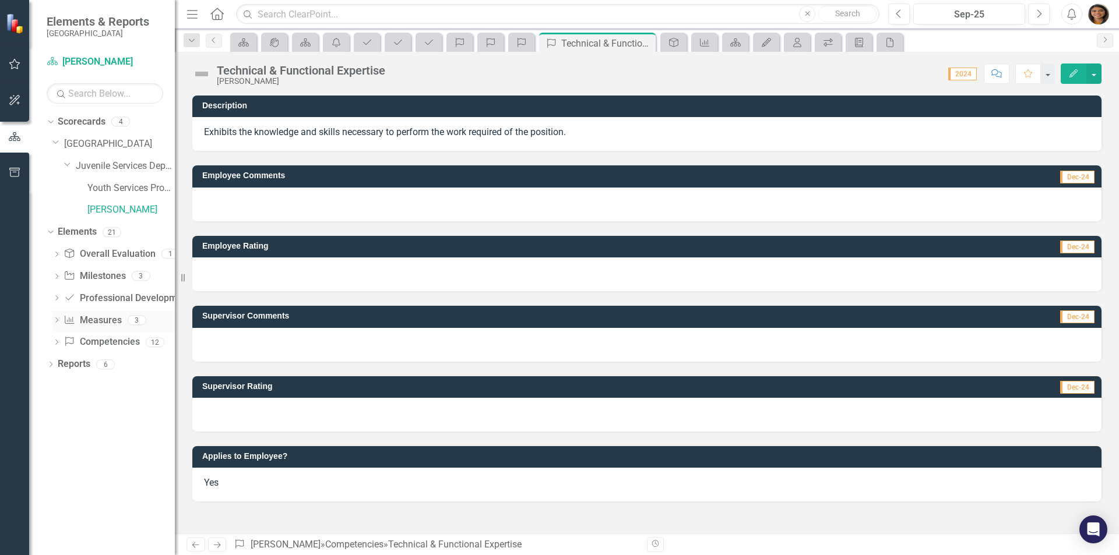
click at [107, 323] on link "Measure Measures" at bounding box center [93, 320] width 58 height 13
click at [119, 319] on link "Measure Measures" at bounding box center [93, 320] width 58 height 13
click at [139, 321] on div "3" at bounding box center [137, 320] width 19 height 10
click at [139, 270] on div "Milestone Milestones 3" at bounding box center [119, 278] width 111 height 22
click at [214, 39] on icon "Previous" at bounding box center [213, 40] width 9 height 7
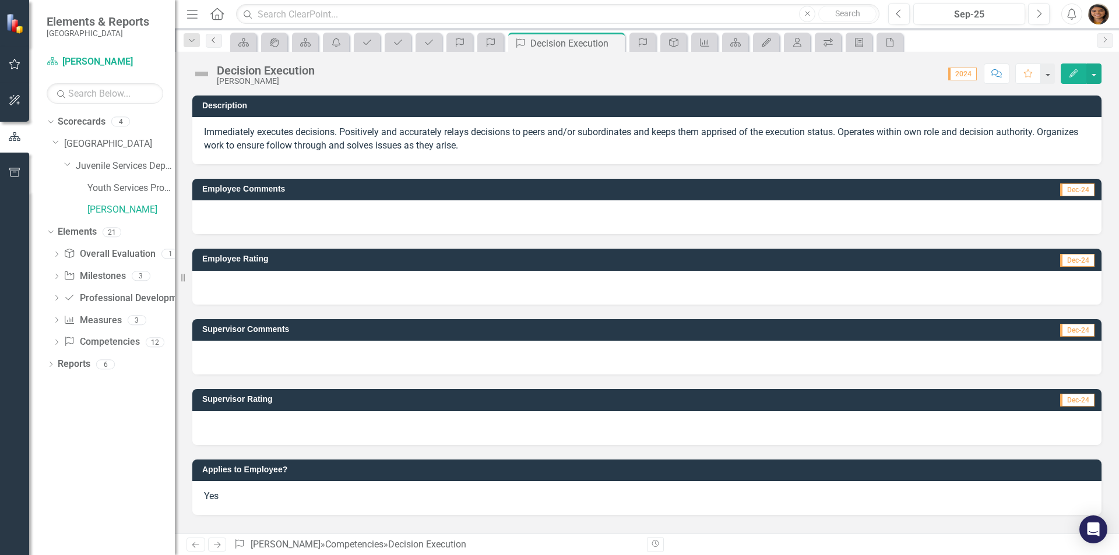
click at [213, 41] on icon at bounding box center [213, 40] width 3 height 6
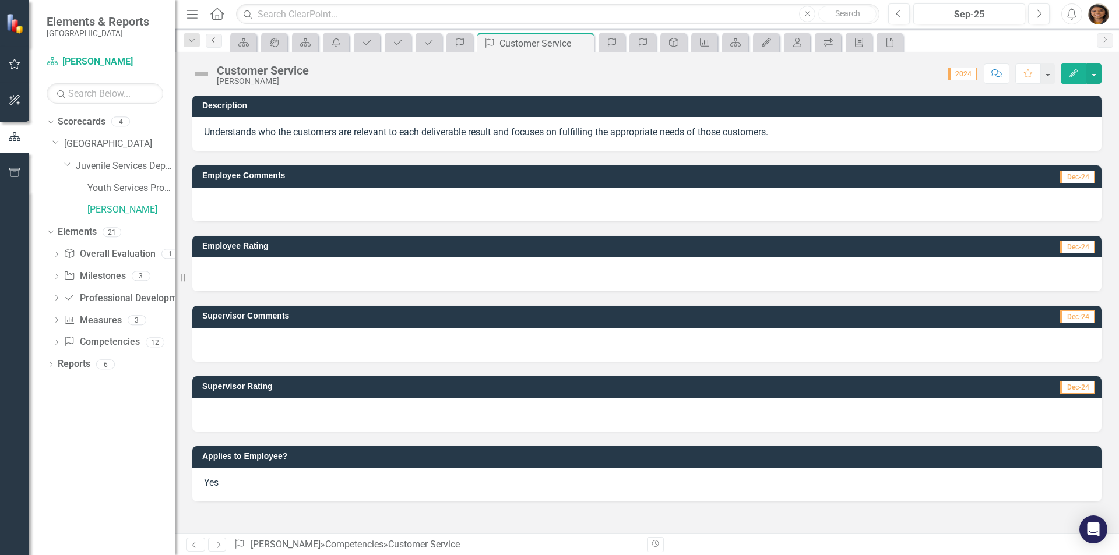
click at [213, 41] on icon at bounding box center [213, 40] width 3 height 6
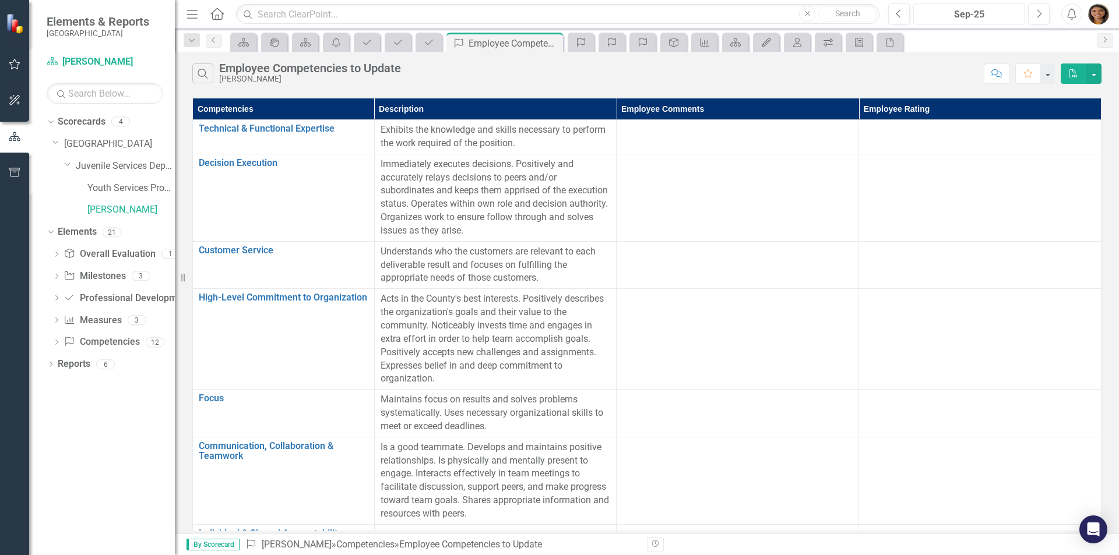
click at [992, 16] on div "Sep-25" at bounding box center [969, 15] width 104 height 14
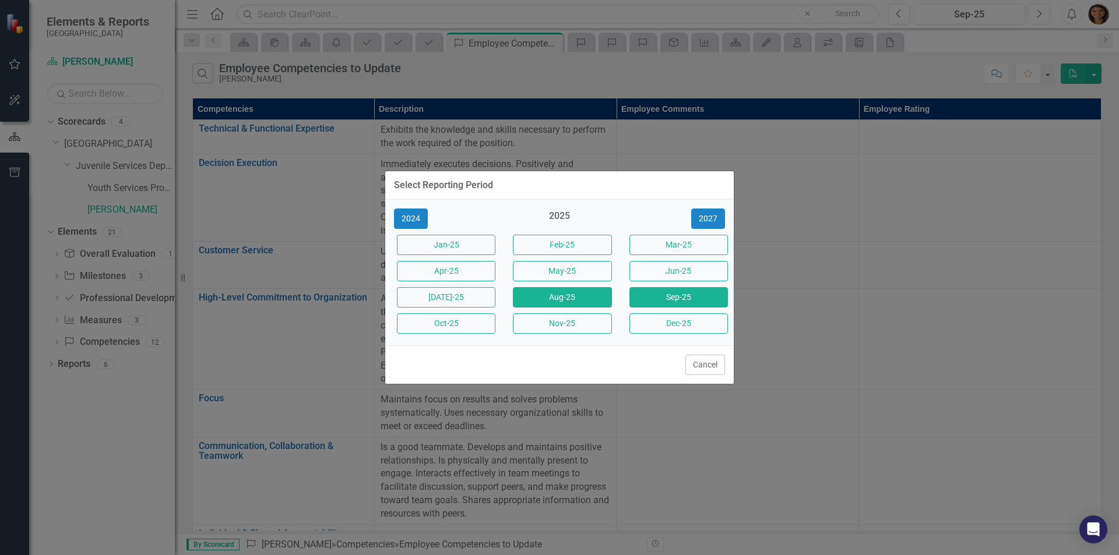
click at [577, 294] on button "Aug-25" at bounding box center [562, 297] width 98 height 20
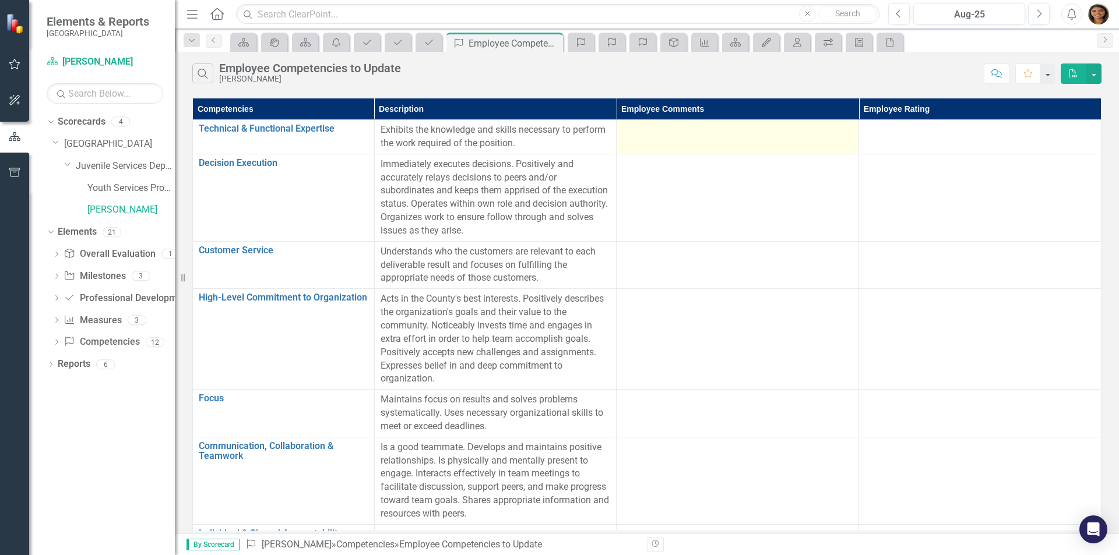
click at [668, 136] on div at bounding box center [737, 131] width 230 height 14
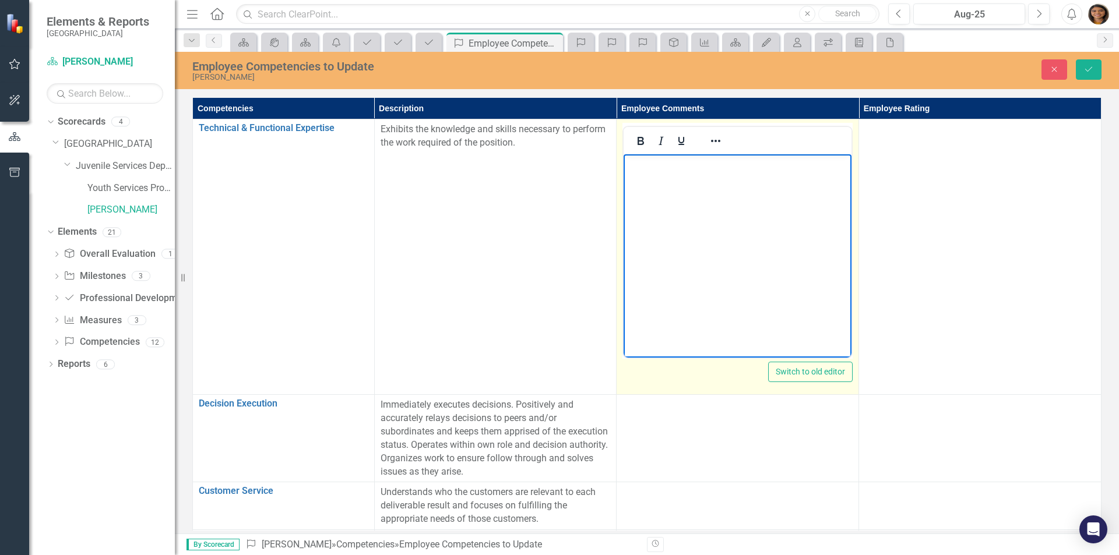
click at [691, 263] on body "Rich Text Area. Press ALT-0 for help." at bounding box center [737, 241] width 228 height 175
click at [708, 211] on body "Rich Text Area. Press ALT-0 for help." at bounding box center [737, 241] width 228 height 175
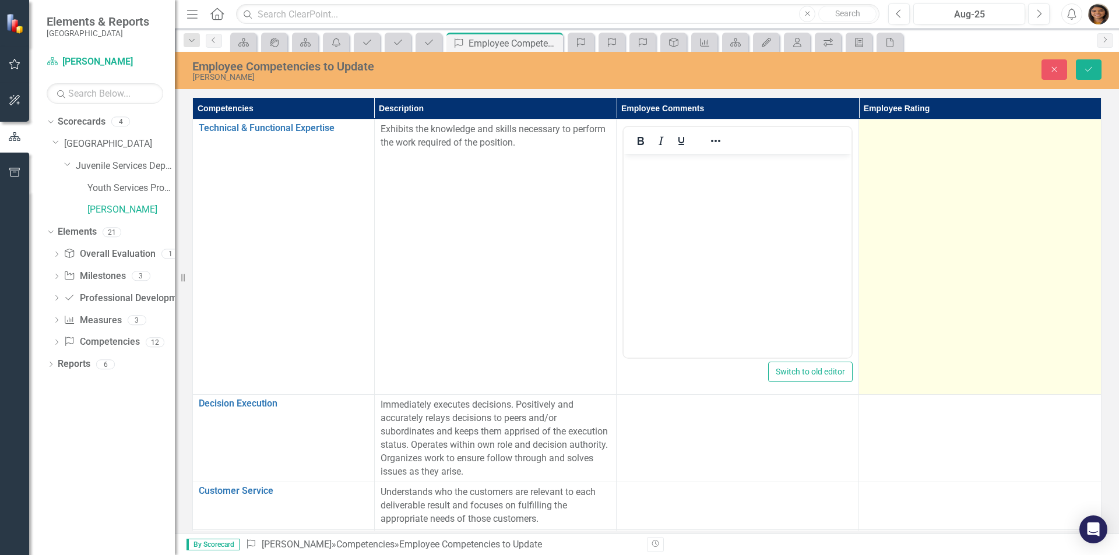
click at [877, 164] on td at bounding box center [980, 257] width 242 height 276
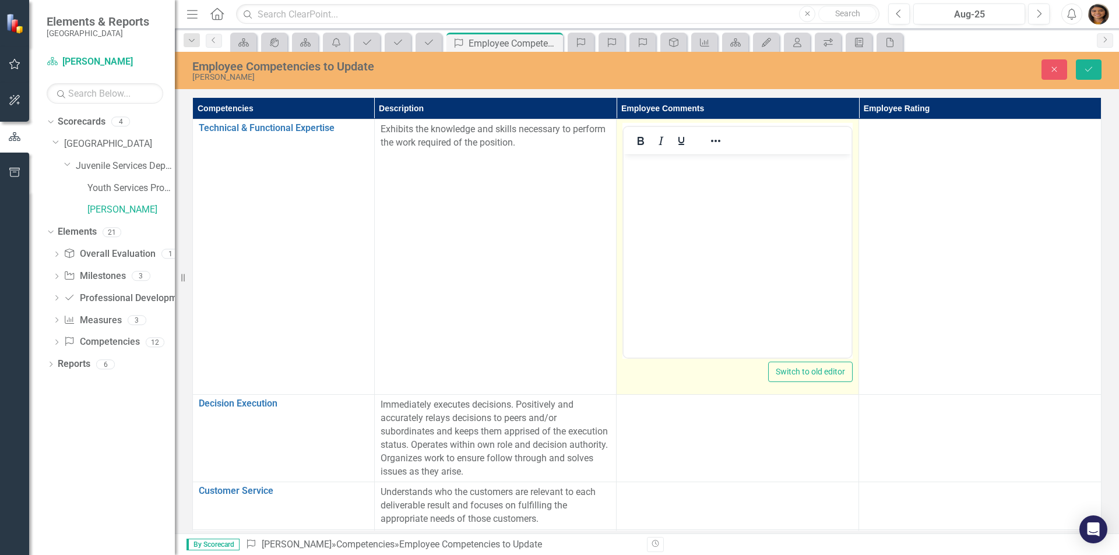
click at [657, 198] on body "Rich Text Area. Press ALT-0 for help." at bounding box center [737, 241] width 228 height 175
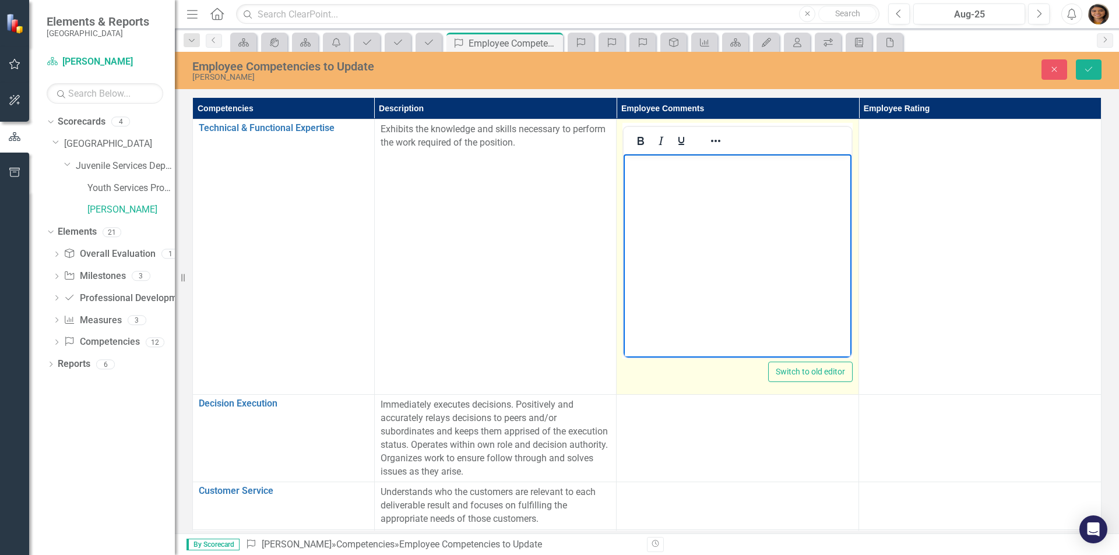
click at [665, 216] on body "Rich Text Area. Press ALT-0 for help." at bounding box center [737, 241] width 228 height 175
click at [681, 200] on body "Rich Text Area. Press ALT-0 for help." at bounding box center [737, 241] width 228 height 175
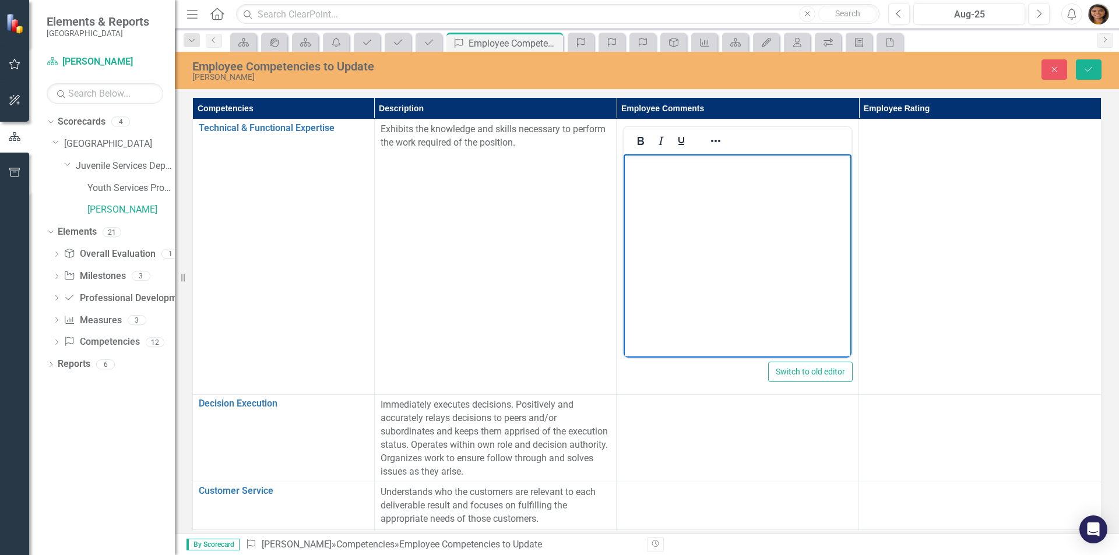
click at [503, 212] on td "Exhibits the knowledge and skills necessary to perform the work required of the…" at bounding box center [495, 257] width 242 height 276
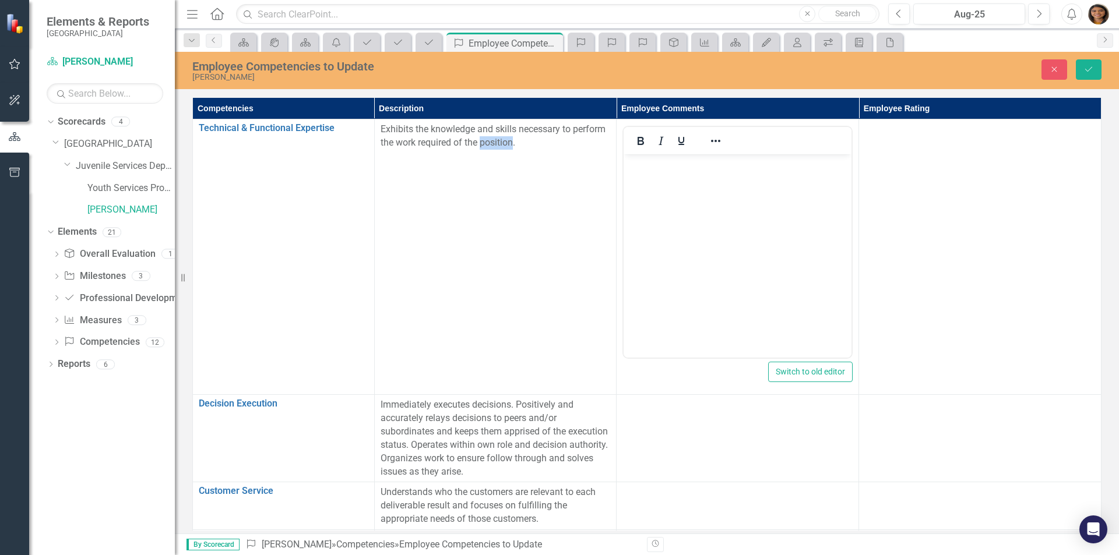
click at [503, 212] on td "Exhibits the knowledge and skills necessary to perform the work required of the…" at bounding box center [495, 257] width 242 height 276
click at [1065, 73] on button "Close" at bounding box center [1054, 69] width 26 height 20
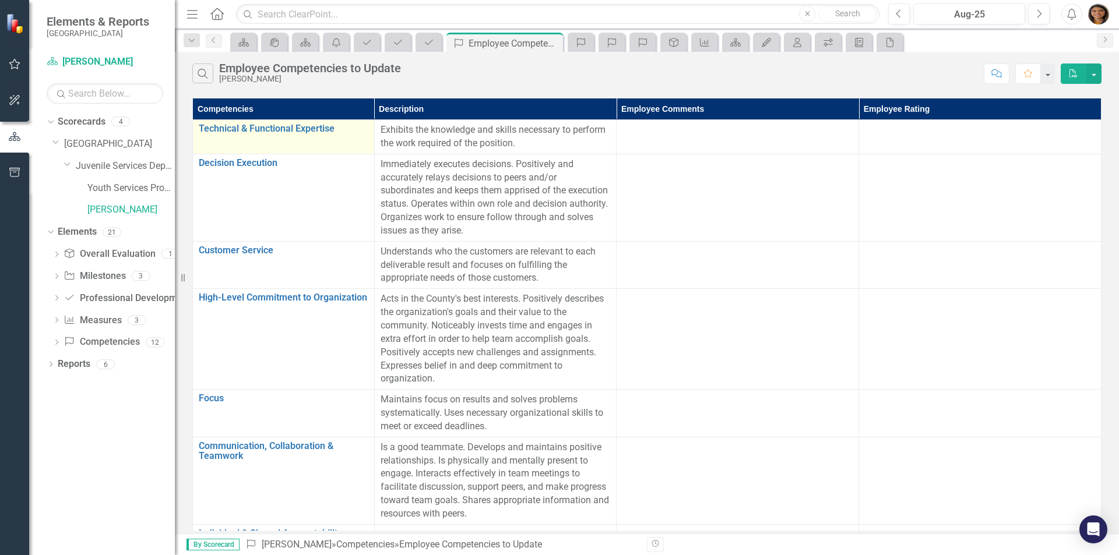
click at [276, 136] on div "Technical & Functional Expertise Link Open Element" at bounding box center [284, 131] width 170 height 14
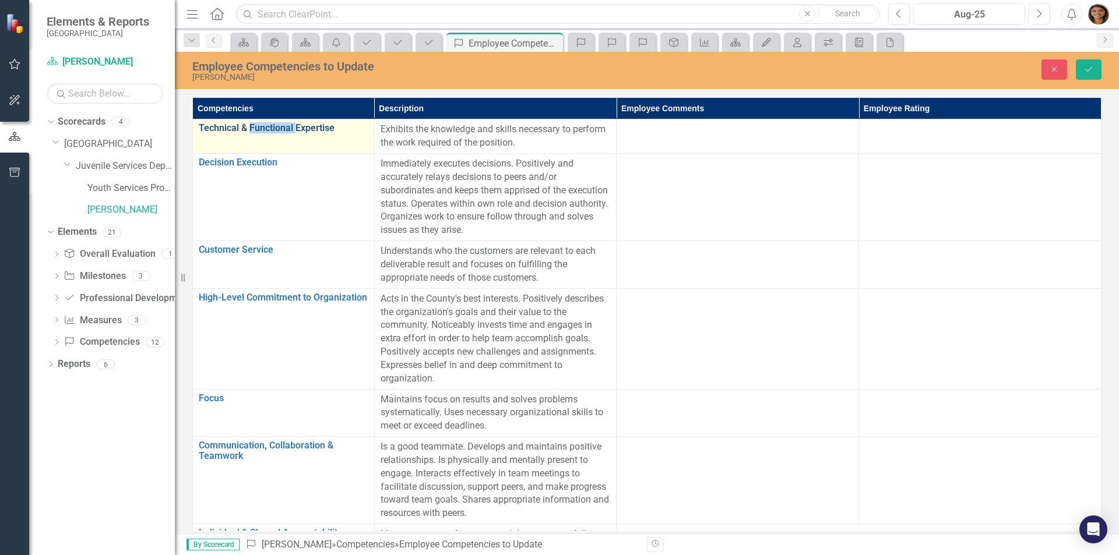
click at [318, 129] on link "Technical & Functional Expertise" at bounding box center [284, 128] width 170 height 10
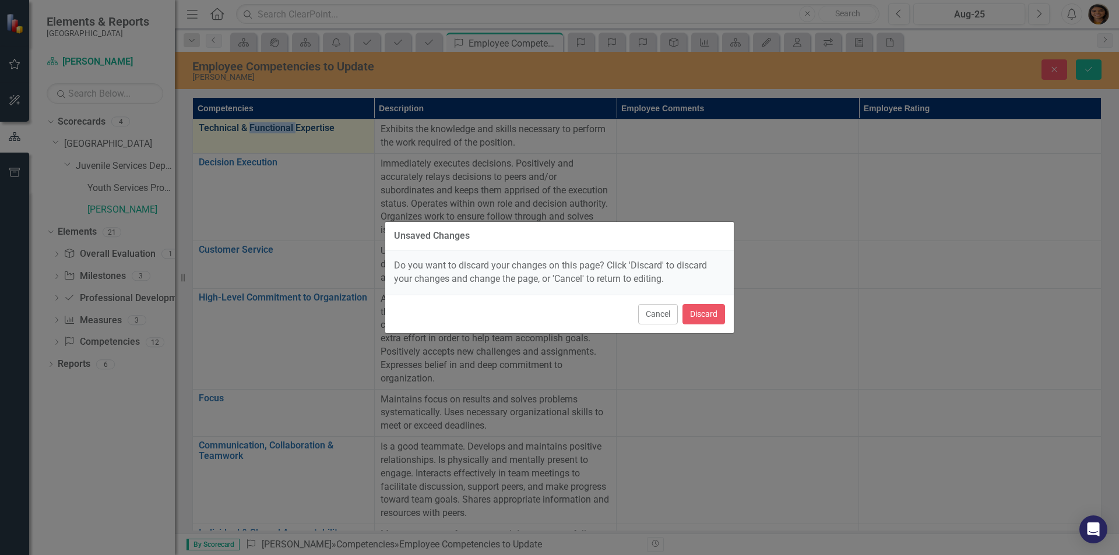
click at [318, 129] on div "Unsaved Changes Do you want to discard your changes on this page? Click 'Discar…" at bounding box center [559, 277] width 1119 height 555
click at [676, 315] on button "Cancel" at bounding box center [658, 314] width 40 height 20
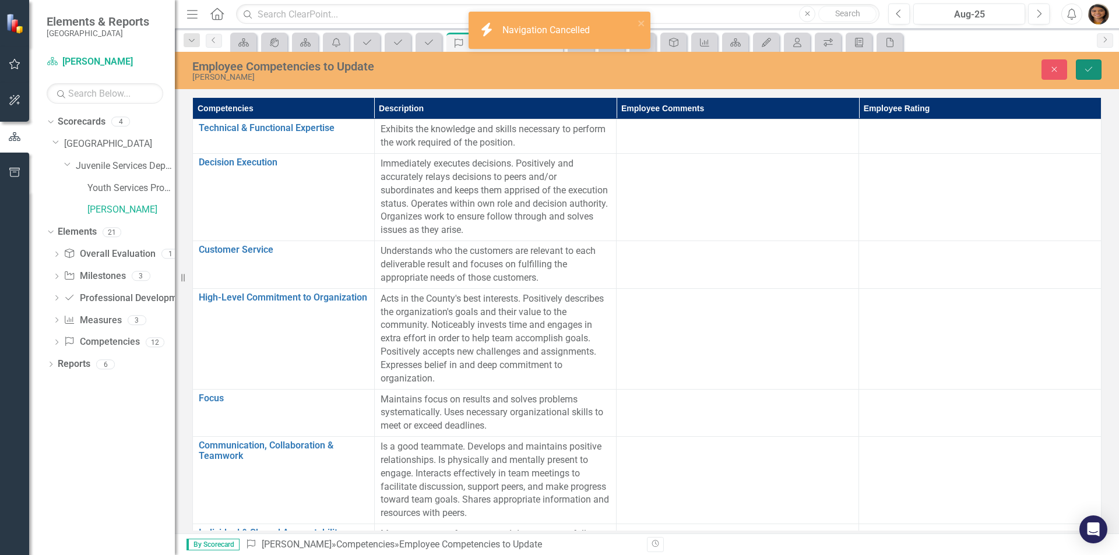
click at [1094, 64] on button "Save" at bounding box center [1089, 69] width 26 height 20
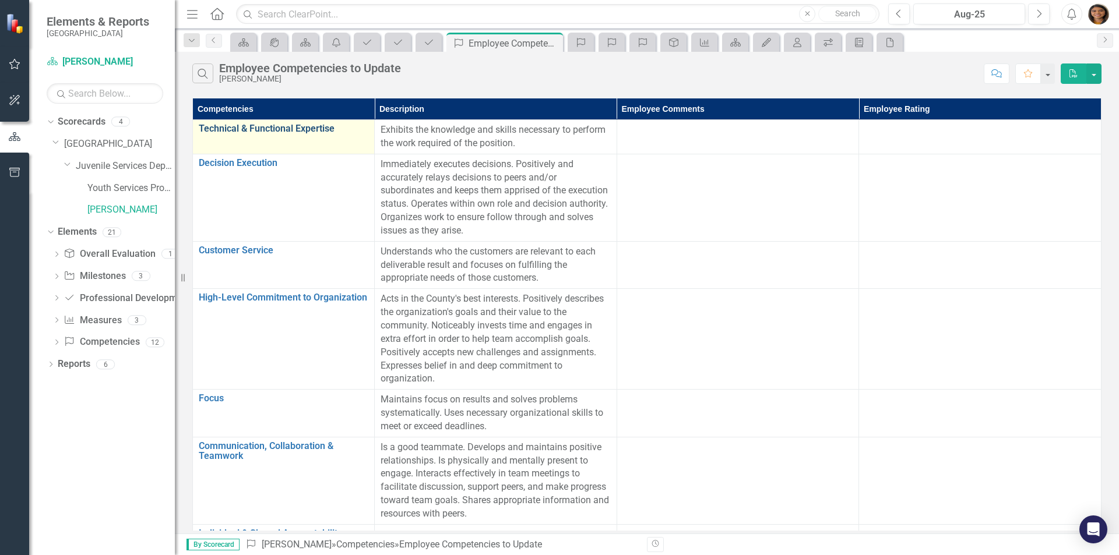
click at [278, 132] on link "Technical & Functional Expertise" at bounding box center [284, 129] width 170 height 10
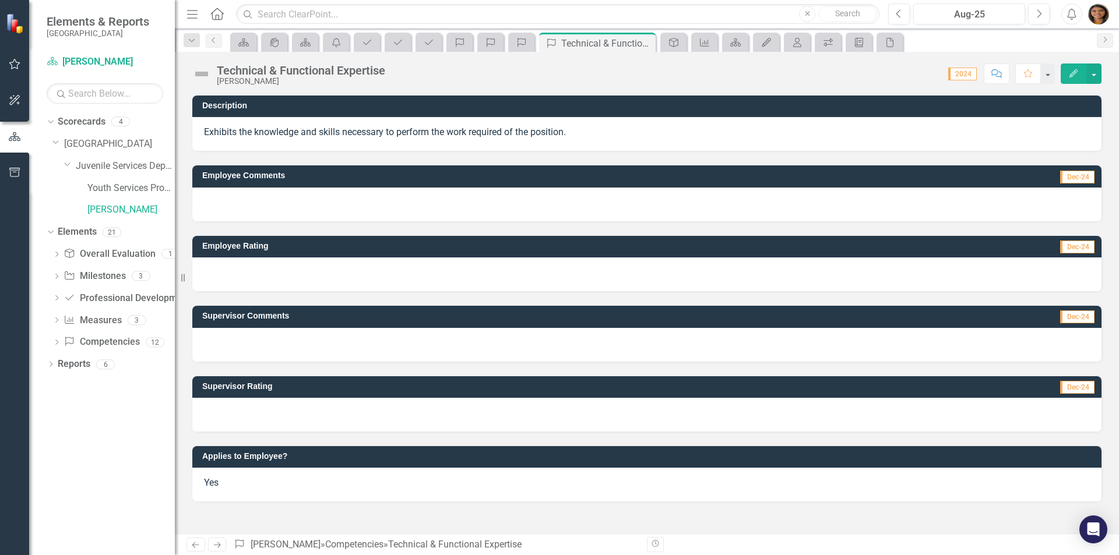
click at [401, 136] on p "Exhibits the knowledge and skills necessary to perform the work required of the…" at bounding box center [647, 132] width 886 height 13
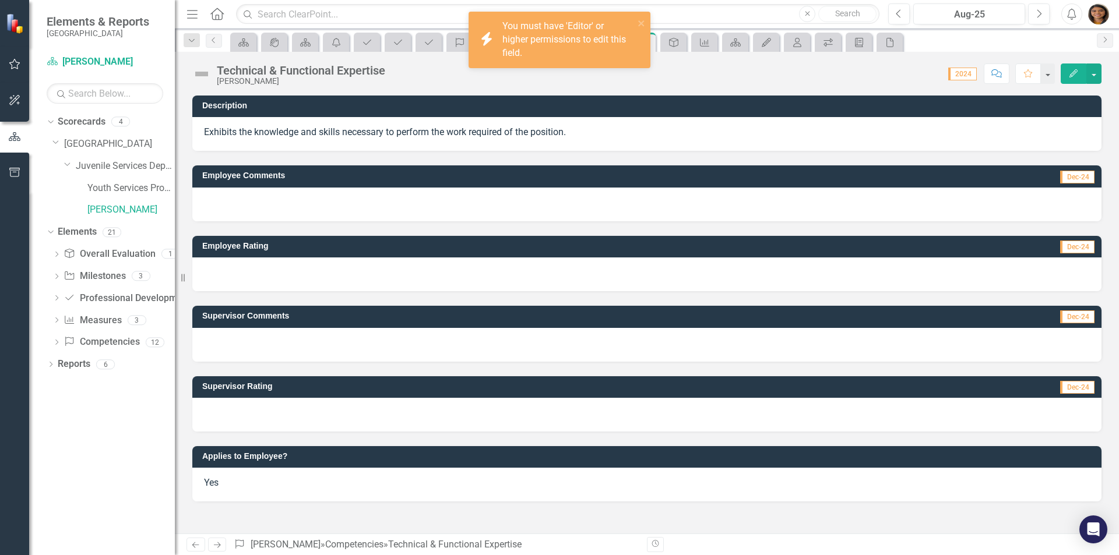
click at [401, 125] on div "Exhibits the knowledge and skills necessary to perform the work required of the…" at bounding box center [646, 134] width 909 height 34
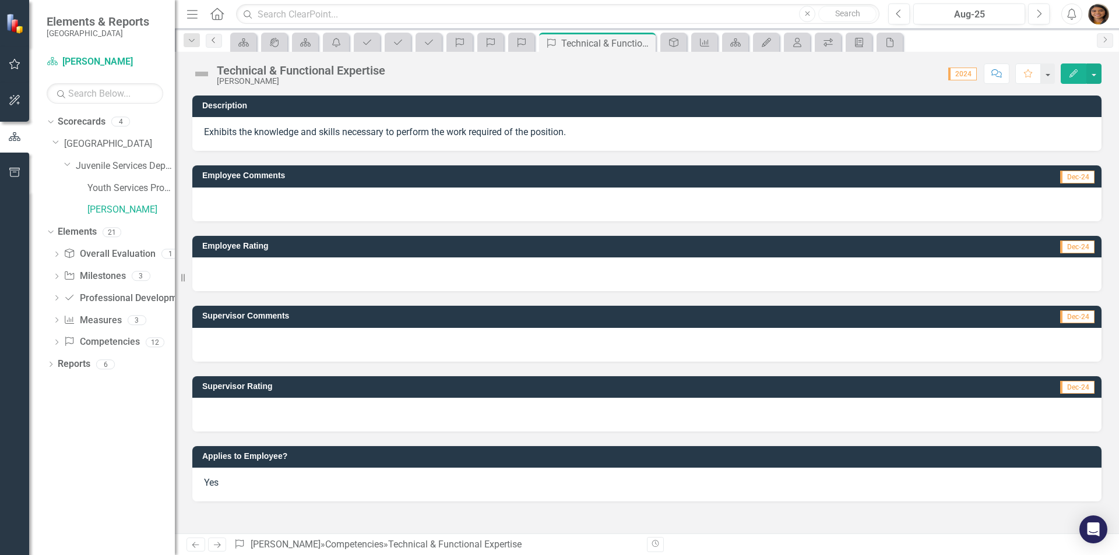
click at [219, 37] on link "Previous" at bounding box center [214, 41] width 16 height 14
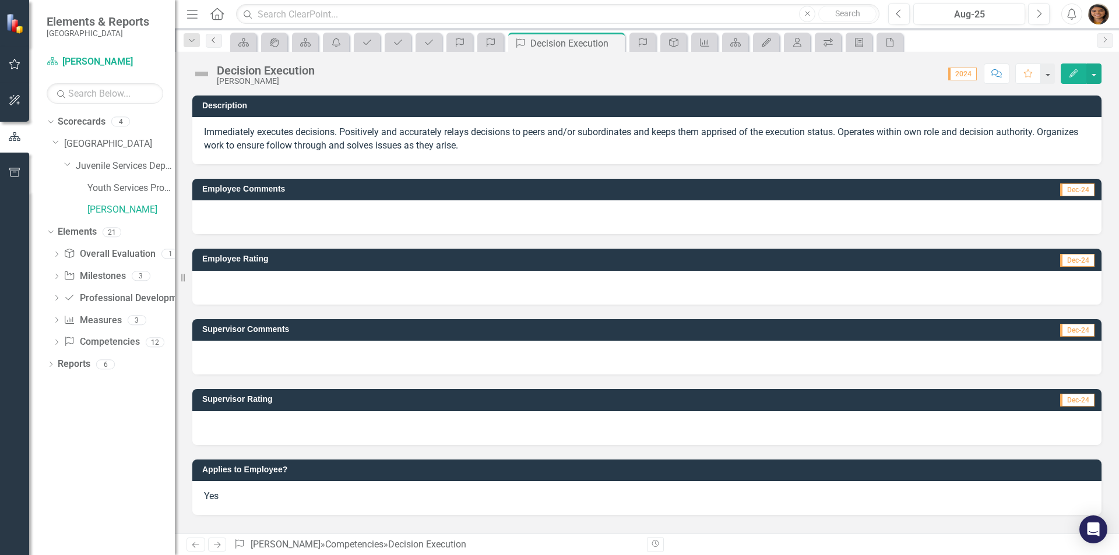
click at [212, 41] on icon "Previous" at bounding box center [213, 40] width 9 height 7
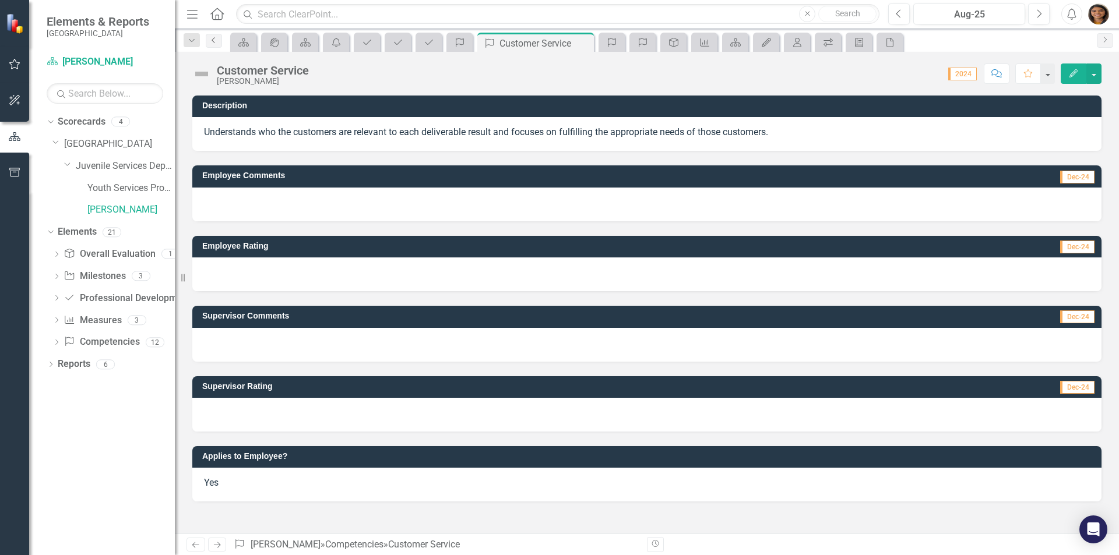
click at [212, 41] on icon "Previous" at bounding box center [213, 40] width 9 height 7
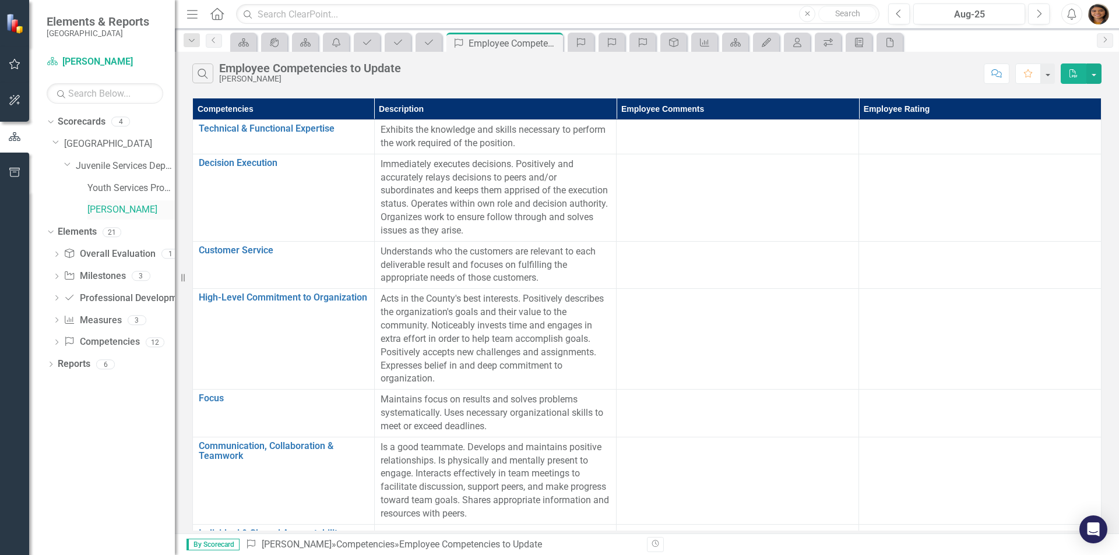
click at [117, 213] on link "[PERSON_NAME]" at bounding box center [130, 209] width 87 height 13
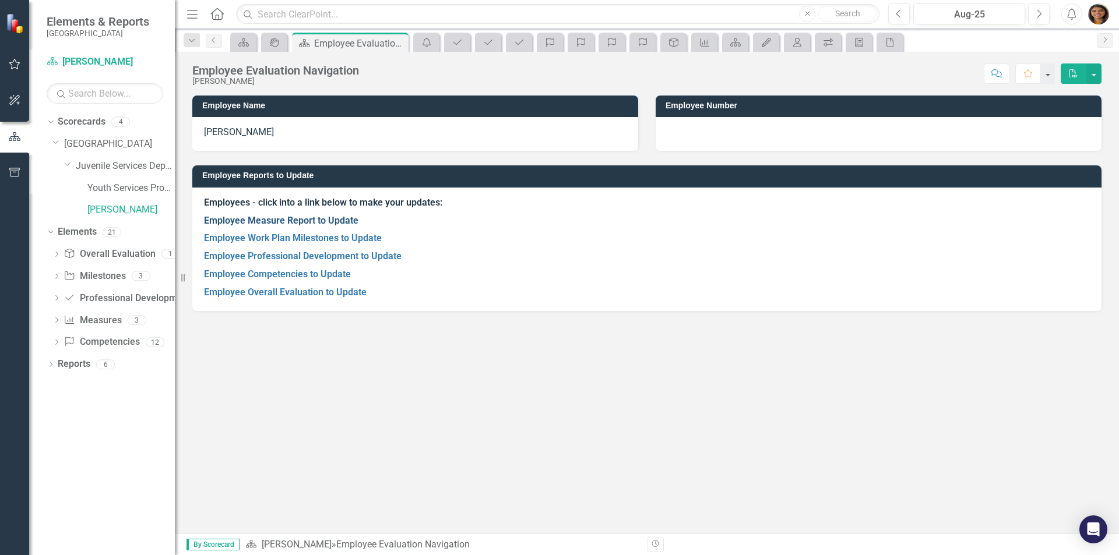
click at [316, 223] on link "Employee Measure Report to Update" at bounding box center [281, 220] width 154 height 11
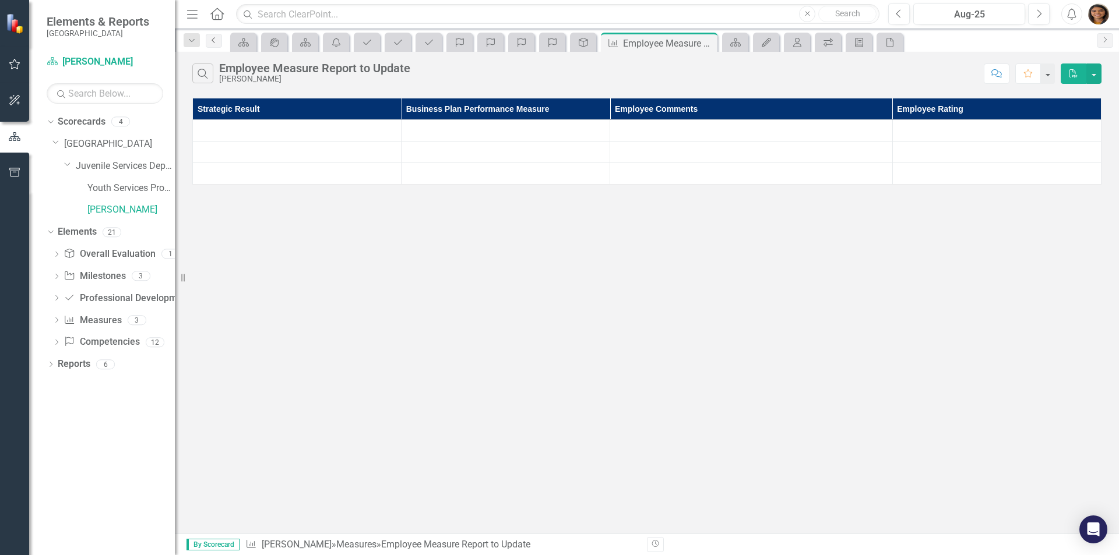
click at [221, 44] on link "Previous" at bounding box center [214, 41] width 16 height 14
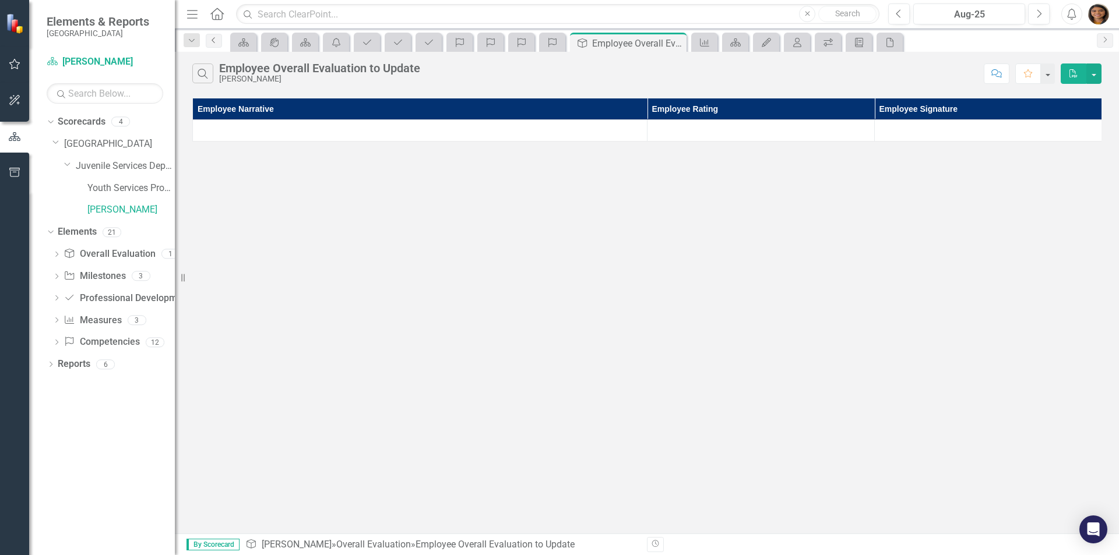
click at [214, 43] on icon at bounding box center [213, 40] width 3 height 6
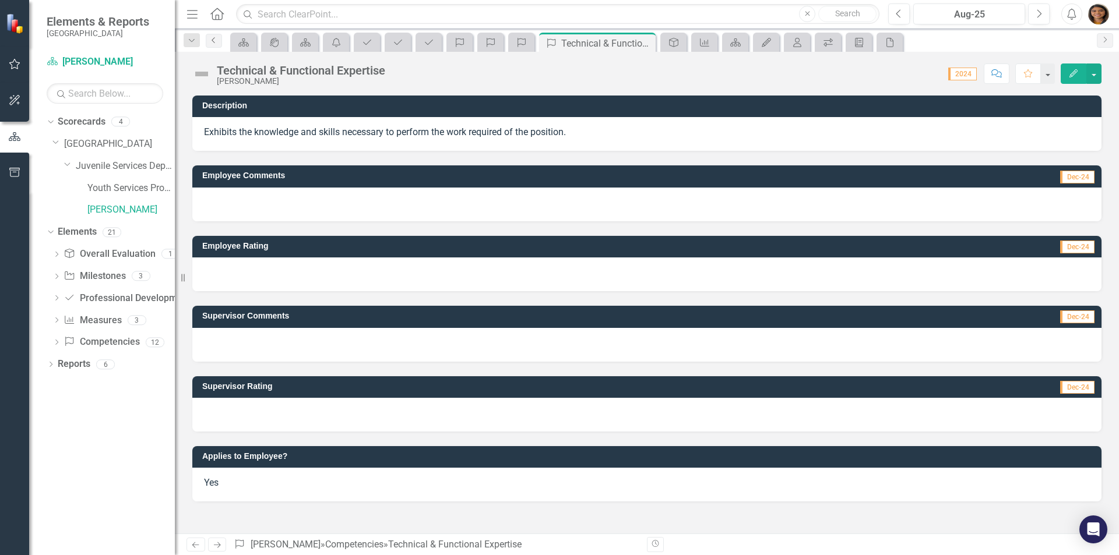
click at [214, 40] on icon "Previous" at bounding box center [213, 40] width 9 height 7
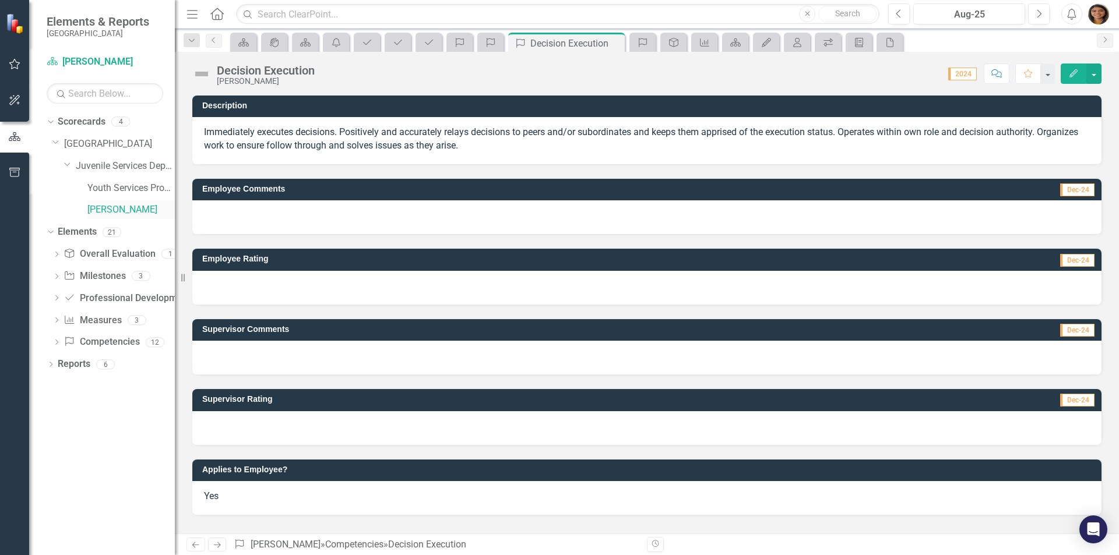
click at [131, 210] on link "[PERSON_NAME]" at bounding box center [130, 209] width 87 height 13
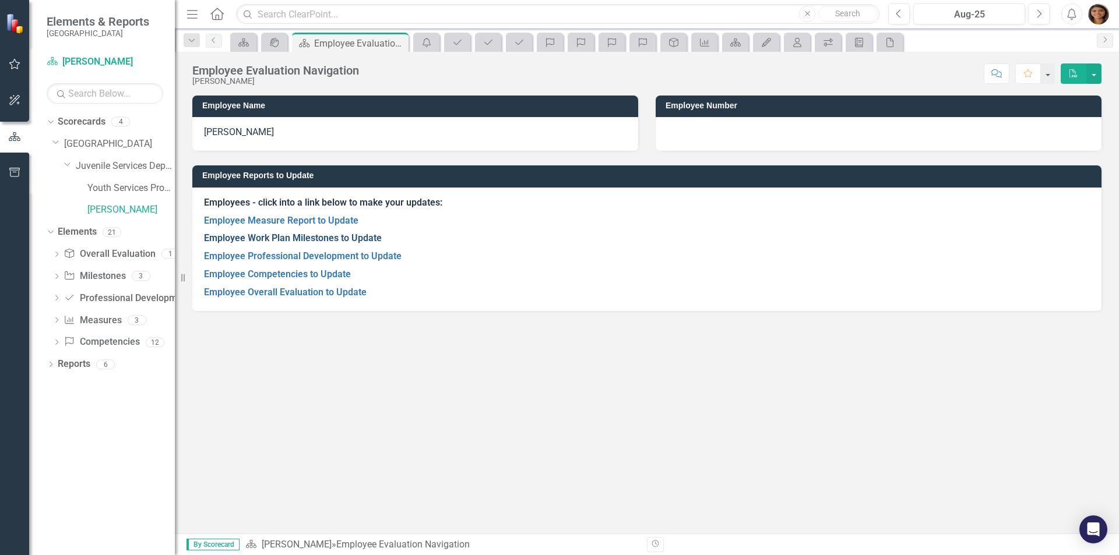
click at [298, 237] on link "Employee Work Plan Milestones to Update" at bounding box center [293, 237] width 178 height 11
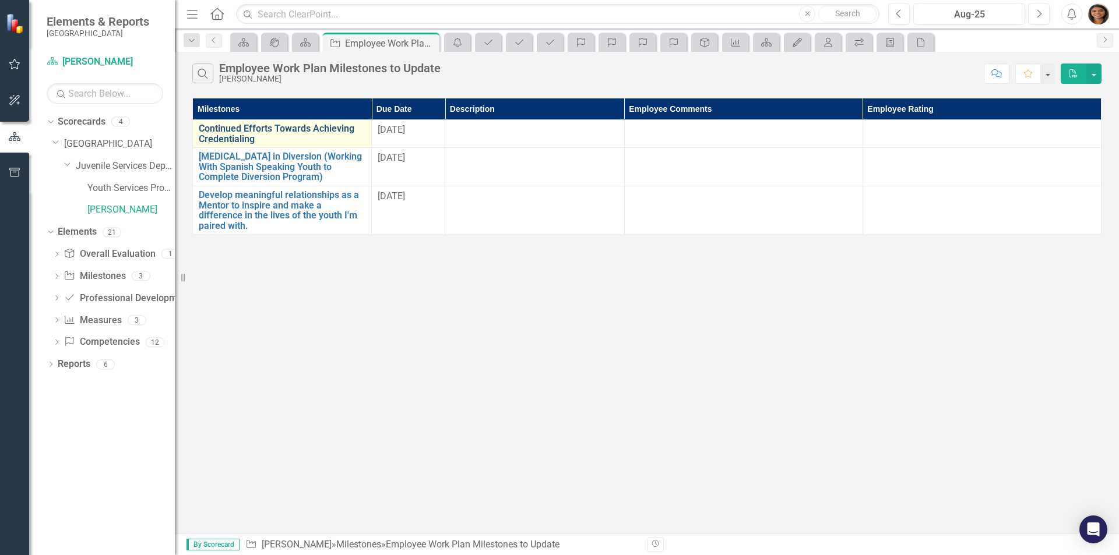
click at [243, 128] on link "Continued Efforts Towards Achieving Credentialing" at bounding box center [282, 134] width 167 height 20
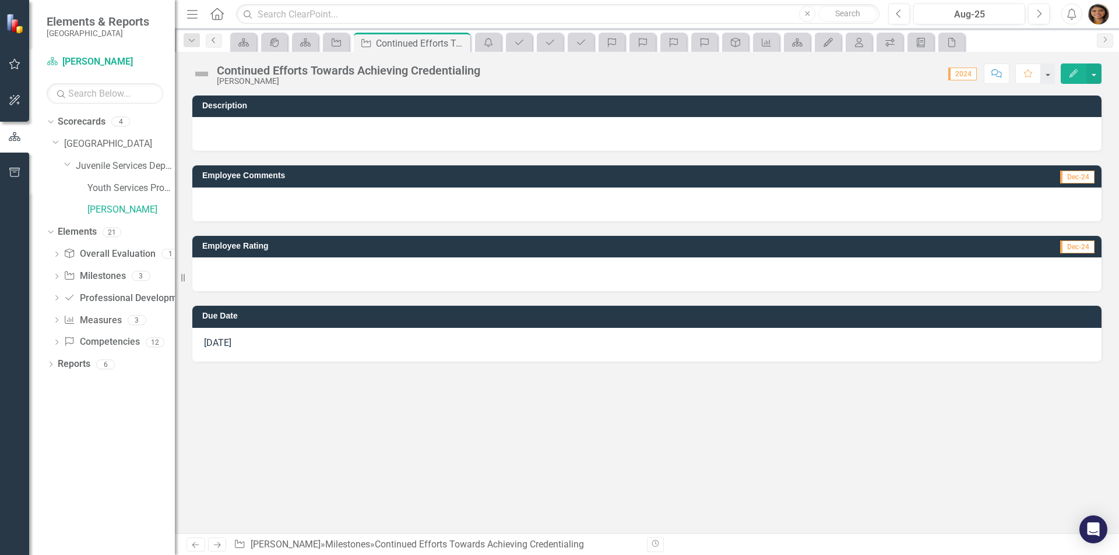
click at [217, 37] on icon "Previous" at bounding box center [213, 40] width 9 height 7
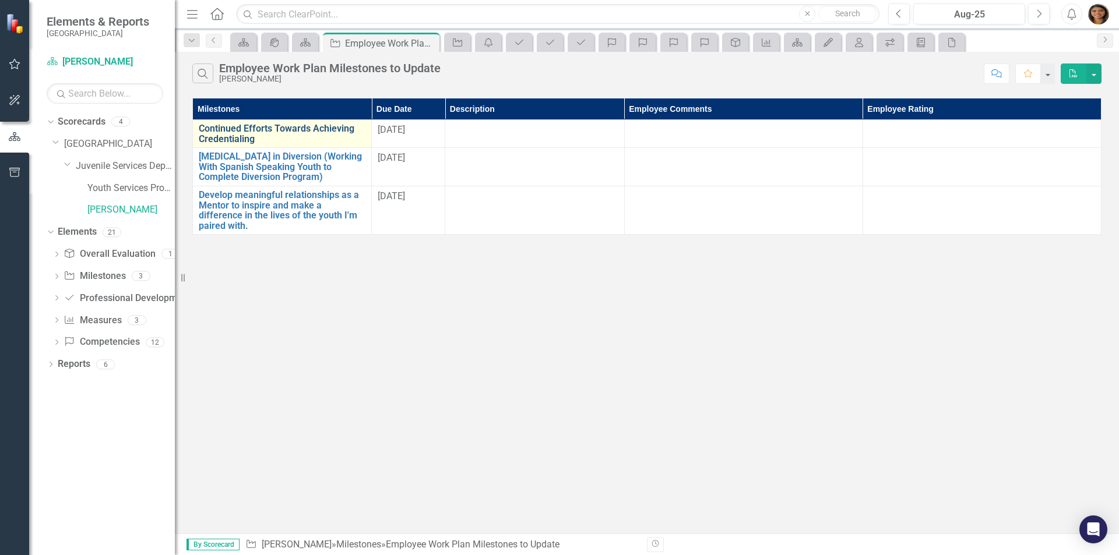
click at [284, 132] on link "Continued Efforts Towards Achieving Credentialing" at bounding box center [282, 134] width 167 height 20
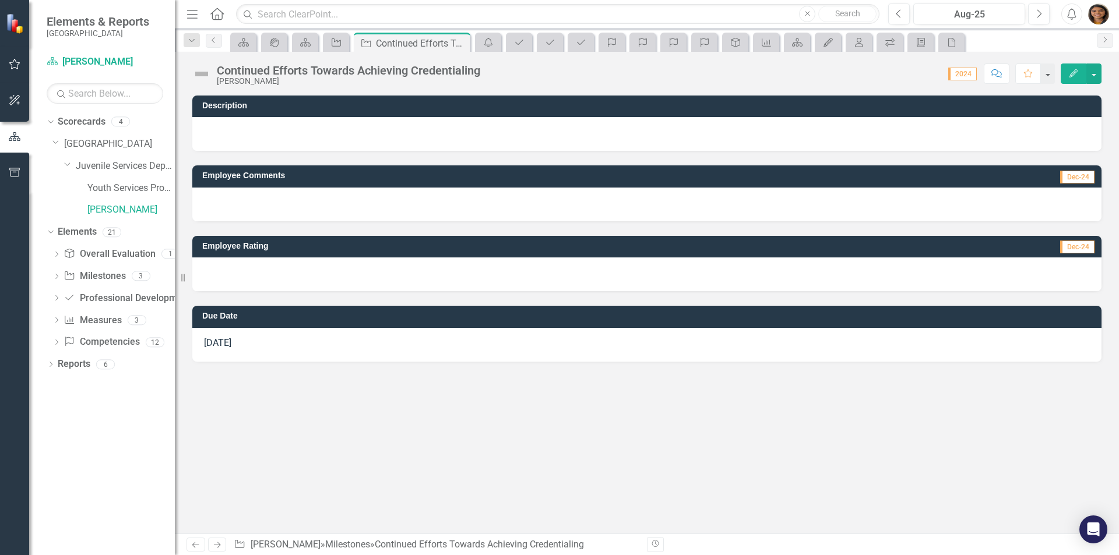
click at [199, 72] on img at bounding box center [201, 74] width 19 height 19
